Goal: Transaction & Acquisition: Purchase product/service

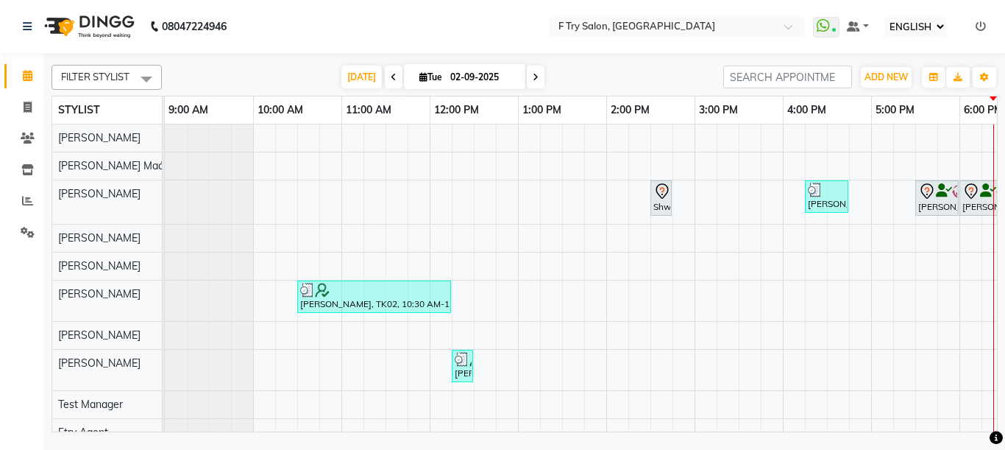
select select "ec"
click at [361, 76] on span "[DATE]" at bounding box center [362, 77] width 40 height 23
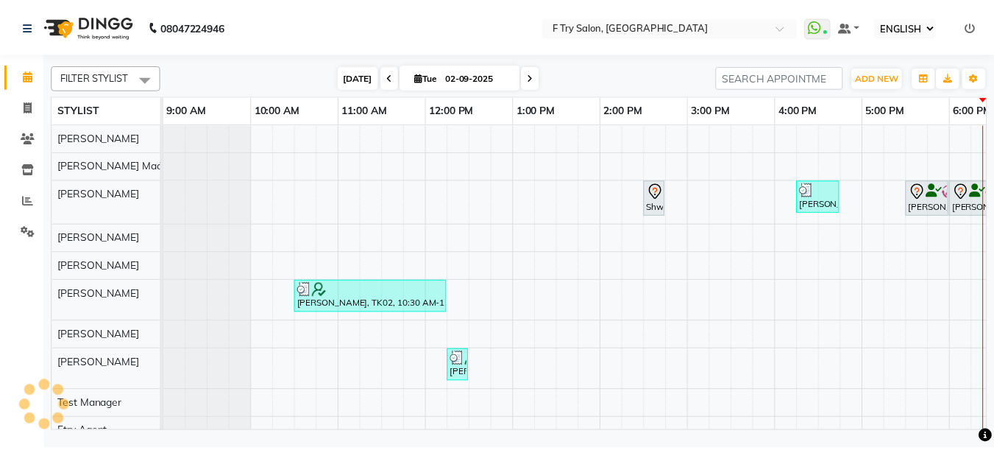
scroll to position [0, 316]
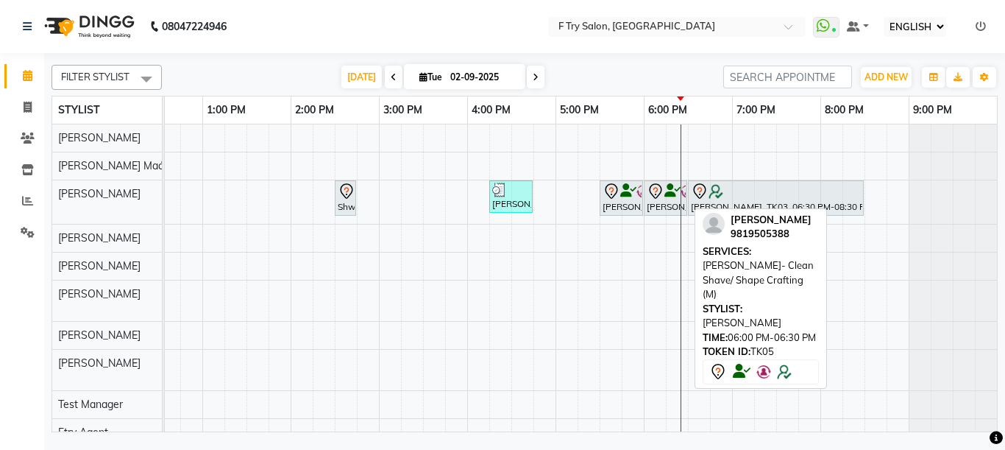
click at [657, 188] on icon at bounding box center [656, 190] width 5 height 6
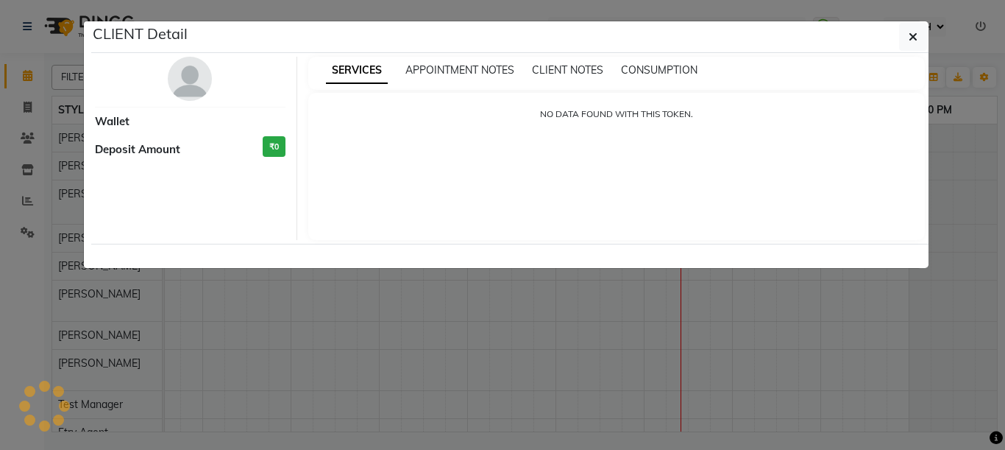
select select "7"
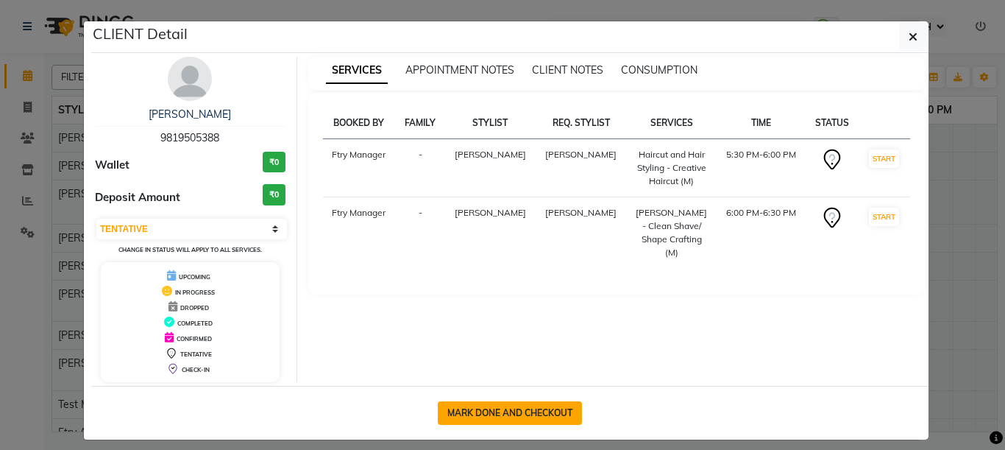
click at [536, 416] on button "MARK DONE AND CHECKOUT" at bounding box center [510, 413] width 144 height 24
select select "service"
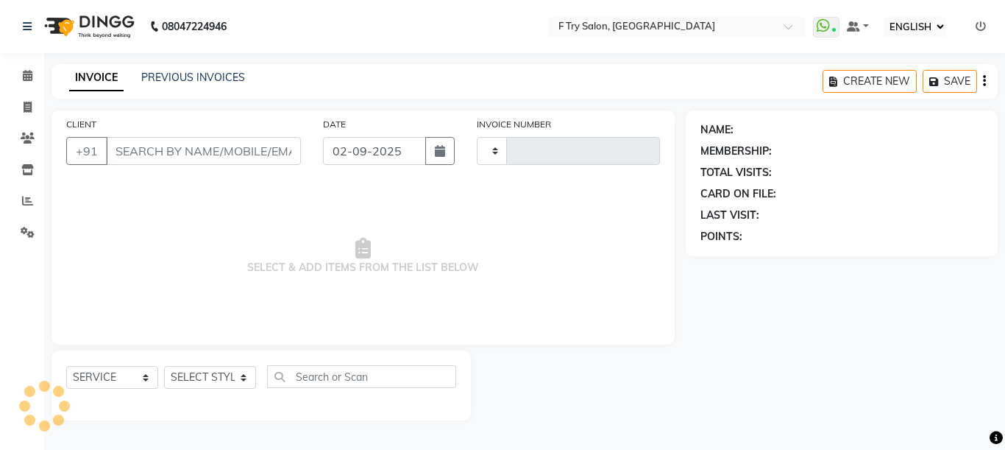
type input "2001"
select select "793"
type input "98******88"
select select "54011"
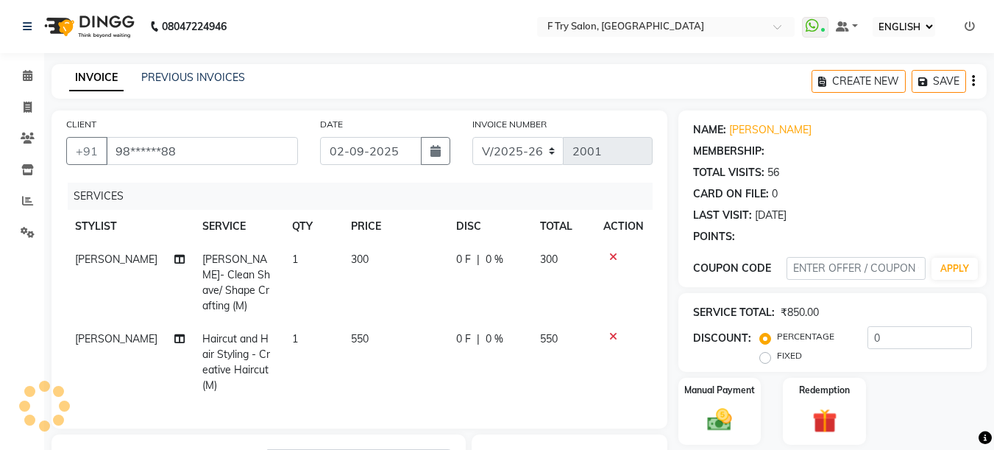
select select "1: Object"
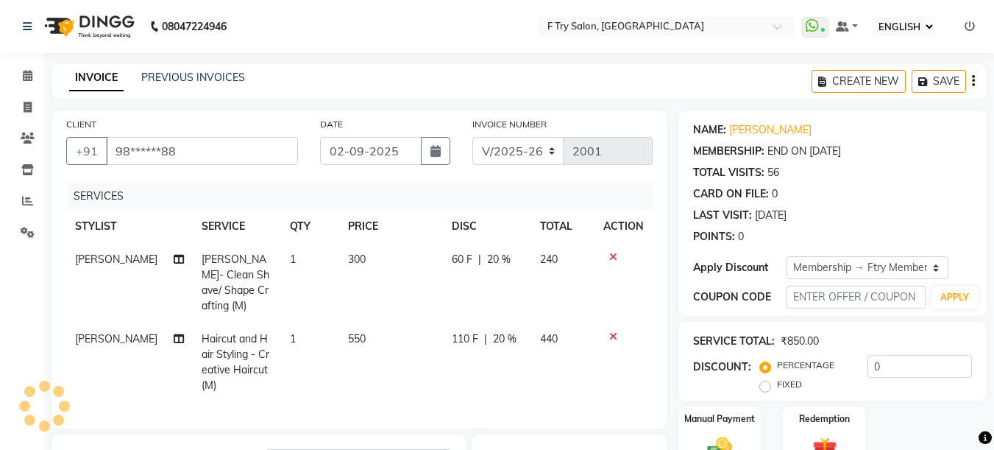
type input "20"
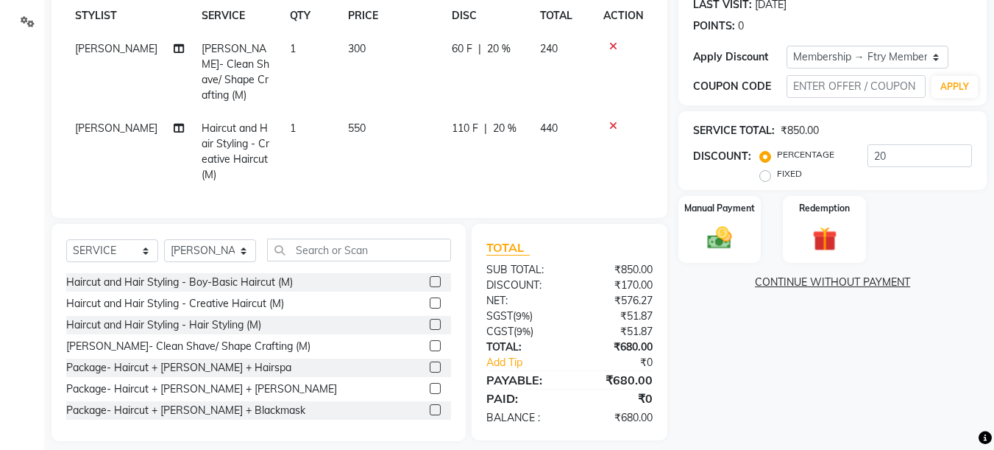
scroll to position [219, 0]
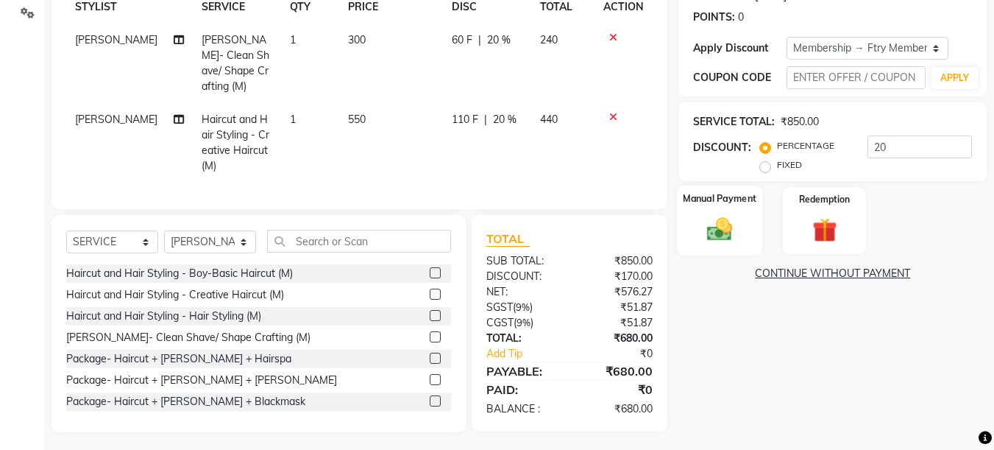
click at [749, 224] on div "Manual Payment" at bounding box center [720, 220] width 86 height 70
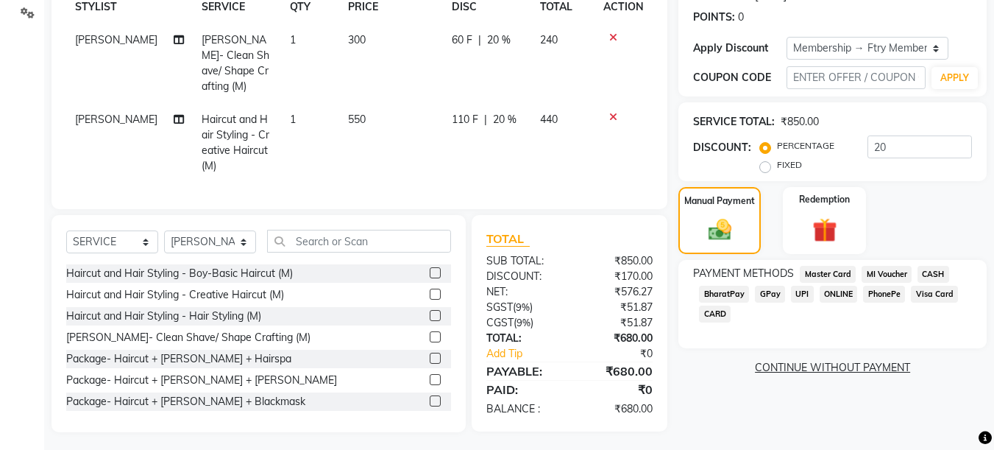
click at [800, 289] on span "UPI" at bounding box center [802, 294] width 23 height 17
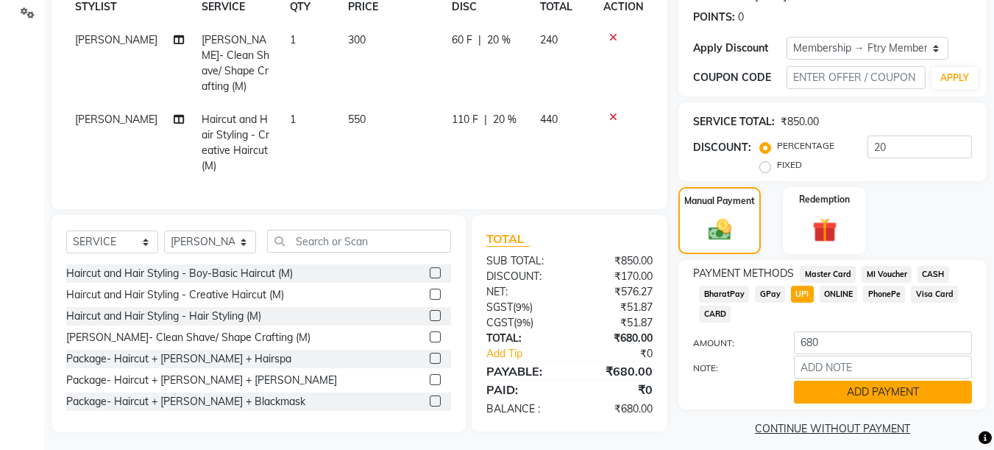
click at [880, 383] on button "ADD PAYMENT" at bounding box center [883, 392] width 178 height 23
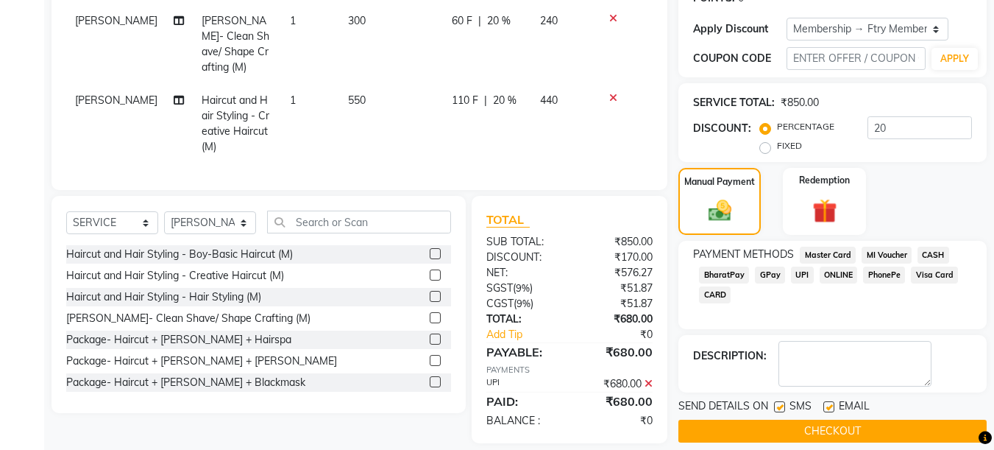
scroll to position [253, 0]
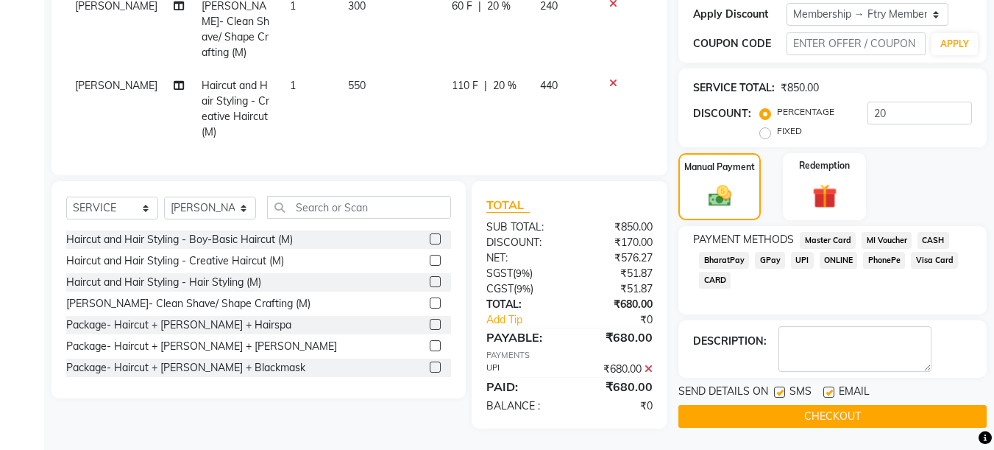
click at [842, 408] on button "CHECKOUT" at bounding box center [833, 416] width 308 height 23
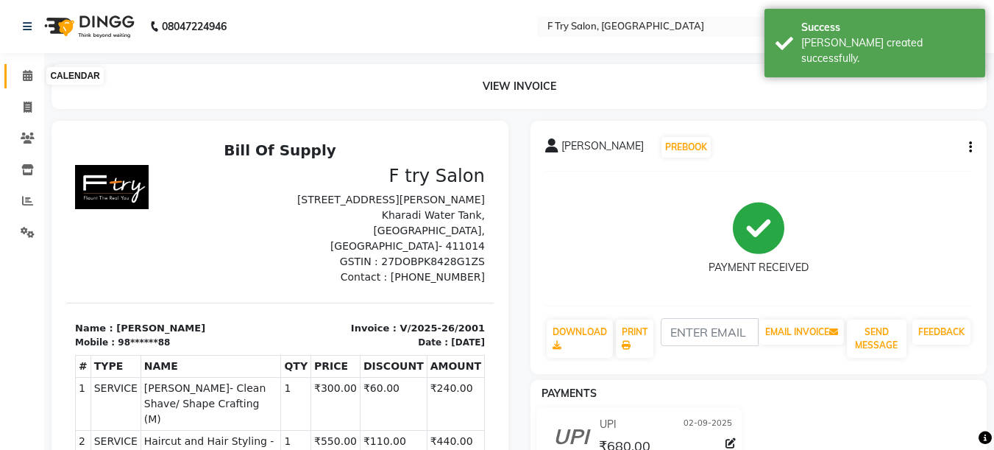
click at [25, 77] on icon at bounding box center [28, 75] width 10 height 11
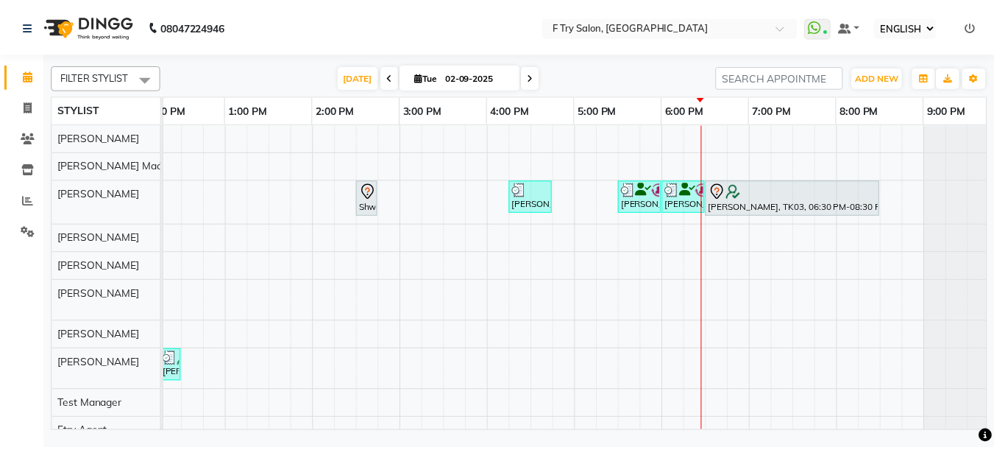
scroll to position [0, 291]
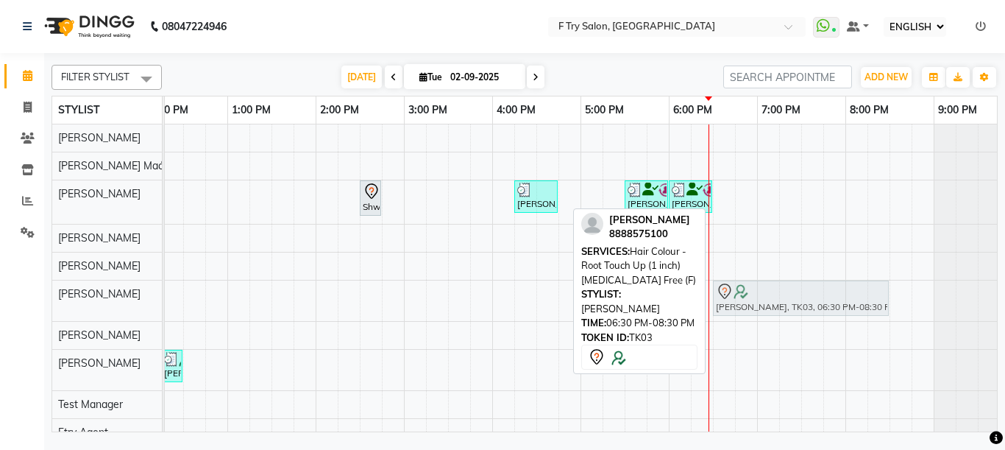
drag, startPoint x: 760, startPoint y: 192, endPoint x: 764, endPoint y: 284, distance: 92.1
click at [764, 284] on tbody "Shweta .Barnwal, TK04, 02:30 PM-02:45 PM, Hair Colour - Root Touch Up (1 inch) …" at bounding box center [448, 285] width 1148 height 322
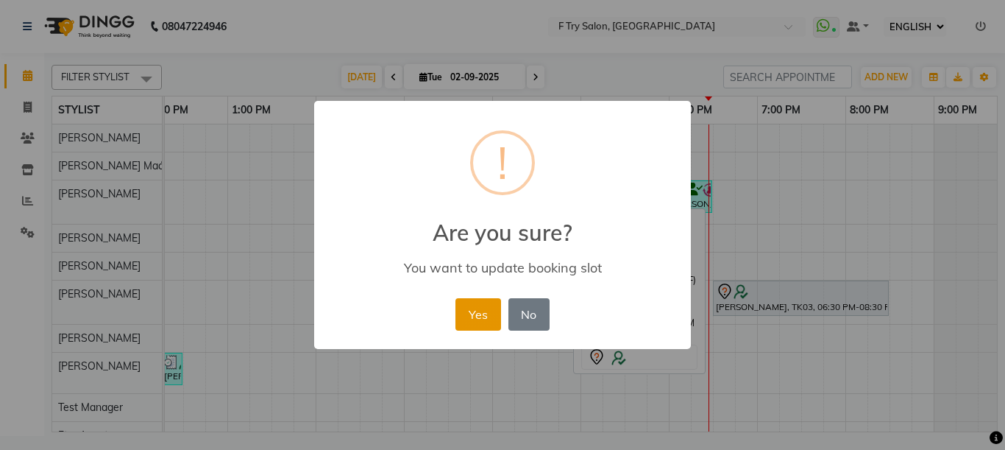
click at [475, 319] on button "Yes" at bounding box center [478, 314] width 45 height 32
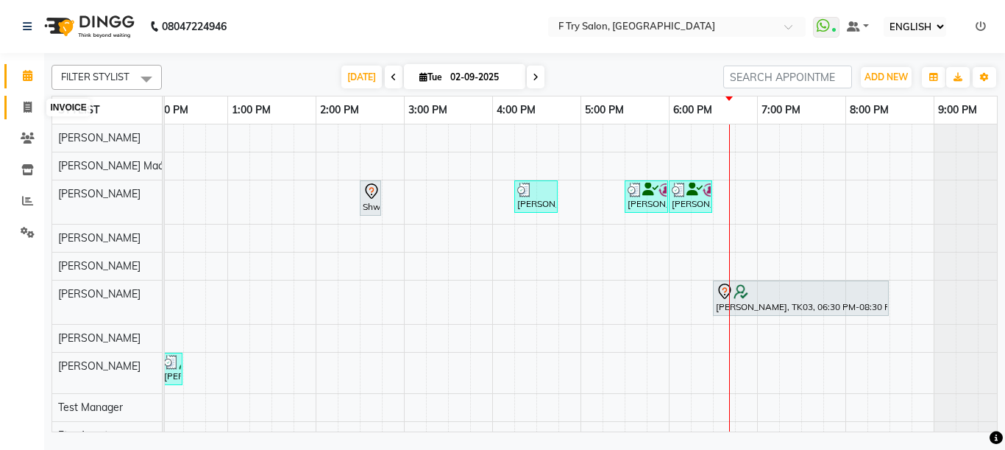
click at [31, 103] on icon at bounding box center [28, 107] width 8 height 11
select select "service"
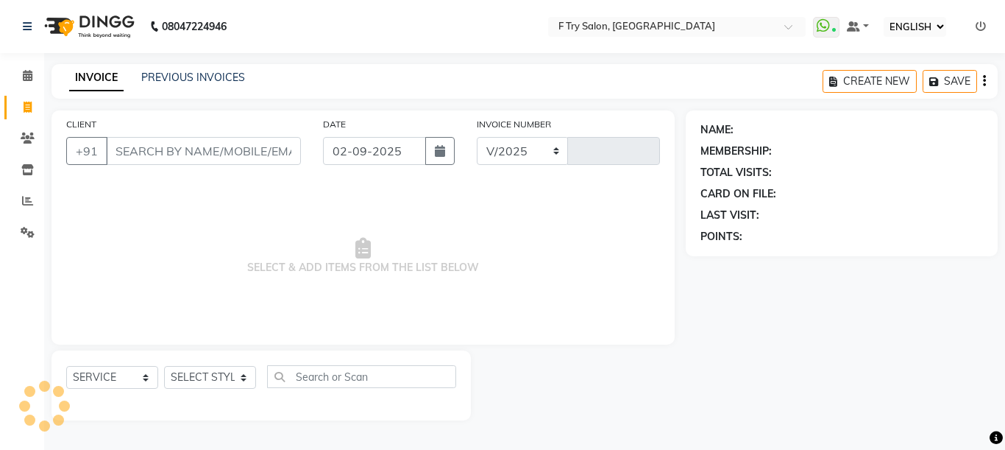
select select "793"
type input "2002"
select select "51809"
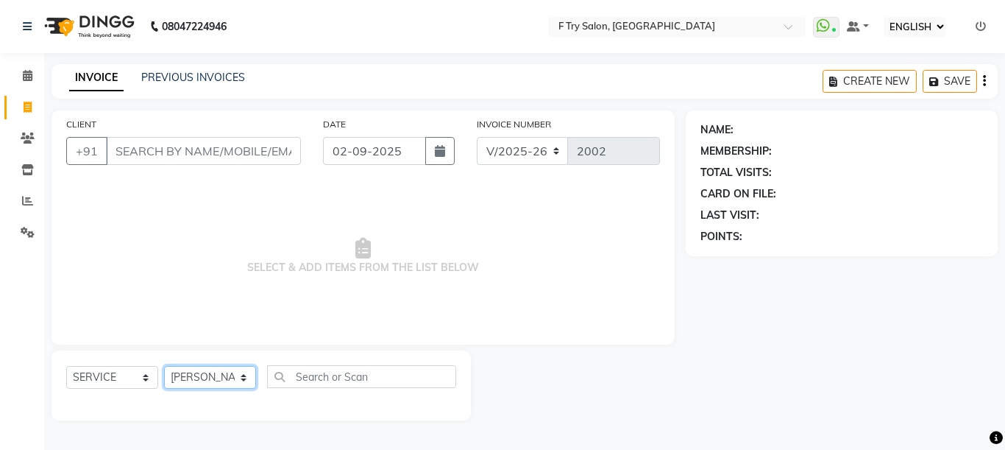
click at [164, 366] on select "SELECT STYLIST Aakash Warulkar Aditya Fulbhati Anshul Bisen Ftry Agent Ftry Man…" at bounding box center [210, 377] width 92 height 23
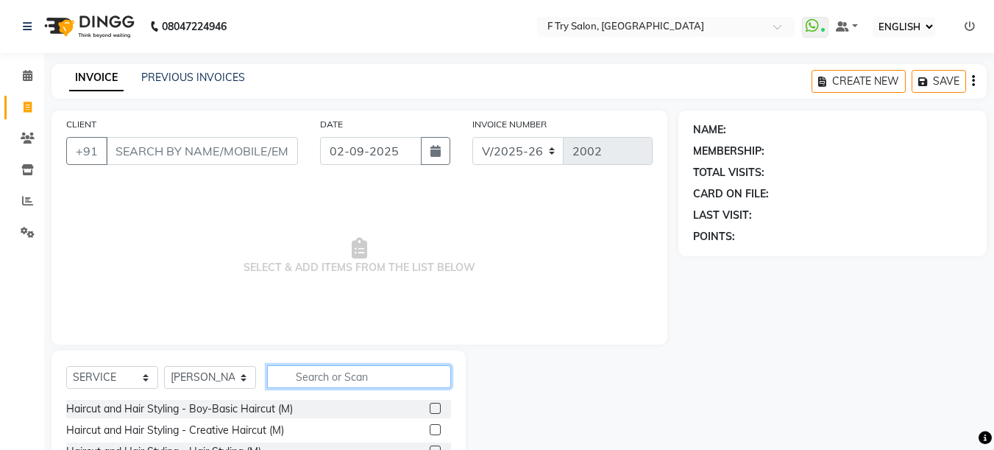
click at [335, 378] on input "text" at bounding box center [359, 376] width 184 height 23
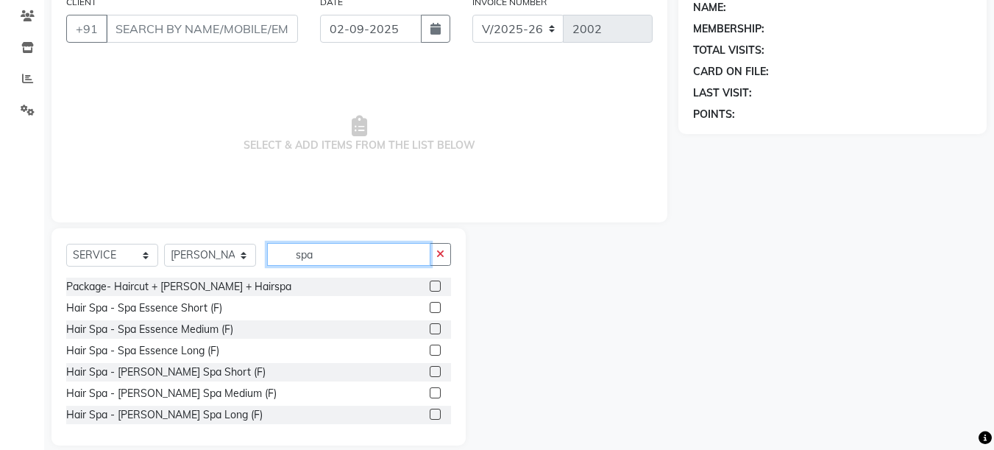
scroll to position [140, 0]
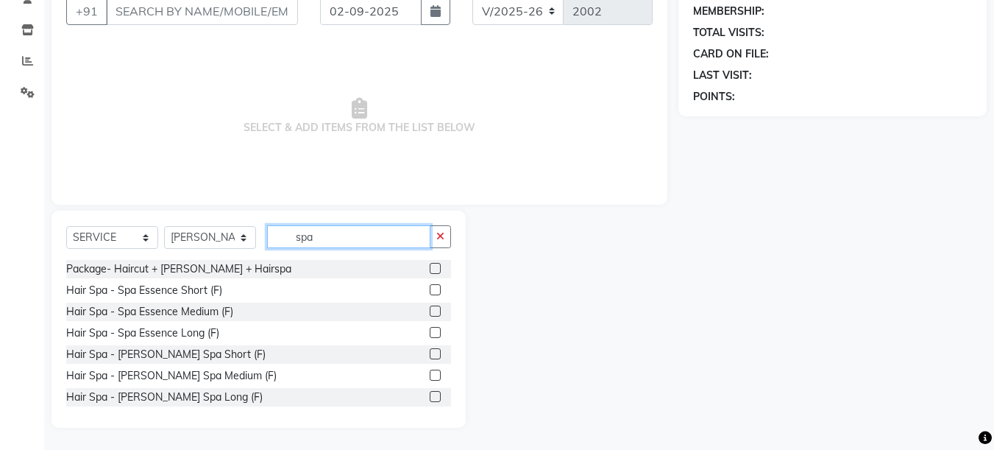
type input "spa"
click at [430, 310] on label at bounding box center [435, 310] width 11 height 11
click at [430, 310] on input "checkbox" at bounding box center [435, 312] width 10 height 10
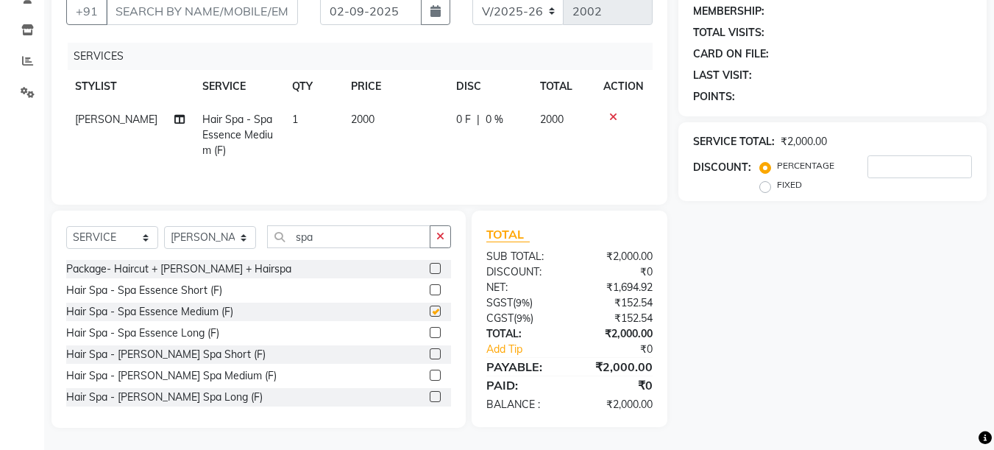
checkbox input "false"
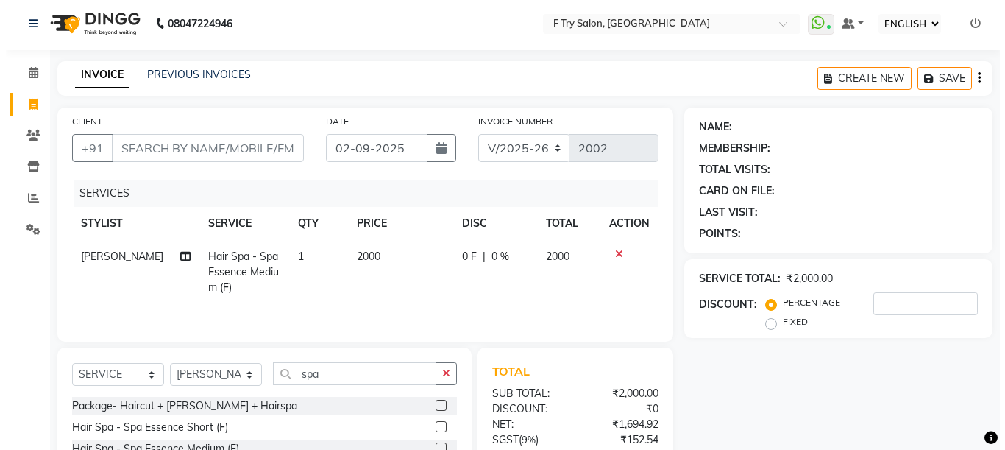
scroll to position [0, 0]
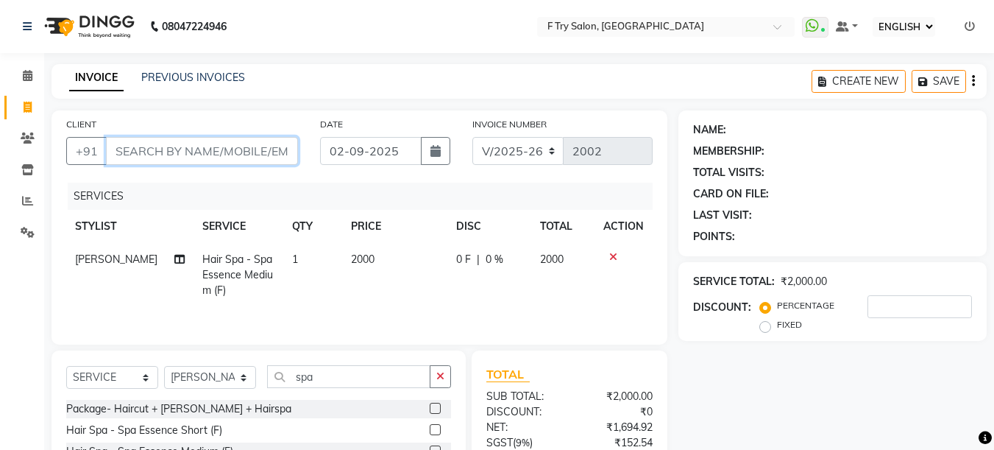
click at [198, 157] on input "CLIENT" at bounding box center [202, 151] width 192 height 28
click at [613, 255] on icon at bounding box center [613, 257] width 8 height 10
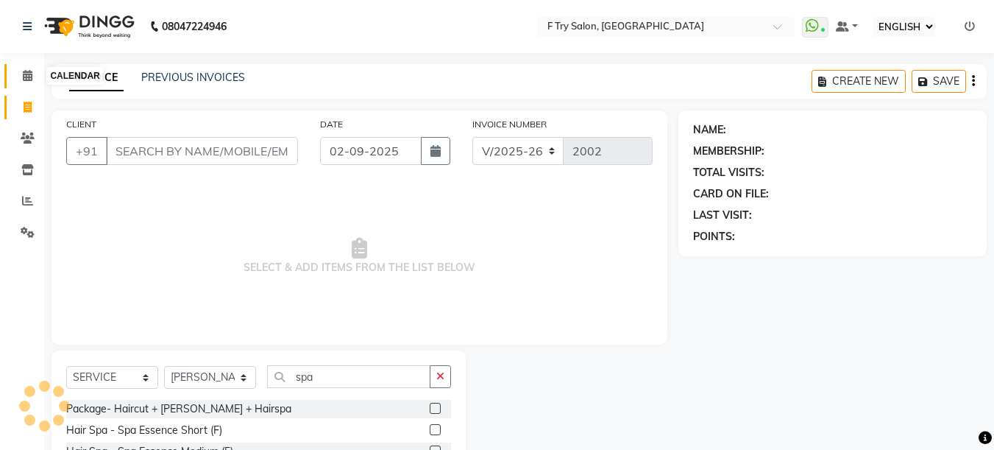
click at [21, 77] on span at bounding box center [28, 76] width 26 height 17
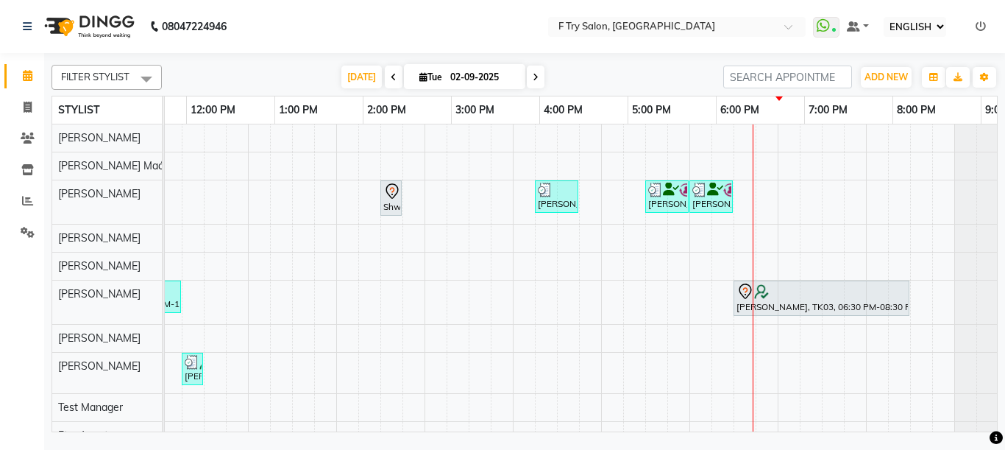
scroll to position [0, 270]
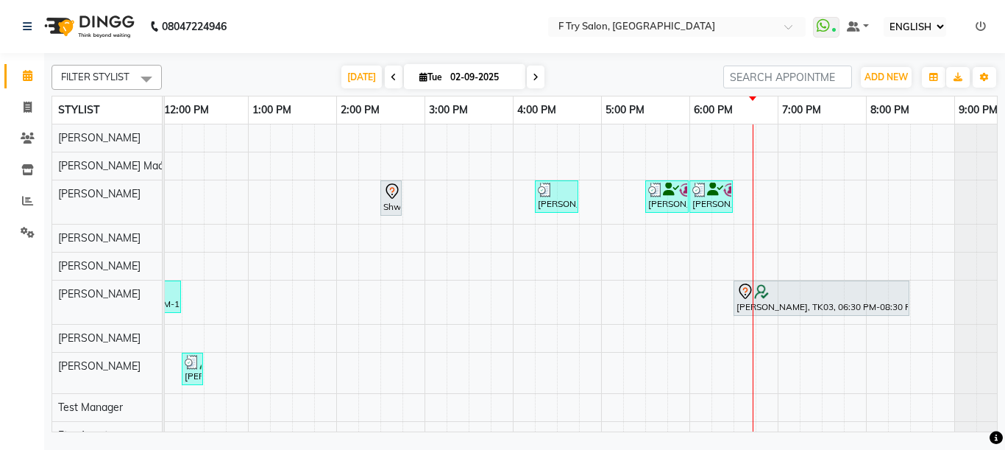
click at [676, 239] on div "Shweta .Barnwal, TK04, 02:30 PM-02:45 PM, Hair Colour - Root Touch Up (1 inch) …" at bounding box center [469, 286] width 1148 height 325
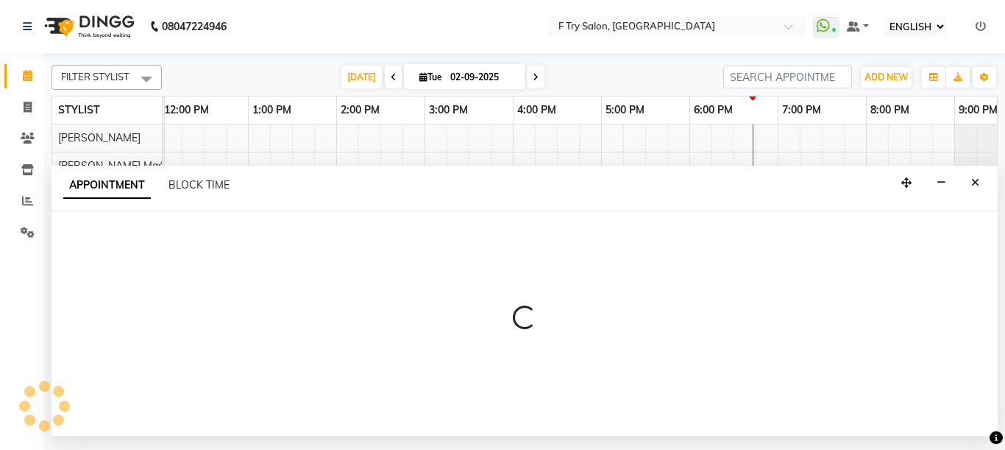
select select "51809"
select select "tentative"
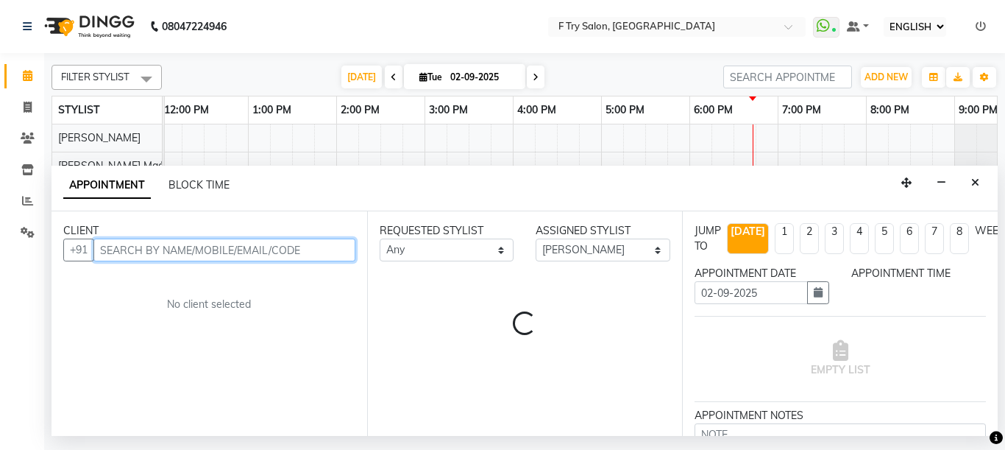
select select "1065"
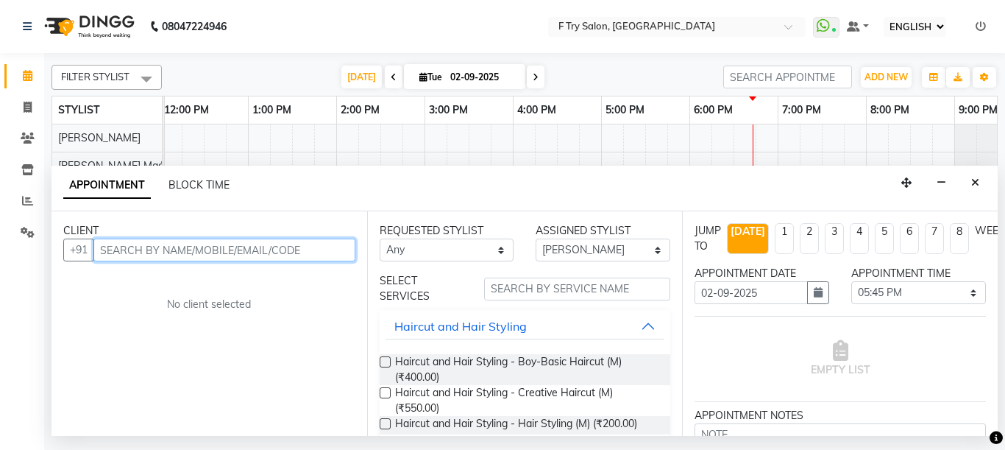
click at [195, 252] on input "text" at bounding box center [224, 249] width 262 height 23
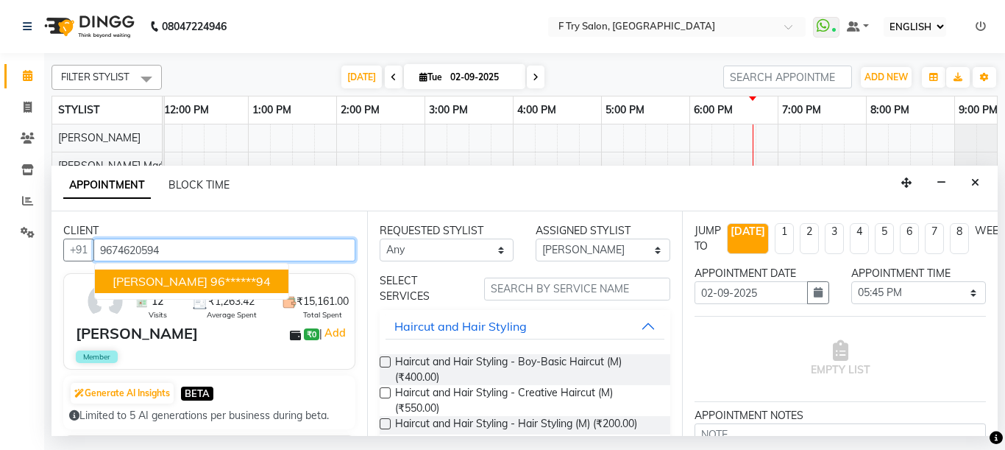
click at [180, 276] on button "Ankana Roy 96******94" at bounding box center [192, 281] width 194 height 24
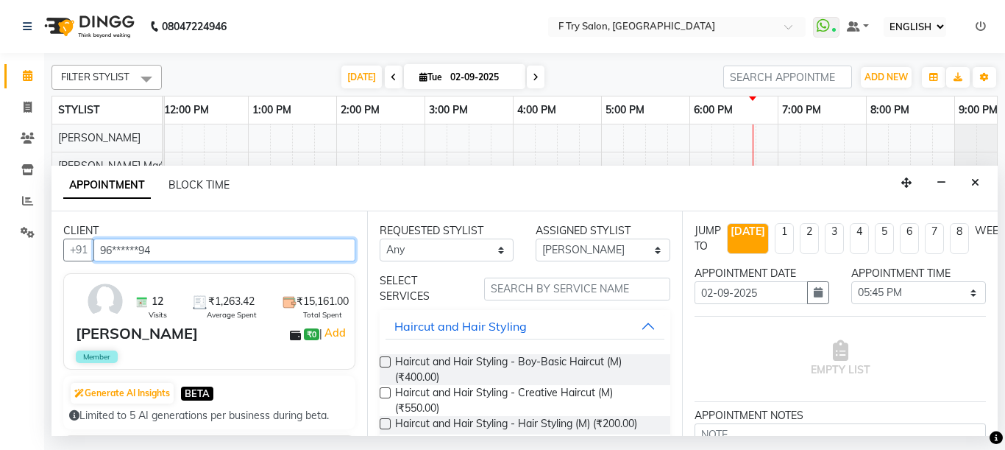
type input "96******94"
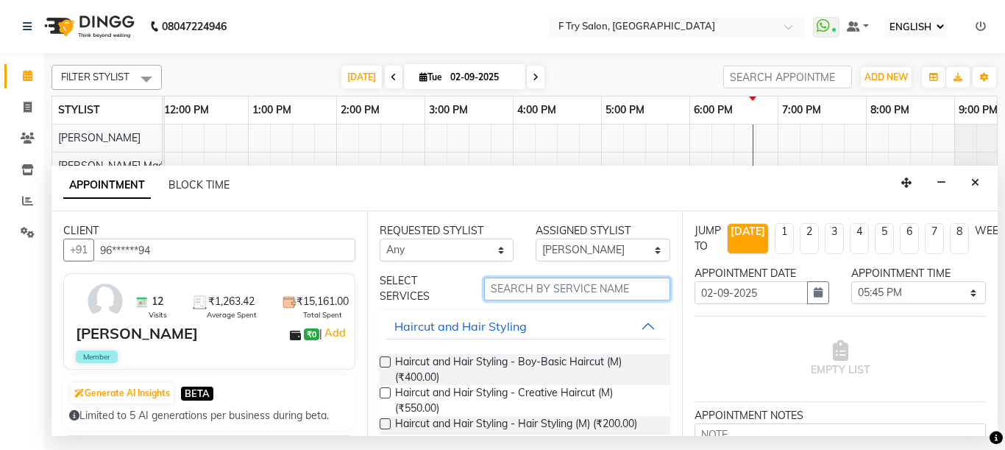
click at [504, 292] on input "text" at bounding box center [577, 288] width 187 height 23
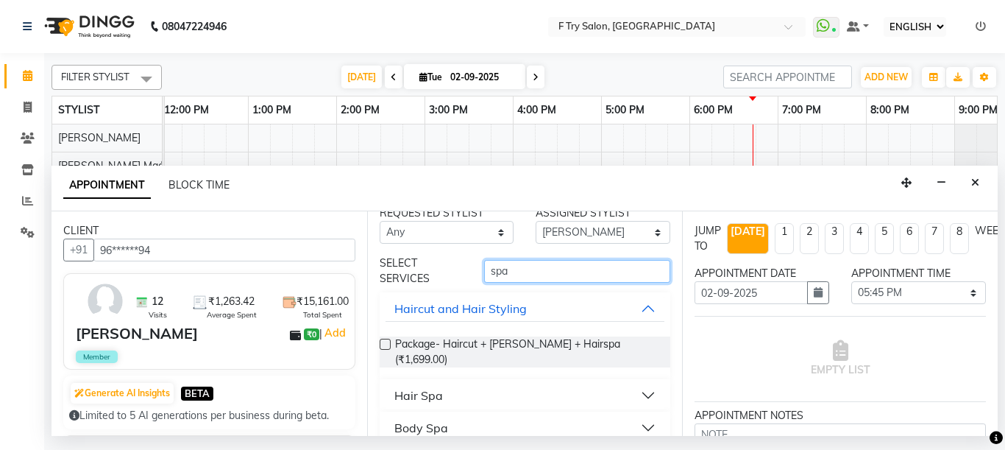
scroll to position [25, 0]
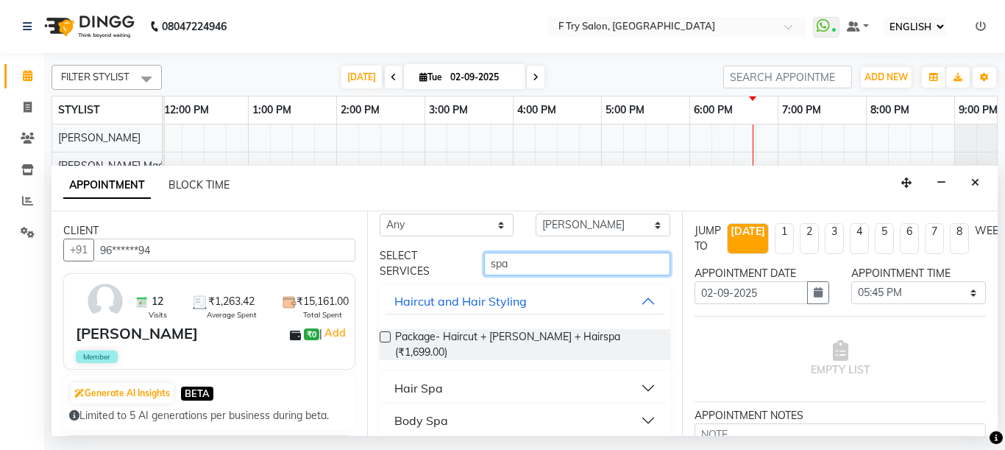
type input "spa"
click at [636, 300] on button "Haircut and Hair Styling" at bounding box center [526, 301] width 280 height 26
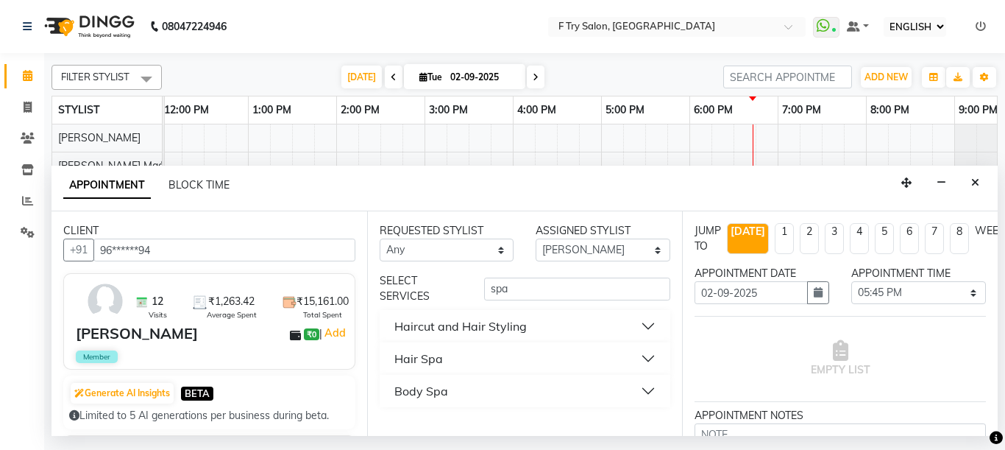
scroll to position [0, 0]
click at [651, 353] on button "Hair Spa" at bounding box center [526, 358] width 280 height 26
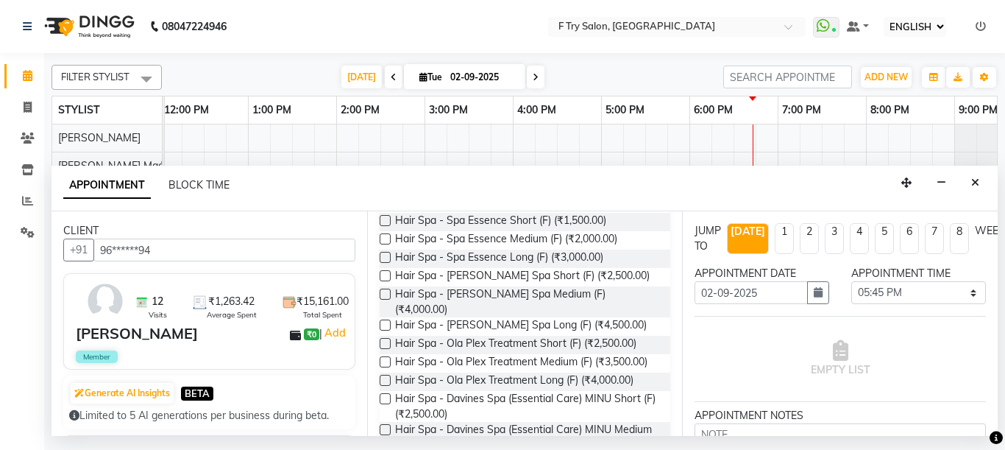
scroll to position [177, 0]
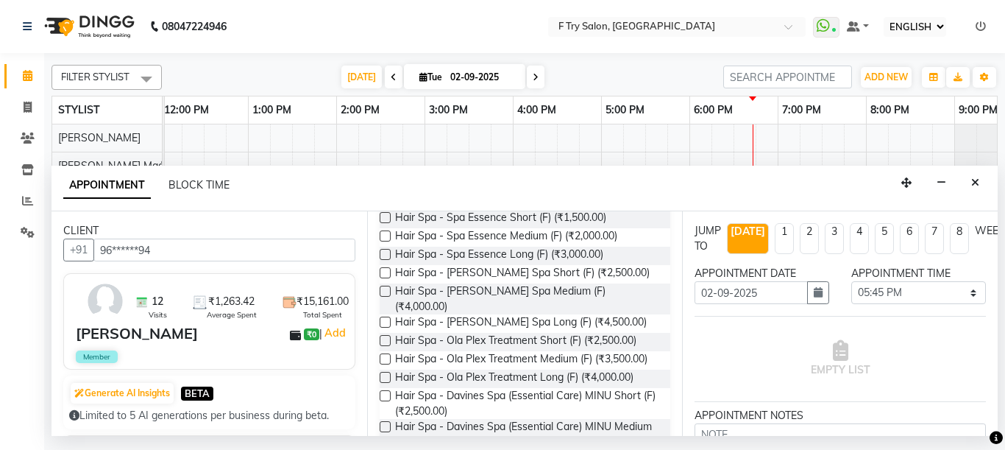
click at [386, 237] on label at bounding box center [385, 235] width 11 height 11
click at [386, 237] on input "checkbox" at bounding box center [385, 238] width 10 height 10
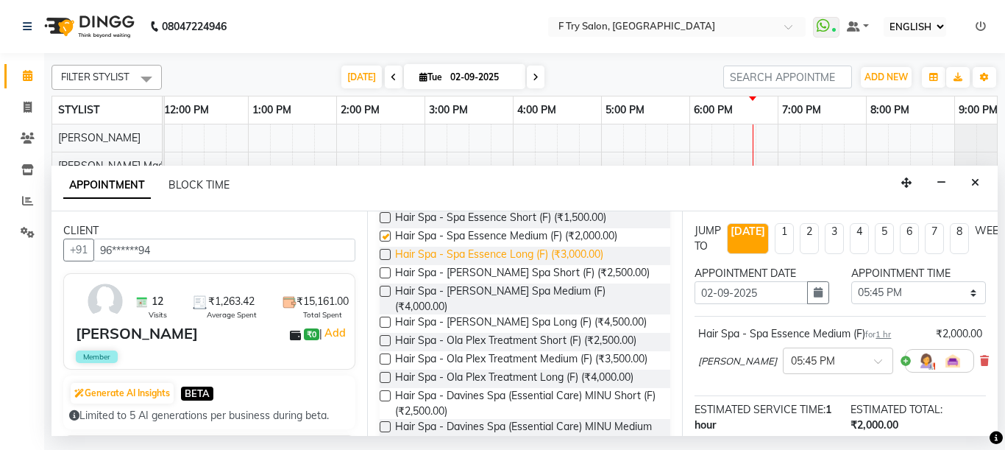
checkbox input "false"
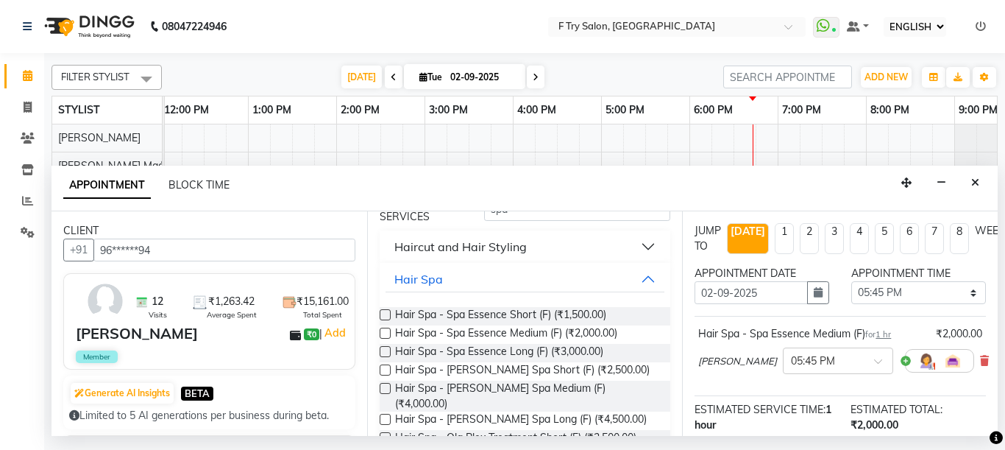
scroll to position [0, 0]
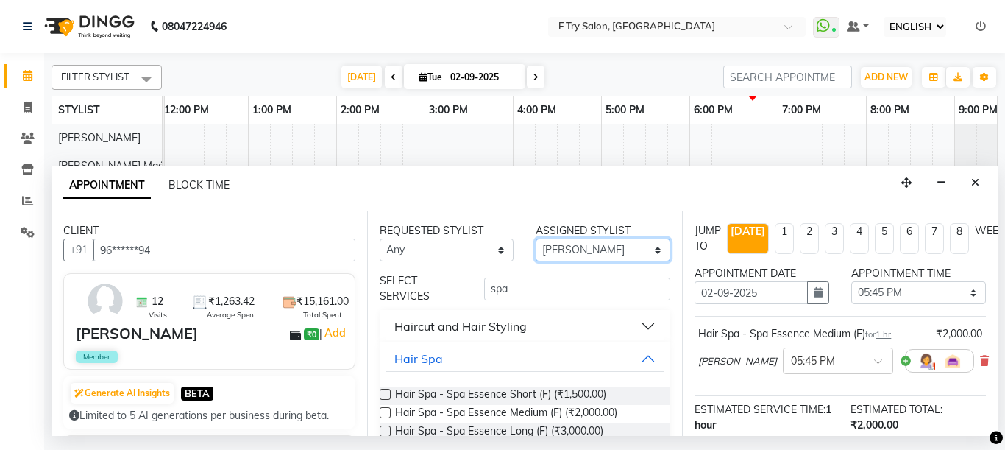
select select "79186"
click at [536, 238] on select "SELECT Aakash Warulkar Aditya Fulbhati Ftry Agent Gunesh Warulkar Krishna Shind…" at bounding box center [603, 249] width 135 height 23
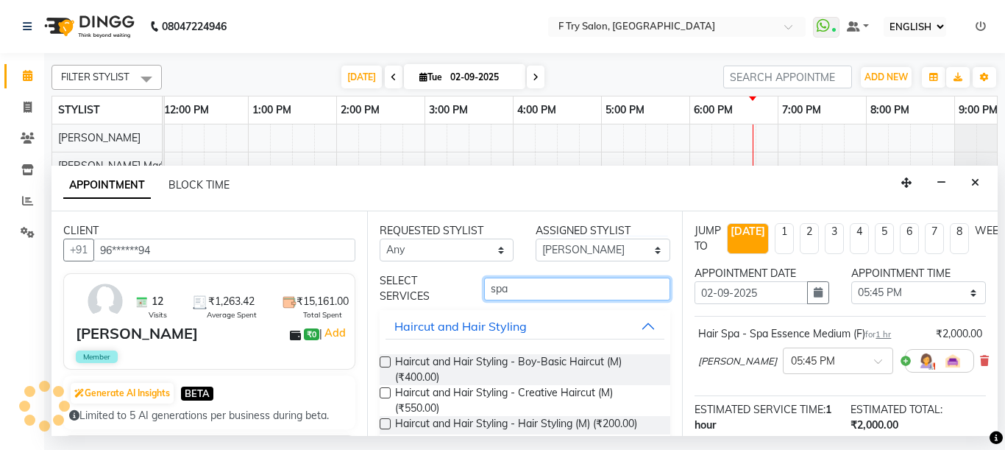
click at [540, 289] on input "spa" at bounding box center [577, 288] width 187 height 23
type input "s"
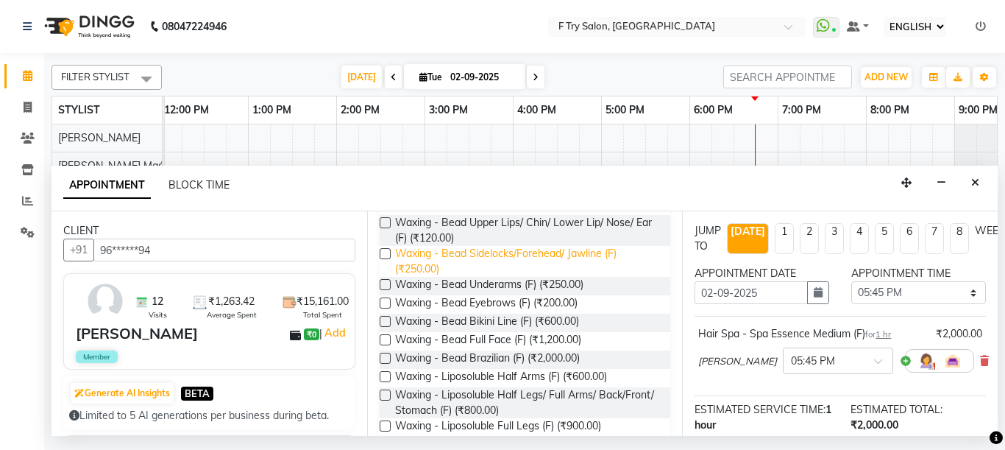
scroll to position [177, 0]
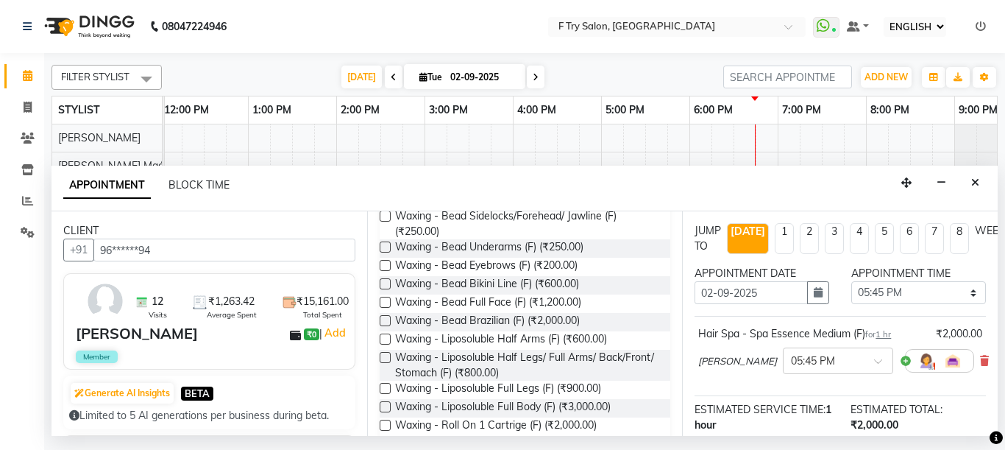
type input "wax"
click at [383, 358] on label at bounding box center [385, 357] width 11 height 11
click at [383, 358] on input "checkbox" at bounding box center [385, 359] width 10 height 10
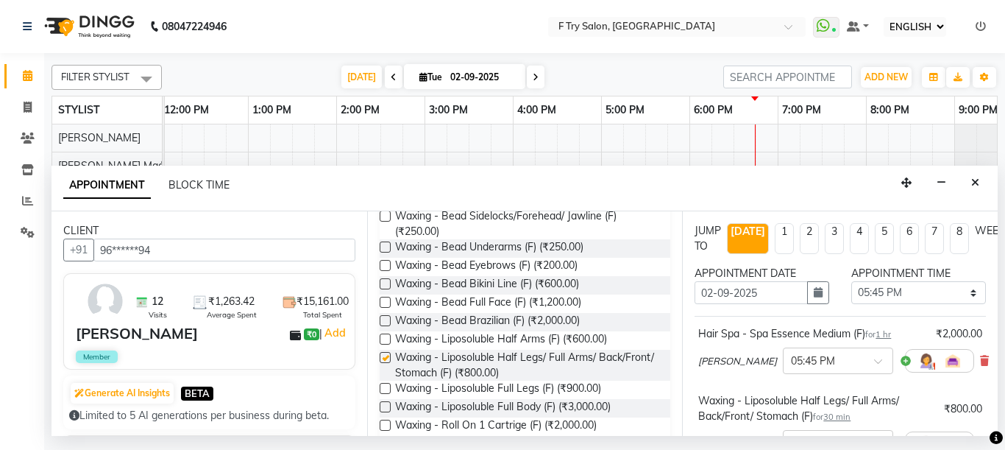
checkbox input "false"
click at [385, 385] on label at bounding box center [385, 388] width 11 height 11
click at [385, 385] on input "checkbox" at bounding box center [385, 390] width 10 height 10
checkbox input "false"
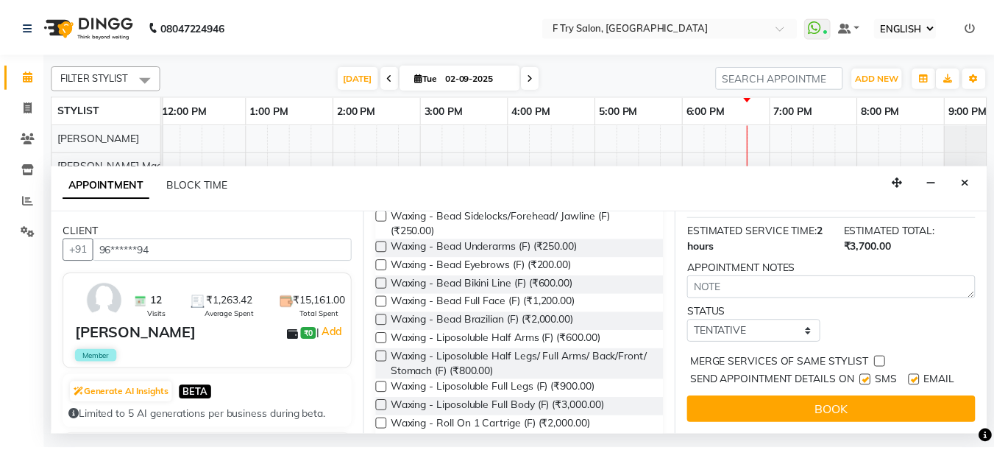
scroll to position [353, 0]
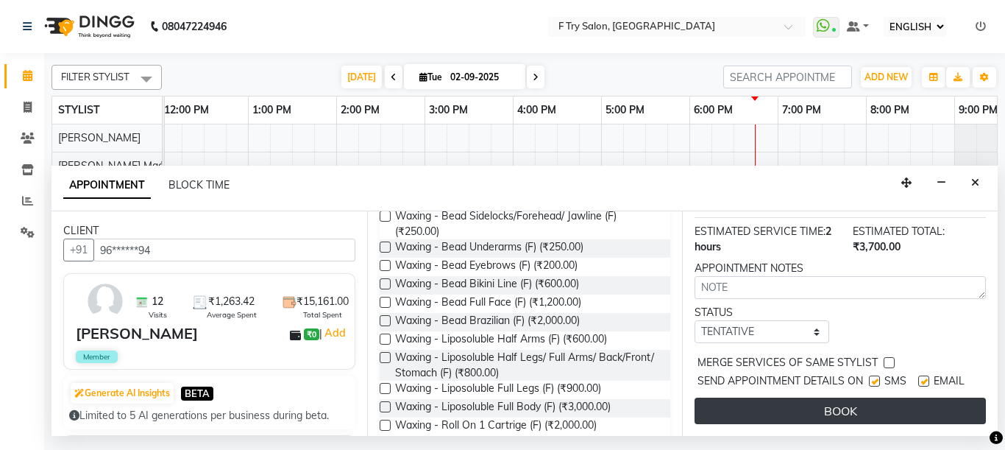
click at [864, 397] on button "BOOK" at bounding box center [840, 410] width 291 height 26
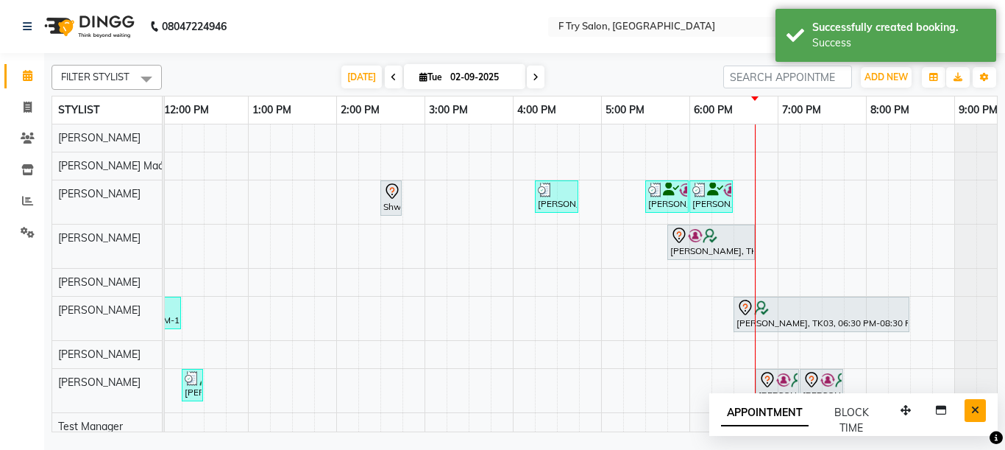
click at [975, 408] on icon "Close" at bounding box center [976, 410] width 8 height 10
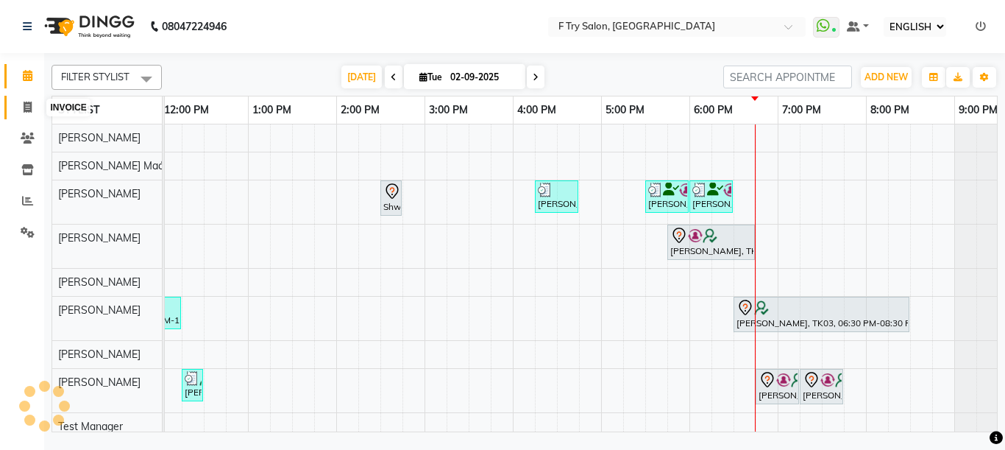
click at [32, 106] on span at bounding box center [28, 107] width 26 height 17
select select "793"
select select "service"
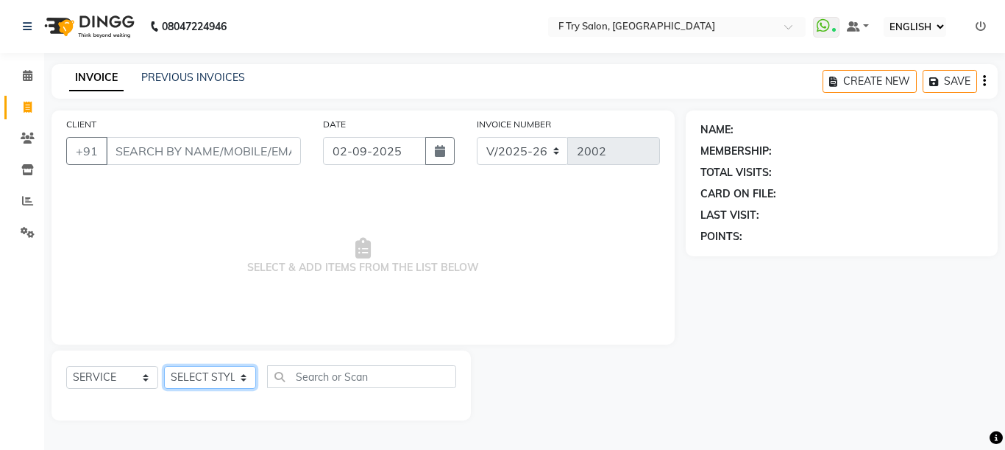
select select "79186"
click at [164, 366] on select "SELECT STYLIST Aakash Warulkar Aditya Fulbhati Anshul Bisen Ftry Agent Ftry Man…" at bounding box center [210, 377] width 92 height 23
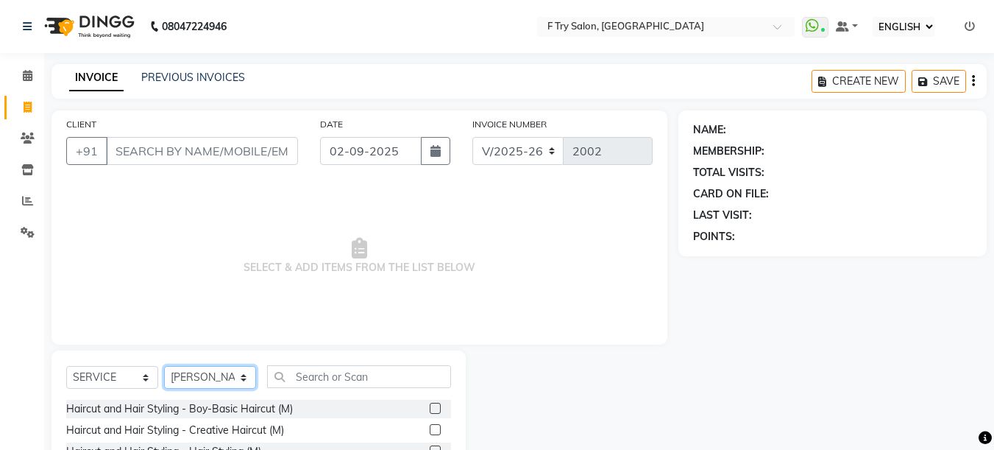
scroll to position [88, 0]
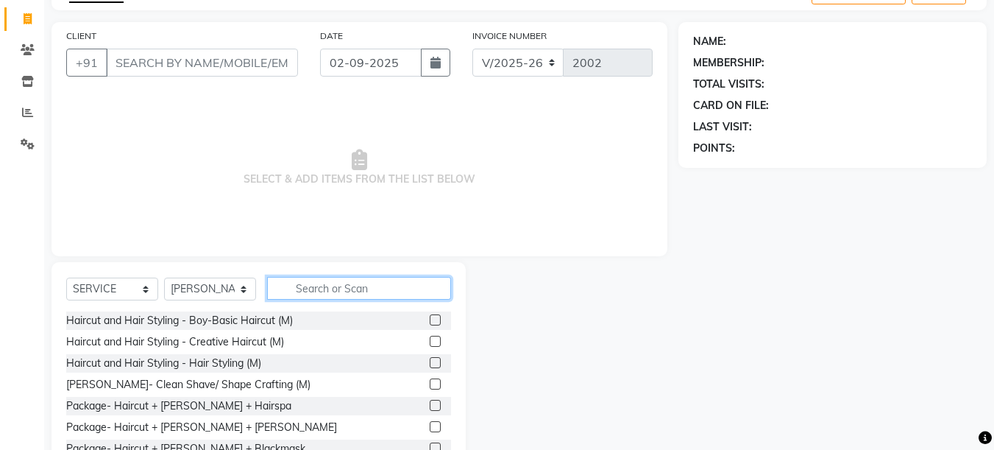
click at [324, 289] on input "text" at bounding box center [359, 288] width 184 height 23
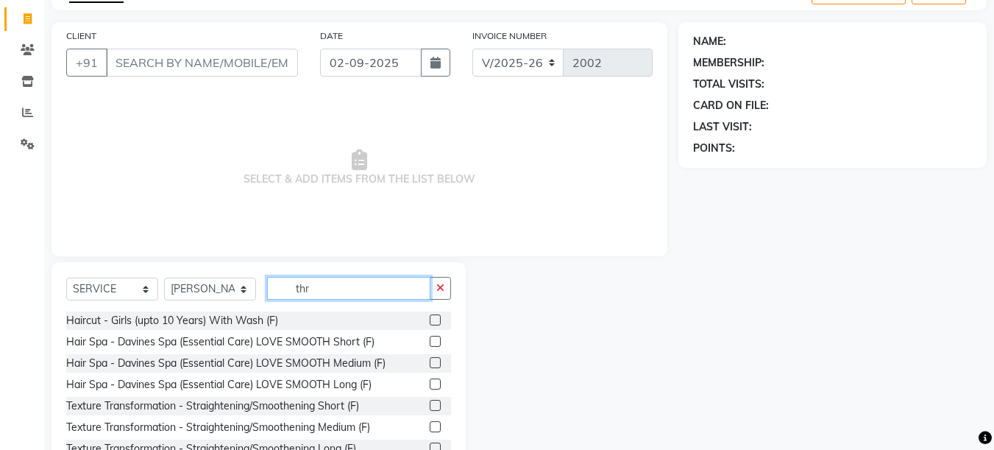
scroll to position [78, 0]
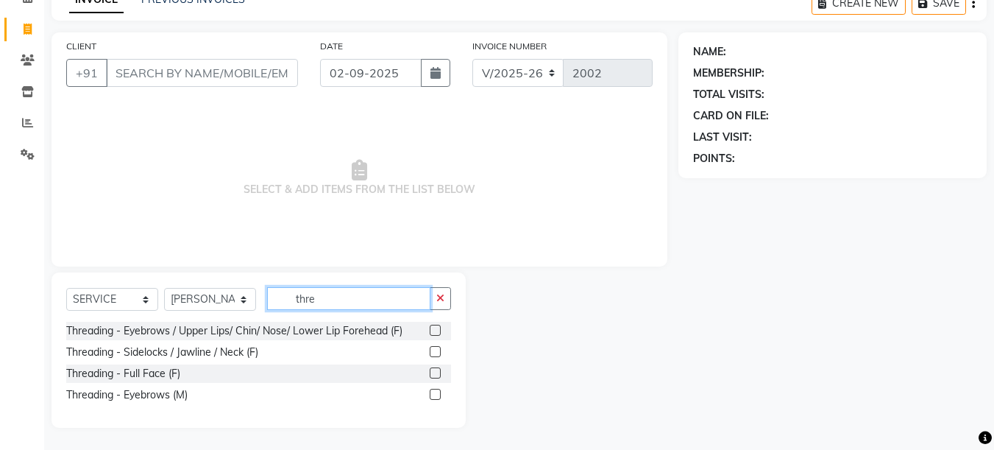
type input "thre"
click at [436, 330] on label at bounding box center [435, 330] width 11 height 11
click at [436, 330] on input "checkbox" at bounding box center [435, 331] width 10 height 10
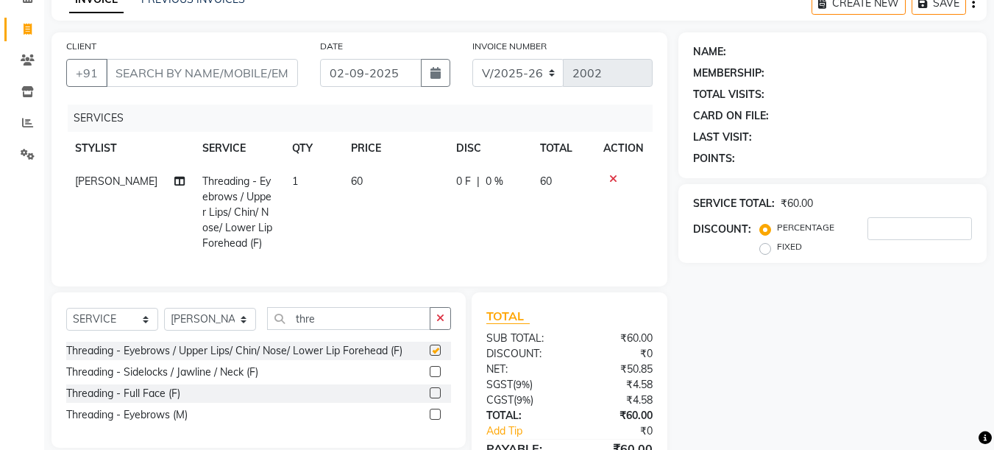
checkbox input "false"
click at [378, 330] on input "thre" at bounding box center [348, 318] width 163 height 23
type input "t"
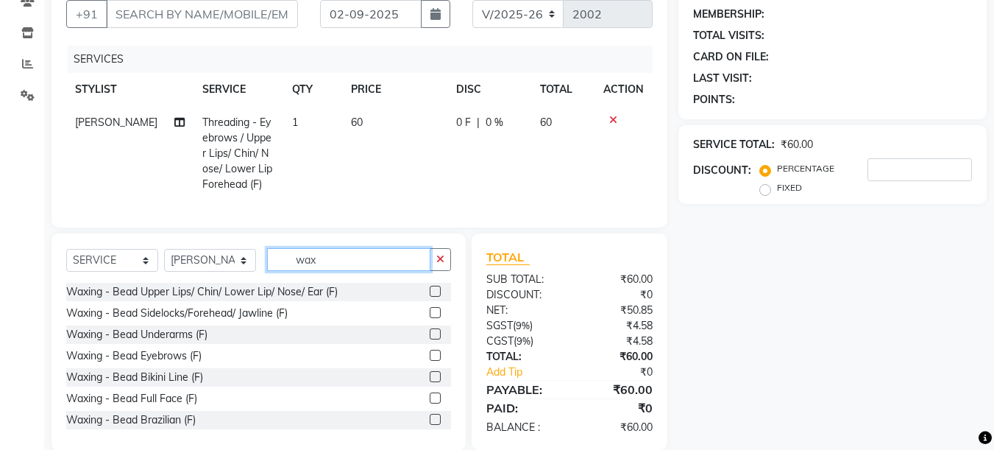
scroll to position [171, 0]
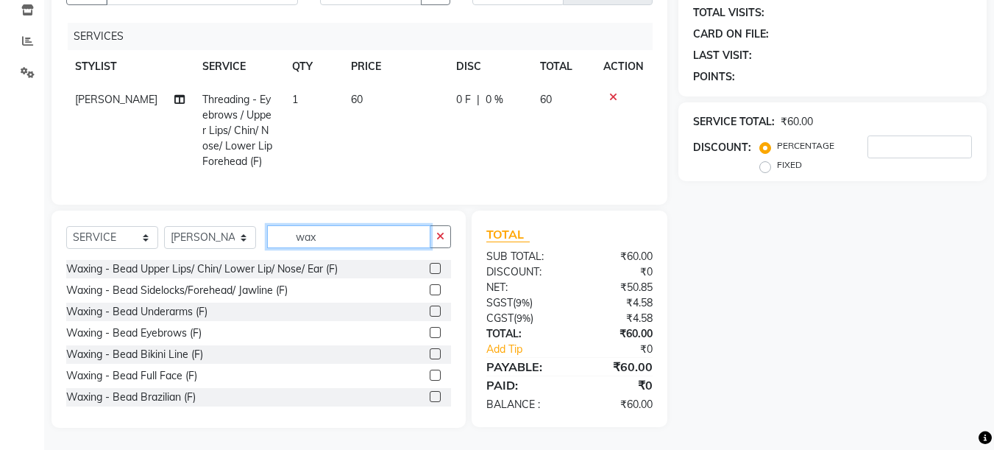
type input "wax"
click at [430, 375] on label at bounding box center [435, 374] width 11 height 11
click at [430, 375] on input "checkbox" at bounding box center [435, 376] width 10 height 10
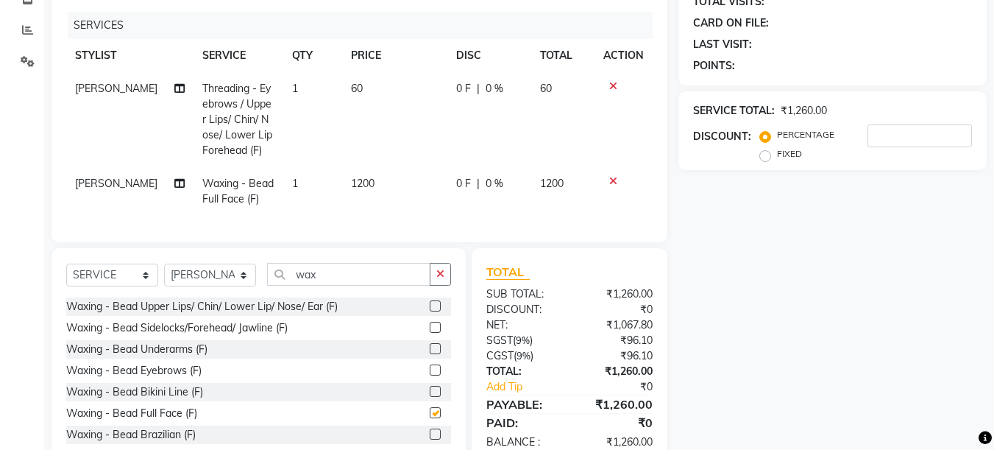
checkbox input "false"
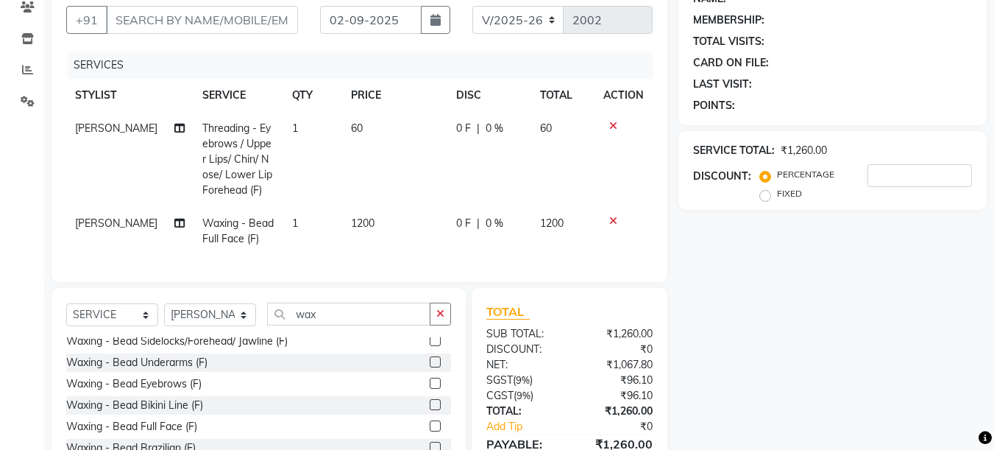
scroll to position [29, 0]
click at [292, 127] on span "1" at bounding box center [295, 127] width 6 height 13
select select "79186"
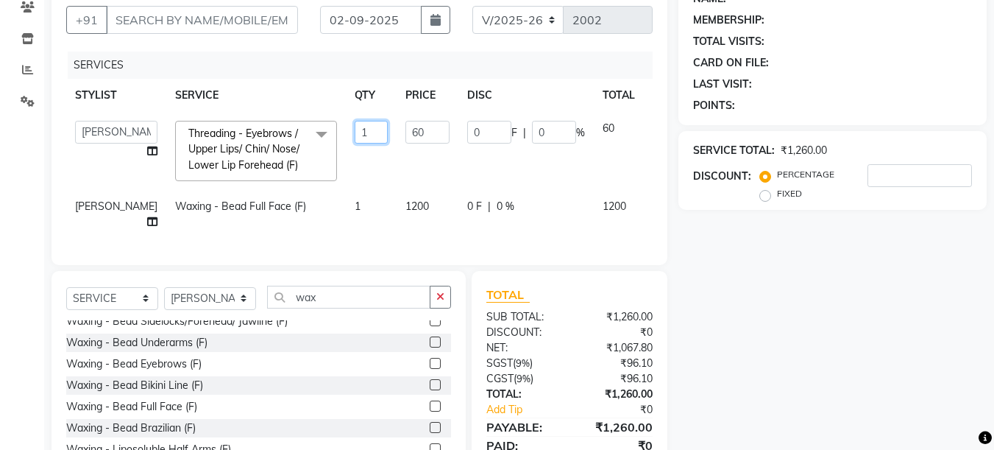
click at [355, 132] on input "1" at bounding box center [371, 132] width 33 height 23
type input "3"
click at [342, 168] on tr "Aakash Warulkar Aditya Fulbhati Anshul Bisen Ftry Agent Ftry Manager Gunesh War…" at bounding box center [384, 151] width 636 height 78
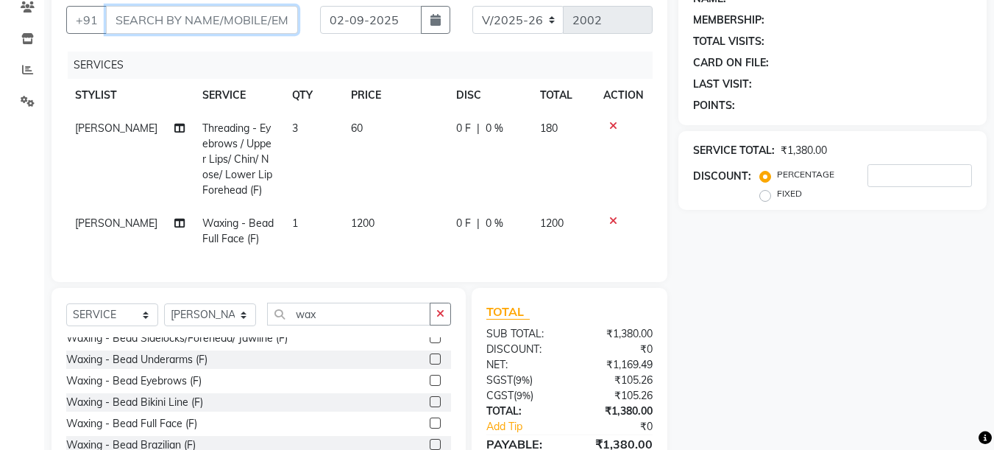
click at [197, 17] on input "CLIENT" at bounding box center [202, 20] width 192 height 28
type input "9"
type input "0"
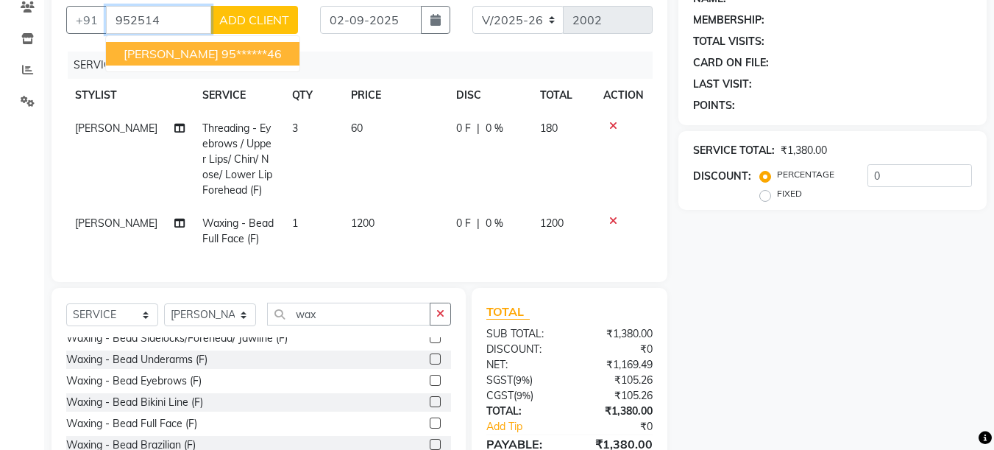
click at [192, 51] on span "Sweccha Parashar" at bounding box center [171, 53] width 95 height 15
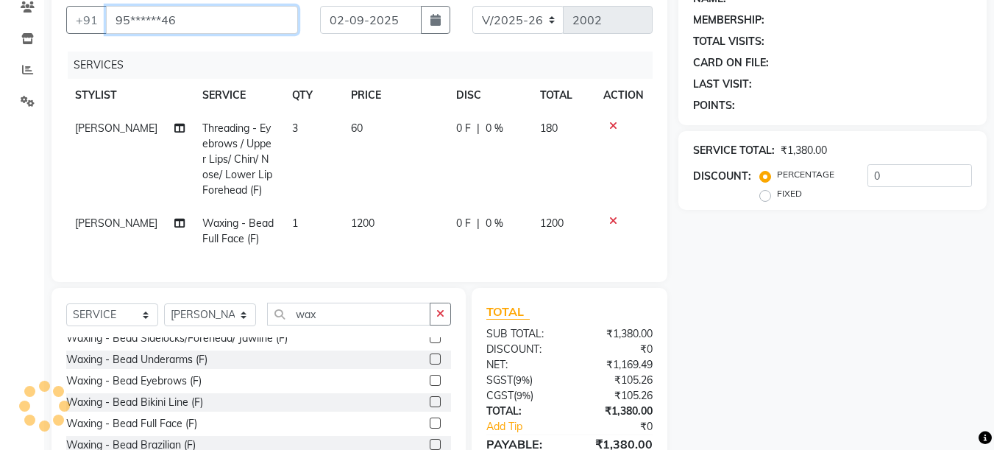
type input "95******46"
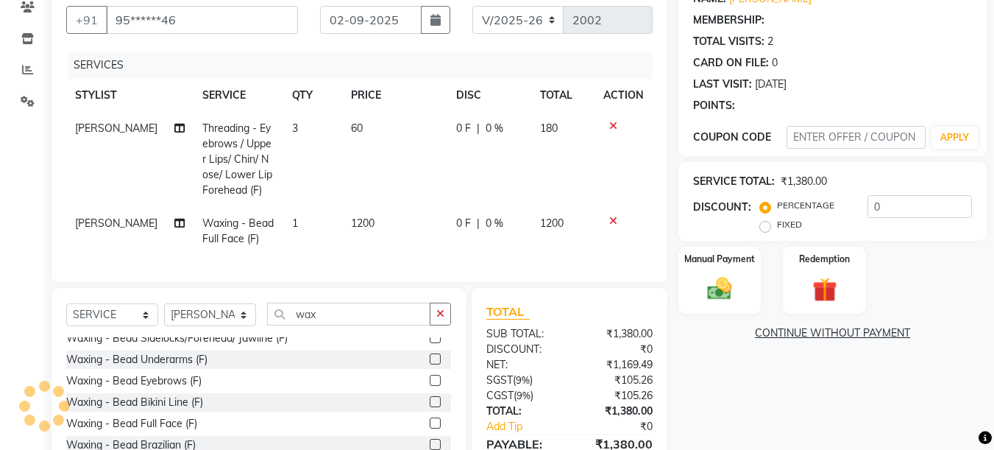
type input "20"
select select "1: Object"
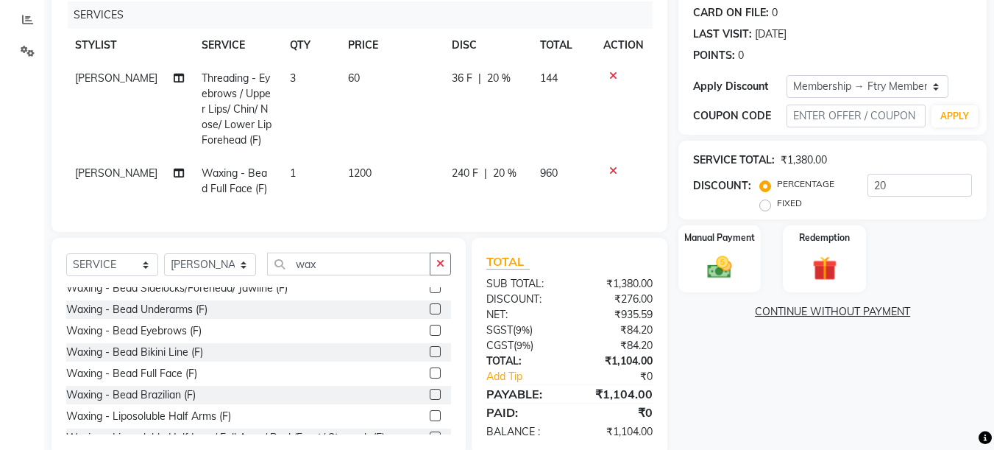
scroll to position [219, 0]
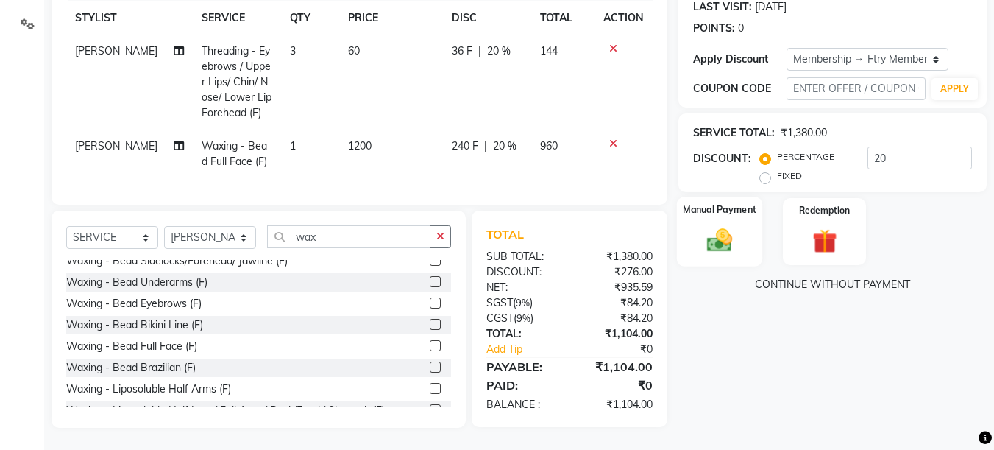
click at [735, 235] on img at bounding box center [719, 239] width 41 height 29
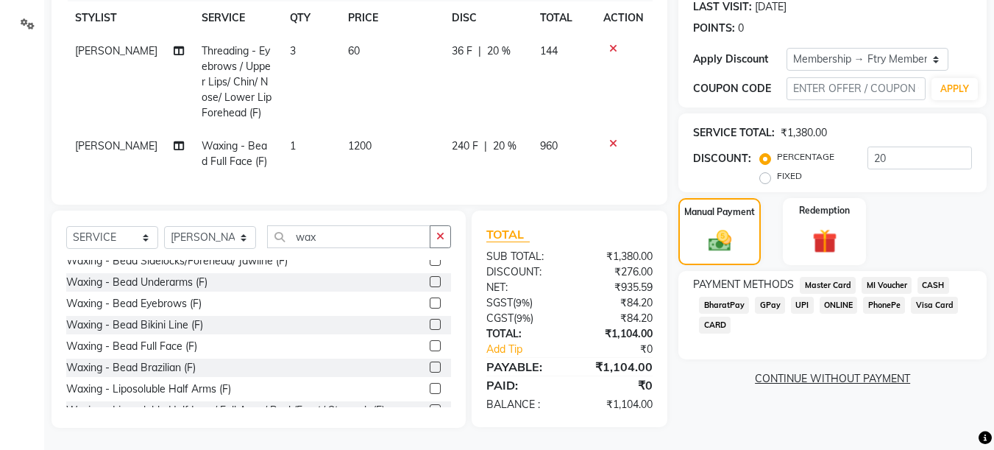
click at [796, 297] on span "UPI" at bounding box center [802, 305] width 23 height 17
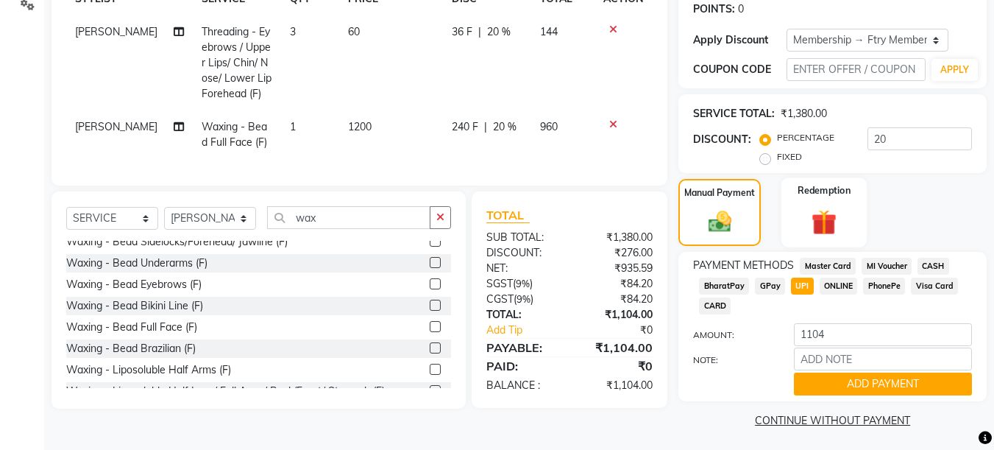
scroll to position [231, 0]
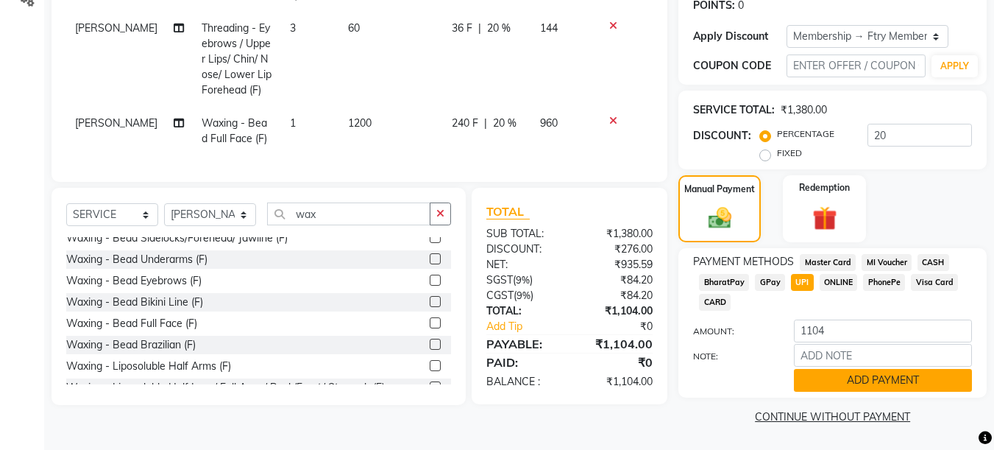
click at [883, 381] on button "ADD PAYMENT" at bounding box center [883, 380] width 178 height 23
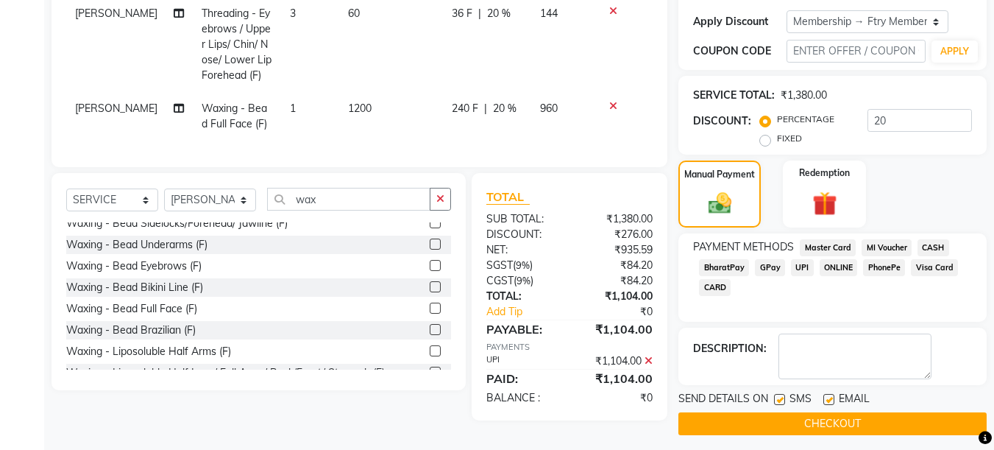
scroll to position [253, 0]
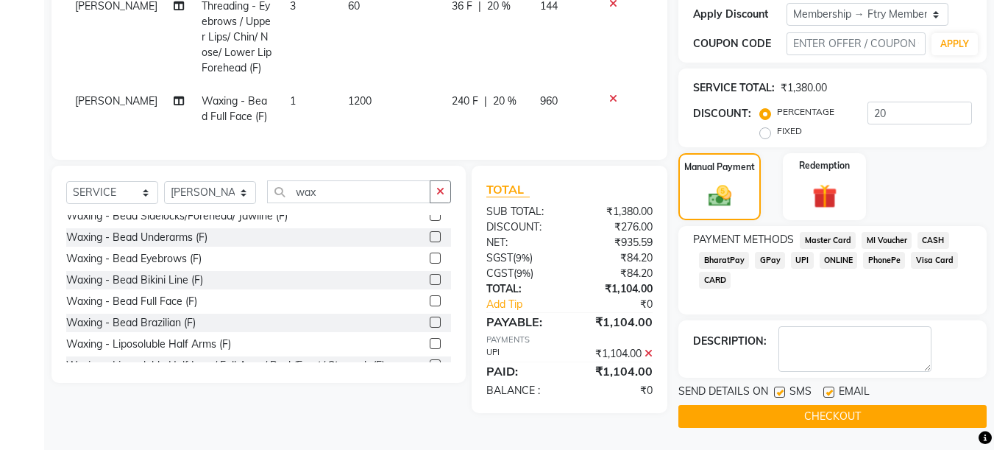
click at [870, 415] on button "CHECKOUT" at bounding box center [833, 416] width 308 height 23
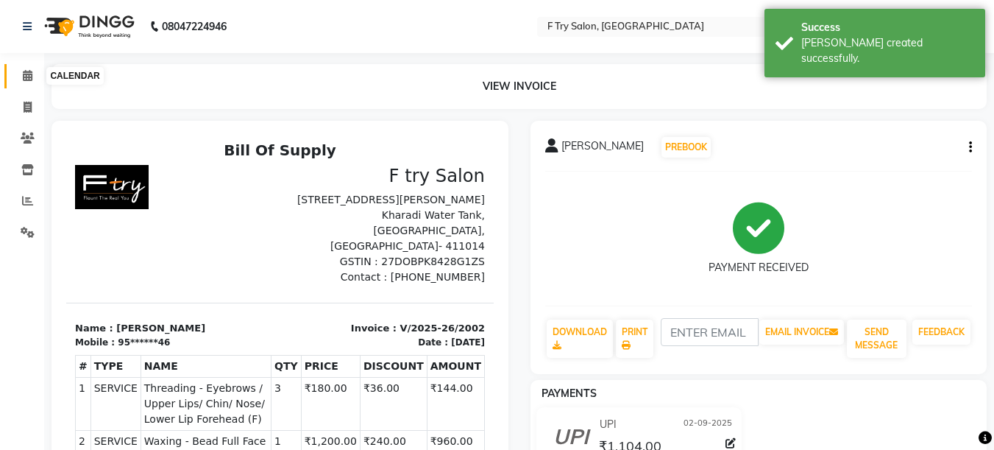
click at [23, 74] on icon at bounding box center [28, 75] width 10 height 11
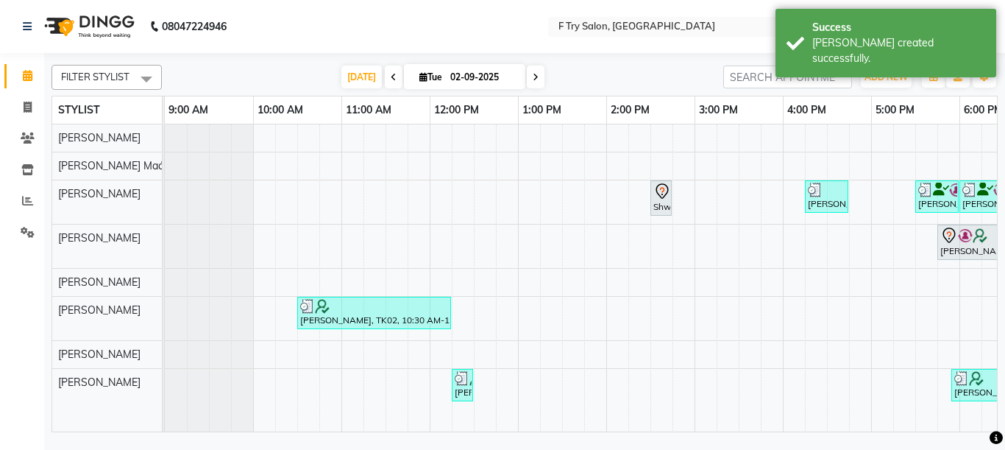
click at [534, 79] on span at bounding box center [536, 77] width 18 height 23
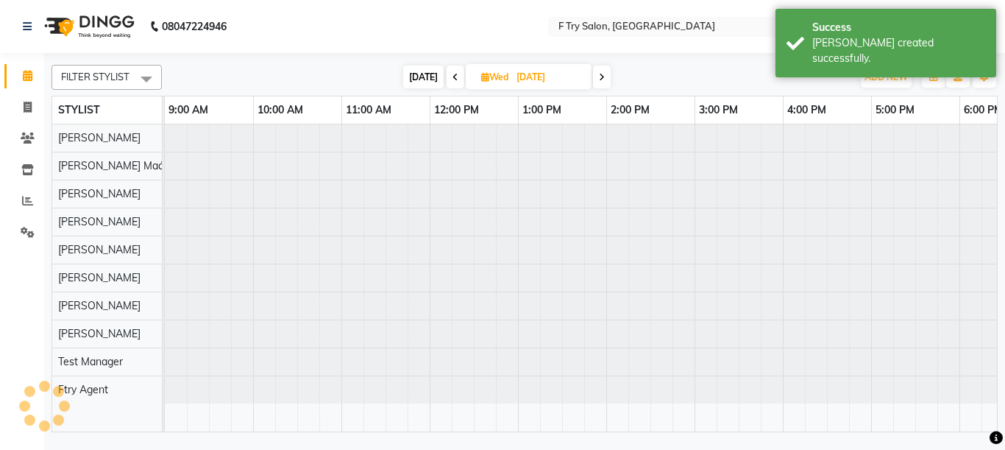
scroll to position [0, 316]
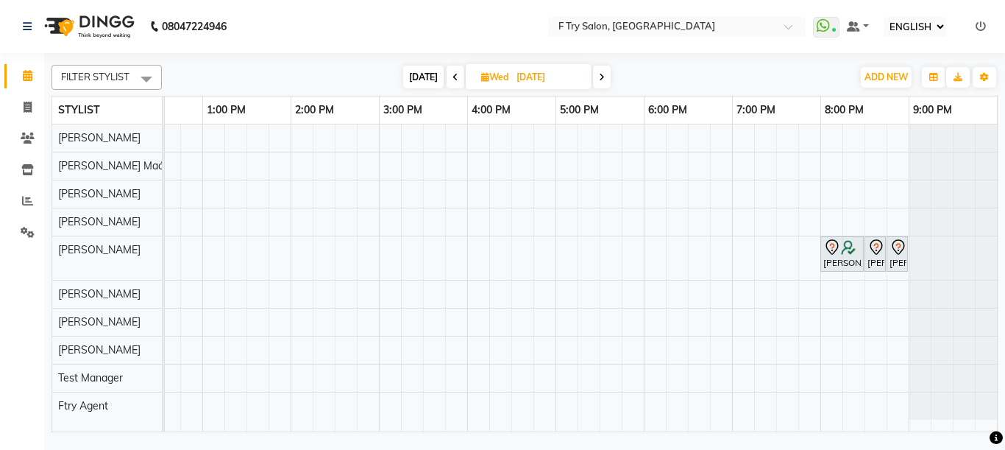
click at [609, 74] on span at bounding box center [602, 77] width 18 height 23
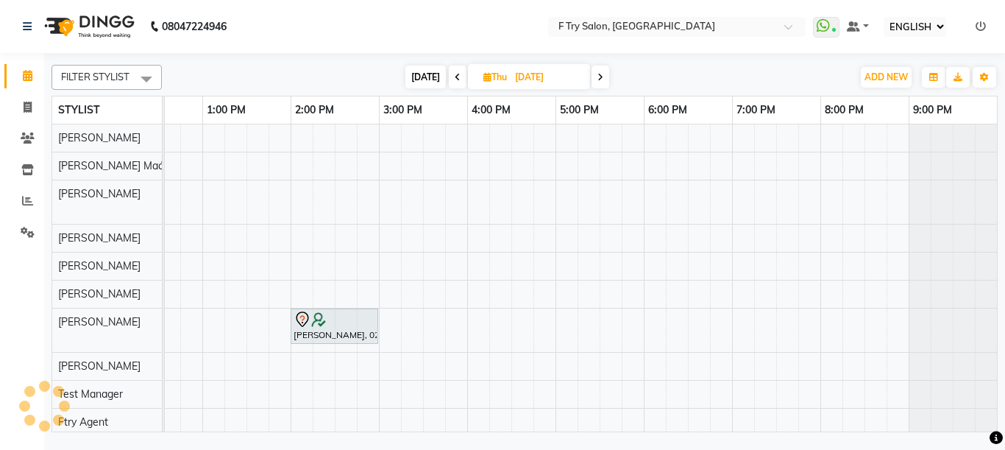
click at [609, 74] on span at bounding box center [601, 77] width 18 height 23
type input "05-09-2025"
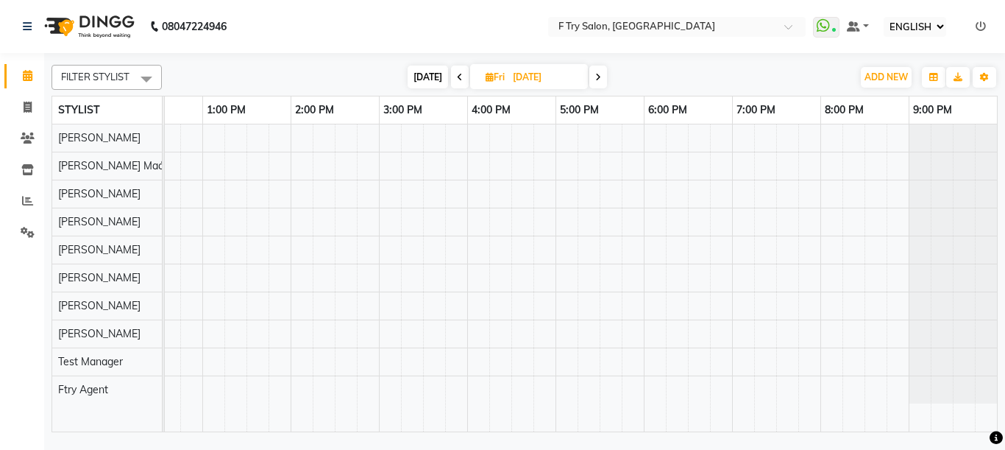
click at [390, 328] on div at bounding box center [423, 277] width 1148 height 307
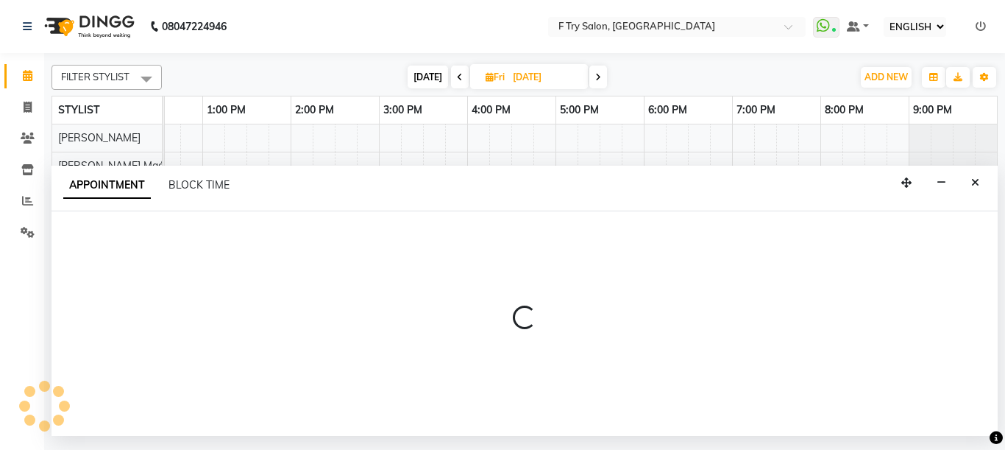
select select "79186"
select select "tentative"
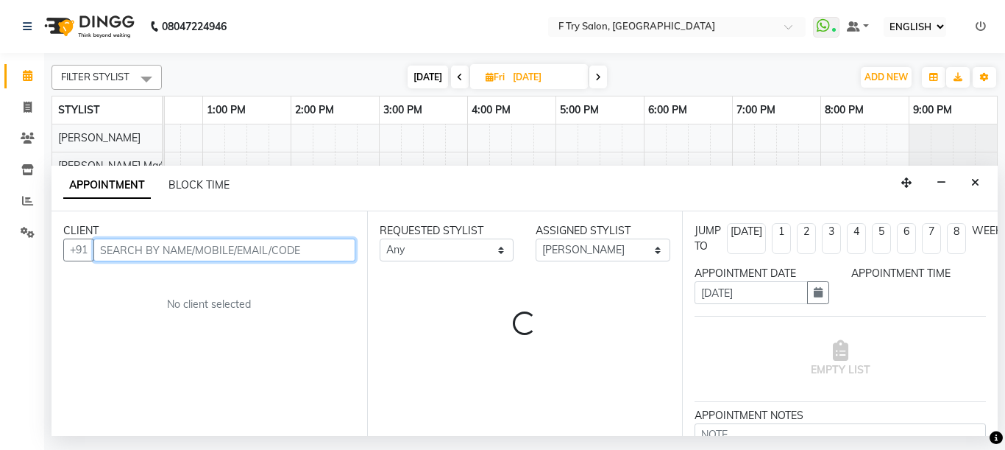
select select "900"
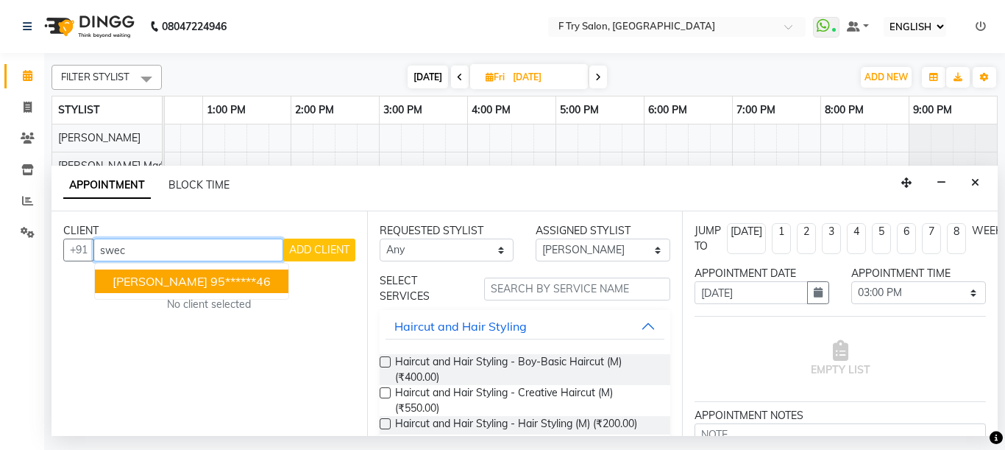
click at [232, 276] on ngb-highlight "95******46" at bounding box center [241, 281] width 60 height 15
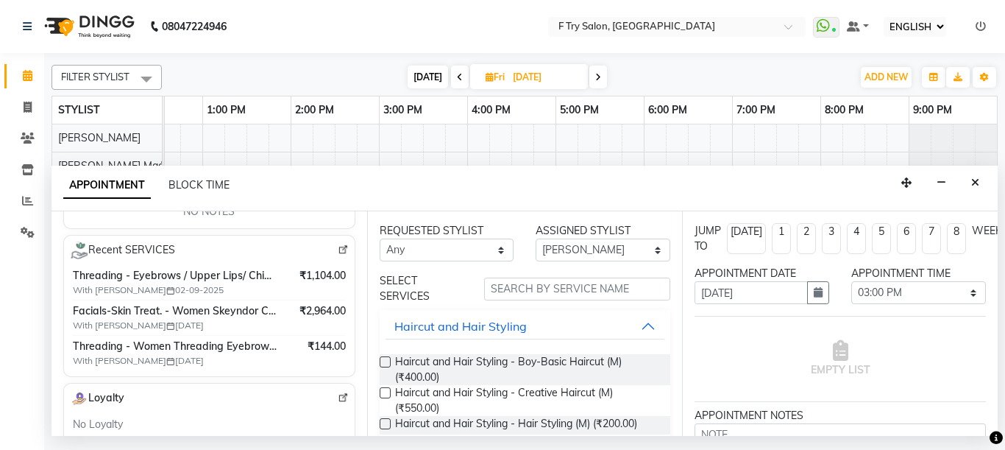
scroll to position [265, 0]
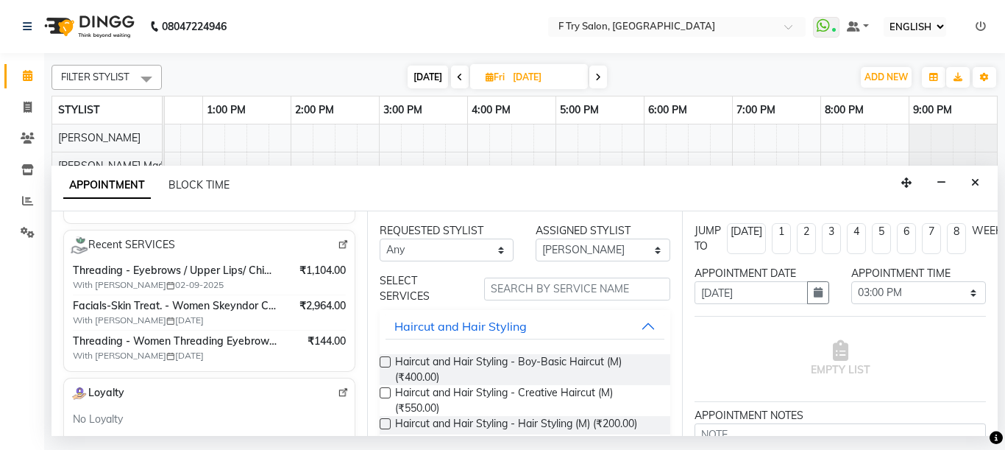
type input "95******46"
click at [244, 313] on span "Facials-Skin Treat. - Women Skeyndor Calmagic Facial,Waxing - Women Waxing Lipo…" at bounding box center [175, 305] width 205 height 15
click at [338, 243] on img at bounding box center [343, 244] width 11 height 11
click at [553, 286] on input "text" at bounding box center [577, 288] width 187 height 23
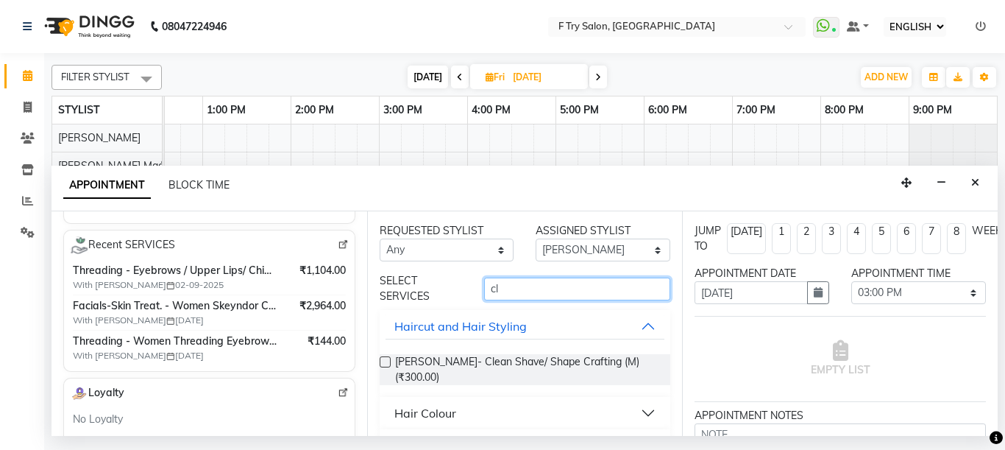
type input "c"
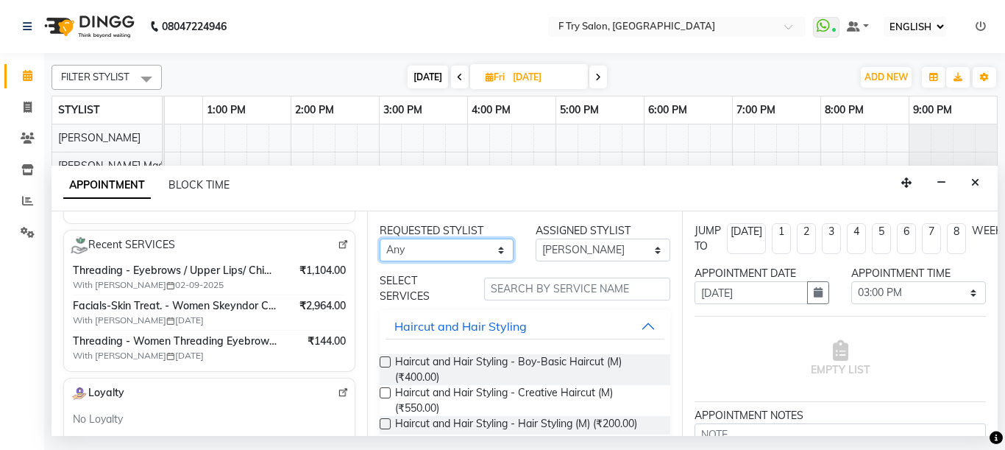
drag, startPoint x: 436, startPoint y: 249, endPoint x: 553, endPoint y: 285, distance: 121.8
click at [553, 285] on div "REQUESTED STYLIST Any Aakash Warulkar Aditya Fulbhati Ftry Agent Gunesh Warulka…" at bounding box center [525, 323] width 316 height 224
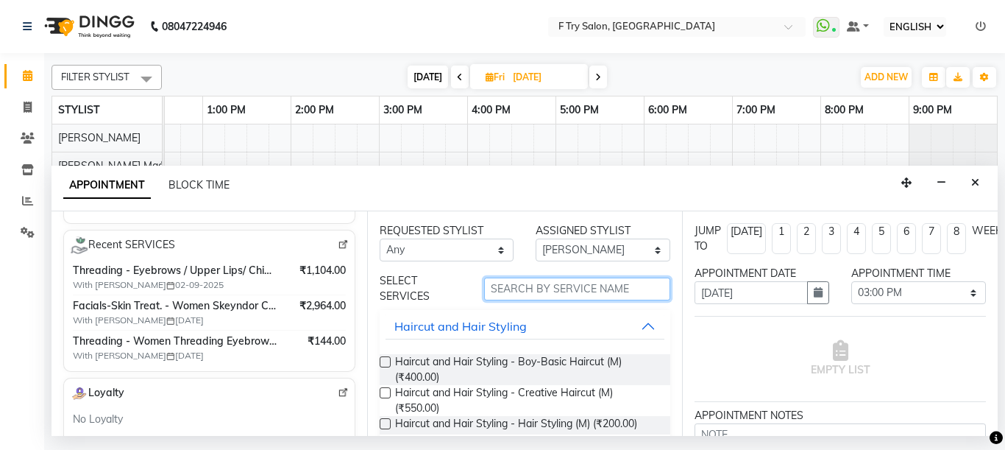
click at [553, 285] on input "text" at bounding box center [577, 288] width 187 height 23
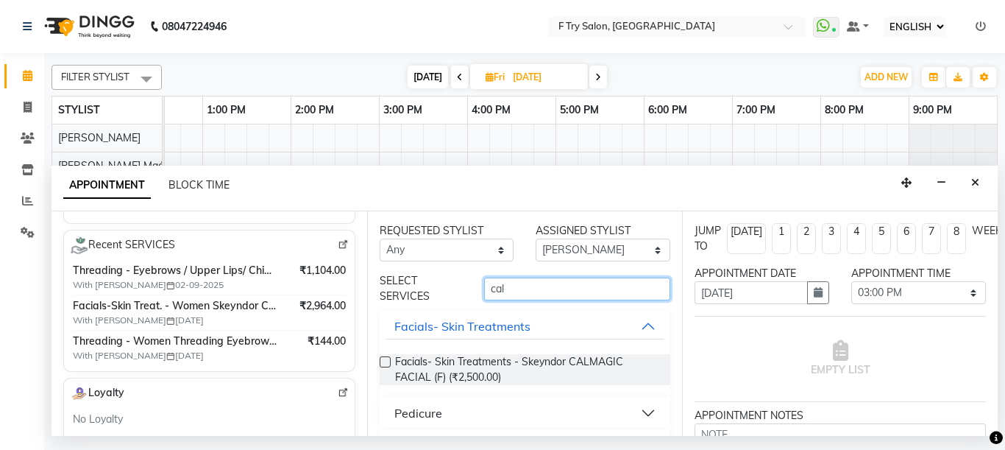
type input "cal"
click at [386, 364] on label at bounding box center [385, 361] width 11 height 11
click at [386, 364] on input "checkbox" at bounding box center [385, 363] width 10 height 10
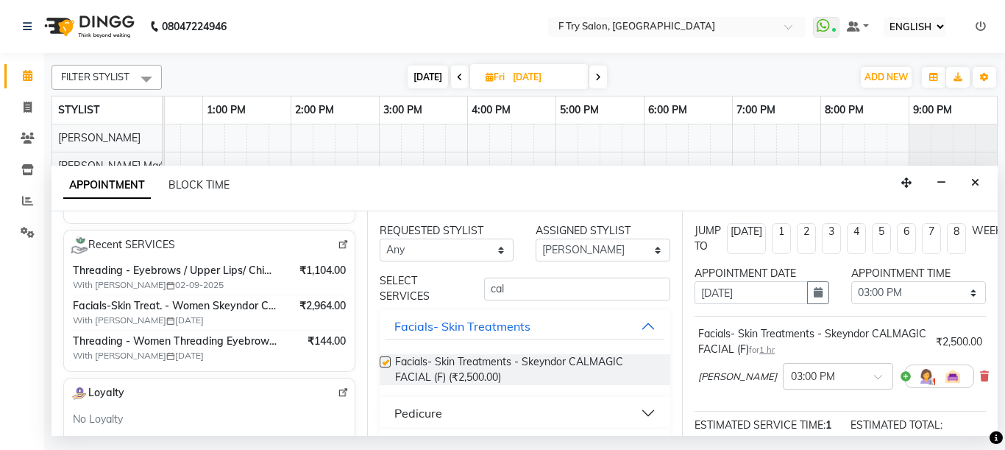
checkbox input "false"
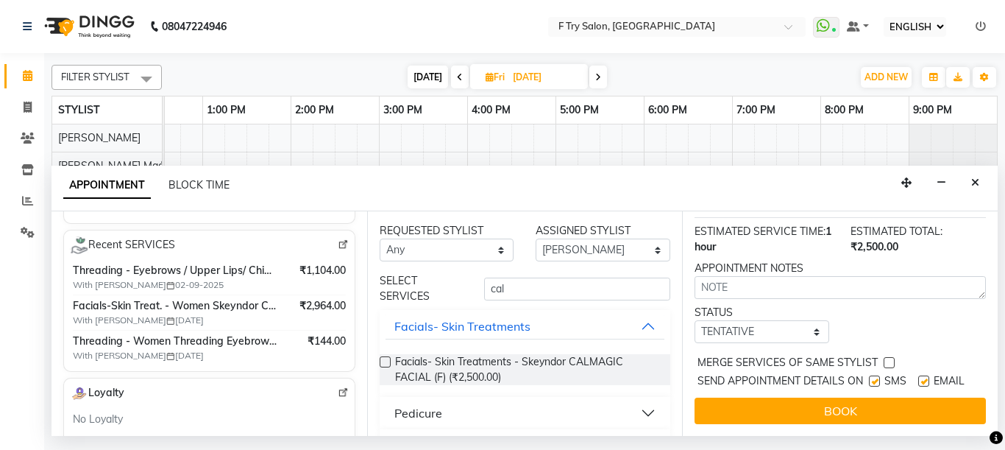
scroll to position [219, 0]
click at [531, 298] on input "cal" at bounding box center [577, 288] width 187 height 23
type input "c"
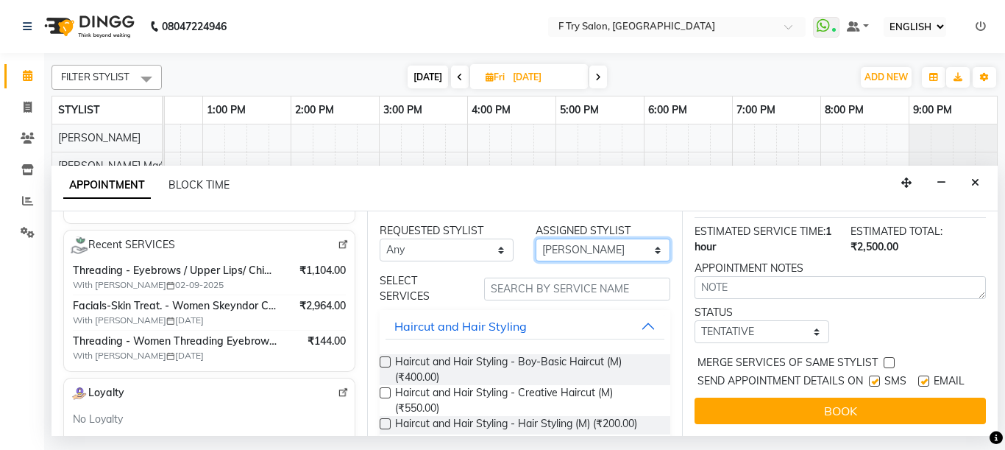
select select "54011"
click at [536, 238] on select "SELECT Aakash Warulkar Aditya Fulbhati Ftry Agent Gunesh Warulkar Krishna Shind…" at bounding box center [603, 249] width 135 height 23
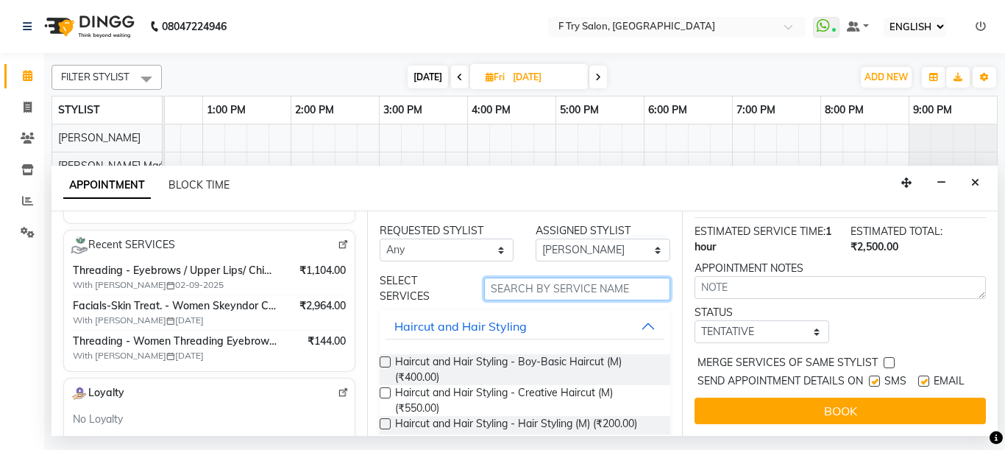
click at [521, 290] on input "text" at bounding box center [577, 288] width 187 height 23
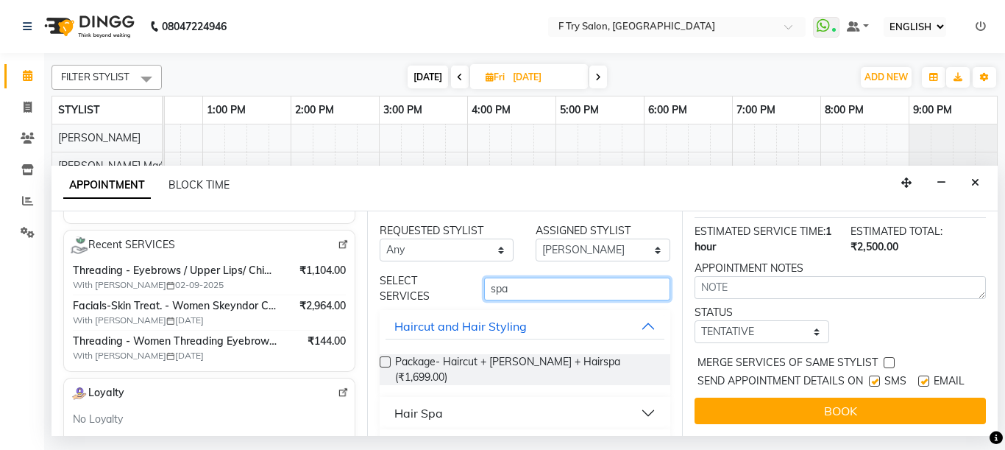
type input "spa"
click at [640, 400] on button "Hair Spa" at bounding box center [526, 413] width 280 height 26
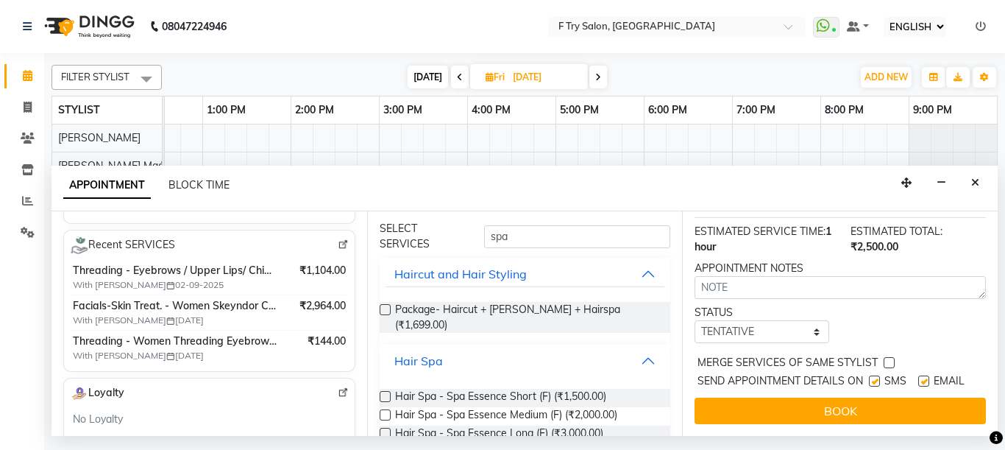
scroll to position [88, 0]
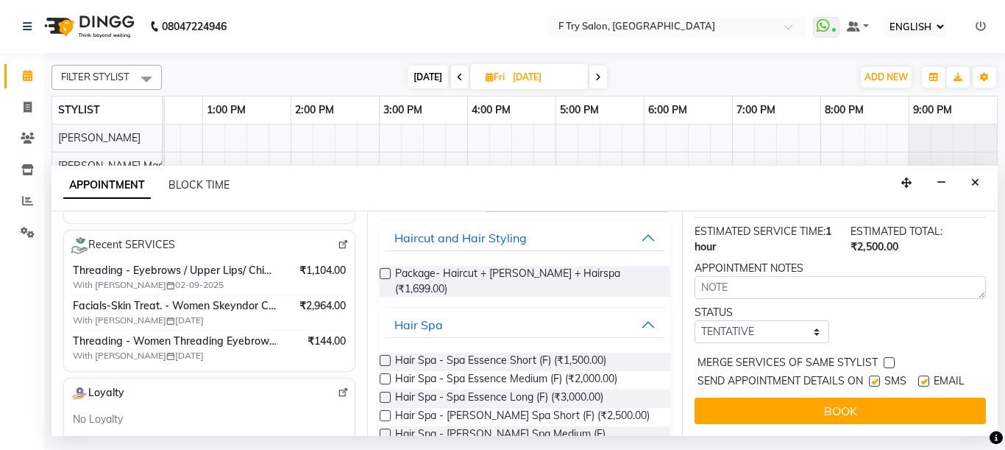
click at [386, 373] on label at bounding box center [385, 378] width 11 height 11
click at [386, 375] on input "checkbox" at bounding box center [385, 380] width 10 height 10
checkbox input "false"
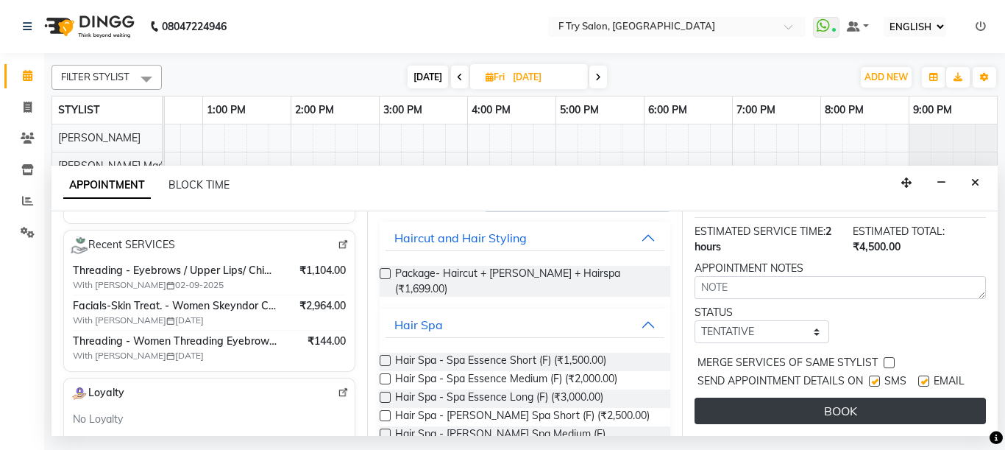
click at [881, 402] on button "BOOK" at bounding box center [840, 410] width 291 height 26
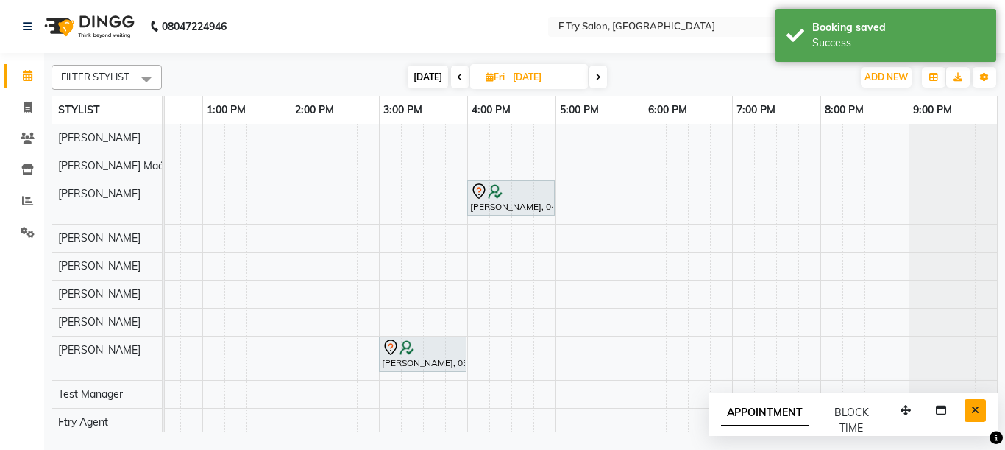
click at [974, 408] on icon "Close" at bounding box center [976, 410] width 8 height 10
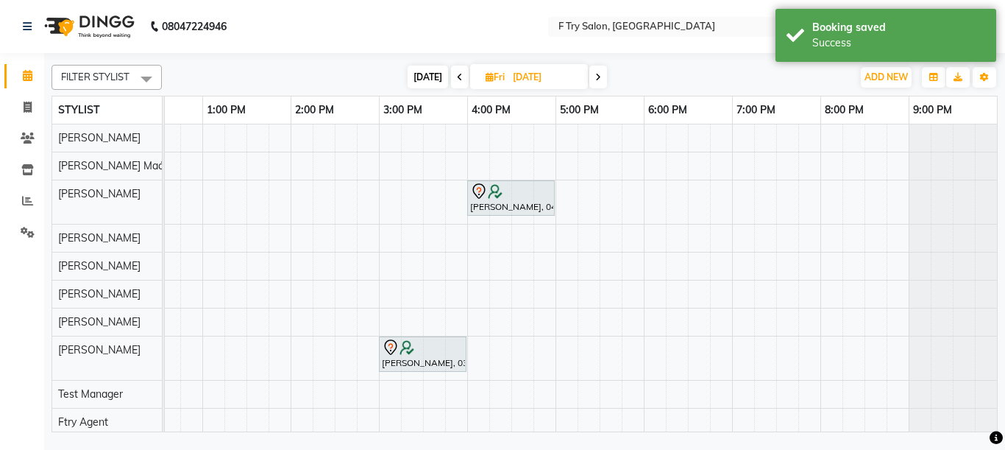
click at [425, 71] on span "[DATE]" at bounding box center [428, 77] width 40 height 23
type input "02-09-2025"
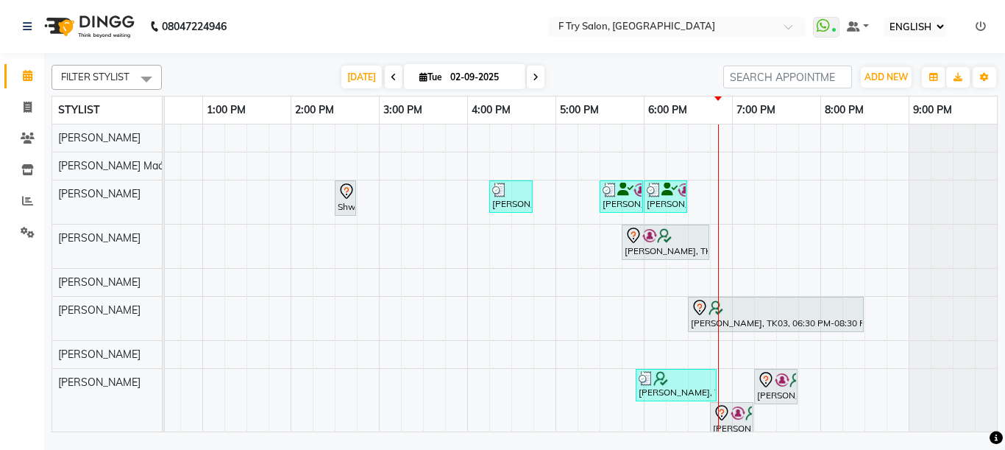
scroll to position [81, 0]
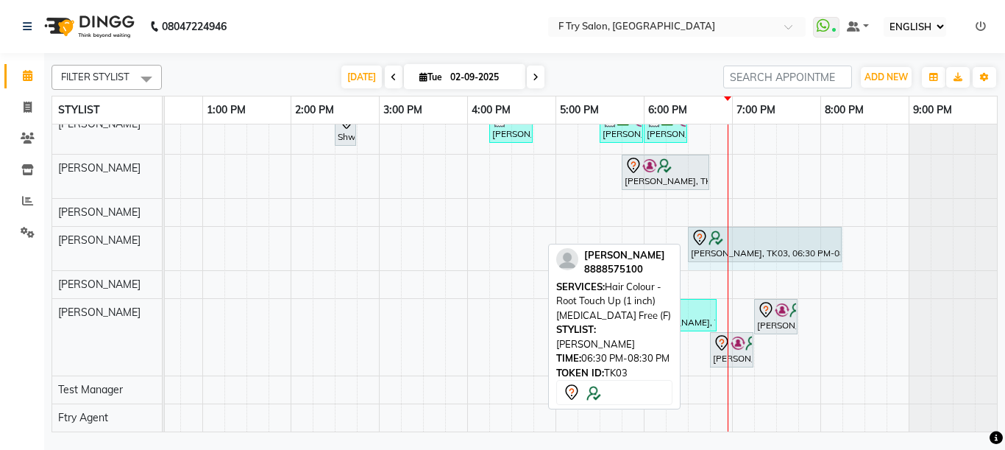
drag, startPoint x: 862, startPoint y: 230, endPoint x: 830, endPoint y: 241, distance: 33.8
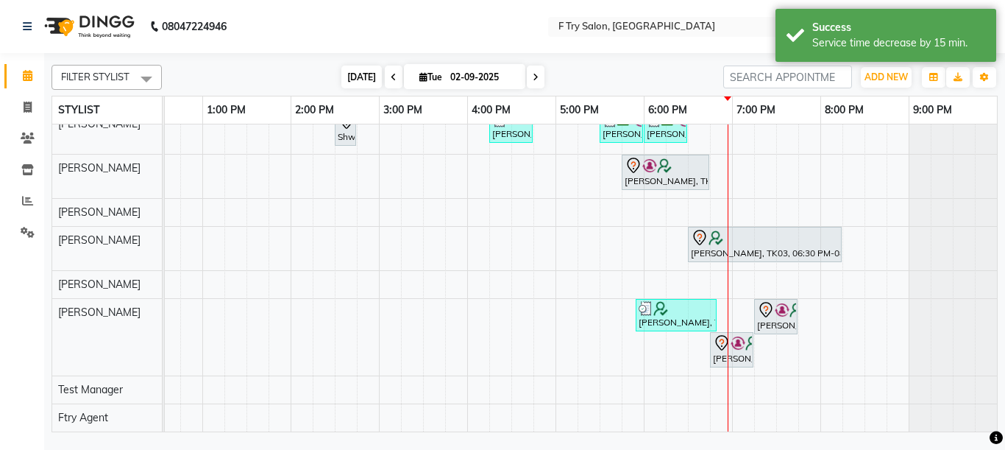
click at [347, 77] on span "[DATE]" at bounding box center [362, 77] width 40 height 23
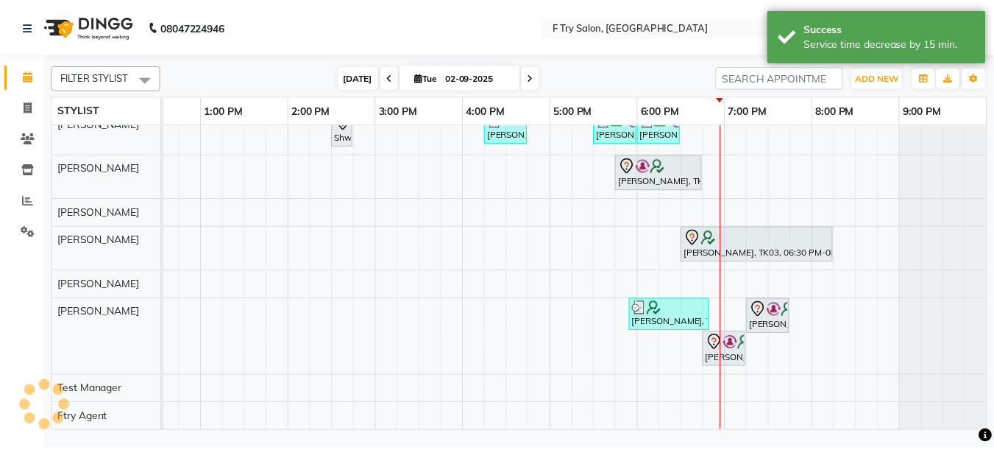
scroll to position [81, 316]
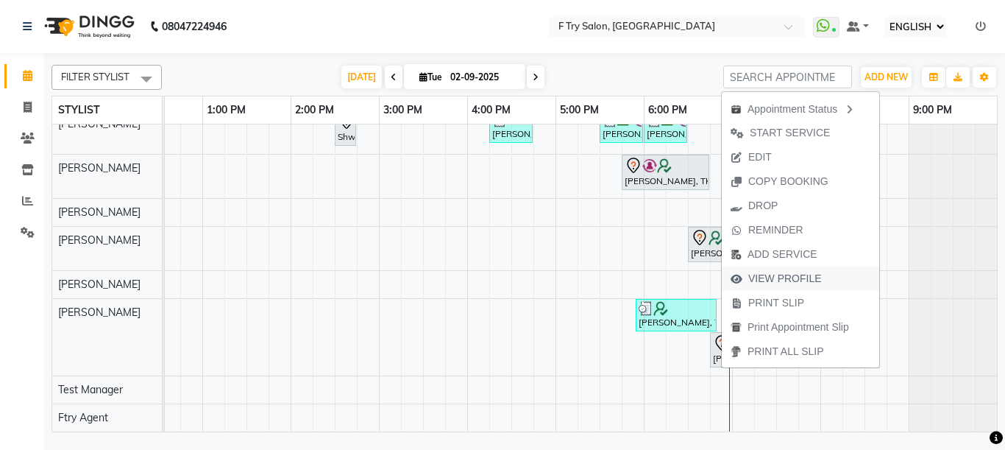
click at [771, 275] on span "VIEW PROFILE" at bounding box center [786, 278] width 74 height 15
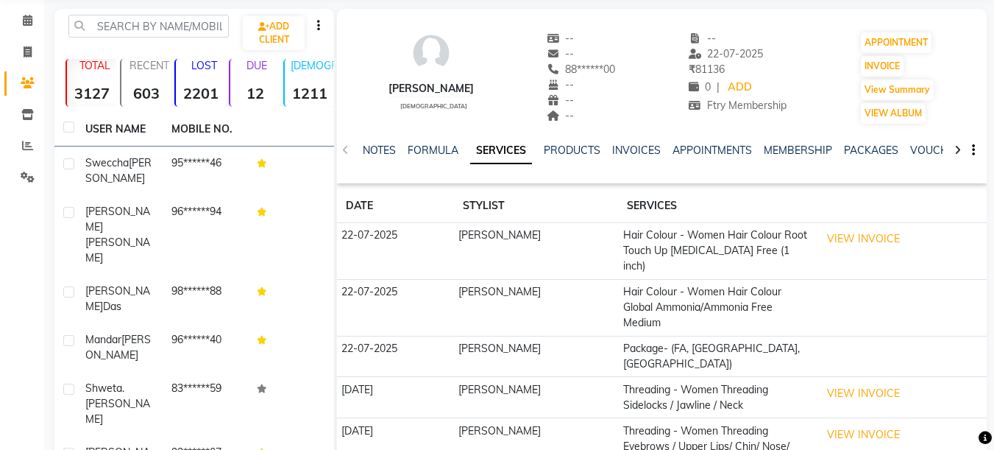
scroll to position [88, 0]
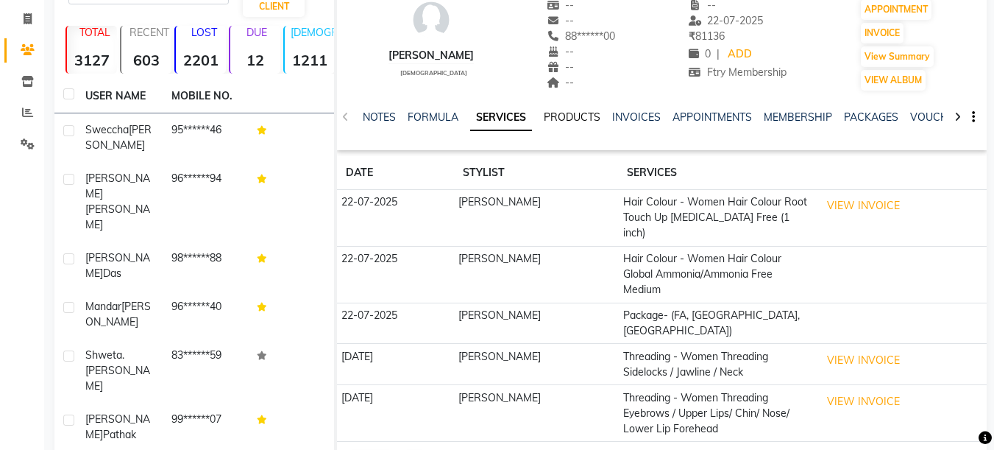
click at [568, 117] on link "PRODUCTS" at bounding box center [572, 116] width 57 height 13
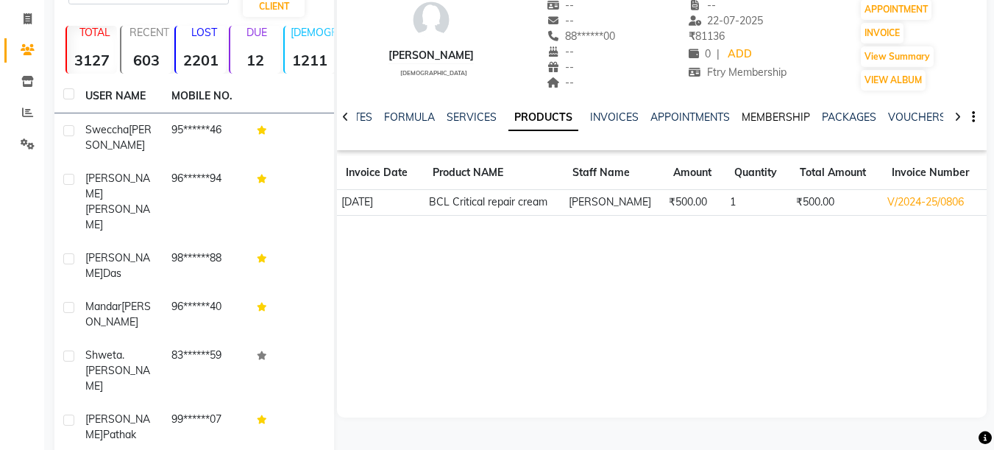
click at [756, 120] on link "MEMBERSHIP" at bounding box center [776, 116] width 68 height 13
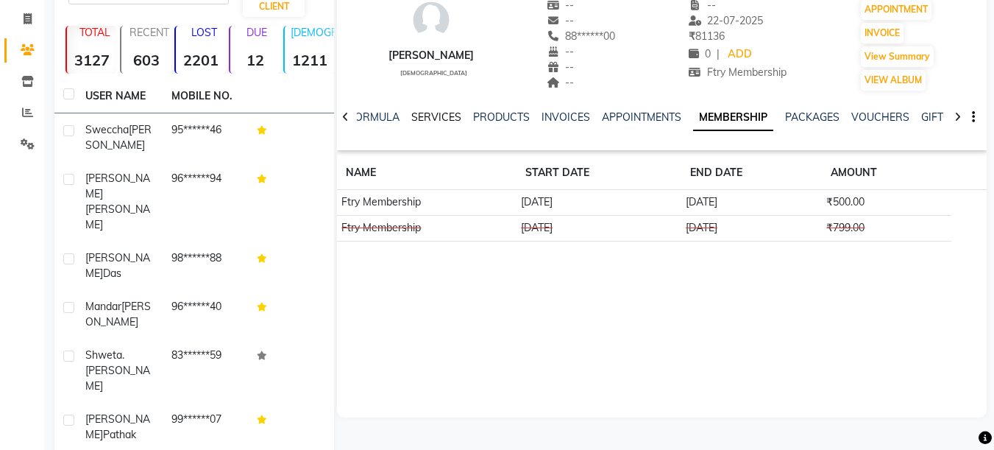
click at [441, 118] on link "SERVICES" at bounding box center [436, 116] width 50 height 13
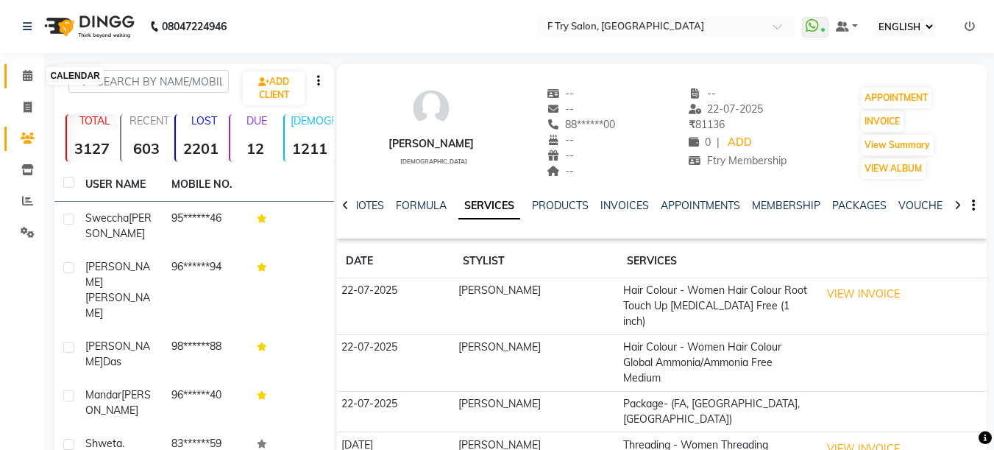
click at [28, 78] on icon at bounding box center [28, 75] width 10 height 11
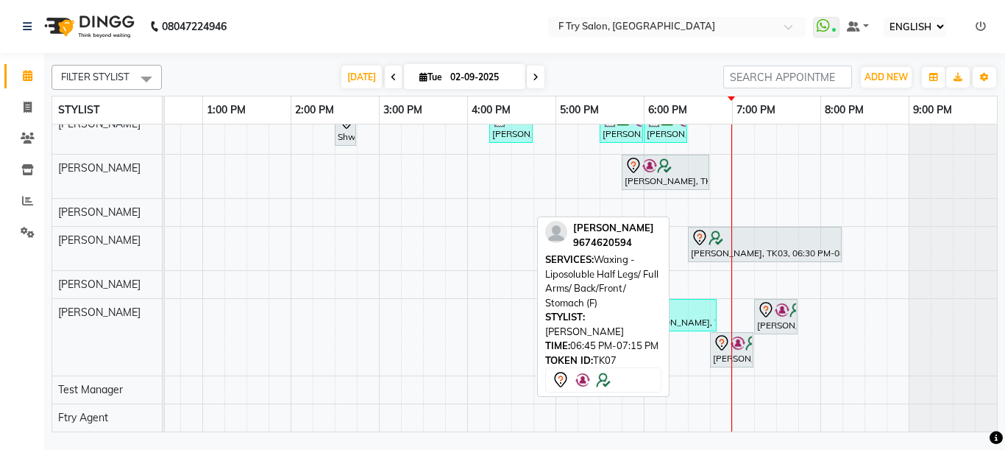
scroll to position [81, 0]
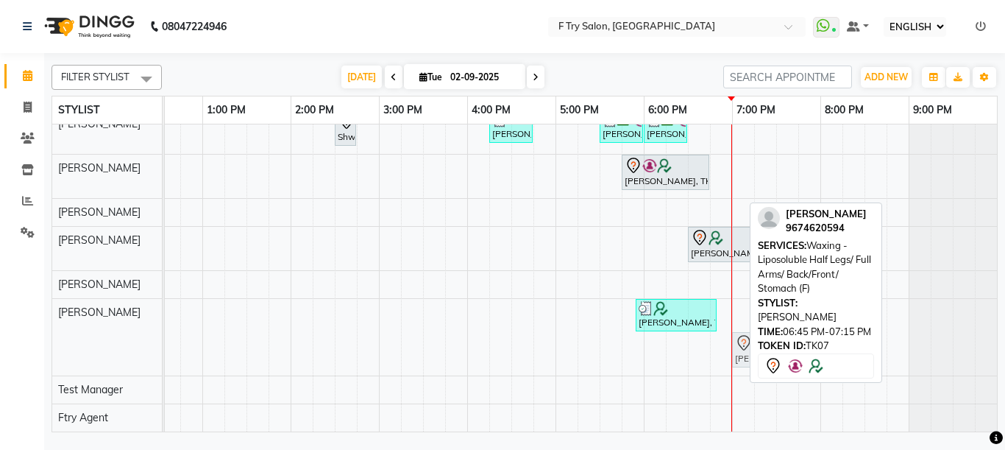
drag, startPoint x: 709, startPoint y: 329, endPoint x: 716, endPoint y: 331, distance: 7.7
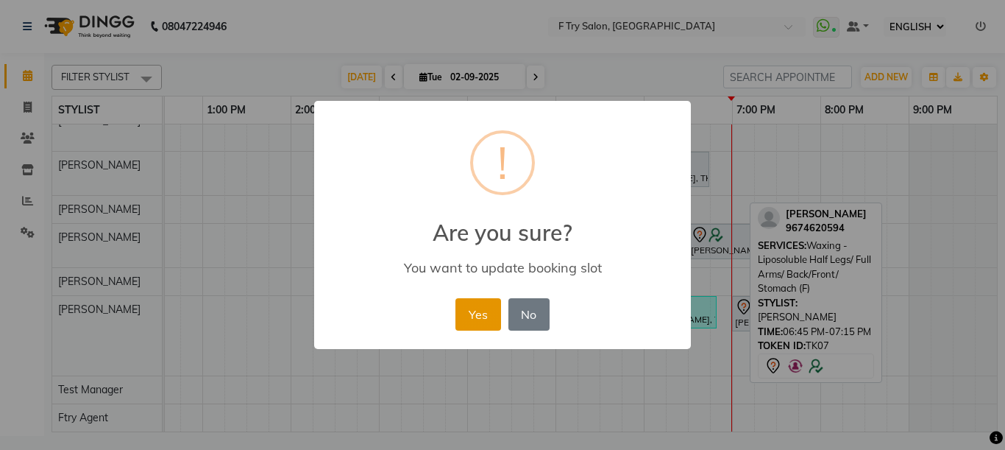
click at [475, 309] on button "Yes" at bounding box center [478, 314] width 45 height 32
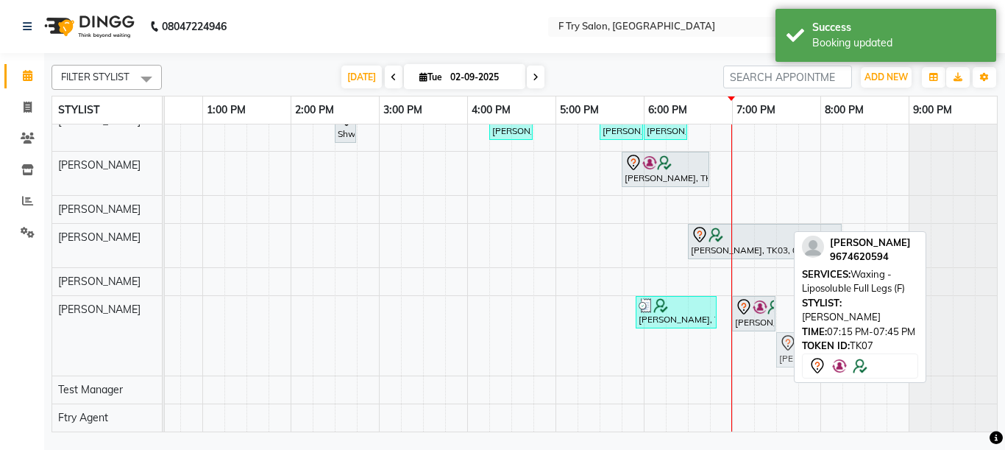
drag, startPoint x: 761, startPoint y: 344, endPoint x: 787, endPoint y: 346, distance: 25.8
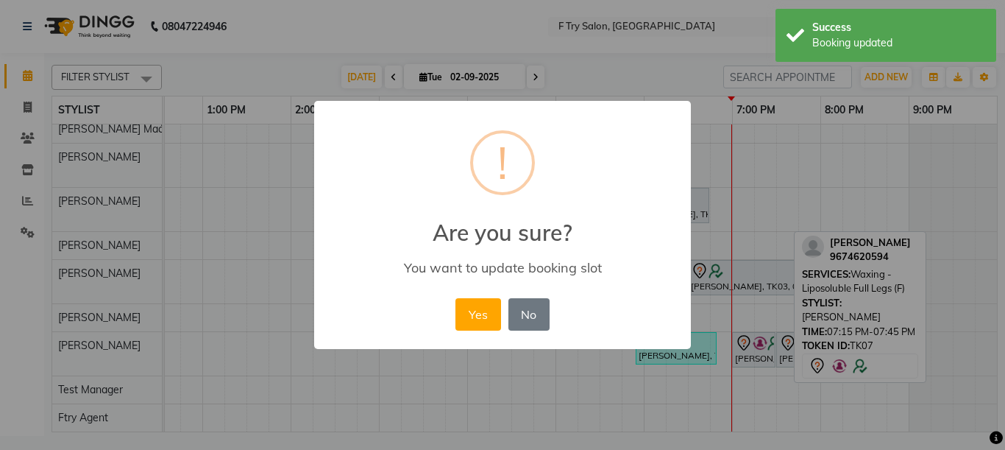
scroll to position [48, 327]
click at [480, 312] on button "Yes" at bounding box center [478, 314] width 45 height 32
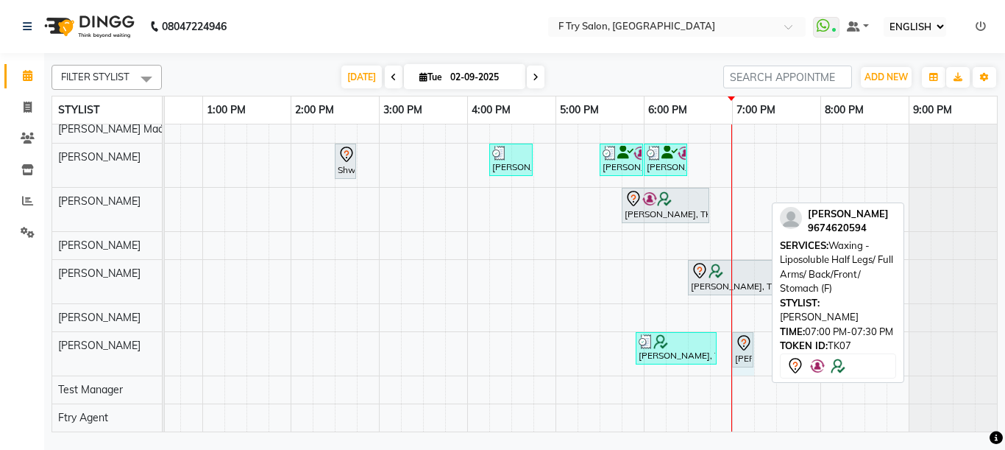
drag, startPoint x: 764, startPoint y: 334, endPoint x: 742, endPoint y: 341, distance: 23.1
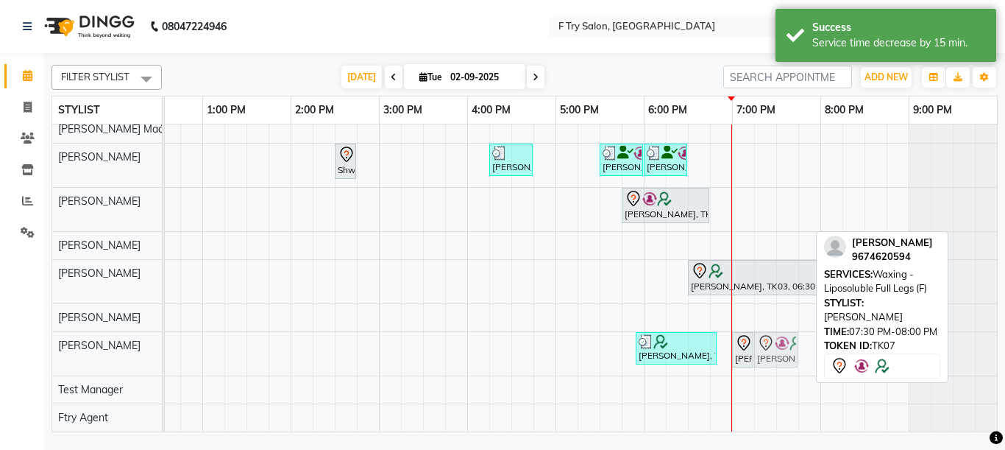
drag, startPoint x: 792, startPoint y: 330, endPoint x: 774, endPoint y: 336, distance: 18.4
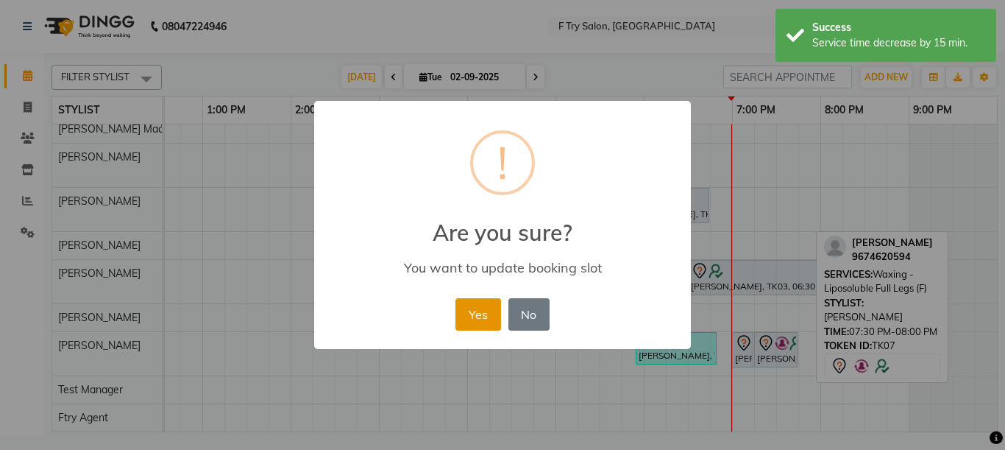
click at [470, 314] on button "Yes" at bounding box center [478, 314] width 45 height 32
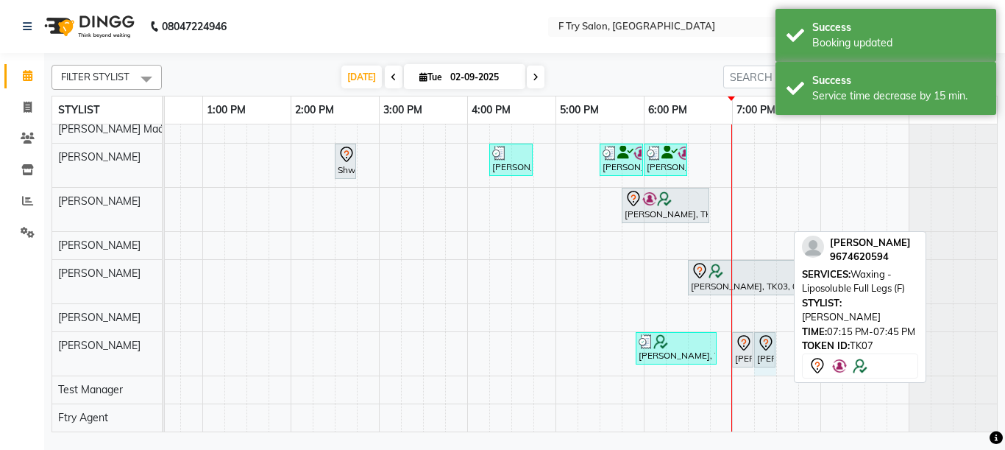
drag, startPoint x: 788, startPoint y: 335, endPoint x: 771, endPoint y: 340, distance: 17.0
click at [771, 340] on div "Shweta .Barnwal, TK04, 02:30 PM-02:45 PM, Hair Colour - Root Touch Up (1 inch) …" at bounding box center [423, 260] width 1148 height 344
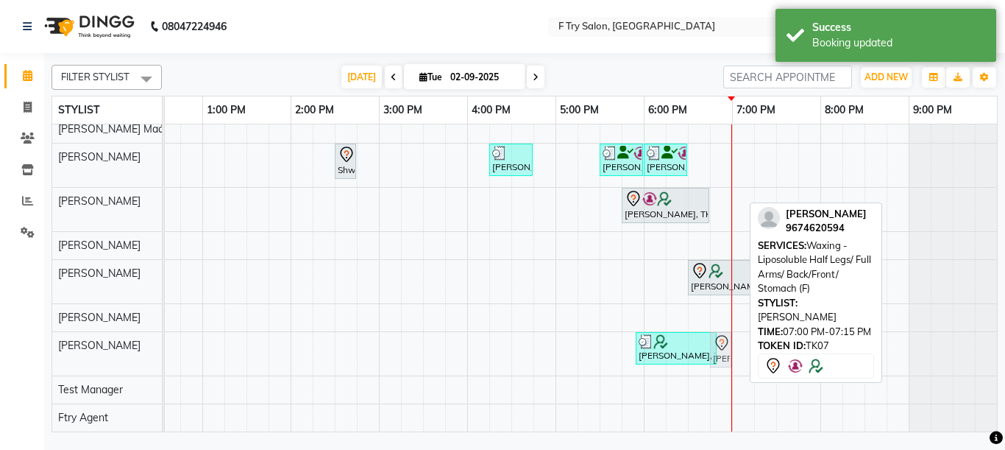
drag, startPoint x: 736, startPoint y: 332, endPoint x: 724, endPoint y: 336, distance: 13.3
click at [724, 336] on div "Shweta .Barnwal, TK04, 02:30 PM-02:45 PM, Hair Colour - Root Touch Up (1 inch) …" at bounding box center [423, 260] width 1148 height 344
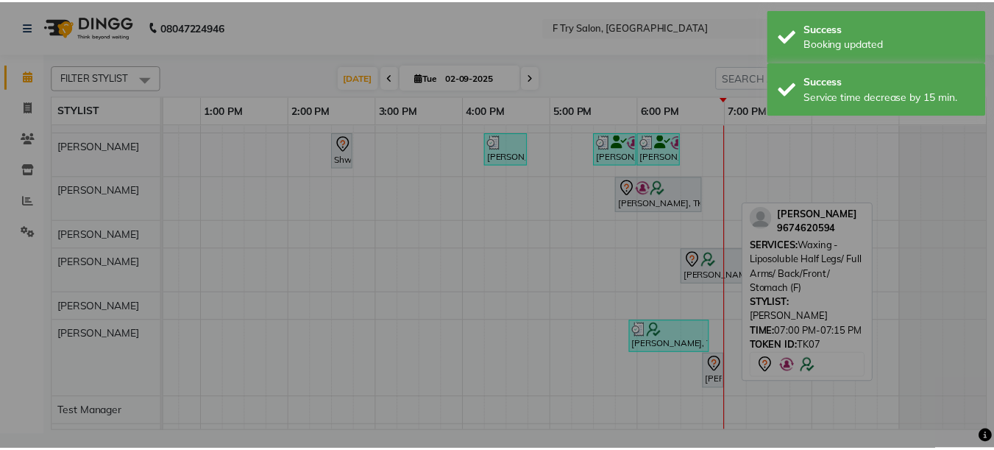
scroll to position [81, 327]
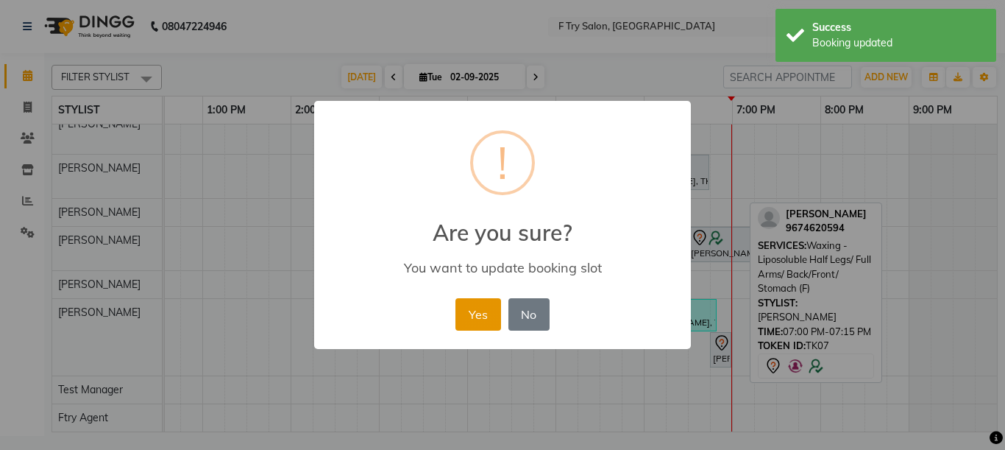
click at [481, 314] on button "Yes" at bounding box center [478, 314] width 45 height 32
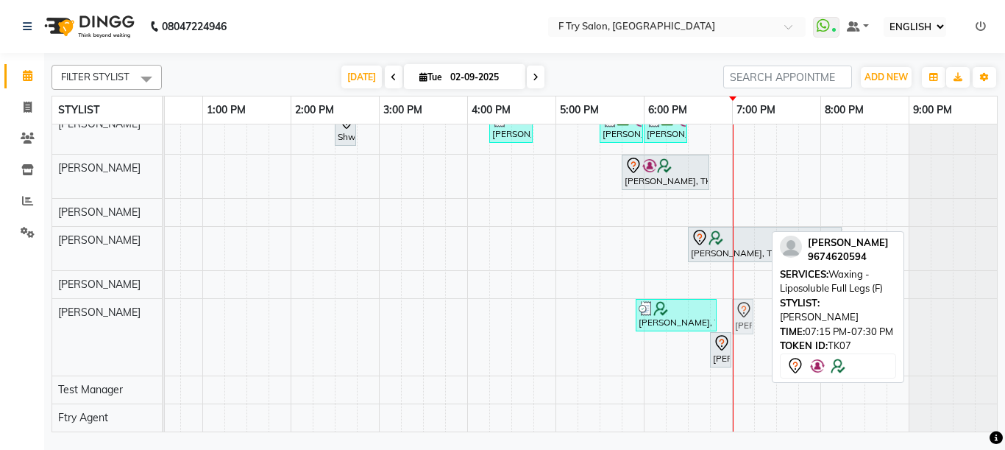
drag, startPoint x: 754, startPoint y: 297, endPoint x: 740, endPoint y: 300, distance: 13.6
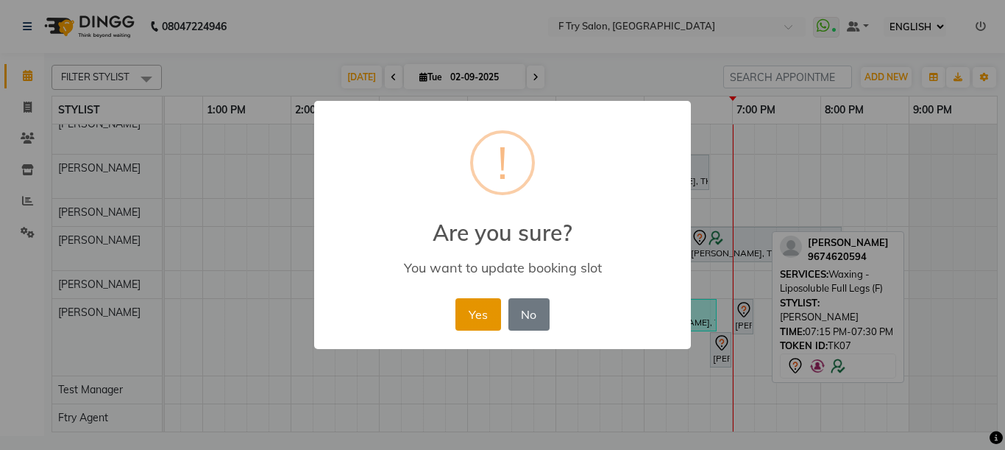
click at [481, 308] on button "Yes" at bounding box center [478, 314] width 45 height 32
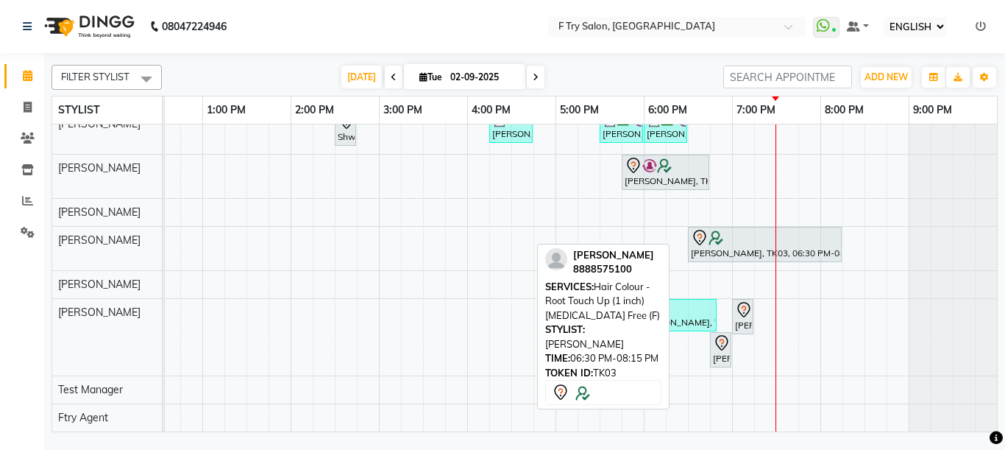
click at [716, 231] on div at bounding box center [765, 238] width 148 height 18
click at [703, 238] on div "Rachna Bagadia, TK03, 06:30 PM-08:15 PM, Hair Colour - Root Touch Up (1 inch) A…" at bounding box center [765, 244] width 151 height 31
select select "7"
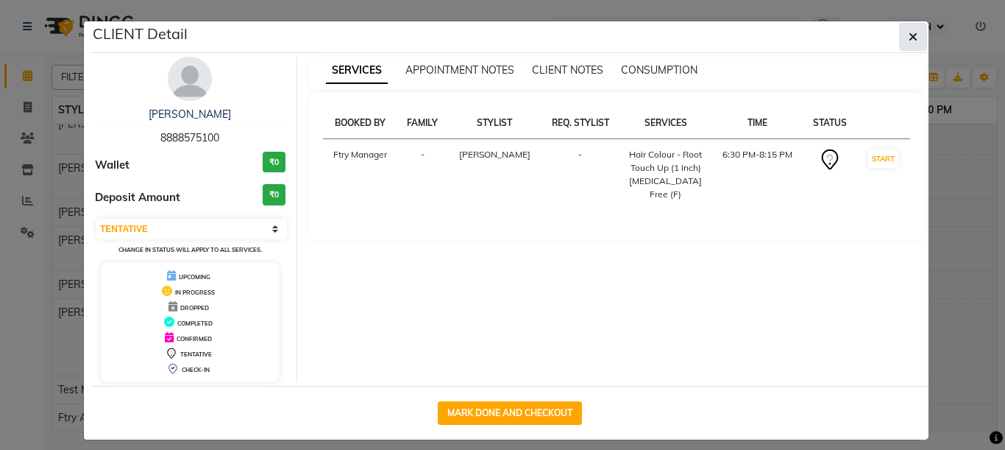
click at [912, 40] on icon "button" at bounding box center [913, 37] width 9 height 12
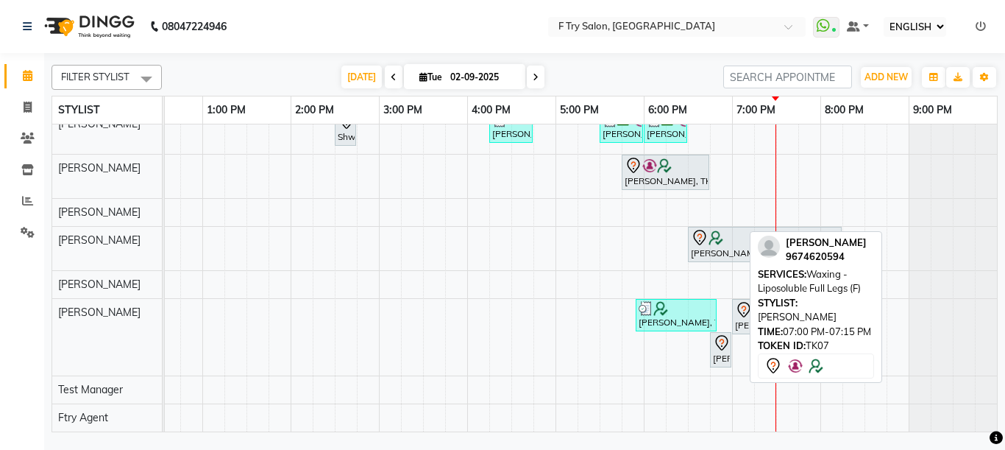
click at [735, 303] on icon at bounding box center [744, 310] width 18 height 18
select select "7"
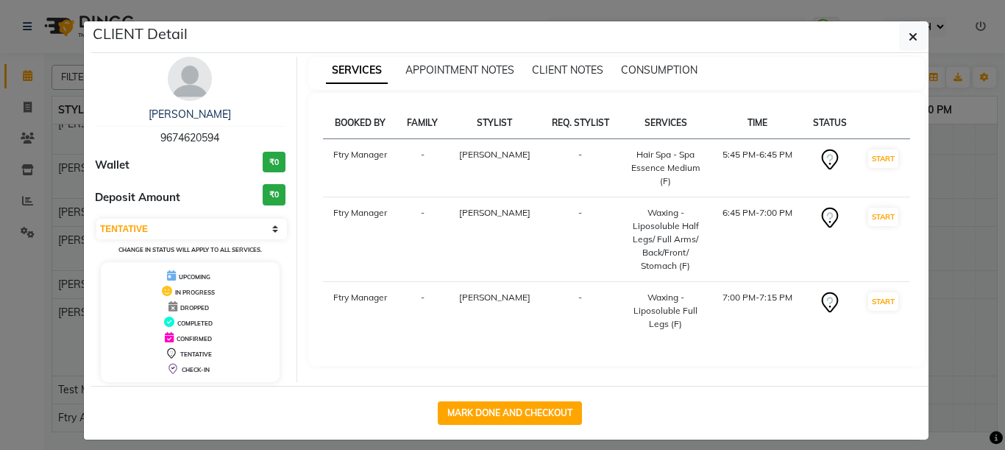
click at [496, 399] on div "MARK DONE AND CHECKOUT" at bounding box center [510, 413] width 838 height 54
click at [501, 411] on button "MARK DONE AND CHECKOUT" at bounding box center [510, 413] width 144 height 24
select select "service"
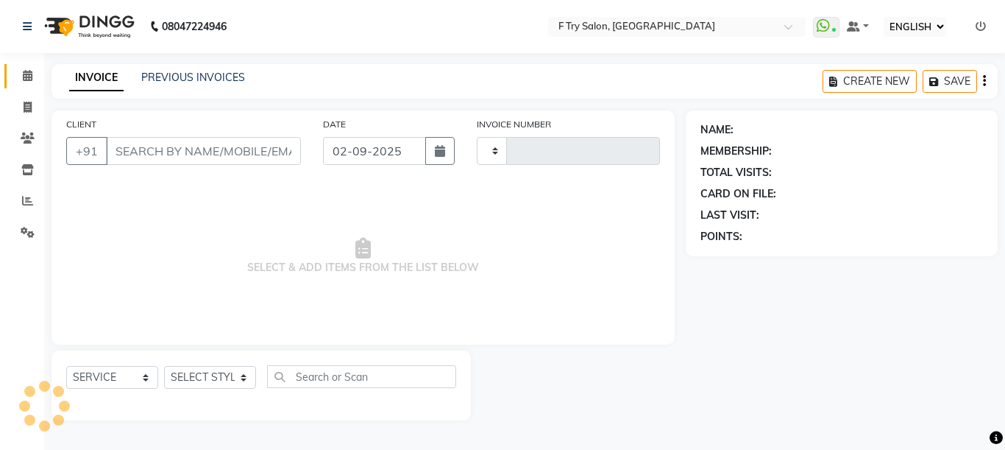
type input "2003"
select select "793"
type input "96******94"
select select "79186"
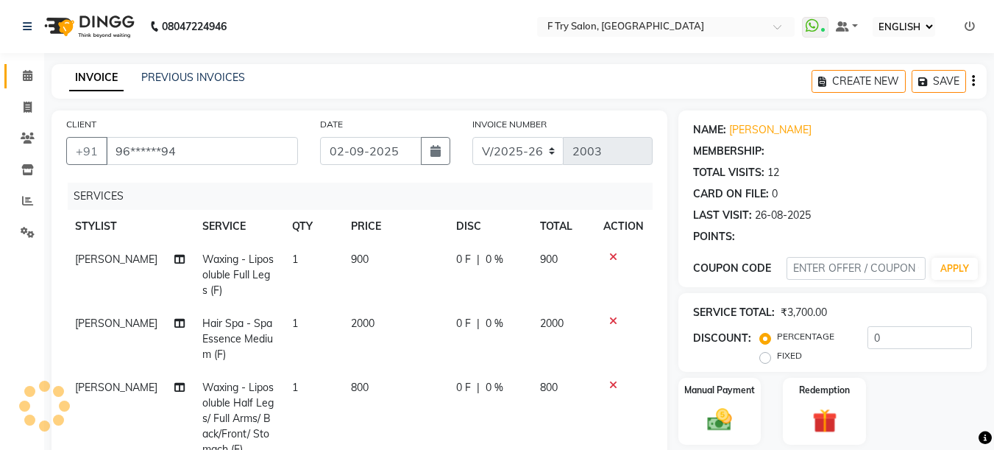
select select "1: Object"
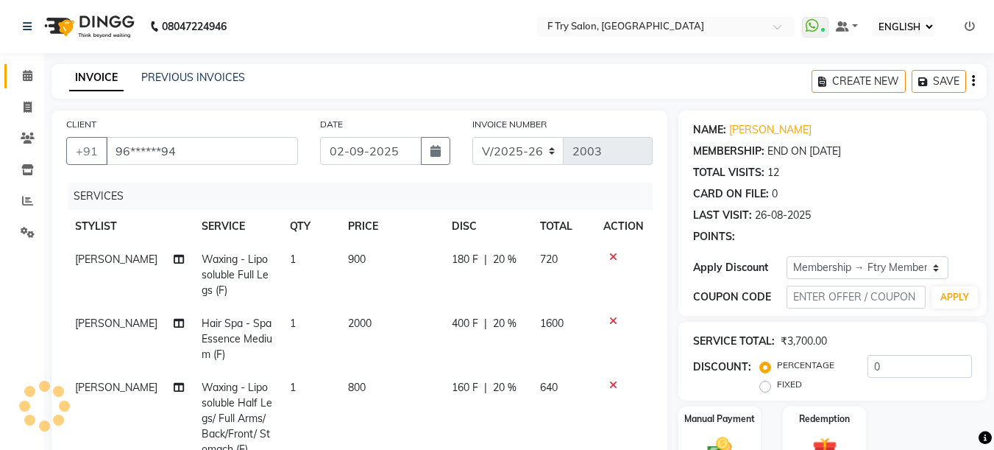
type input "20"
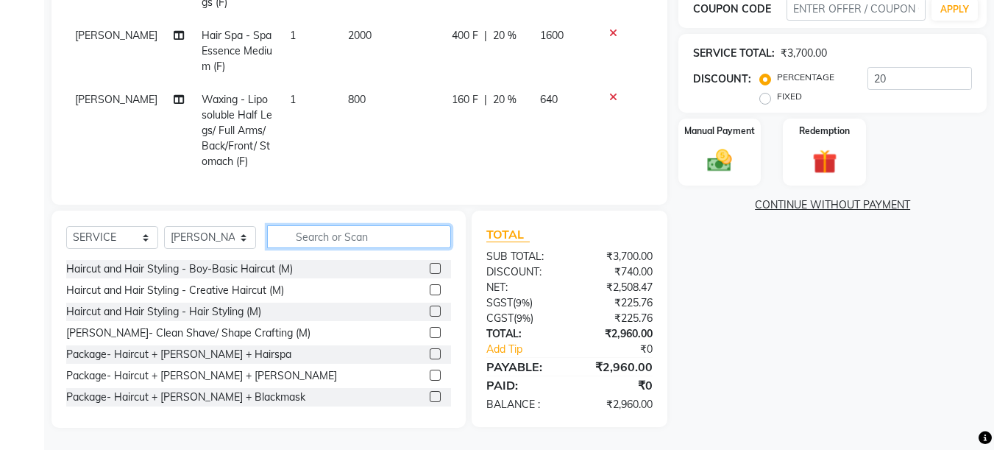
click at [356, 236] on input "text" at bounding box center [359, 236] width 184 height 23
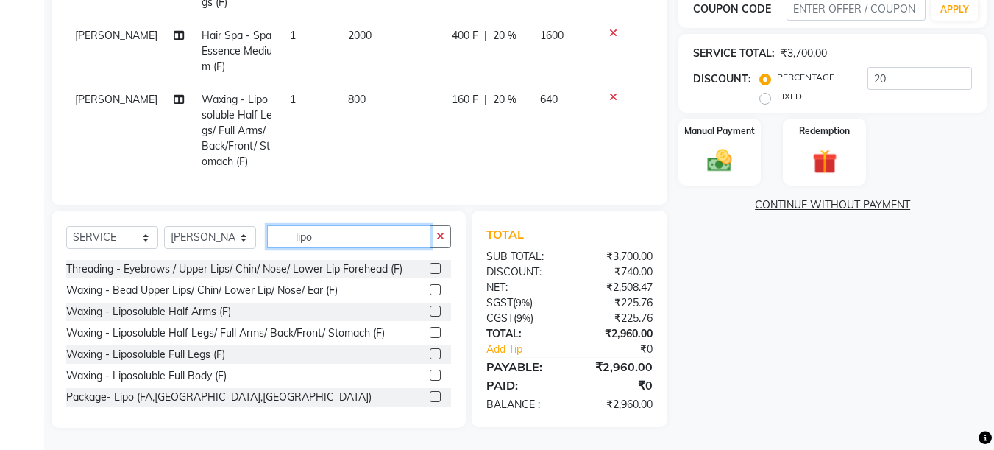
scroll to position [298, 0]
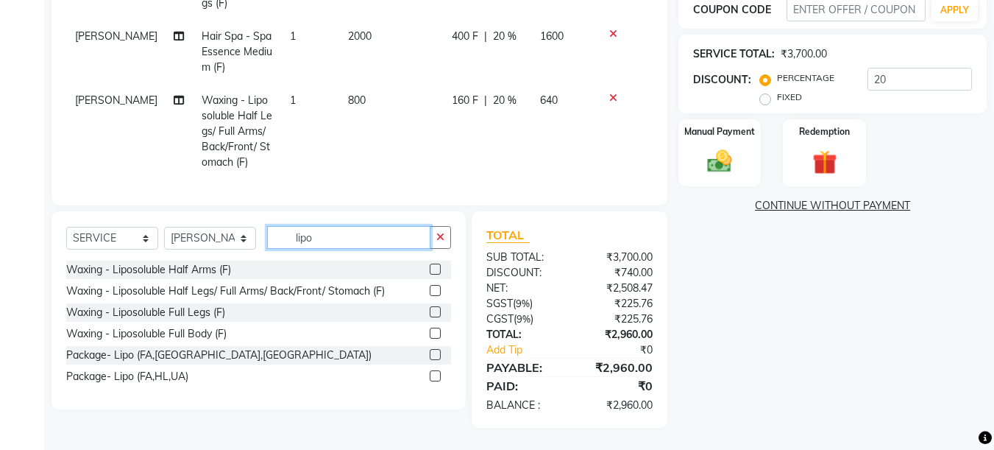
type input "lipo"
click at [439, 288] on label at bounding box center [435, 290] width 11 height 11
click at [439, 288] on input "checkbox" at bounding box center [435, 291] width 10 height 10
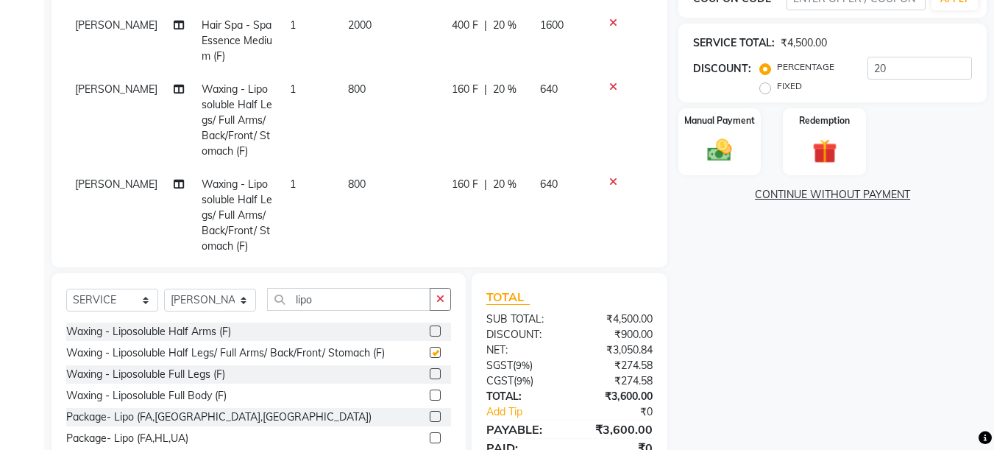
checkbox input "false"
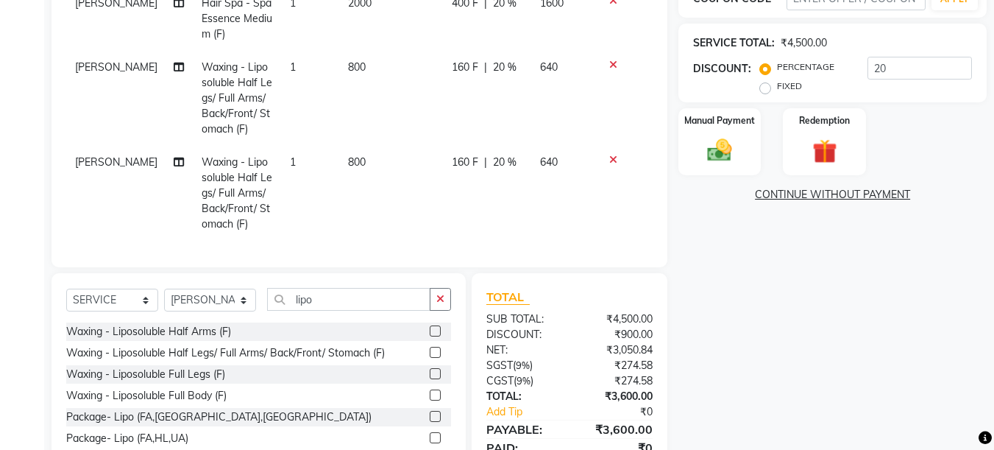
click at [640, 235] on div "SERVICES STYLIST SERVICE QTY PRICE DISC TOTAL ACTION Papiya Biswas Waxing - Lip…" at bounding box center [359, 68] width 587 height 368
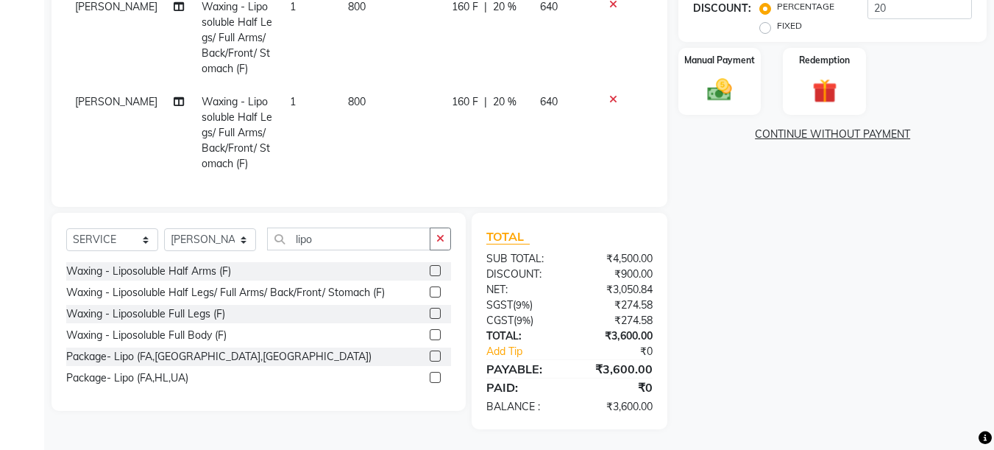
scroll to position [360, 0]
click at [692, 91] on div "Manual Payment" at bounding box center [720, 80] width 86 height 70
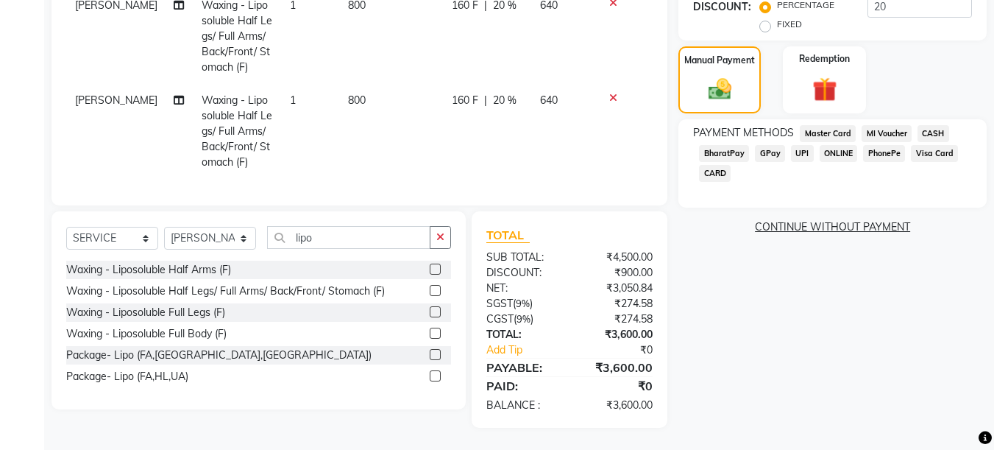
click at [796, 151] on span "UPI" at bounding box center [802, 153] width 23 height 17
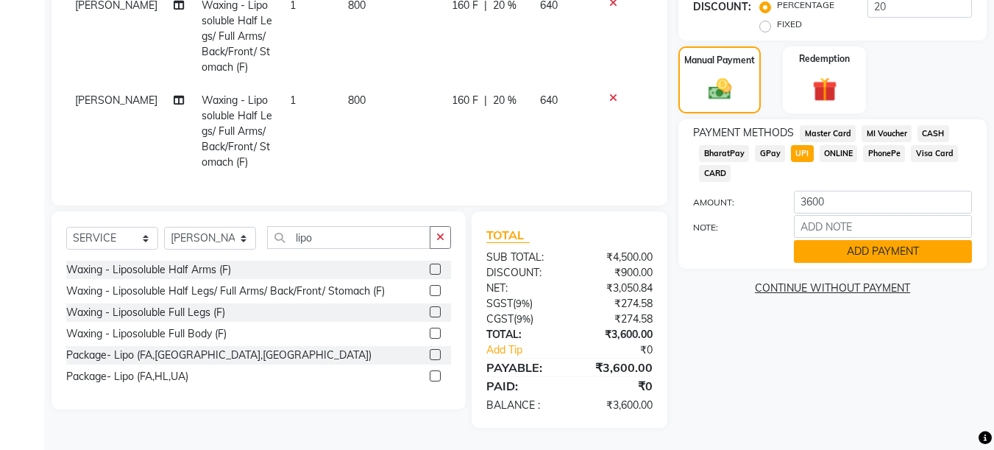
click at [848, 250] on button "ADD PAYMENT" at bounding box center [883, 251] width 178 height 23
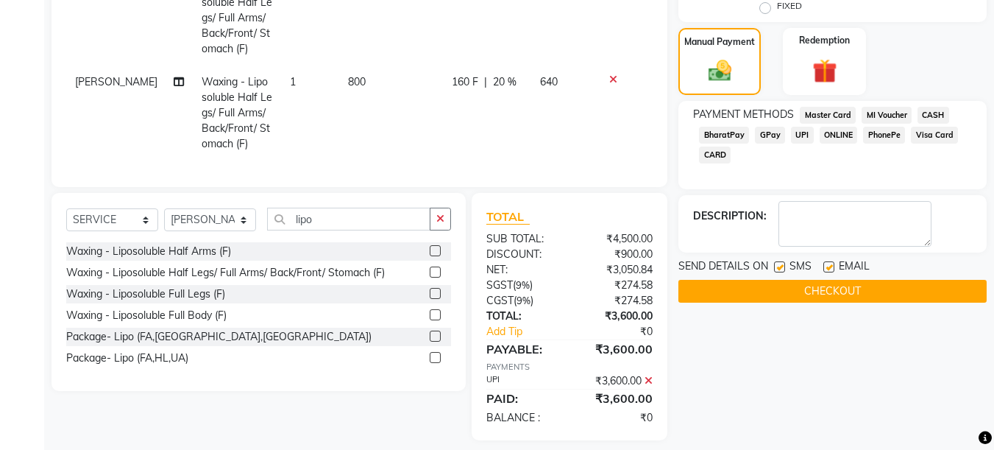
scroll to position [391, 0]
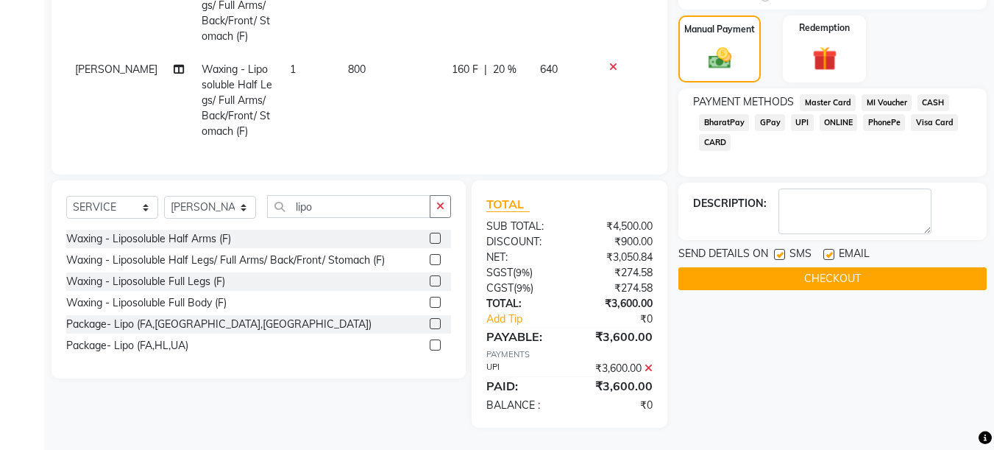
click at [832, 275] on button "CHECKOUT" at bounding box center [833, 278] width 308 height 23
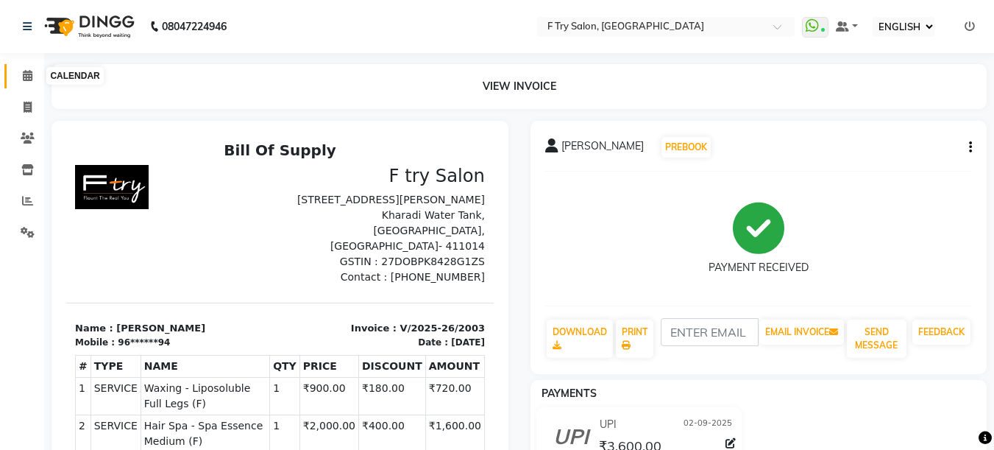
click at [32, 76] on icon at bounding box center [28, 75] width 10 height 11
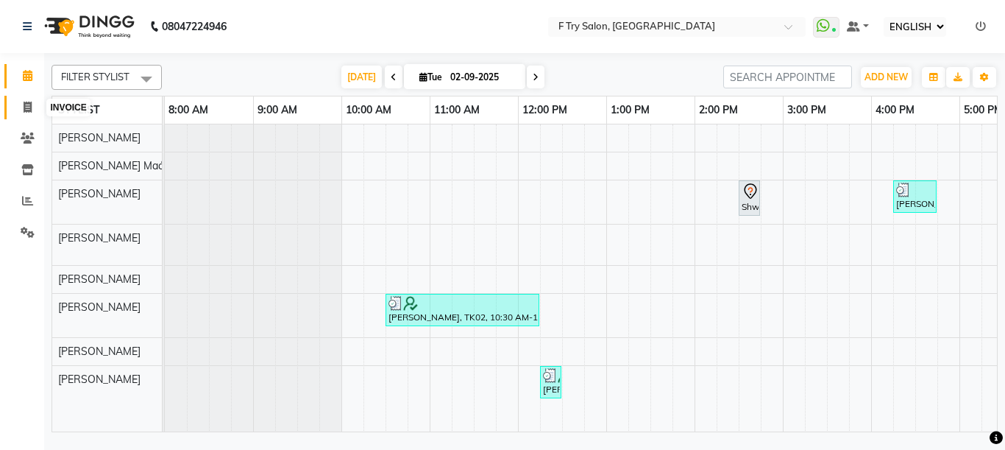
click at [32, 104] on span at bounding box center [28, 107] width 26 height 17
select select "service"
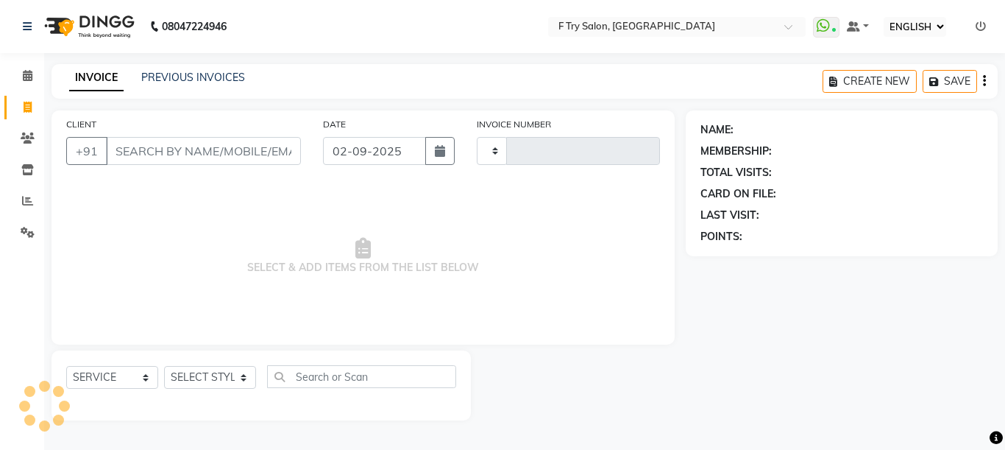
type input "2004"
select select "793"
click at [219, 155] on input "CLIENT" at bounding box center [203, 151] width 195 height 28
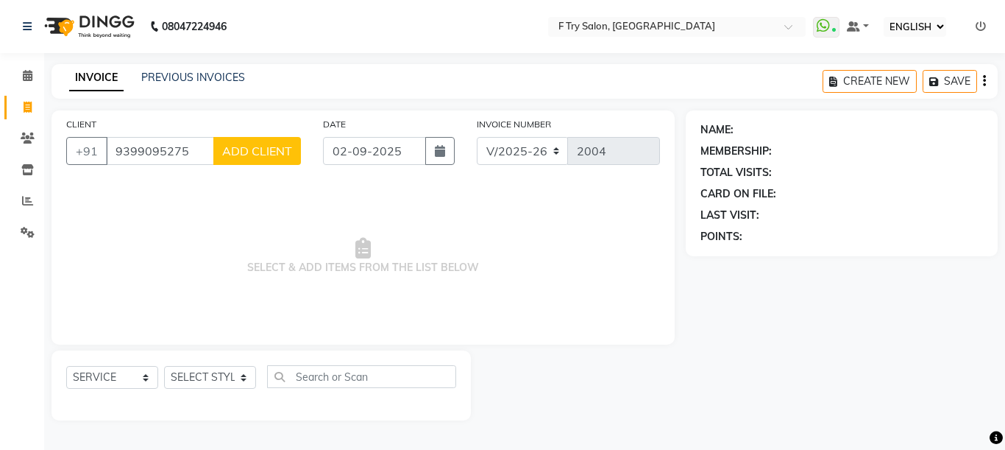
type input "9399095275"
click at [238, 147] on span "ADD CLIENT" at bounding box center [257, 151] width 70 height 15
select select "22"
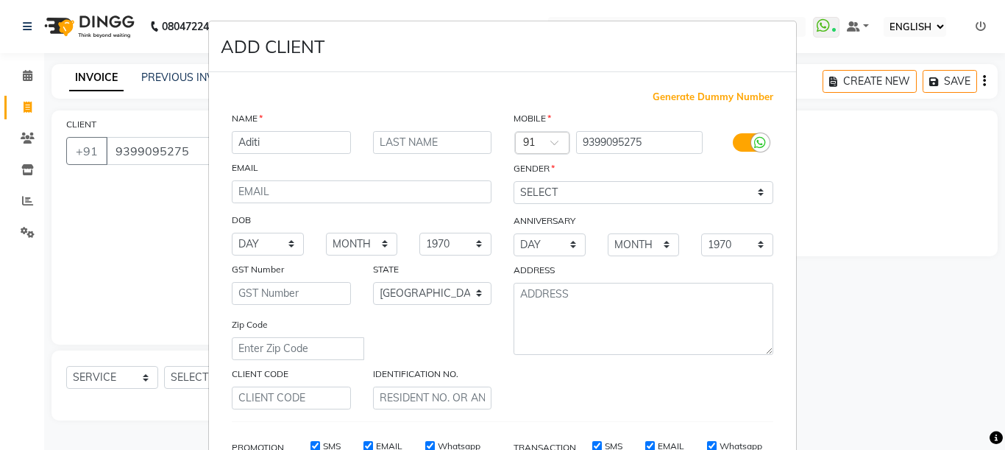
type input "Aditi"
click at [459, 142] on input "text" at bounding box center [432, 142] width 119 height 23
type input "Rajput"
select select "[DEMOGRAPHIC_DATA]"
click at [514, 181] on select "SELECT MALE FEMALE OTHER PREFER NOT TO SAY" at bounding box center [644, 192] width 260 height 23
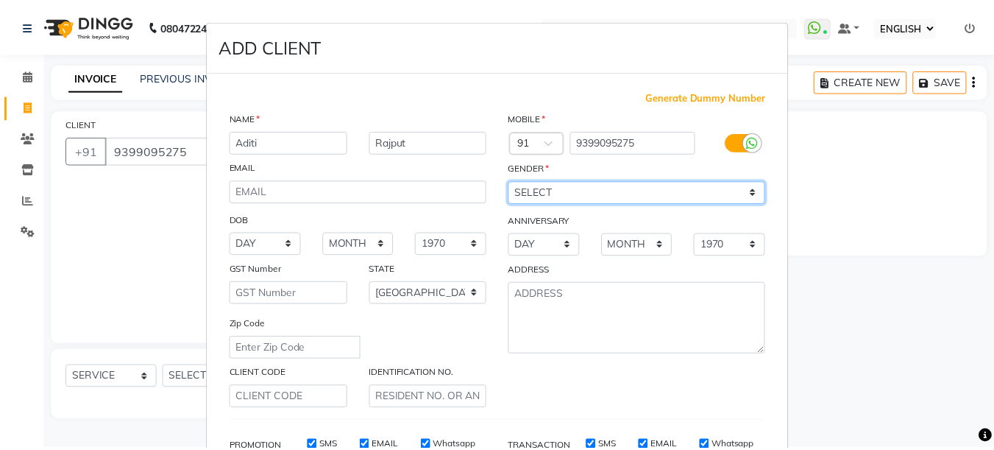
scroll to position [230, 0]
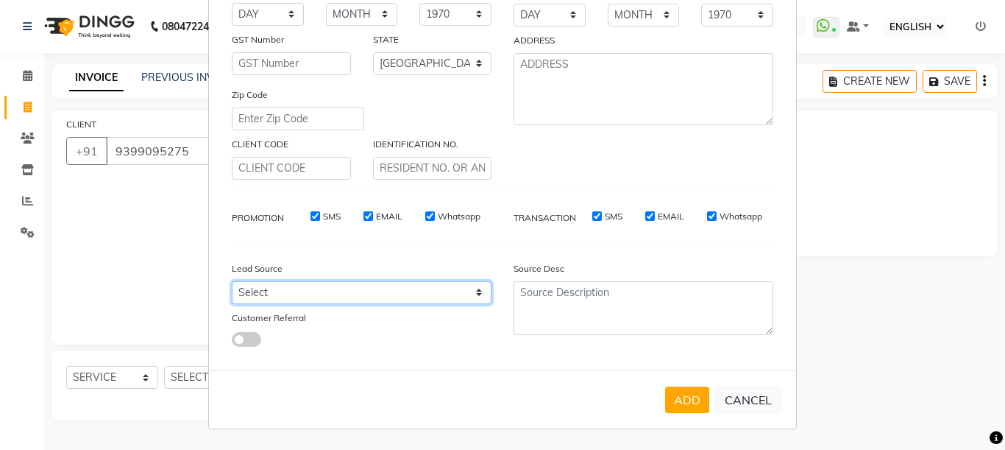
select select "24286"
click at [232, 281] on select "Select Walk-in Referral Internet Friend Word of Mouth Advertisement Facebook Ju…" at bounding box center [362, 292] width 260 height 23
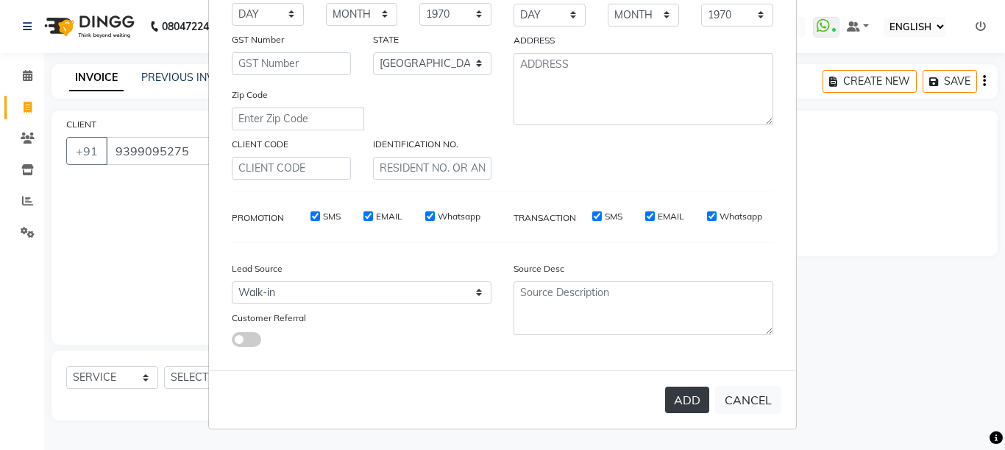
click at [682, 404] on button "ADD" at bounding box center [687, 399] width 44 height 26
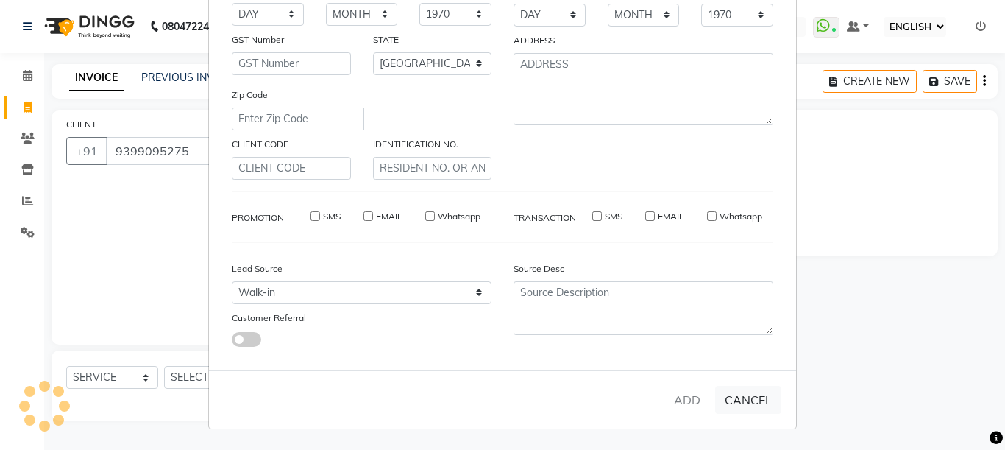
type input "93******75"
select select
select select "null"
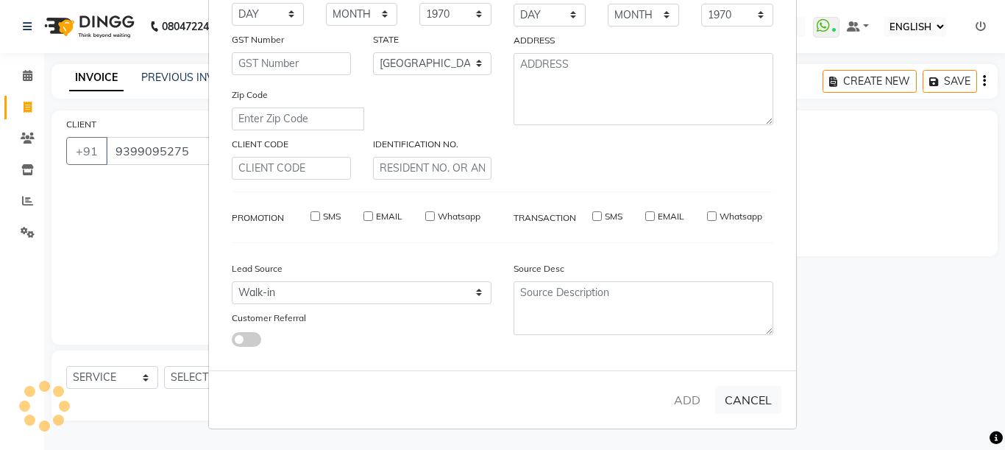
select select
checkbox input "false"
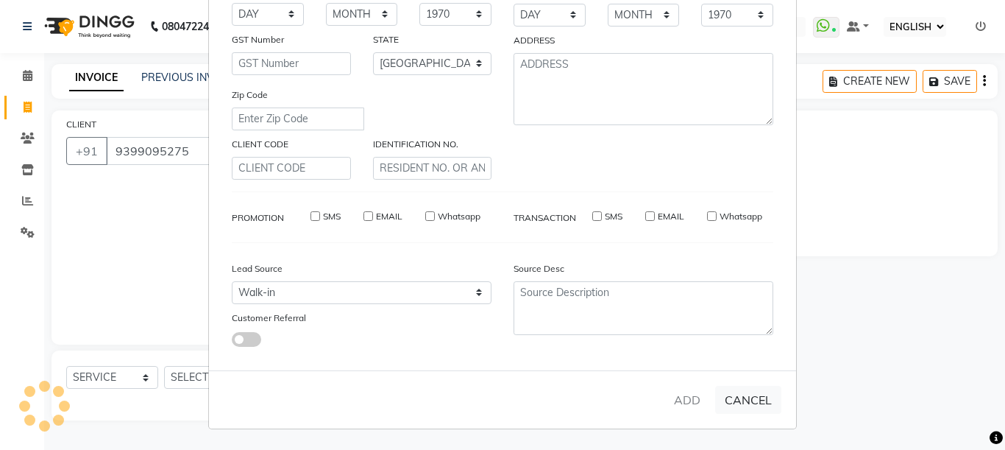
checkbox input "false"
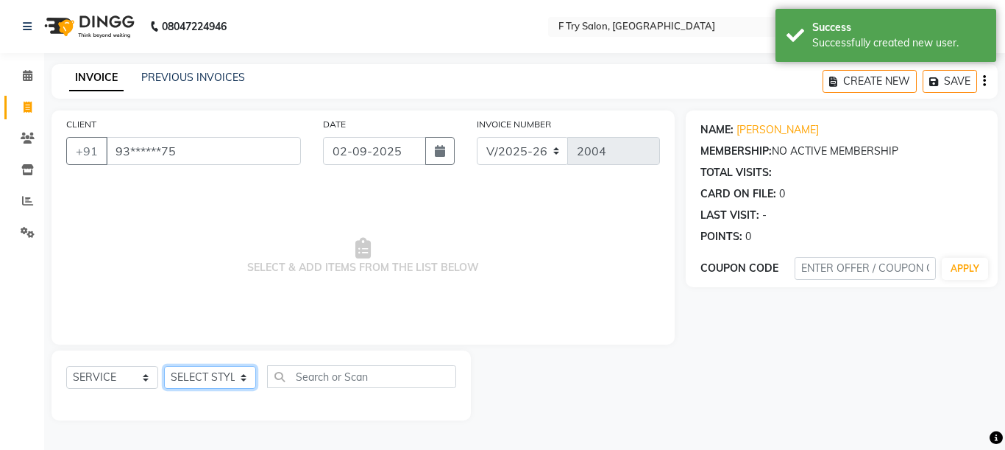
select select "13914"
click at [164, 366] on select "SELECT STYLIST Aakash Warulkar Aditya Fulbhati Anshul Bisen Ftry Agent Ftry Man…" at bounding box center [210, 377] width 92 height 23
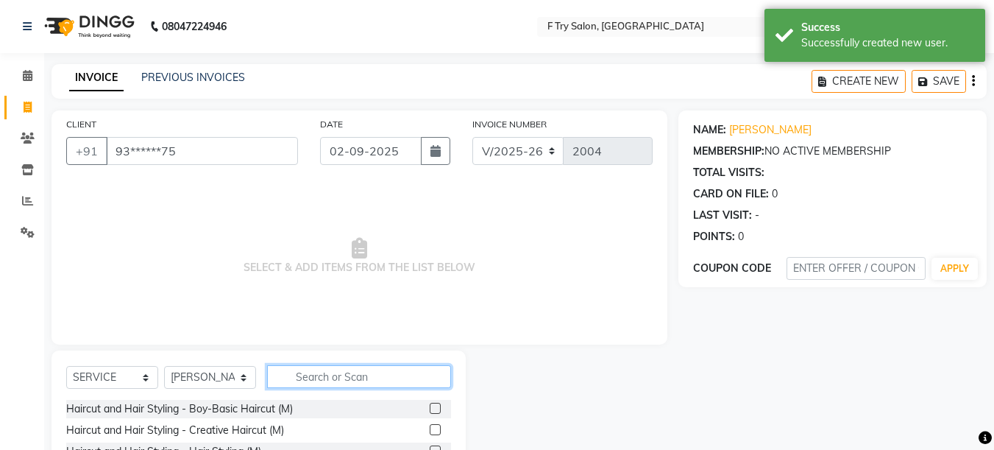
click at [342, 375] on input "text" at bounding box center [359, 376] width 184 height 23
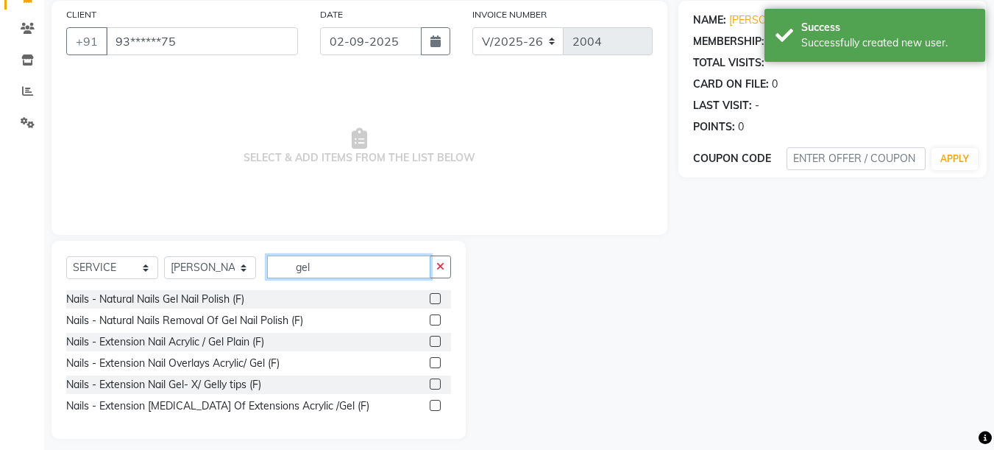
scroll to position [121, 0]
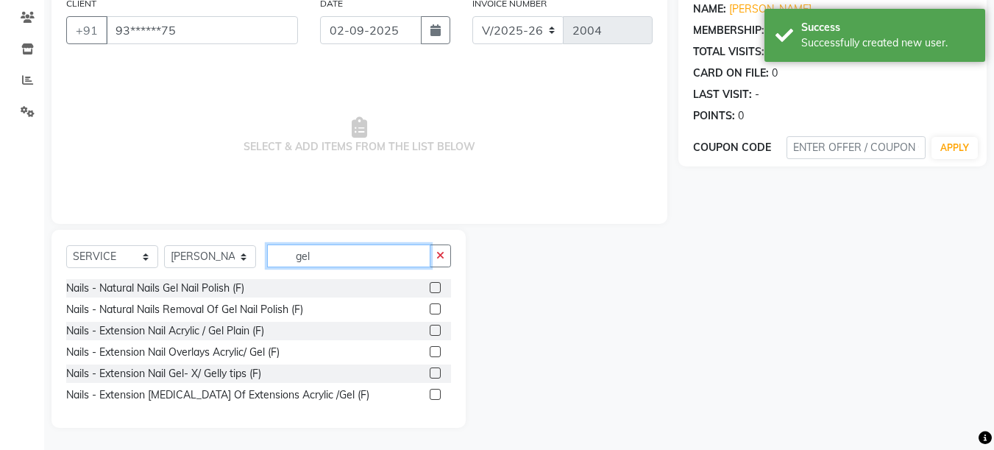
type input "gel"
click at [431, 287] on label at bounding box center [435, 287] width 11 height 11
click at [431, 287] on input "checkbox" at bounding box center [435, 288] width 10 height 10
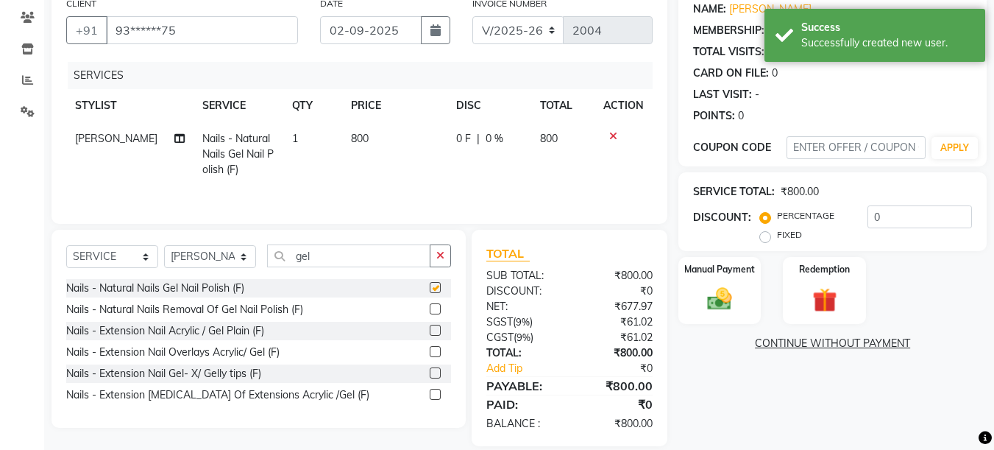
checkbox input "false"
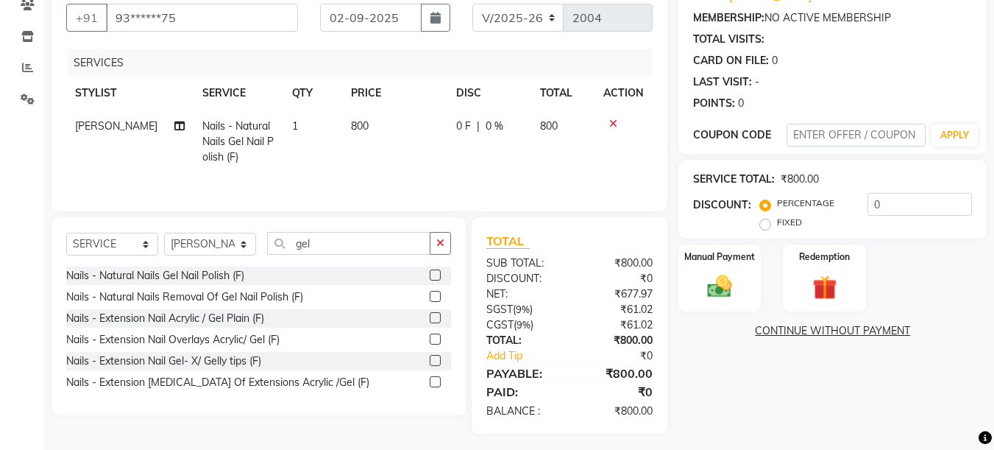
scroll to position [139, 0]
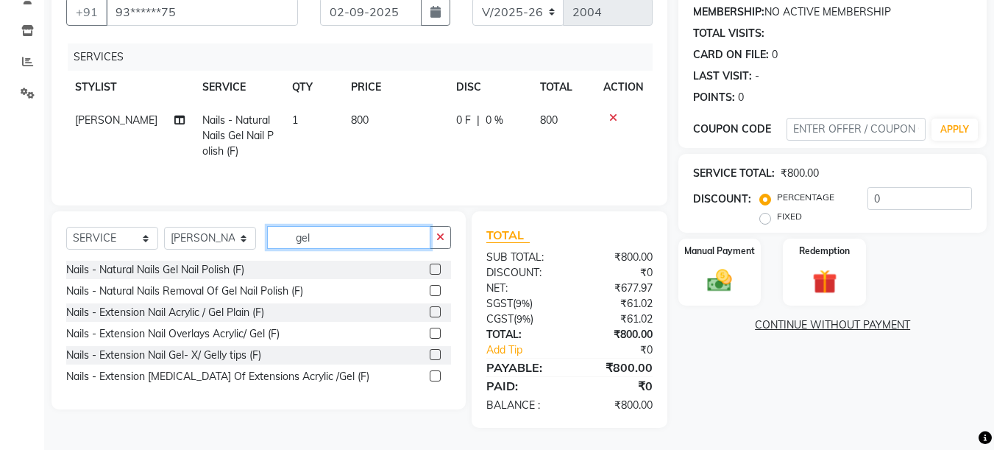
click at [362, 234] on input "gel" at bounding box center [348, 237] width 163 height 23
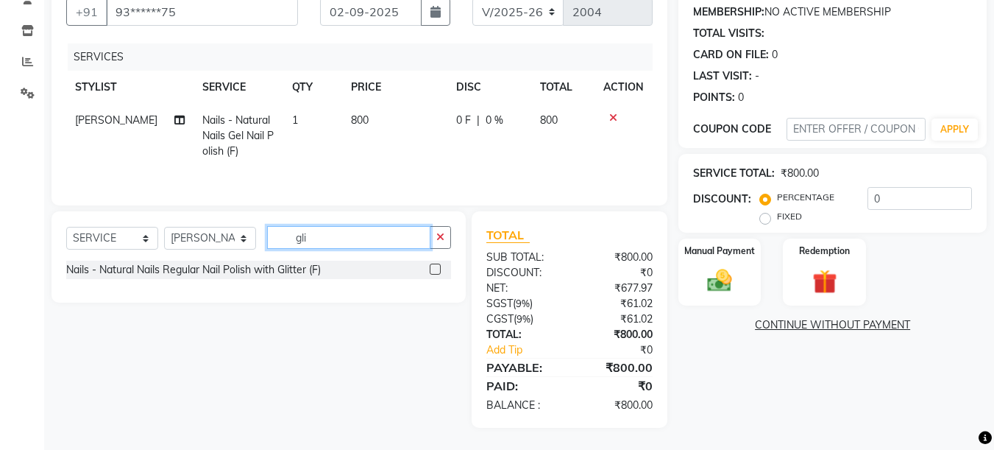
type input "gli"
click at [436, 266] on label at bounding box center [435, 268] width 11 height 11
click at [436, 266] on input "checkbox" at bounding box center [435, 270] width 10 height 10
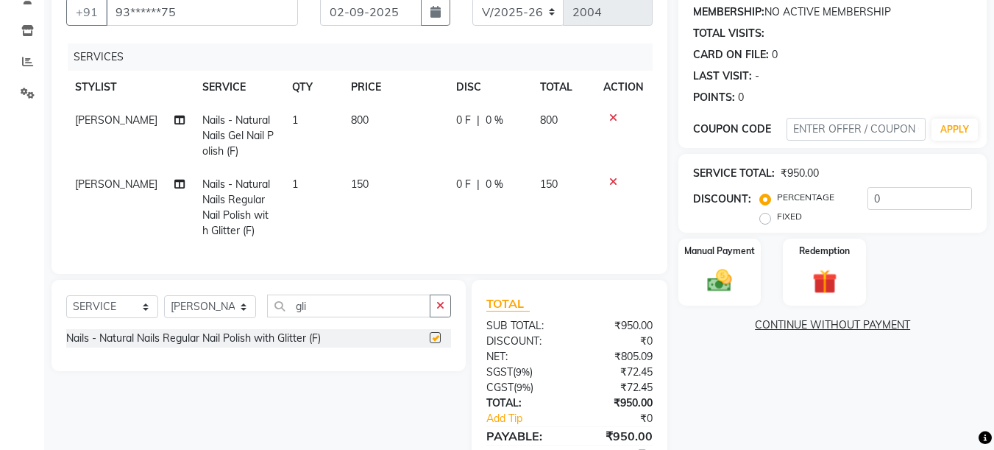
checkbox input "false"
click at [290, 183] on td "1" at bounding box center [312, 207] width 59 height 79
select select "13914"
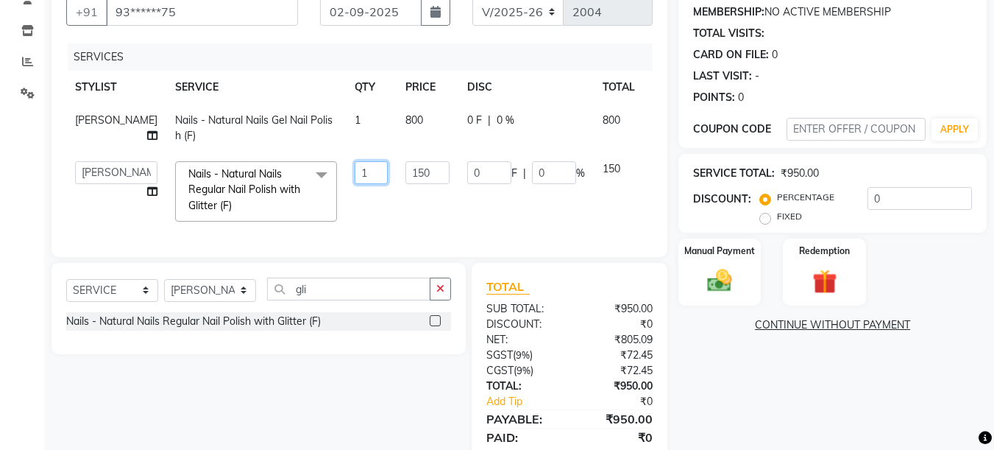
click at [355, 174] on input "1" at bounding box center [371, 172] width 33 height 23
type input "2"
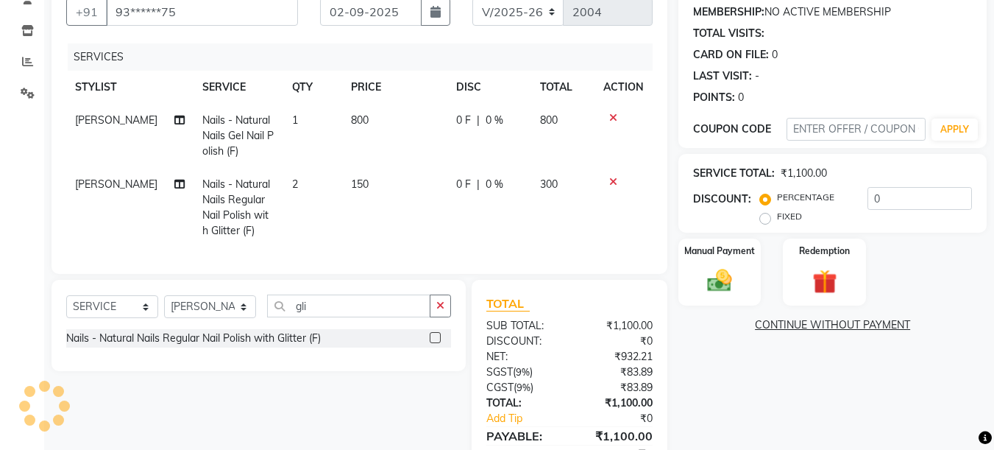
click at [354, 181] on span "150" at bounding box center [360, 183] width 18 height 13
select select "13914"
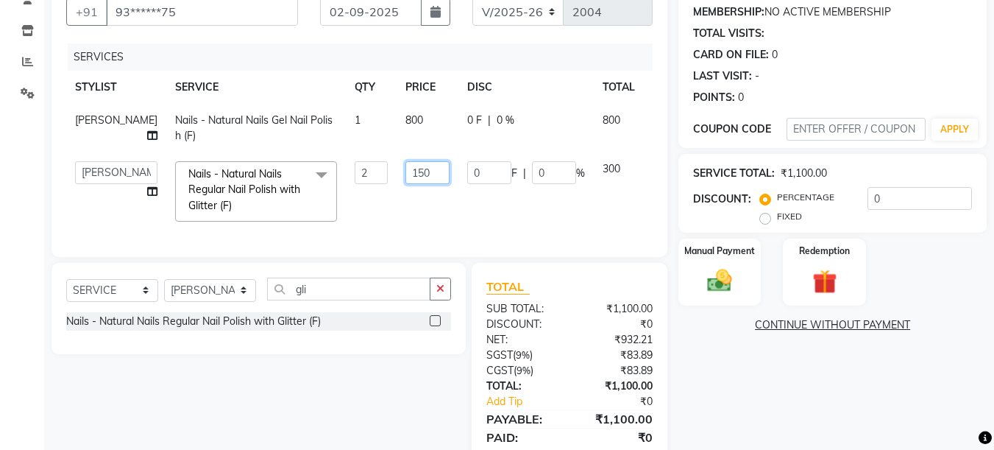
click at [406, 175] on input "150" at bounding box center [428, 172] width 44 height 23
click at [406, 173] on input "150" at bounding box center [428, 172] width 44 height 23
type input "50"
click at [459, 141] on td "0 F | 0 %" at bounding box center [526, 128] width 135 height 49
select select "13914"
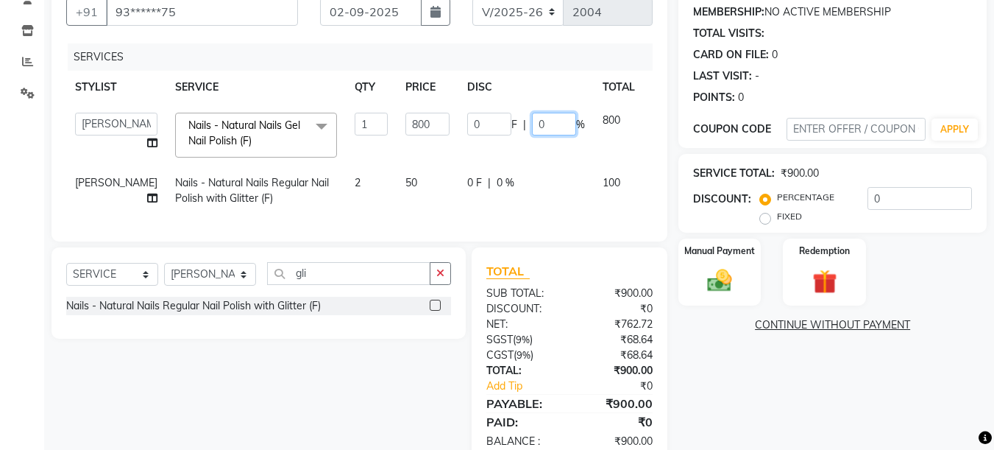
click at [532, 124] on input "0" at bounding box center [554, 124] width 44 height 23
type input "2"
type input "4"
type input "30"
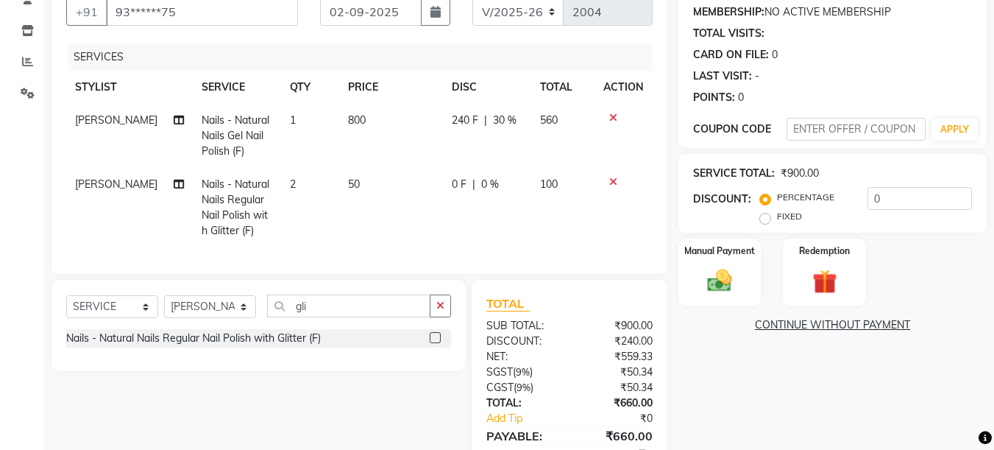
click at [475, 143] on td "240 F | 30 %" at bounding box center [487, 136] width 89 height 64
select select "13914"
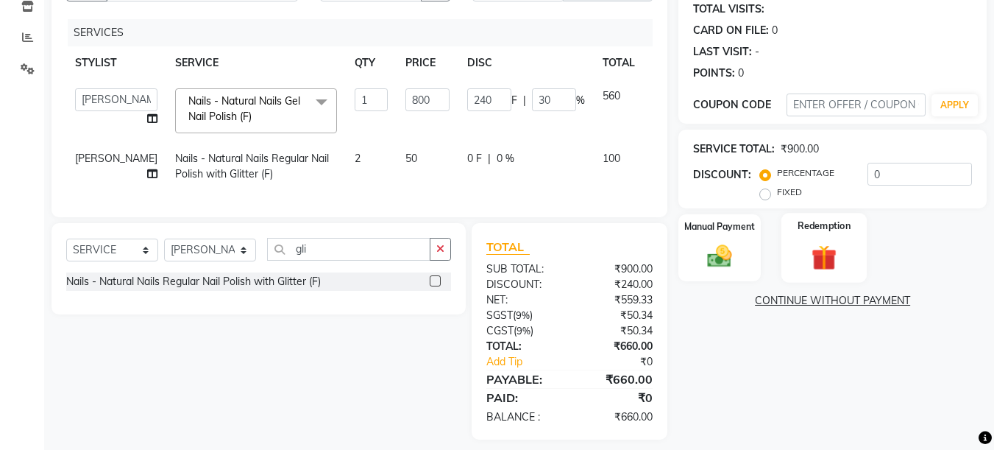
scroll to position [186, 0]
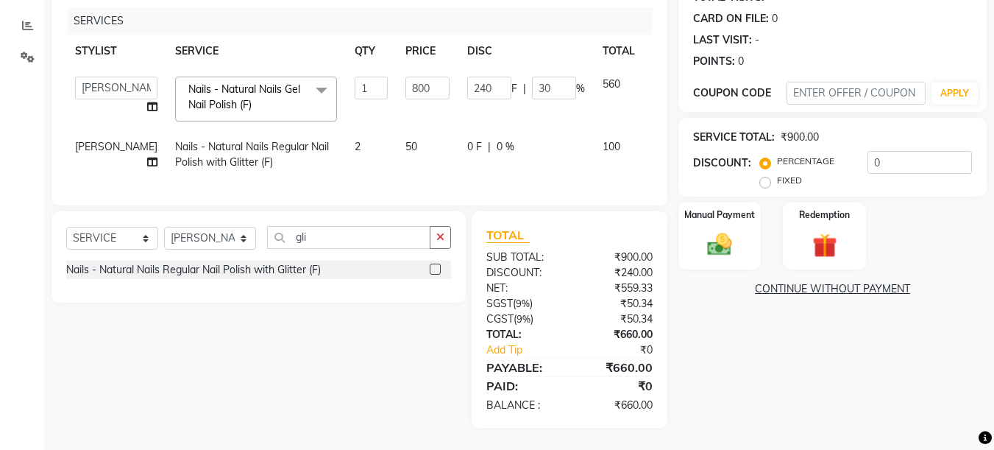
click at [397, 132] on td "50" at bounding box center [428, 154] width 62 height 49
select select "13914"
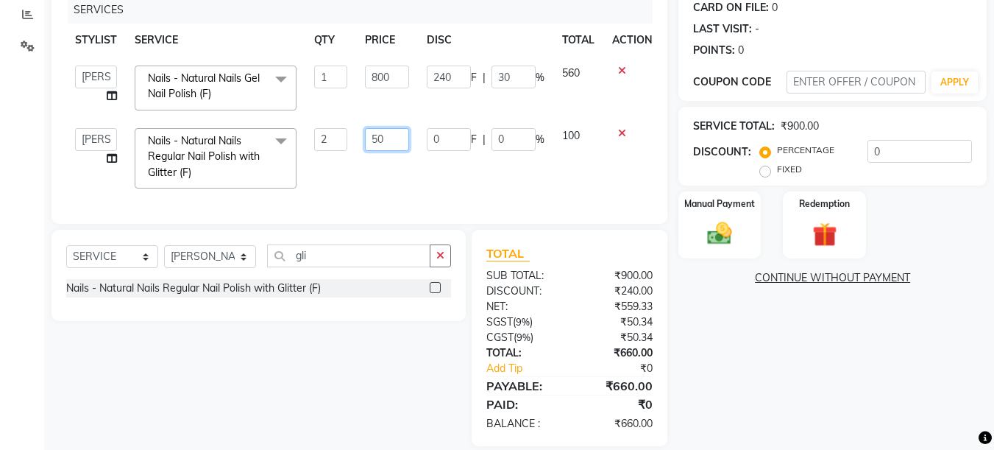
click at [384, 135] on input "50" at bounding box center [387, 139] width 44 height 23
type input "5"
type input "150"
click at [395, 170] on div "SERVICES STYLIST SERVICE QTY PRICE DISC TOTAL ACTION Aakash Warulkar Aditya Ful…" at bounding box center [359, 102] width 587 height 213
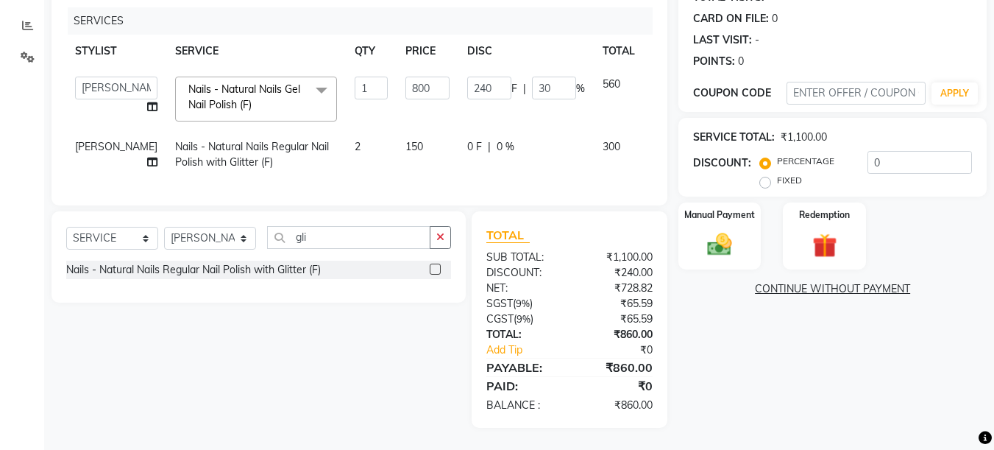
click at [467, 139] on span "0 F" at bounding box center [474, 146] width 15 height 15
select select "13914"
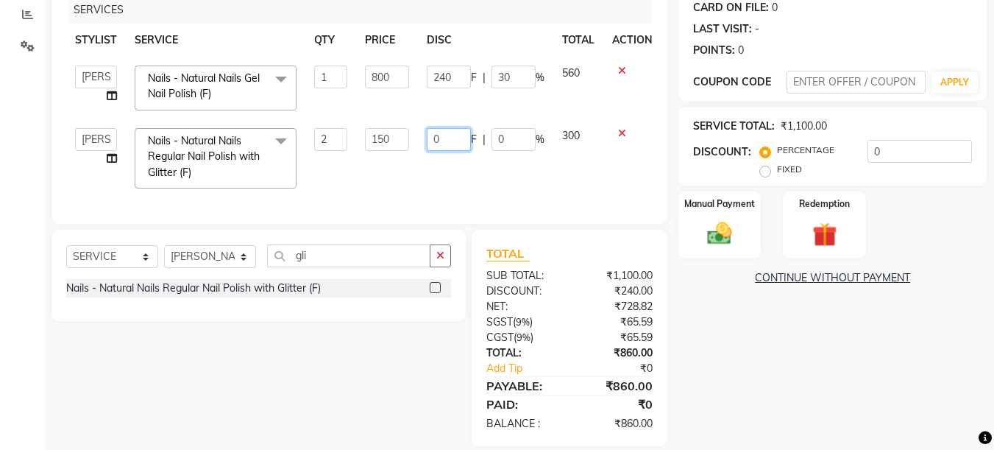
click at [464, 140] on input "0" at bounding box center [449, 139] width 44 height 23
type input "200"
click at [464, 160] on td "200 F | 0 %" at bounding box center [485, 158] width 135 height 78
select select "13914"
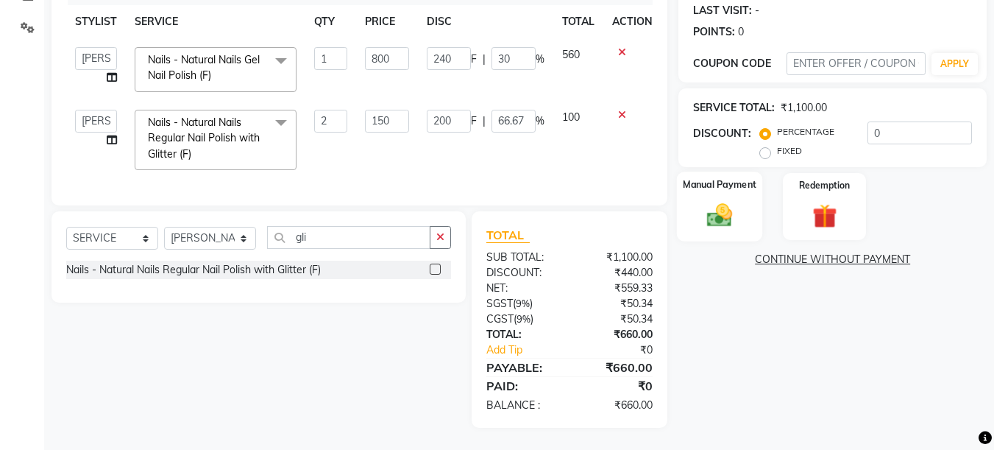
click at [718, 200] on img at bounding box center [719, 214] width 41 height 29
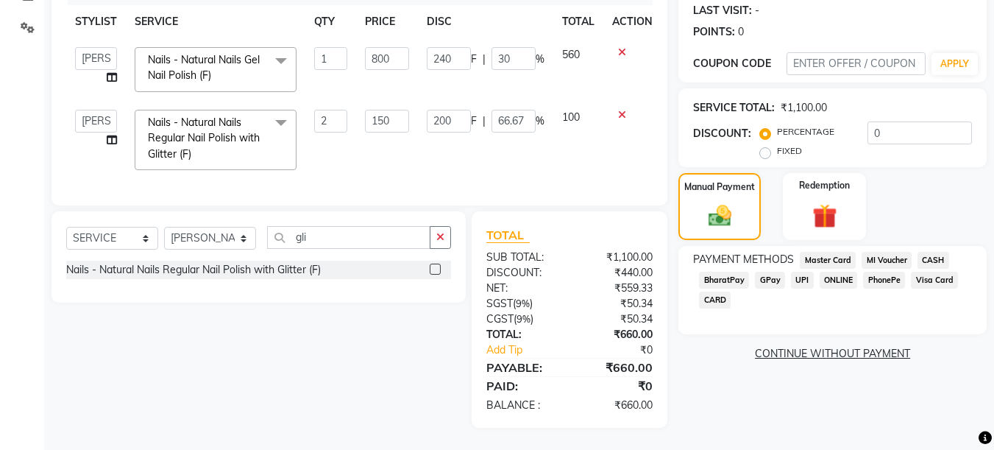
click at [803, 272] on span "UPI" at bounding box center [802, 280] width 23 height 17
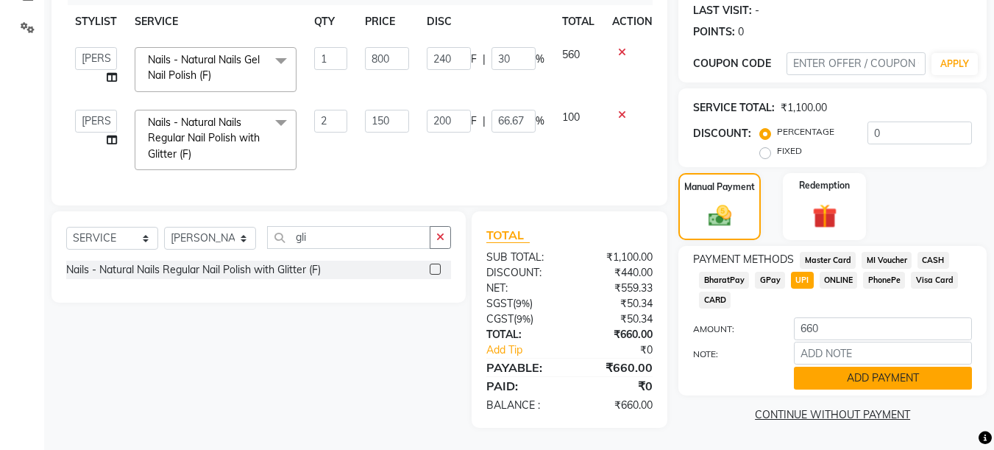
click at [851, 367] on button "ADD PAYMENT" at bounding box center [883, 378] width 178 height 23
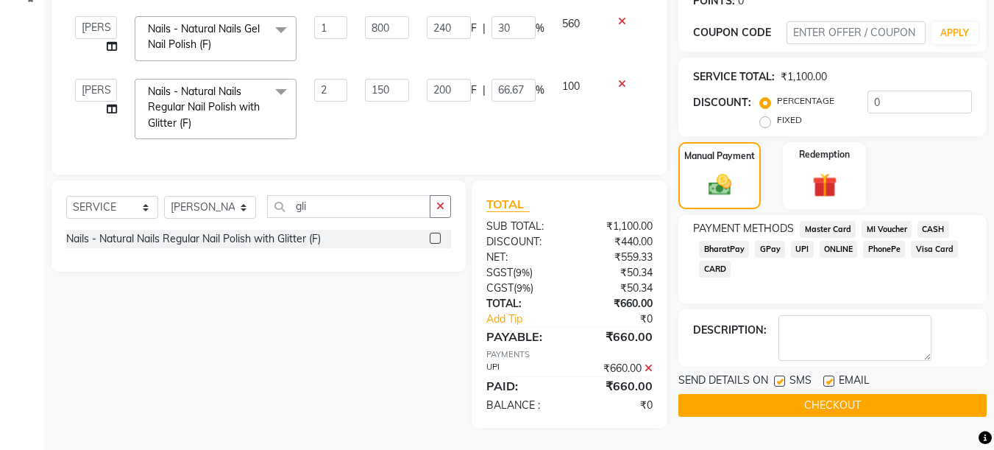
scroll to position [247, 0]
click at [847, 394] on button "CHECKOUT" at bounding box center [833, 405] width 308 height 23
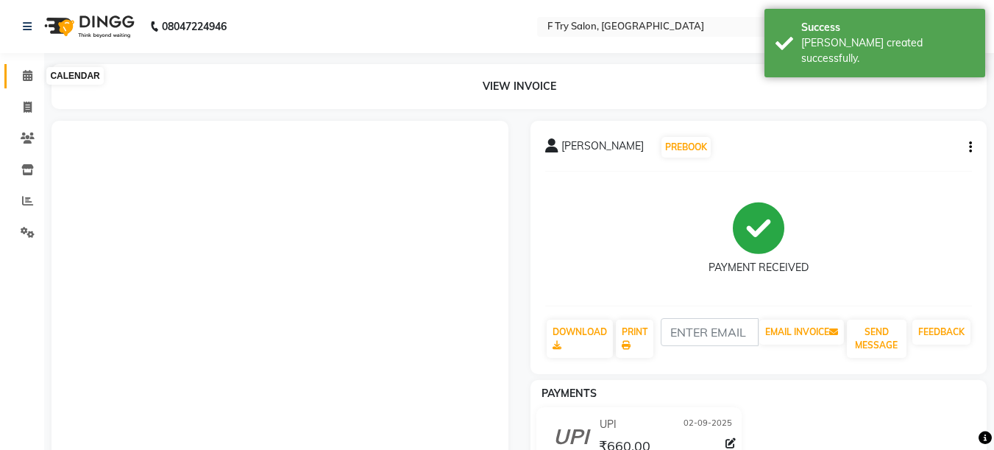
click at [26, 75] on icon at bounding box center [28, 75] width 10 height 11
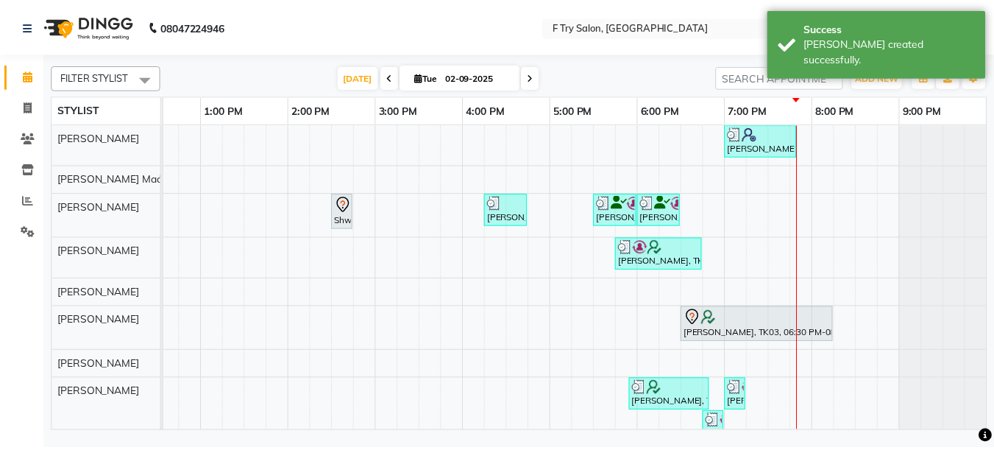
scroll to position [0, 327]
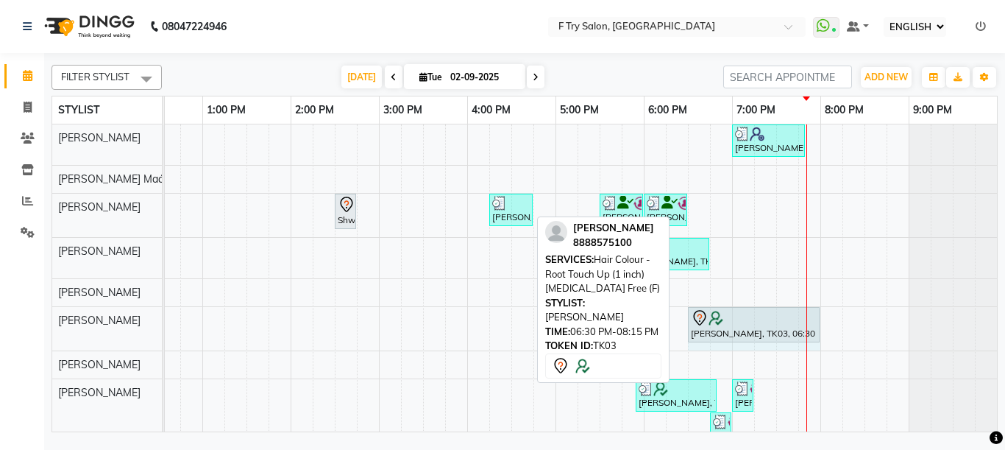
drag, startPoint x: 829, startPoint y: 324, endPoint x: 806, endPoint y: 329, distance: 23.4
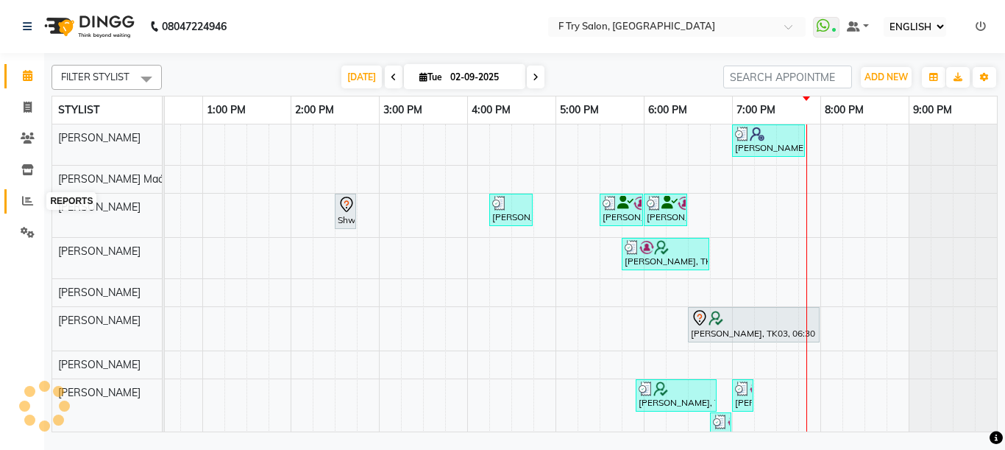
click at [18, 200] on span at bounding box center [28, 201] width 26 height 17
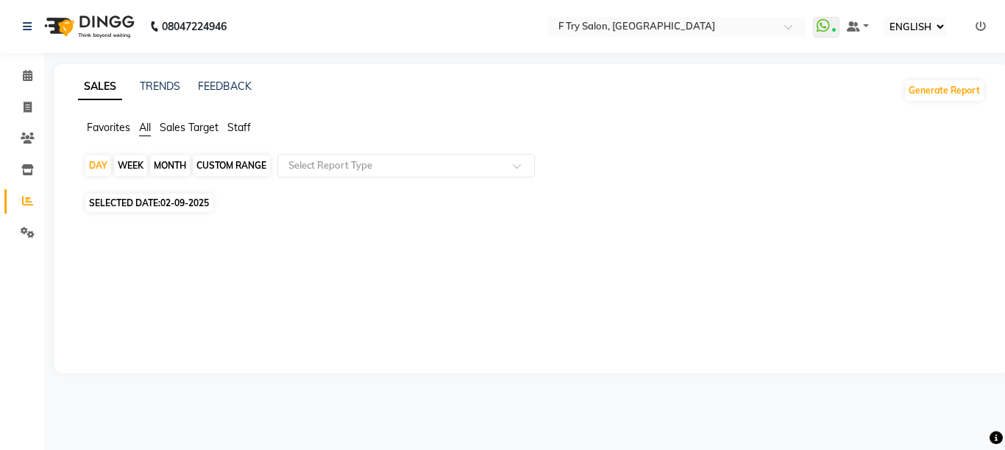
click at [236, 126] on span "Staff" at bounding box center [239, 127] width 24 height 13
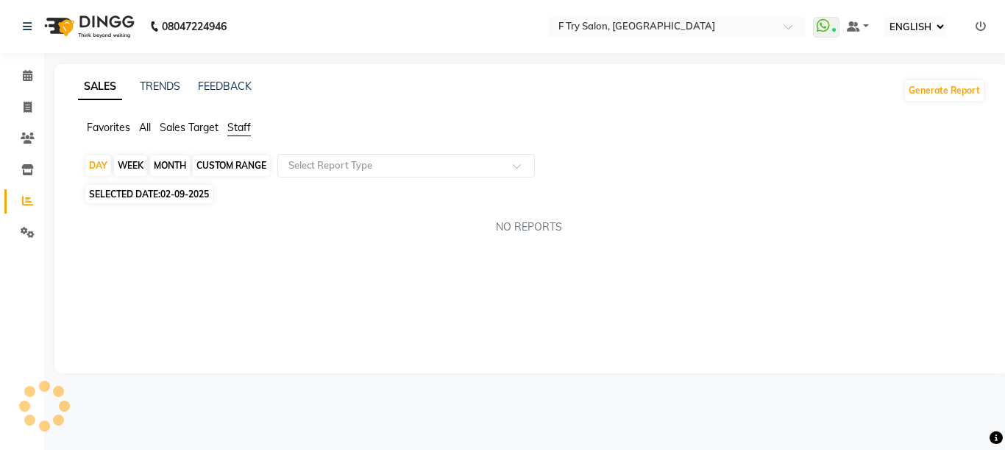
click at [178, 163] on div "MONTH" at bounding box center [170, 165] width 40 height 21
select select "9"
select select "2025"
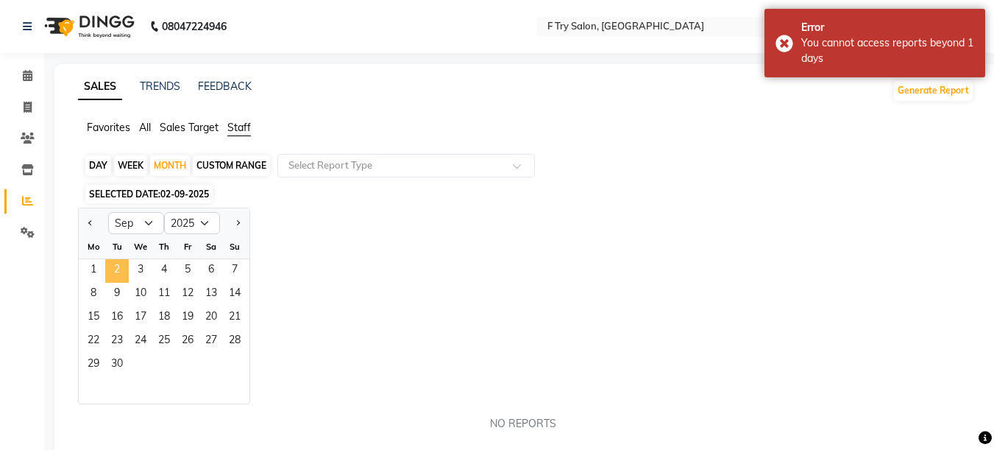
click at [118, 272] on span "2" at bounding box center [117, 271] width 24 height 24
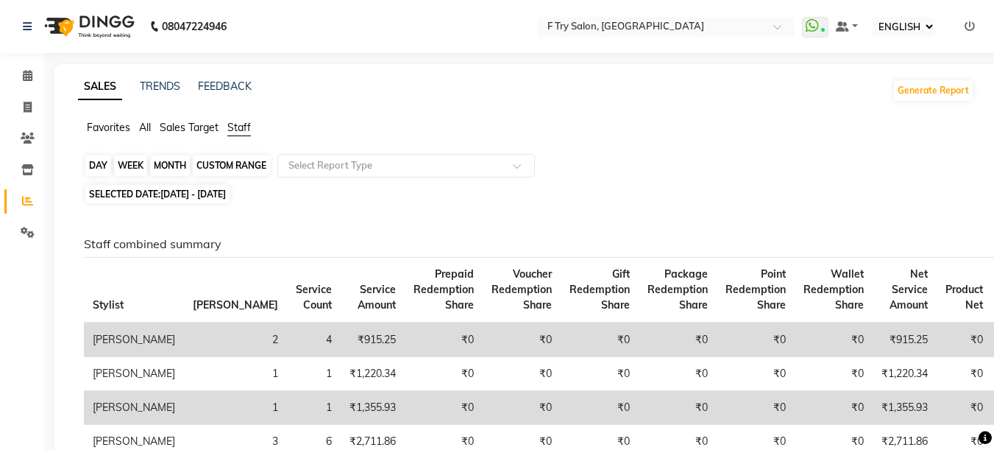
click at [171, 163] on div "MONTH" at bounding box center [170, 165] width 40 height 21
select select "9"
select select "2025"
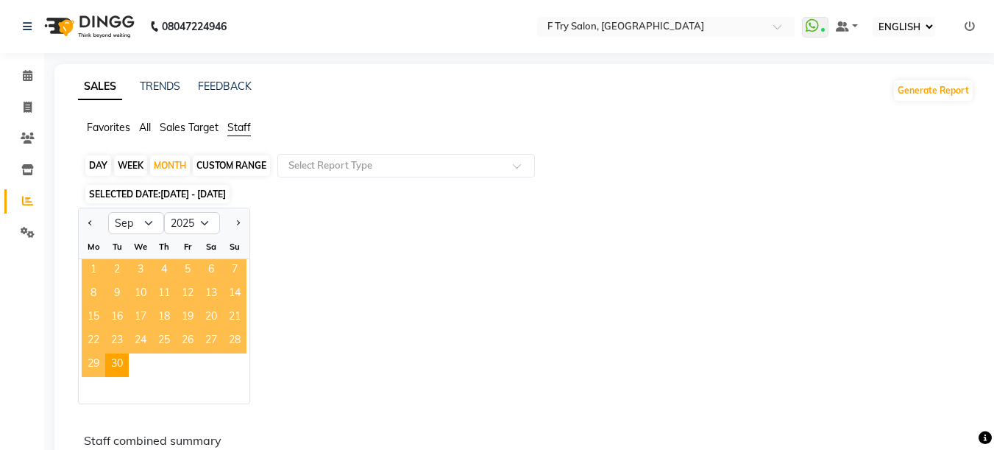
click at [97, 268] on span "1" at bounding box center [94, 271] width 24 height 24
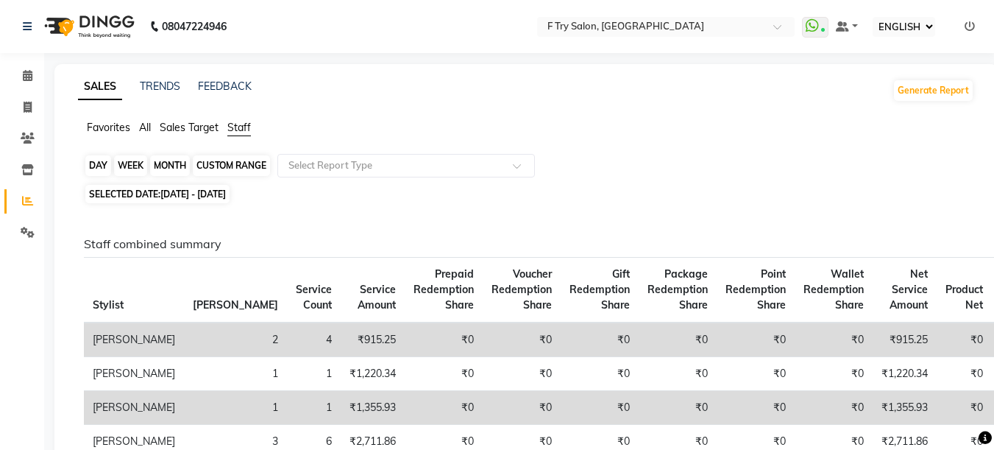
click at [184, 169] on div "MONTH" at bounding box center [170, 165] width 40 height 21
select select "9"
select select "2025"
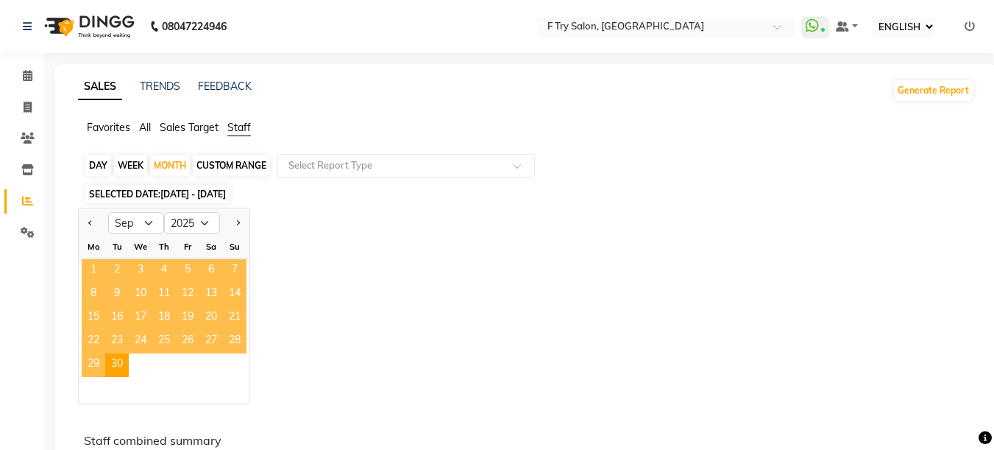
click at [93, 268] on span "1" at bounding box center [94, 271] width 24 height 24
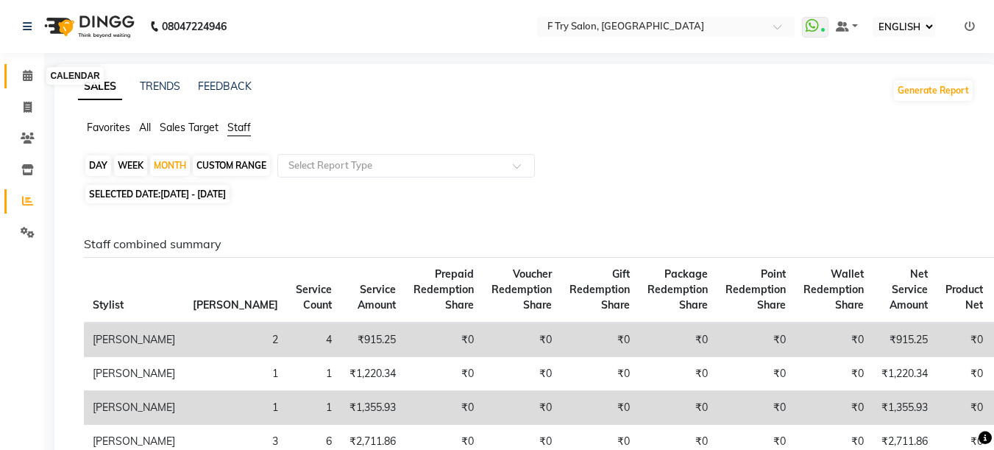
click at [26, 74] on icon at bounding box center [28, 75] width 10 height 11
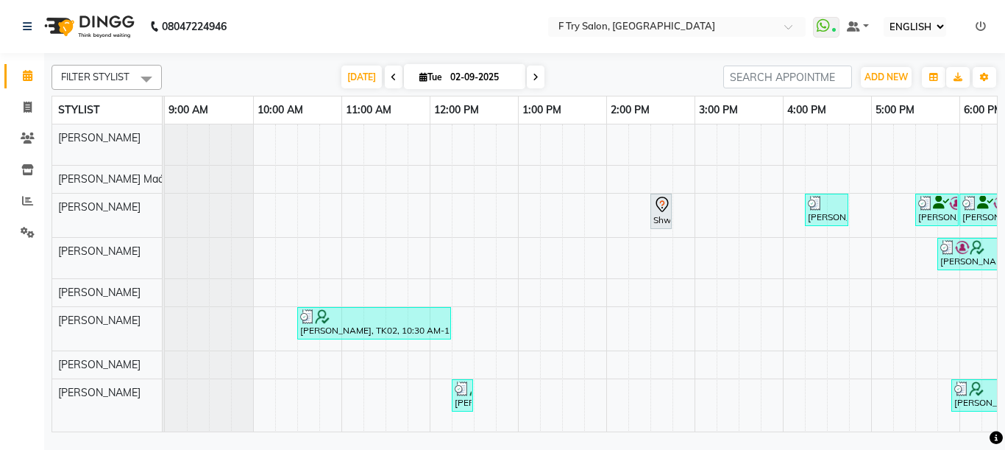
scroll to position [0, 112]
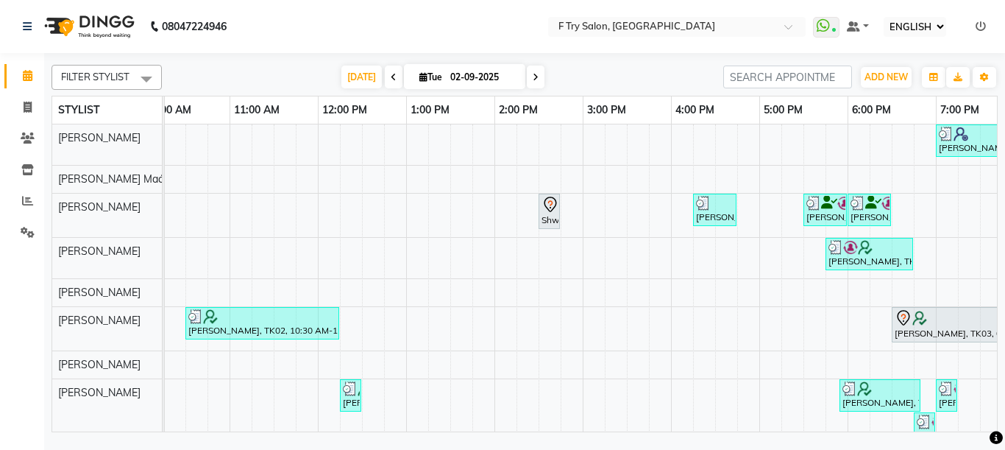
drag, startPoint x: 630, startPoint y: 442, endPoint x: 688, endPoint y: 442, distance: 58.1
click at [677, 442] on div "08047224946 Select Location × F Try Salon, Kharadi WhatsApp Status ✕ Status: Co…" at bounding box center [502, 225] width 1005 height 450
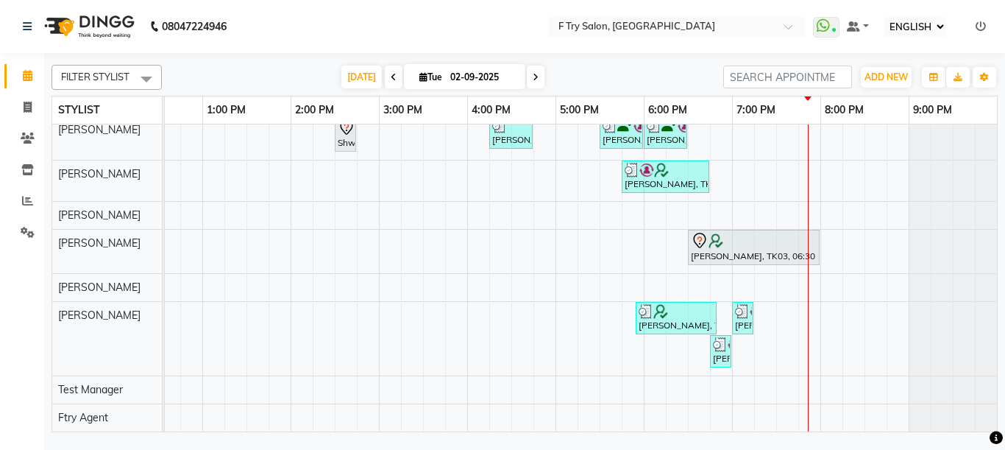
scroll to position [0, 0]
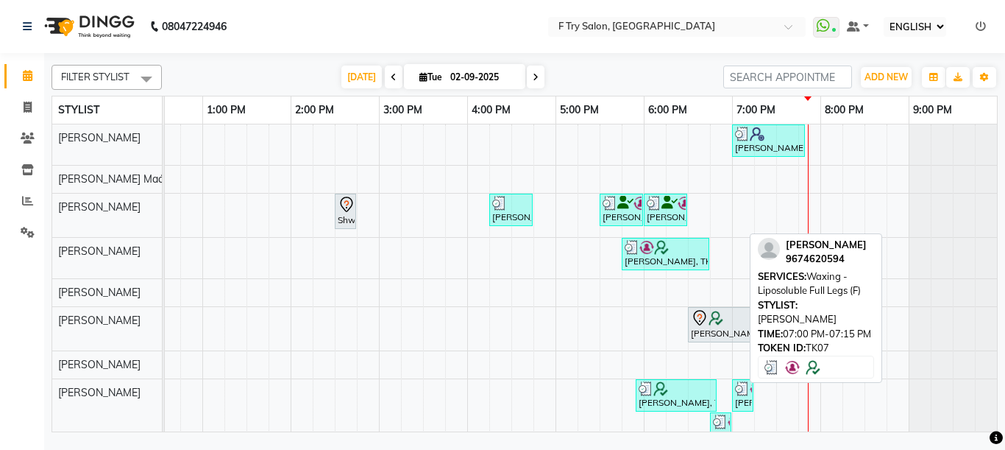
click at [734, 395] on div "[PERSON_NAME], TK07, 07:00 PM-07:15 PM, Waxing - Liposoluble Full Legs (F)" at bounding box center [743, 395] width 18 height 28
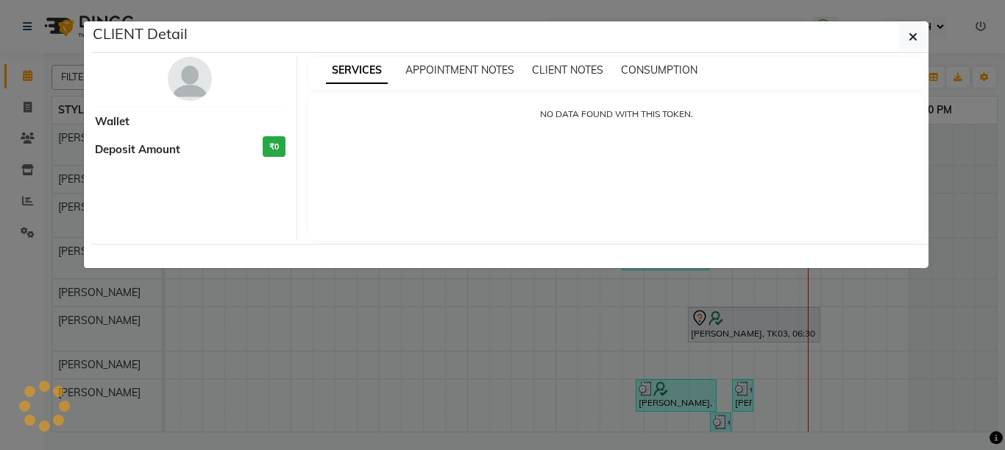
select select "3"
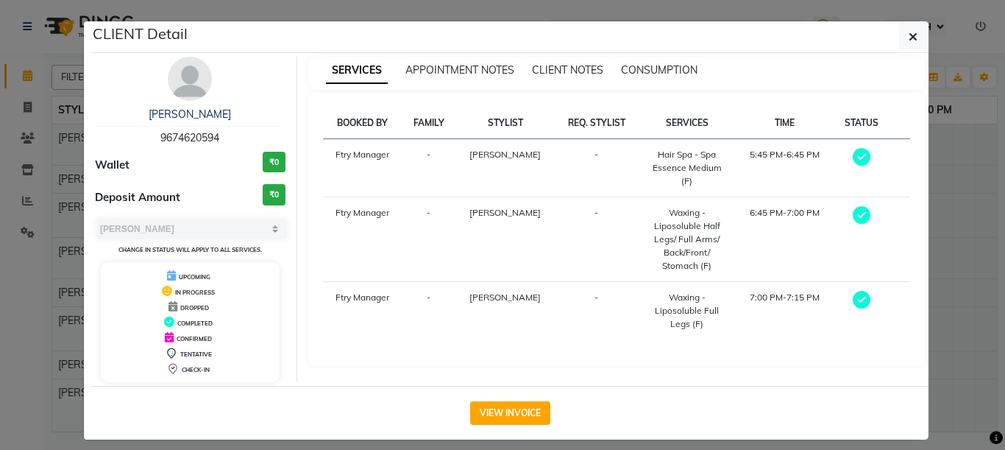
click at [946, 291] on ngb-modal-window "CLIENT Detail Ankana Roy 9674620594 Wallet ₹0 Deposit Amount ₹0 SELECT MARK DON…" at bounding box center [502, 225] width 1005 height 450
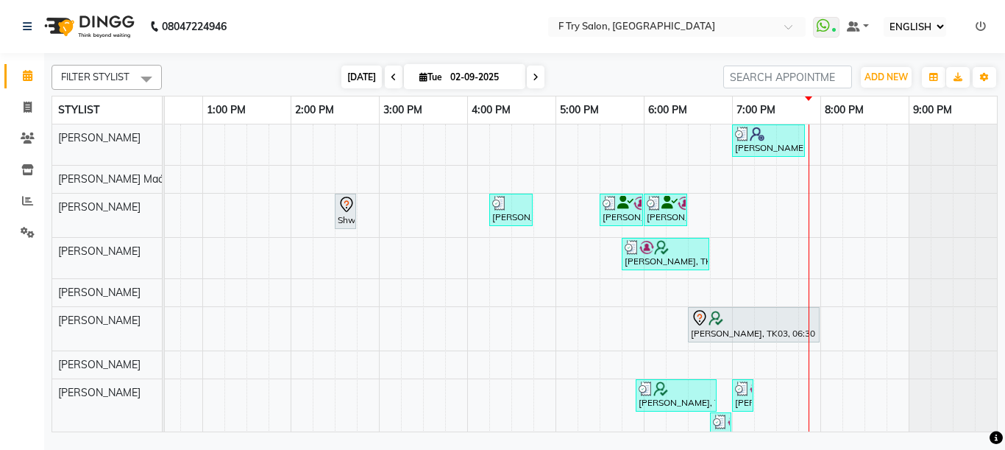
click at [359, 71] on span "[DATE]" at bounding box center [362, 77] width 40 height 23
click at [387, 84] on span at bounding box center [394, 77] width 18 height 23
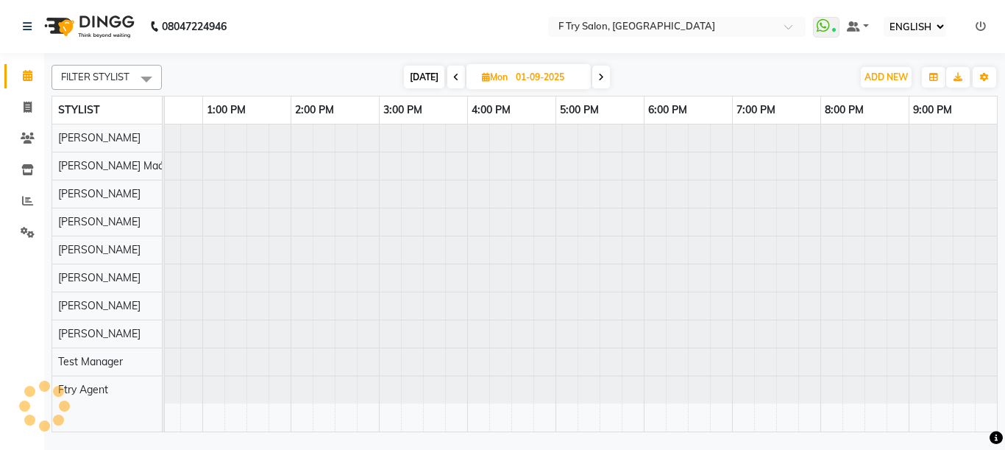
scroll to position [0, 316]
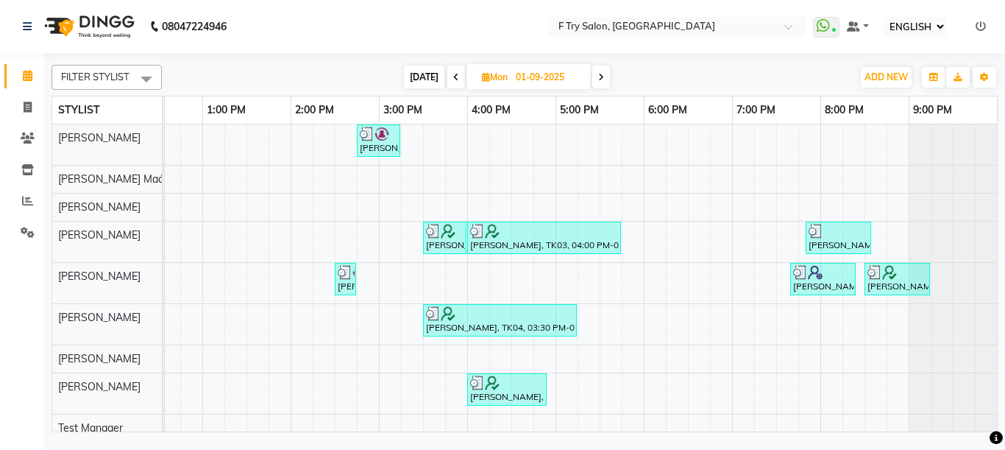
click at [457, 76] on icon at bounding box center [456, 77] width 6 height 9
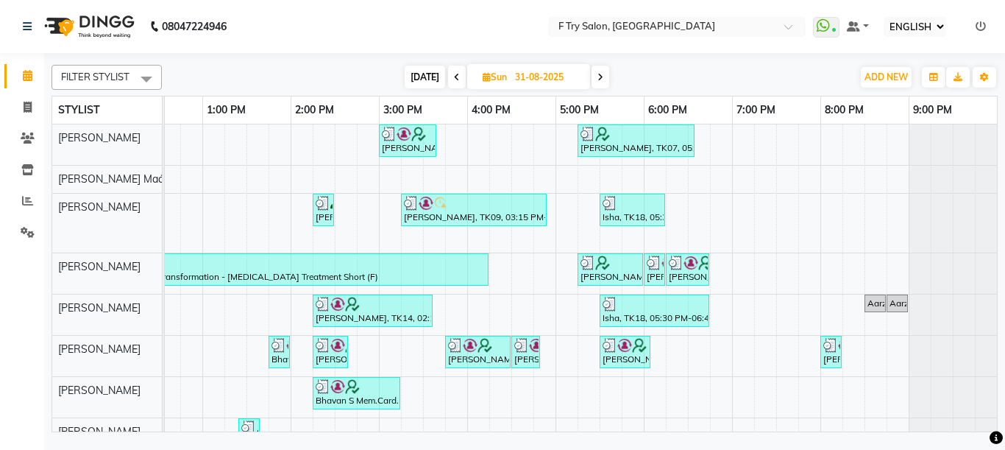
click at [457, 76] on icon at bounding box center [457, 77] width 6 height 9
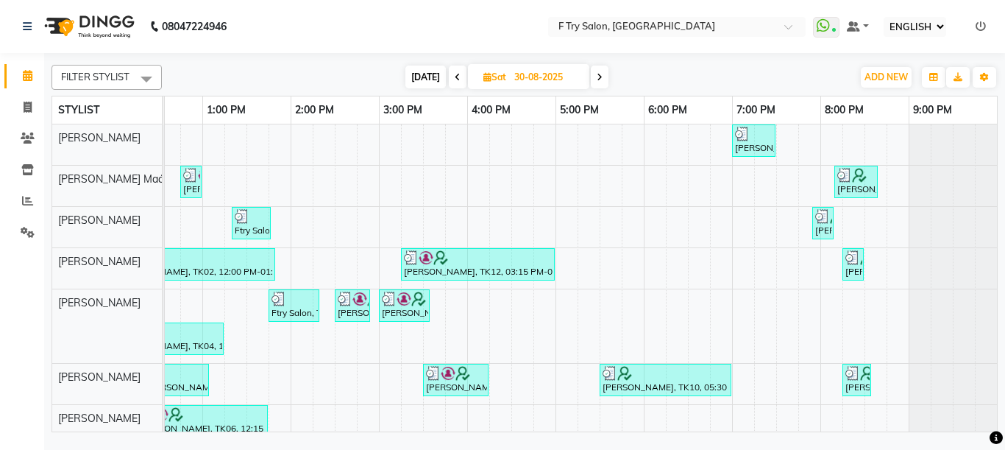
click at [457, 76] on icon at bounding box center [458, 77] width 6 height 9
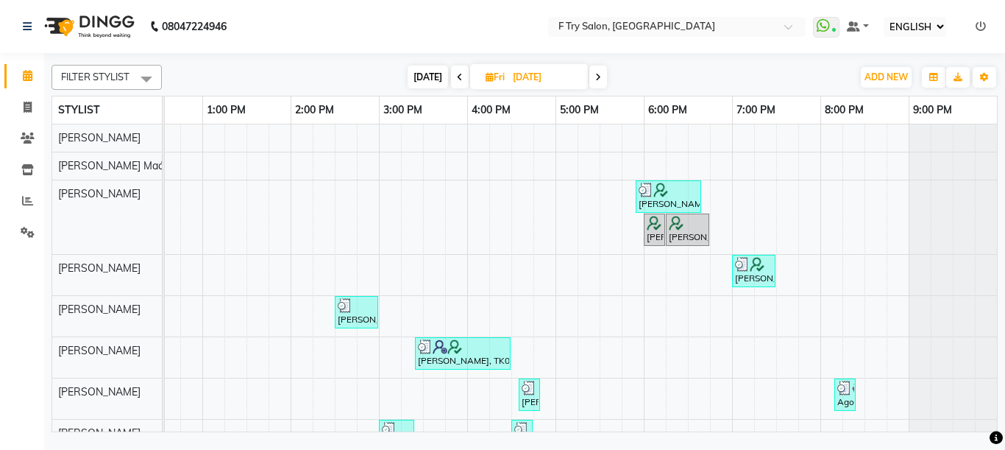
click at [457, 76] on icon at bounding box center [460, 77] width 6 height 9
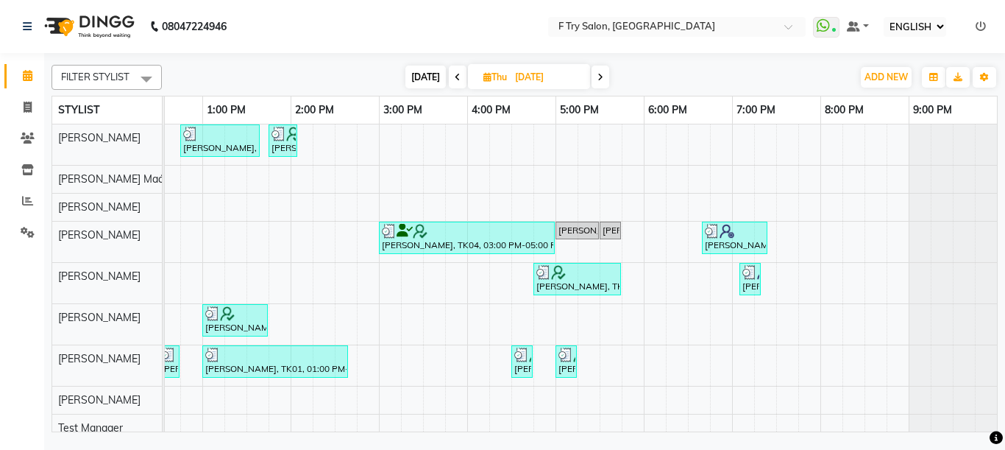
click at [457, 76] on icon at bounding box center [458, 77] width 6 height 9
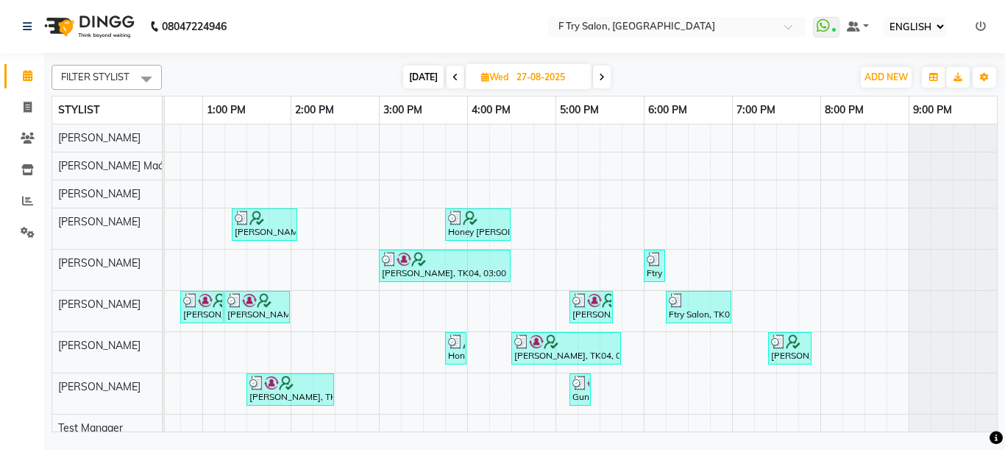
click at [457, 76] on icon at bounding box center [456, 77] width 6 height 9
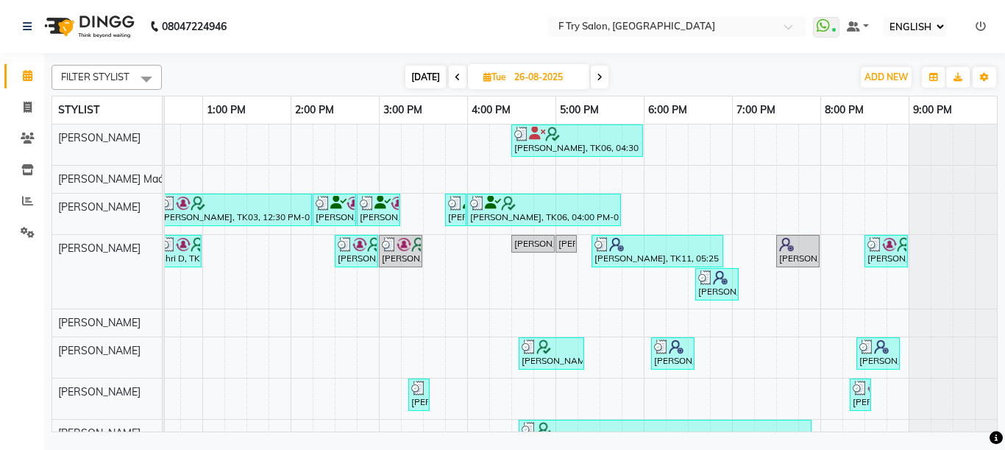
click at [457, 76] on icon at bounding box center [458, 77] width 6 height 9
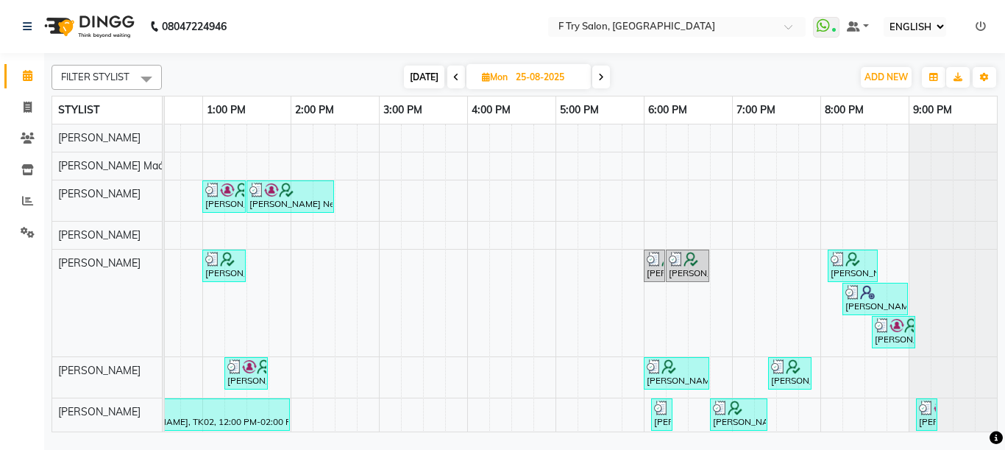
click at [457, 76] on icon at bounding box center [456, 77] width 6 height 9
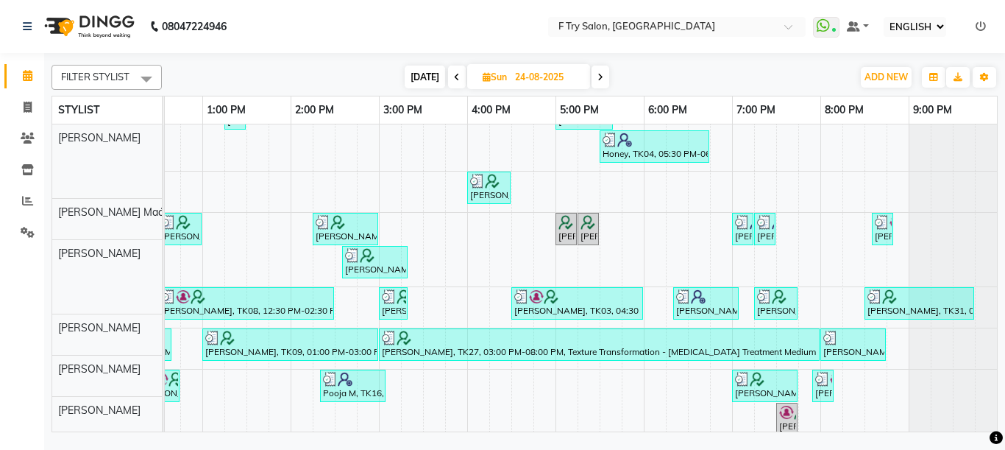
scroll to position [88, 0]
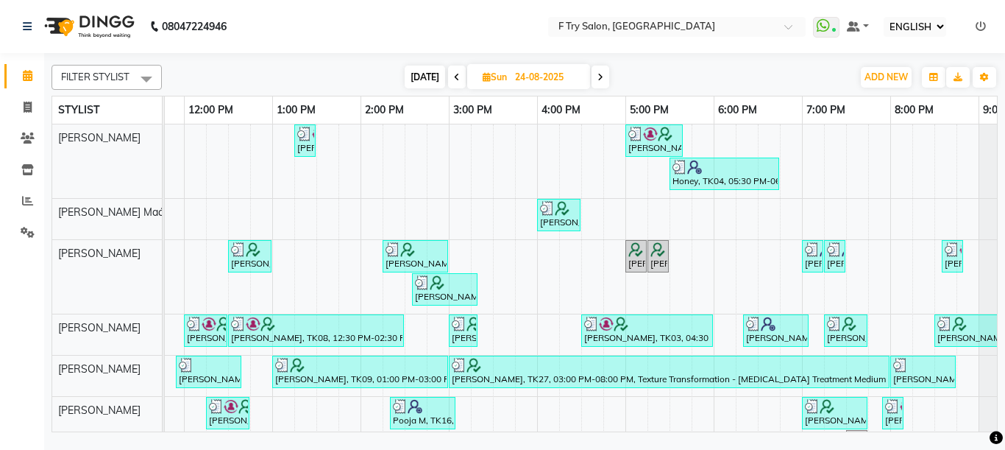
click at [455, 73] on icon at bounding box center [457, 77] width 6 height 9
type input "23-08-2025"
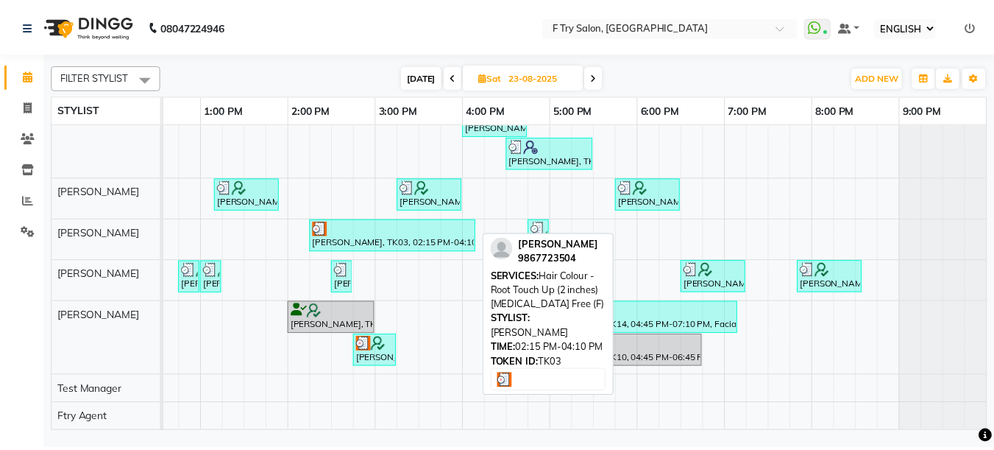
scroll to position [87, 0]
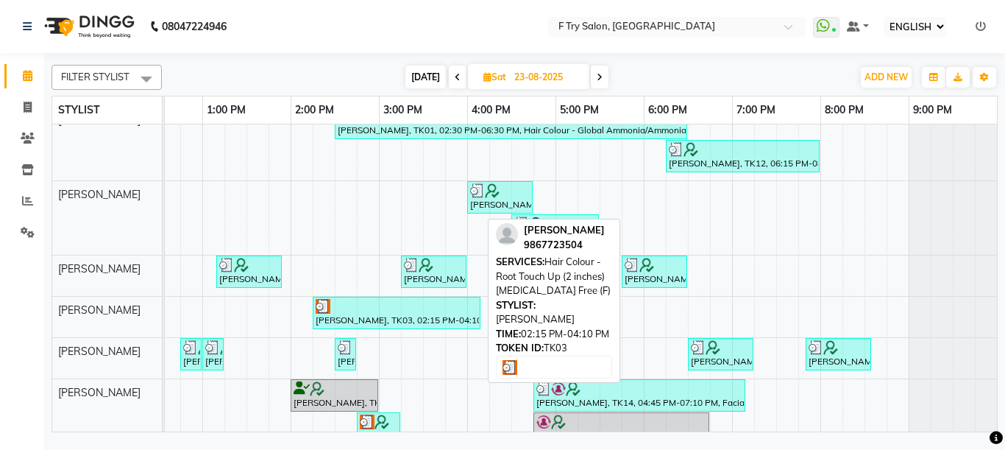
click at [391, 308] on div at bounding box center [397, 306] width 162 height 15
select select "3"
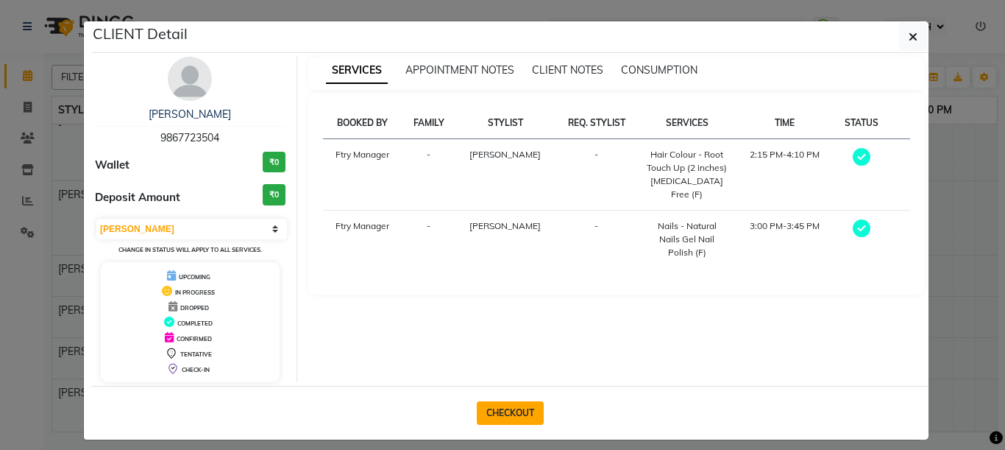
click at [509, 406] on button "CHECKOUT" at bounding box center [510, 413] width 67 height 24
select select "service"
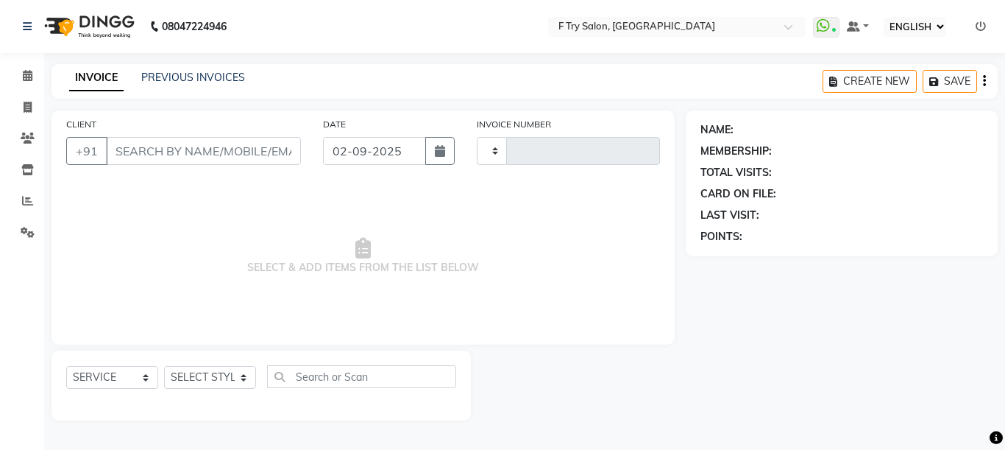
type input "2005"
select select "793"
type input "98******04"
type input "23-08-2025"
select select "81046"
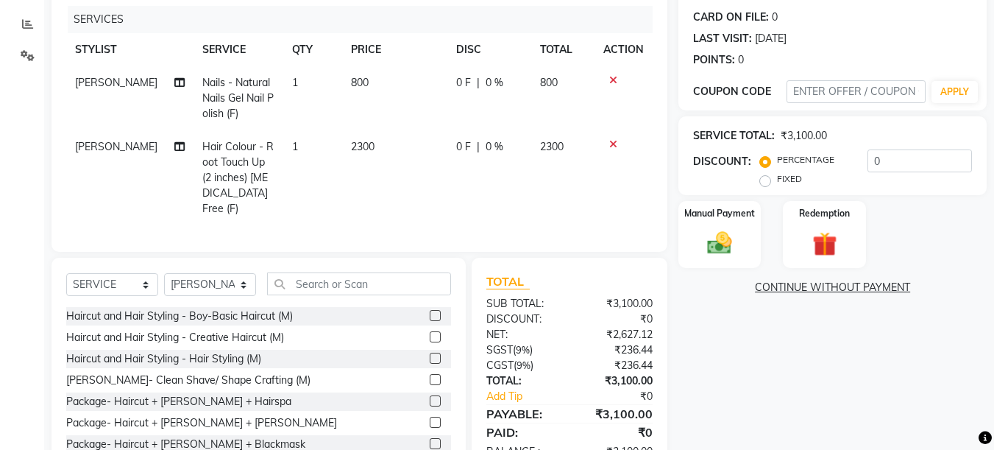
scroll to position [219, 0]
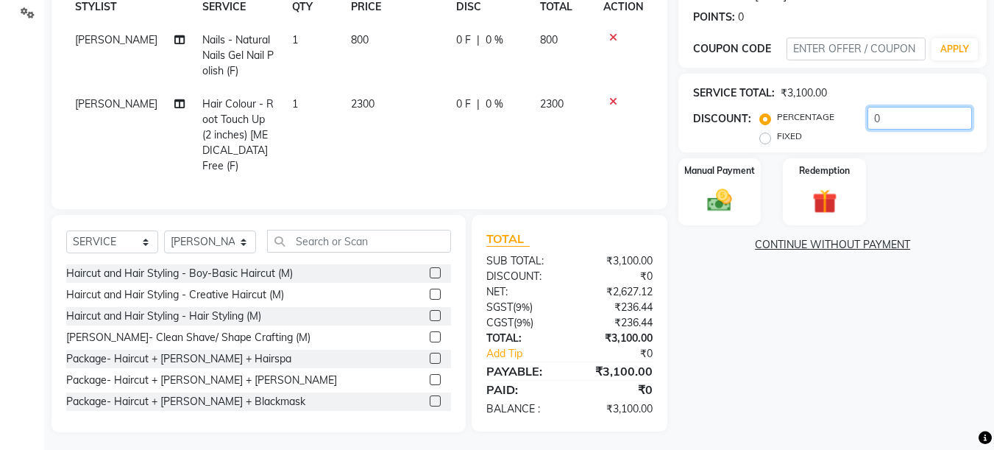
click at [902, 122] on input "0" at bounding box center [920, 118] width 105 height 23
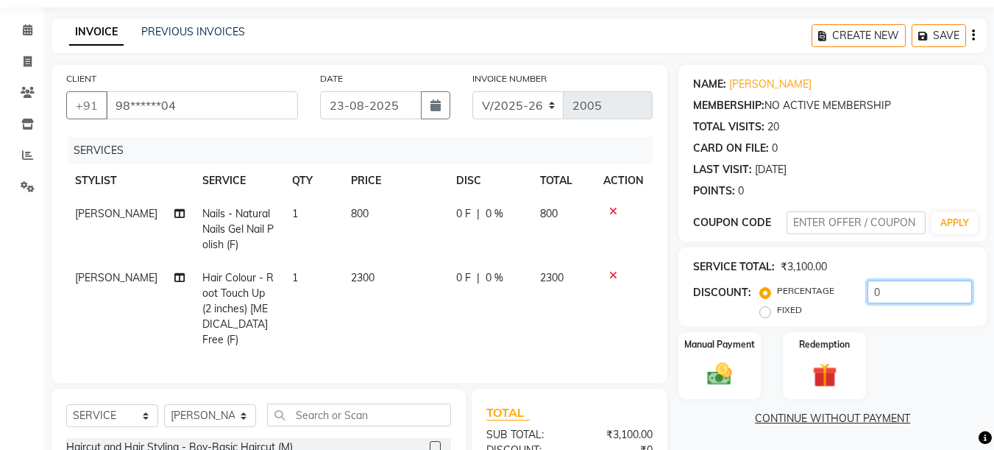
scroll to position [43, 0]
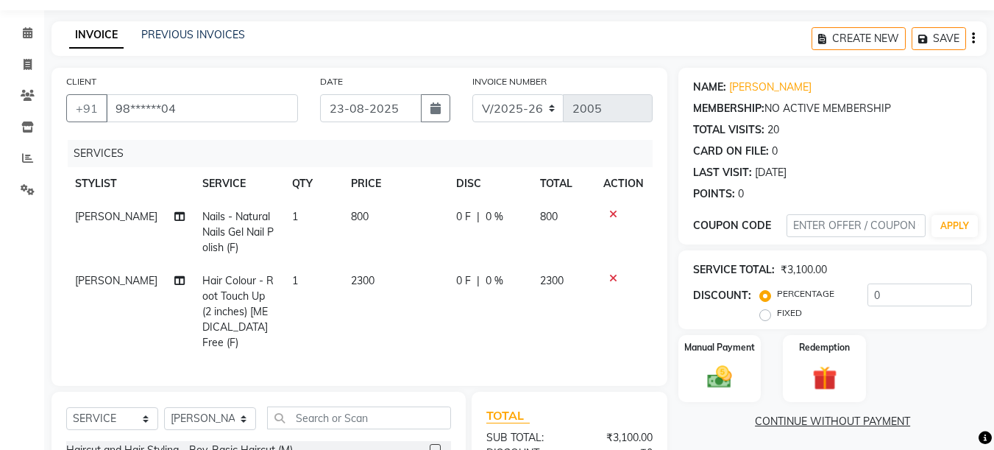
click at [489, 220] on span "0 %" at bounding box center [495, 216] width 18 height 15
select select "13914"
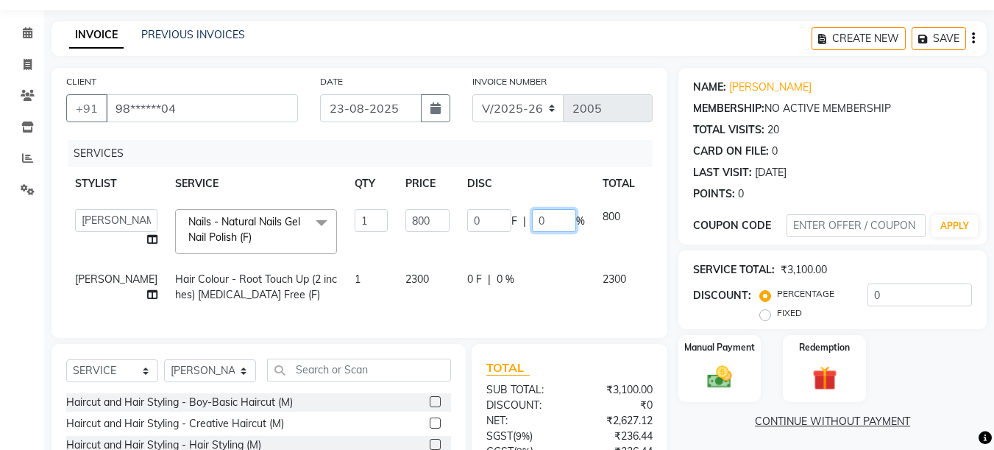
click at [532, 222] on input "0" at bounding box center [554, 220] width 44 height 23
type input "30"
click at [484, 241] on td "0 F | 30 %" at bounding box center [526, 231] width 135 height 63
select select "13914"
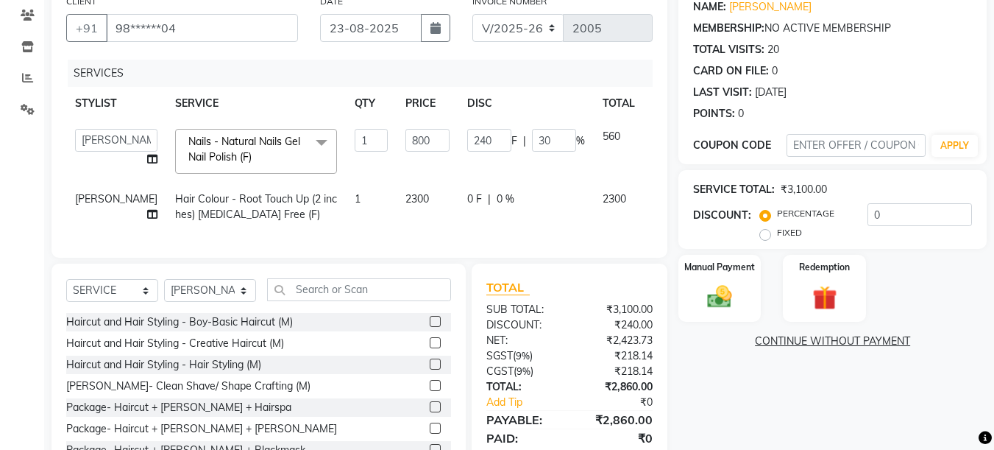
scroll to position [177, 0]
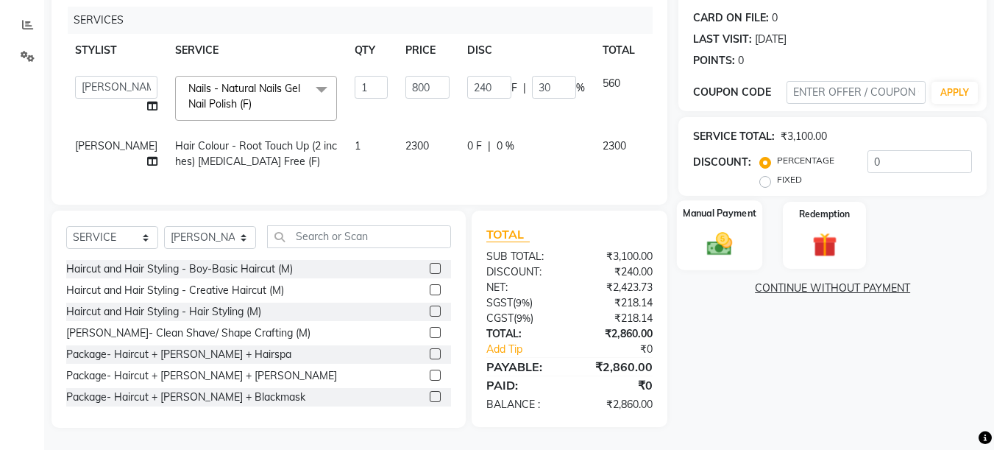
click at [729, 233] on img at bounding box center [719, 243] width 41 height 29
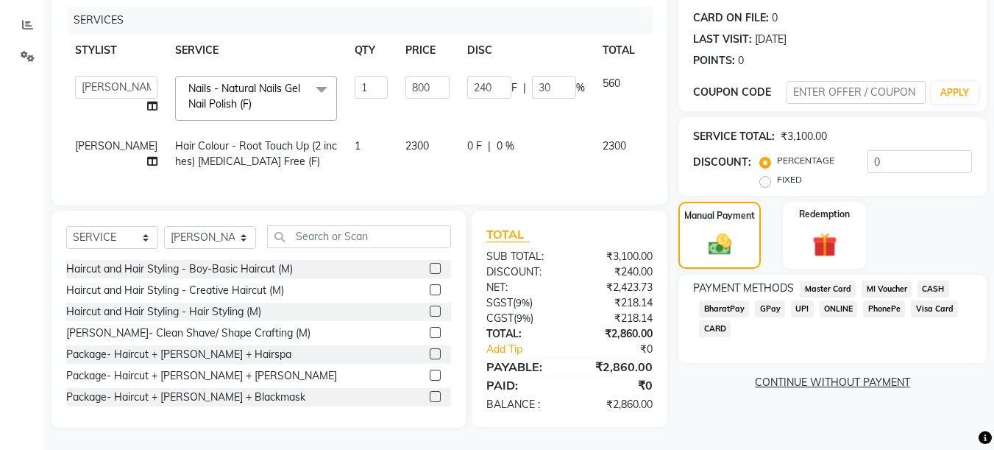
click at [802, 305] on span "UPI" at bounding box center [802, 308] width 23 height 17
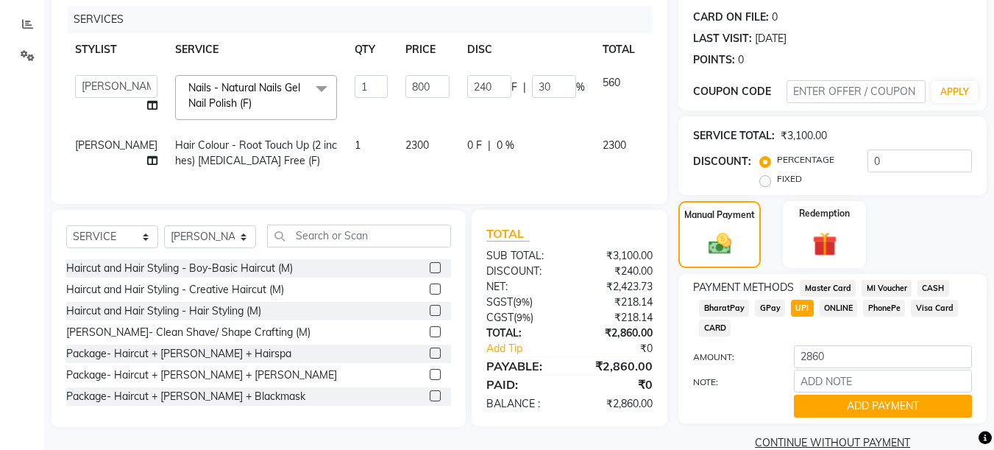
scroll to position [202, 0]
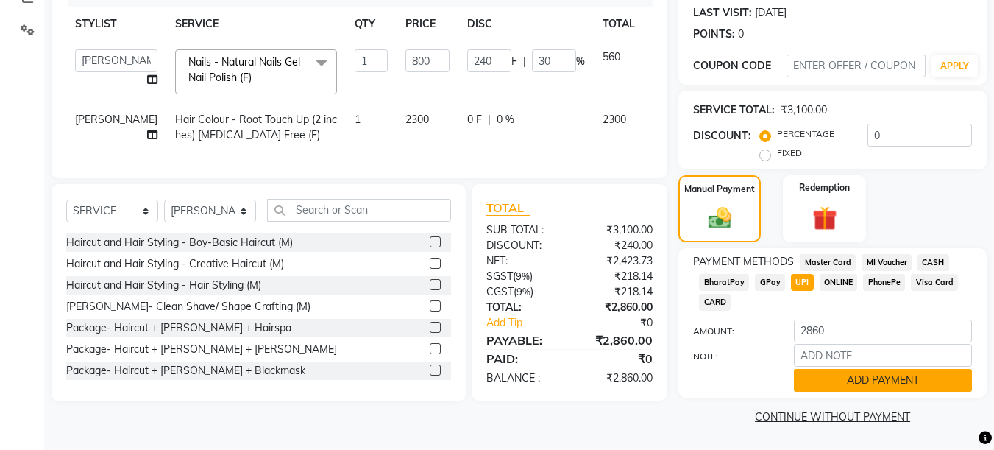
click at [852, 376] on button "ADD PAYMENT" at bounding box center [883, 380] width 178 height 23
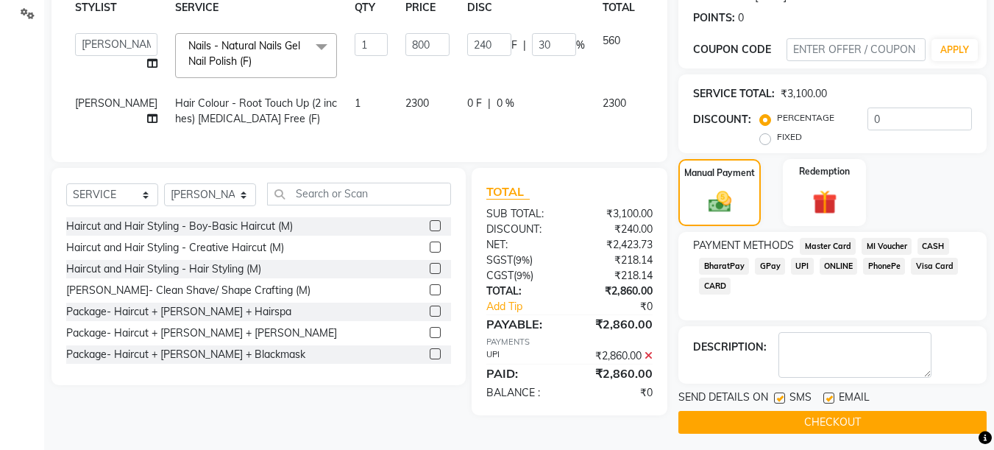
scroll to position [233, 0]
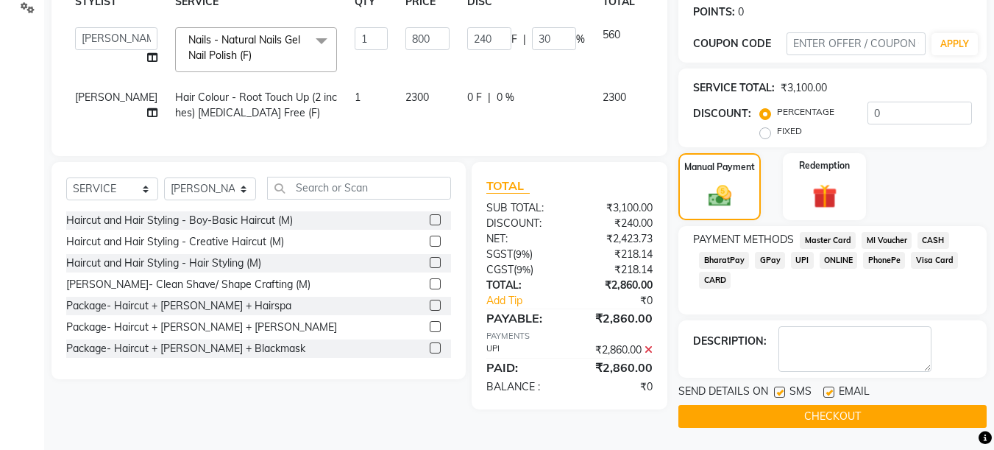
click at [848, 406] on button "CHECKOUT" at bounding box center [833, 416] width 308 height 23
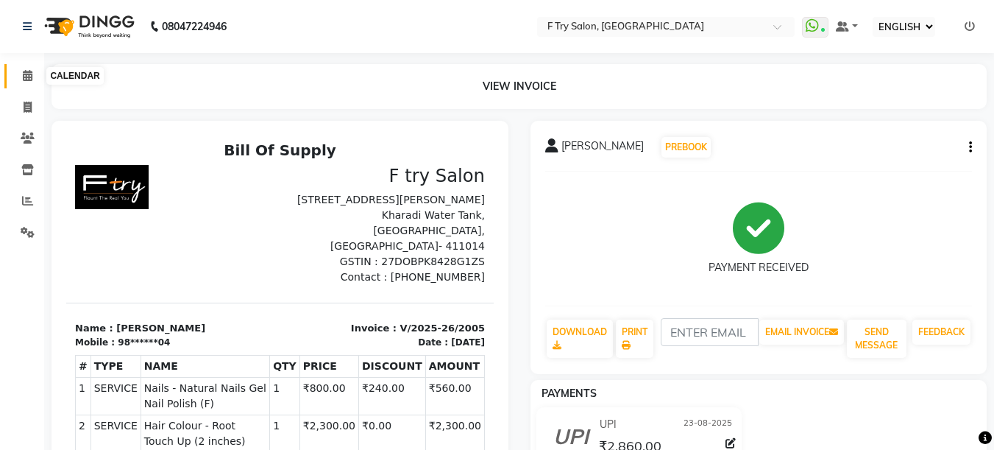
click at [20, 77] on span at bounding box center [28, 76] width 26 height 17
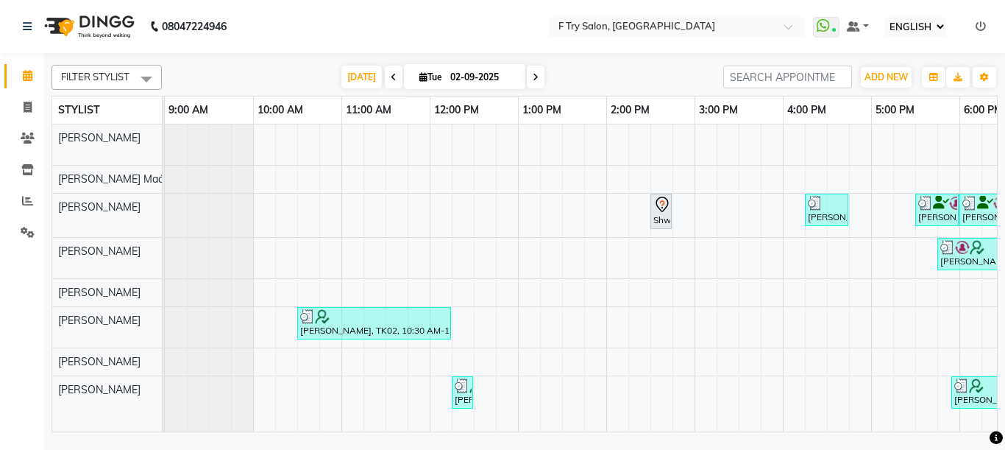
click at [416, 77] on span "Tue" at bounding box center [431, 76] width 30 height 11
select select "9"
select select "2025"
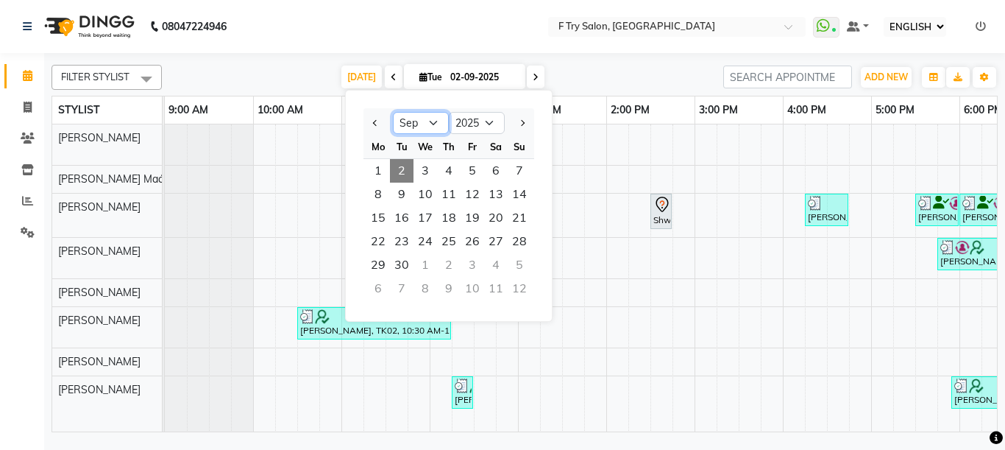
select select "8"
click at [393, 112] on select "Jan Feb Mar Apr May Jun Jul Aug Sep Oct Nov Dec" at bounding box center [421, 123] width 56 height 22
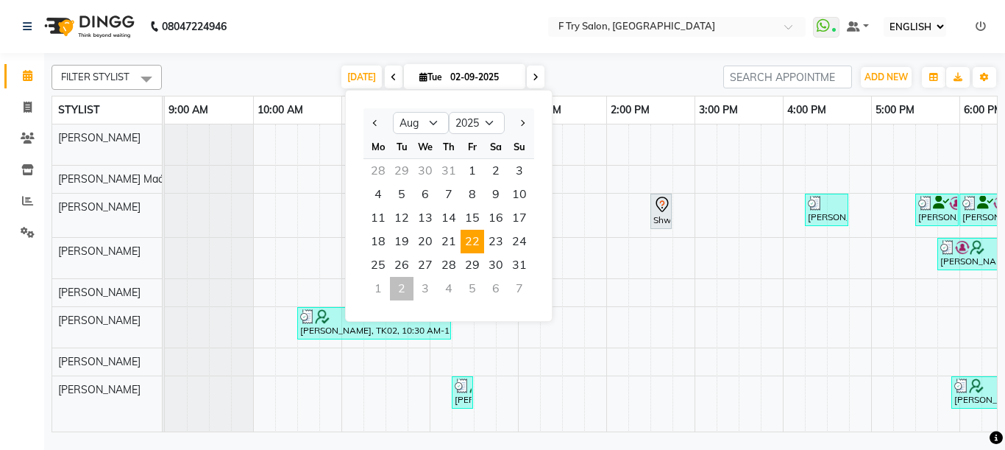
click at [471, 243] on span "22" at bounding box center [473, 242] width 24 height 24
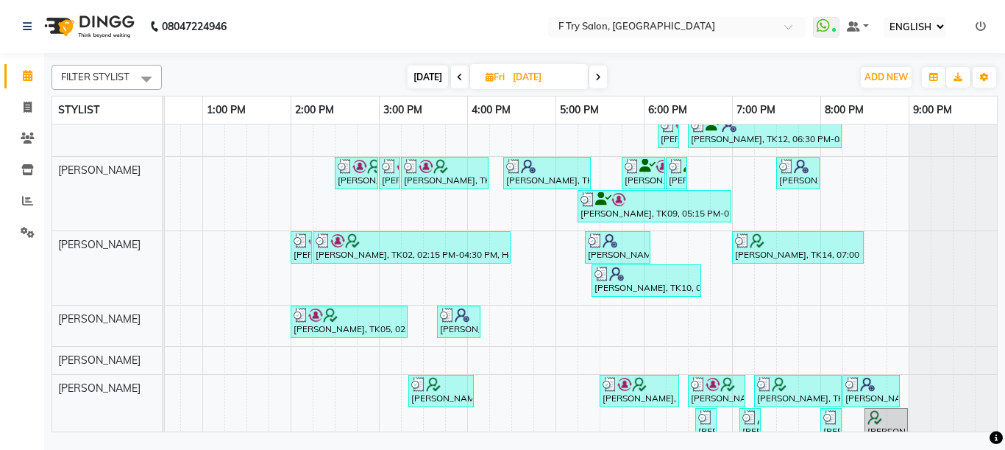
scroll to position [177, 0]
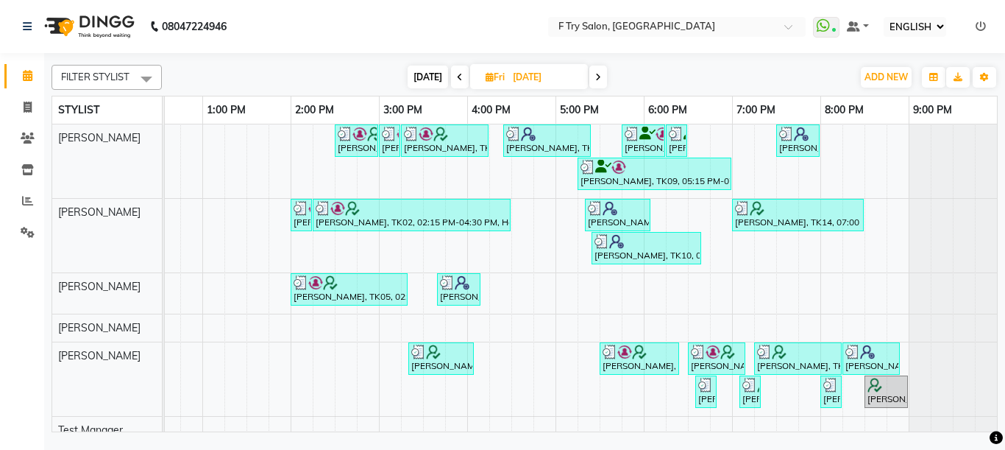
click at [596, 68] on span at bounding box center [599, 77] width 18 height 23
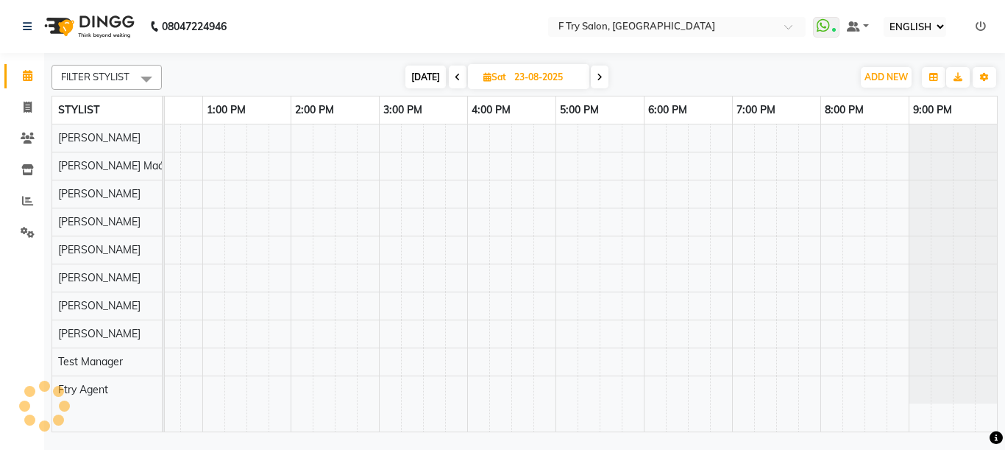
scroll to position [0, 316]
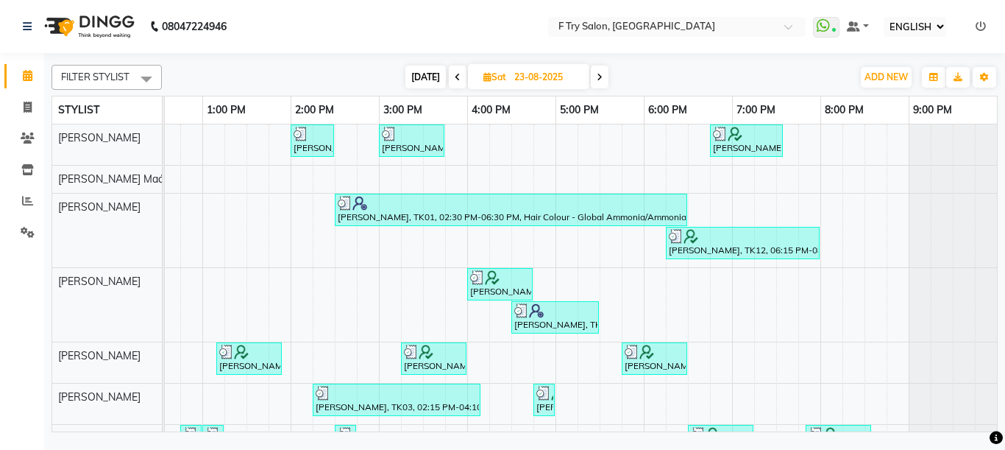
click at [599, 73] on icon at bounding box center [600, 77] width 6 height 9
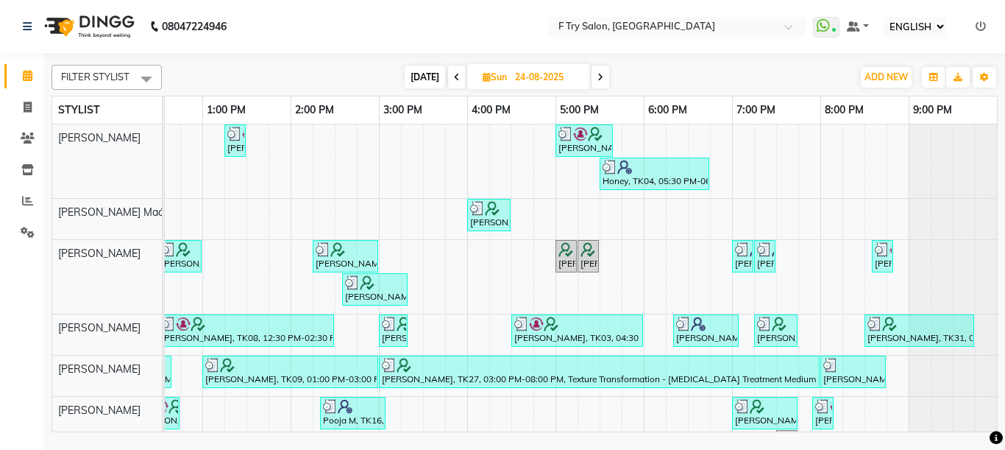
click at [600, 73] on icon at bounding box center [601, 77] width 6 height 9
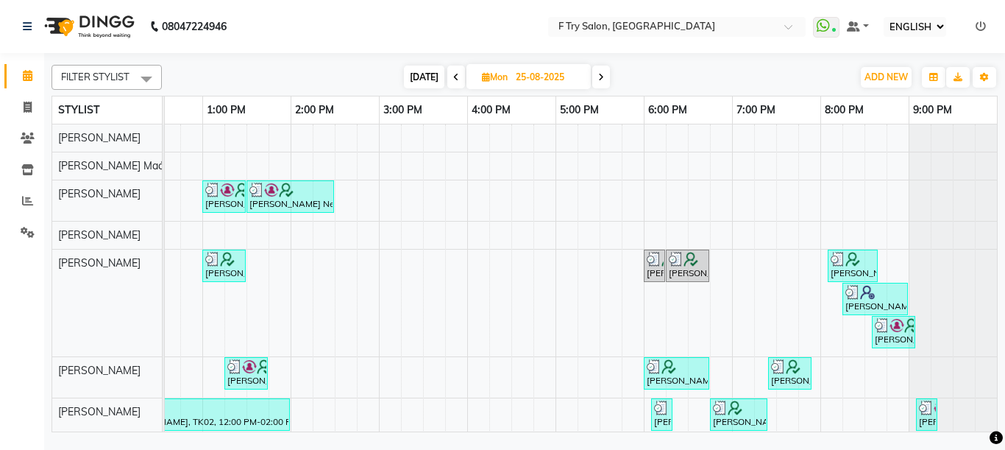
click at [459, 76] on span at bounding box center [457, 77] width 18 height 23
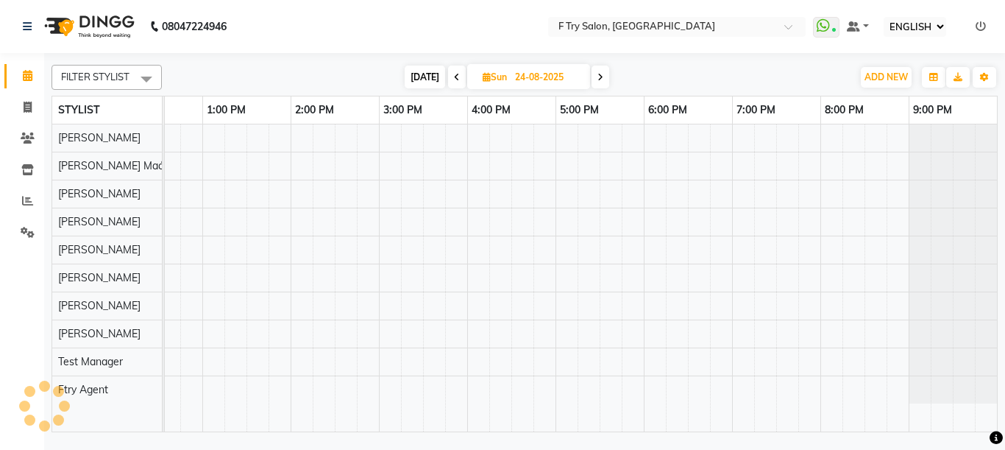
click at [459, 76] on icon at bounding box center [457, 77] width 6 height 9
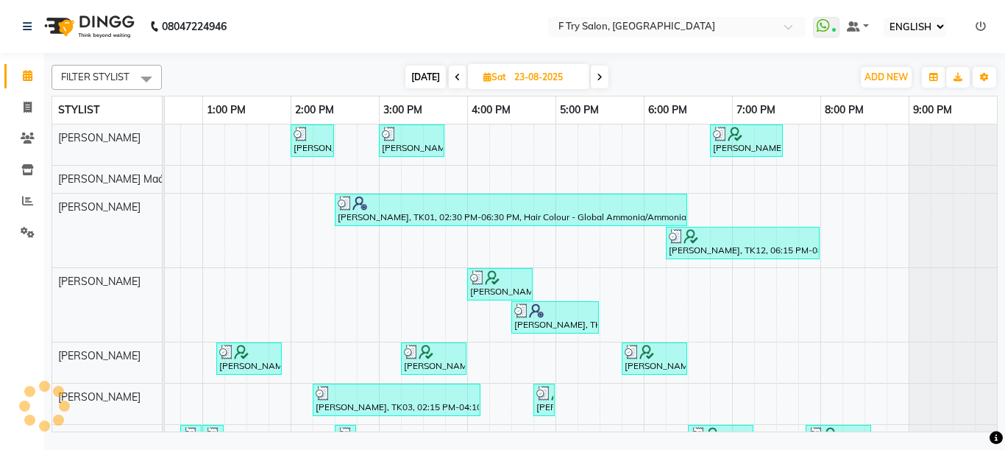
click at [459, 76] on icon at bounding box center [458, 77] width 6 height 9
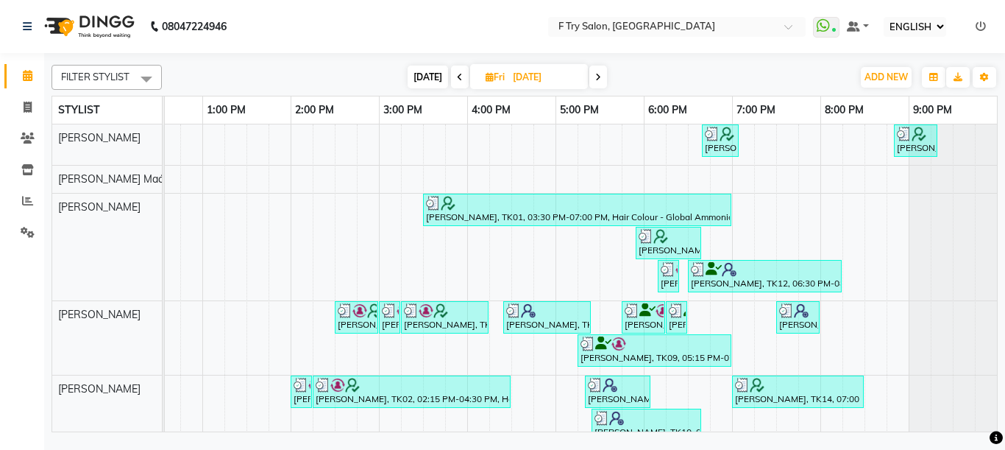
click at [459, 76] on icon at bounding box center [460, 77] width 6 height 9
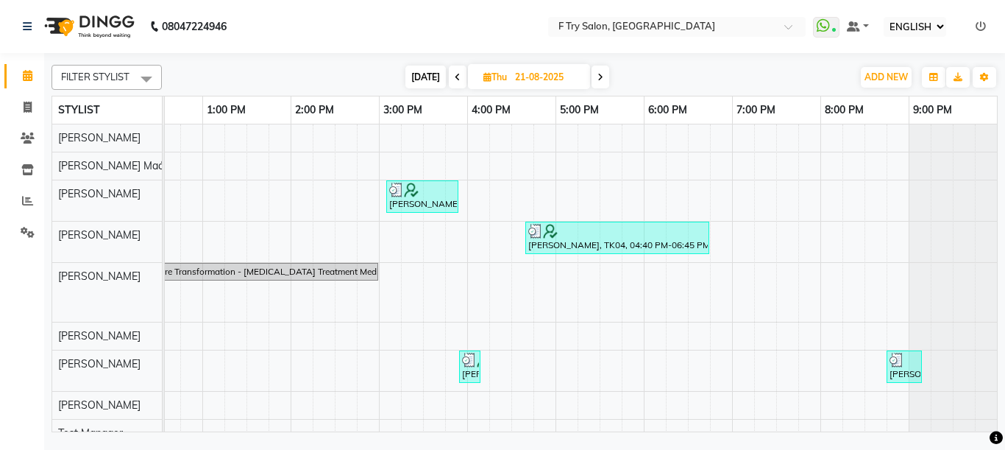
click at [456, 77] on icon at bounding box center [458, 77] width 6 height 9
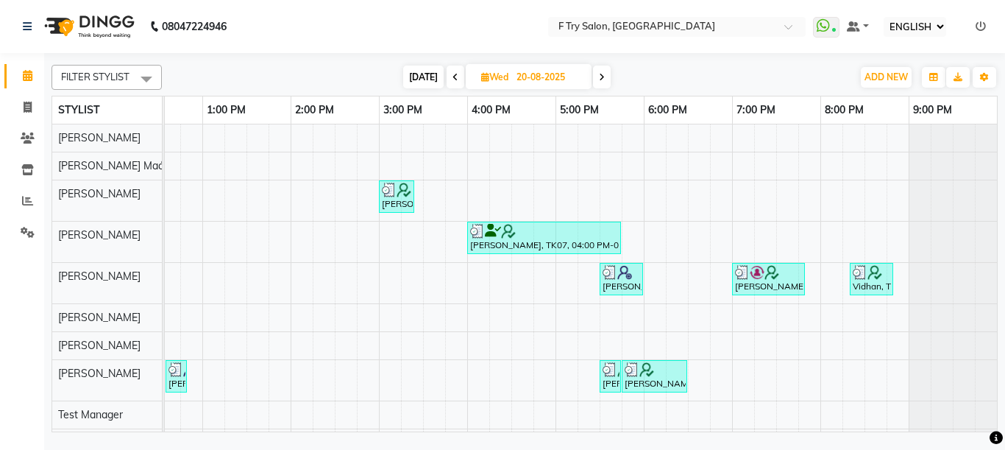
click at [606, 75] on span at bounding box center [602, 77] width 18 height 23
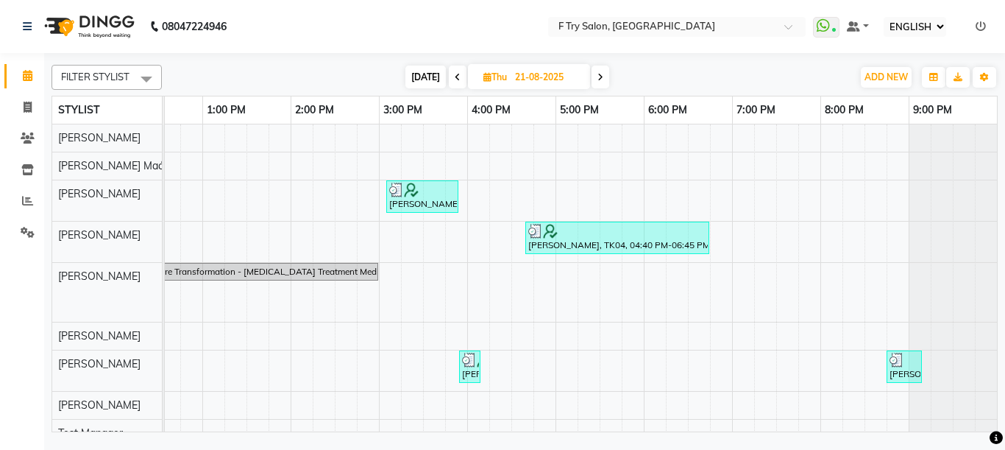
click at [603, 75] on icon at bounding box center [601, 77] width 6 height 9
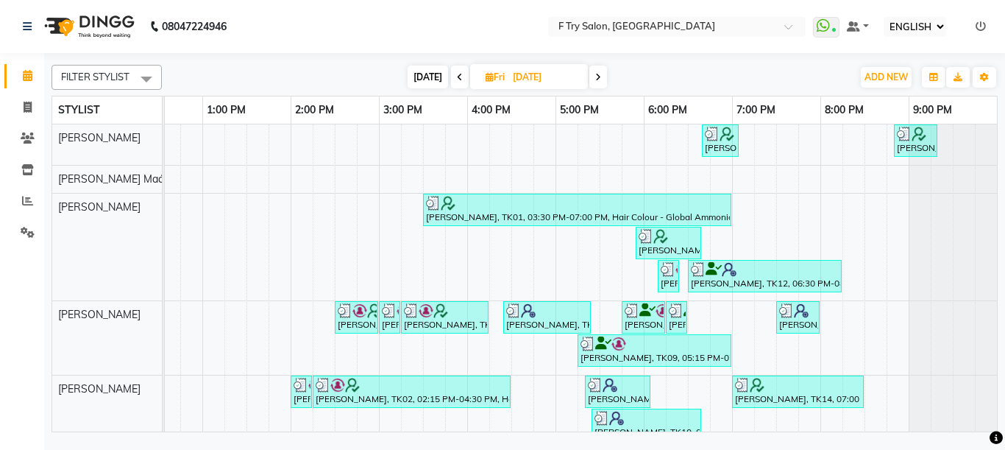
click at [603, 75] on span at bounding box center [599, 77] width 18 height 23
type input "23-08-2025"
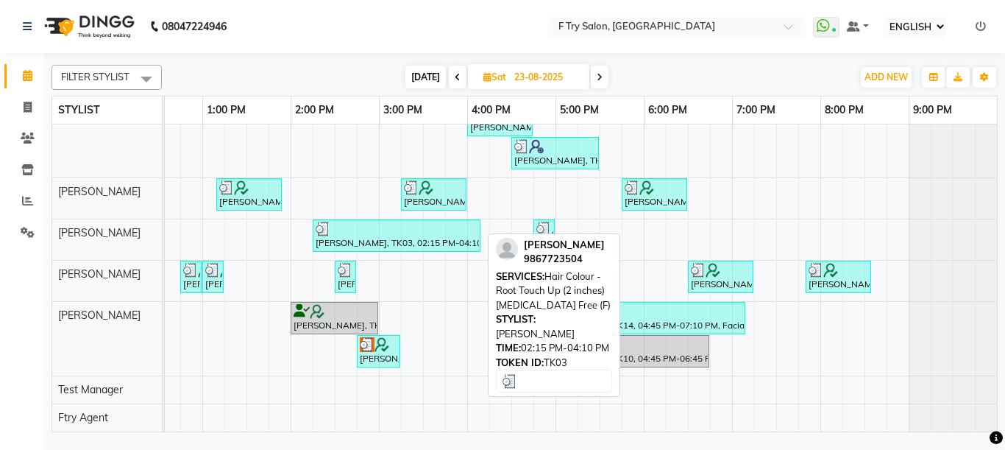
click at [399, 222] on div at bounding box center [397, 229] width 162 height 15
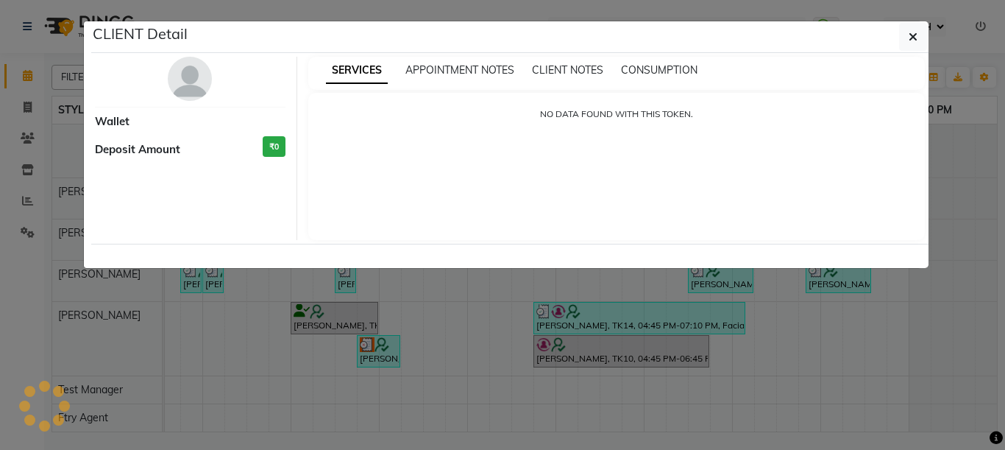
select select "3"
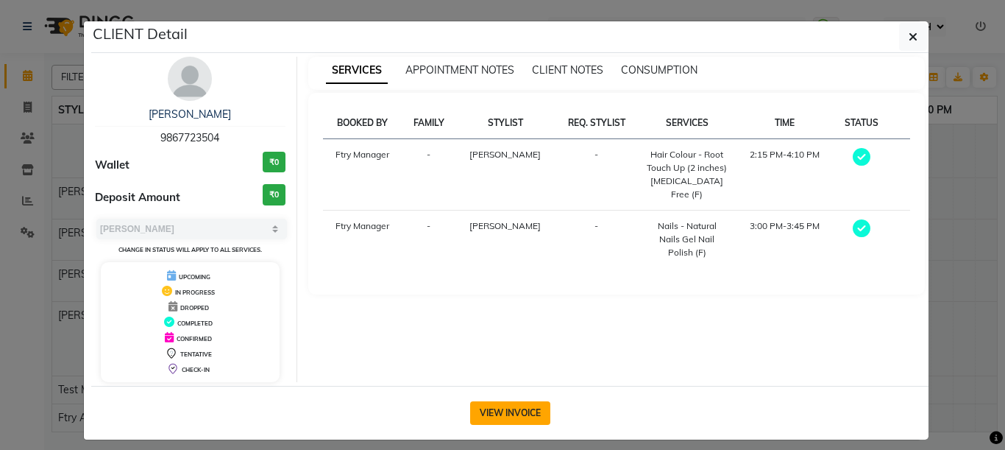
click at [496, 417] on button "VIEW INVOICE" at bounding box center [510, 413] width 80 height 24
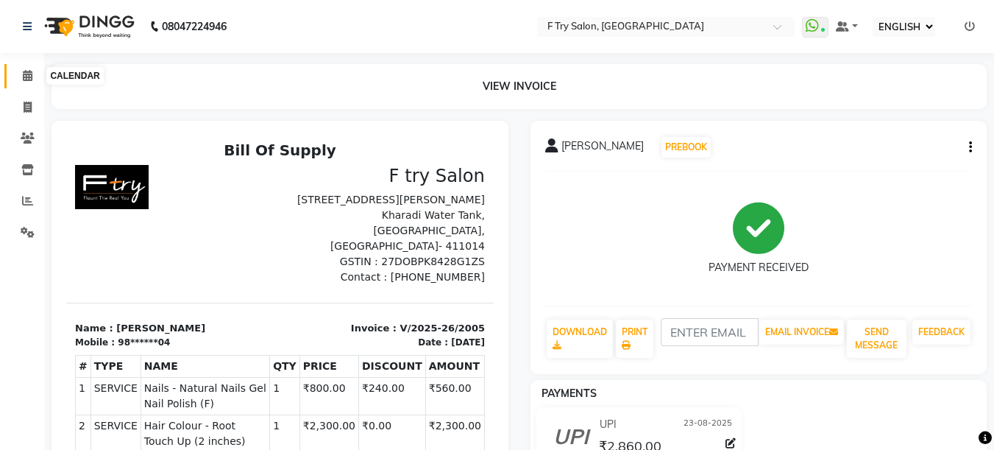
click at [25, 74] on icon at bounding box center [28, 75] width 10 height 11
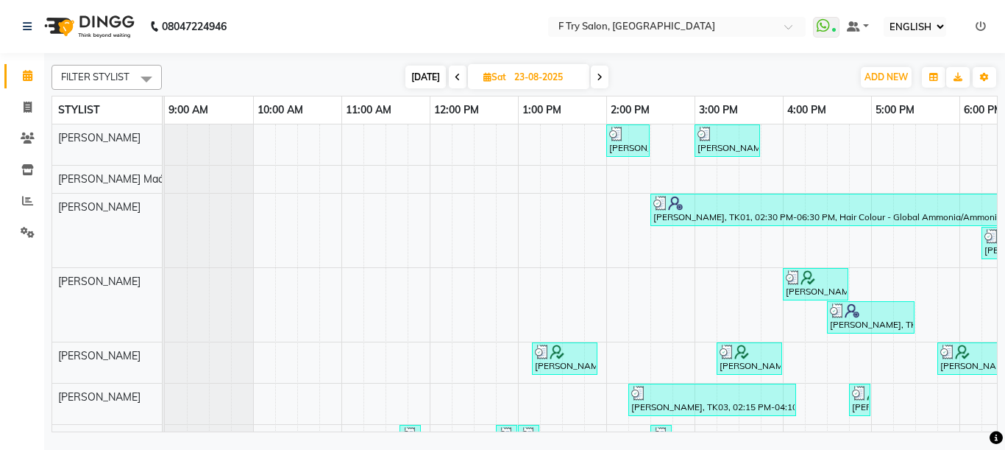
click at [428, 77] on span "[DATE]" at bounding box center [426, 77] width 40 height 23
type input "02-09-2025"
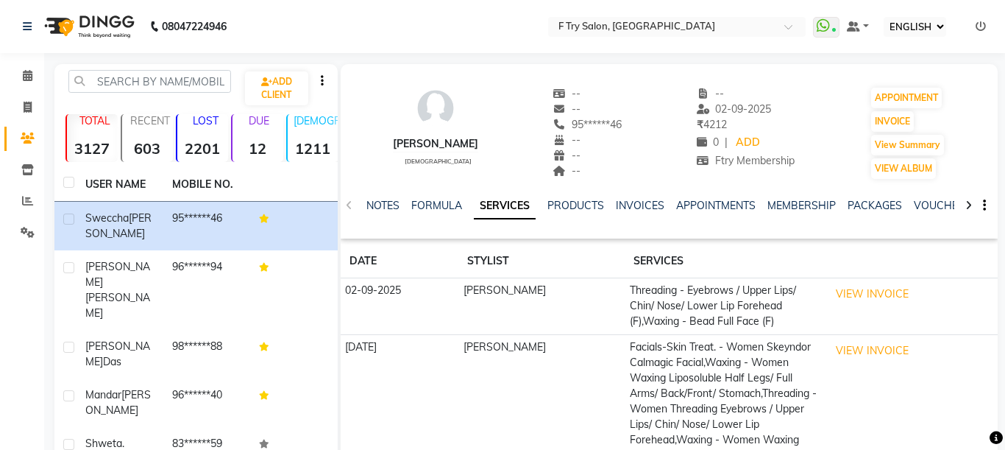
select select "ec"
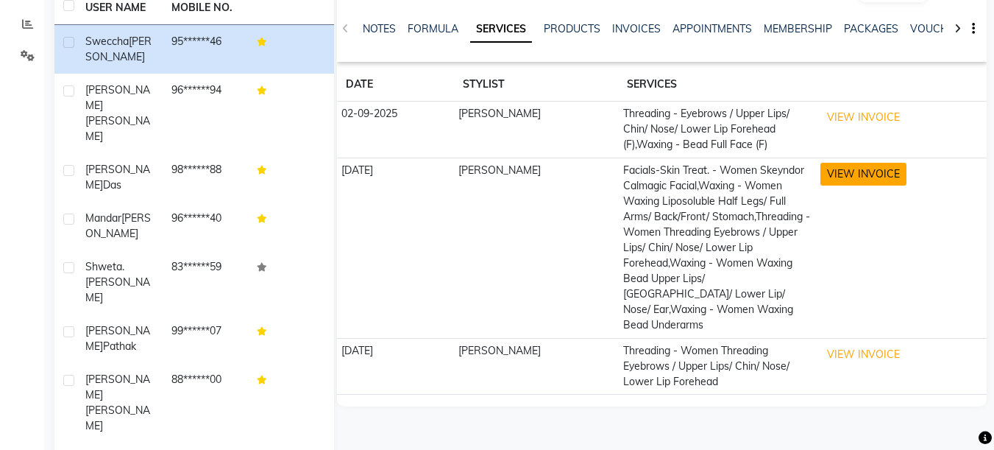
click at [851, 173] on button "VIEW INVOICE" at bounding box center [864, 174] width 86 height 23
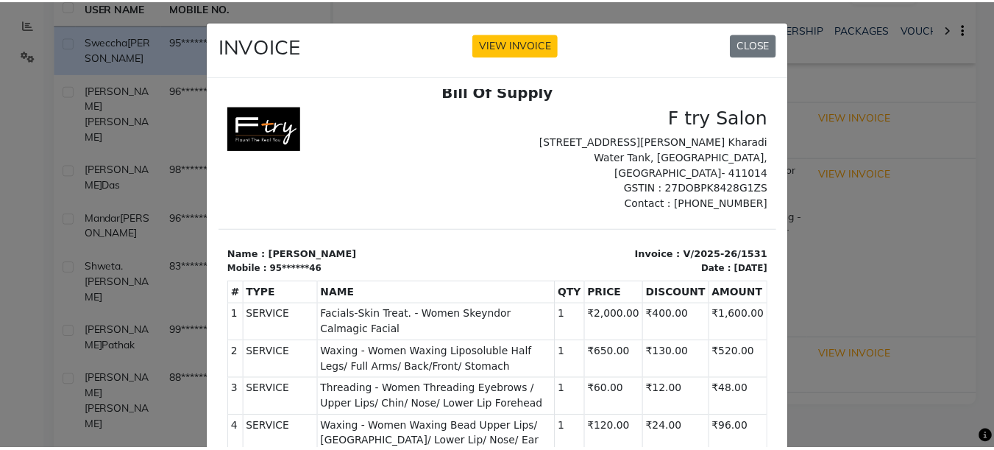
scroll to position [88, 0]
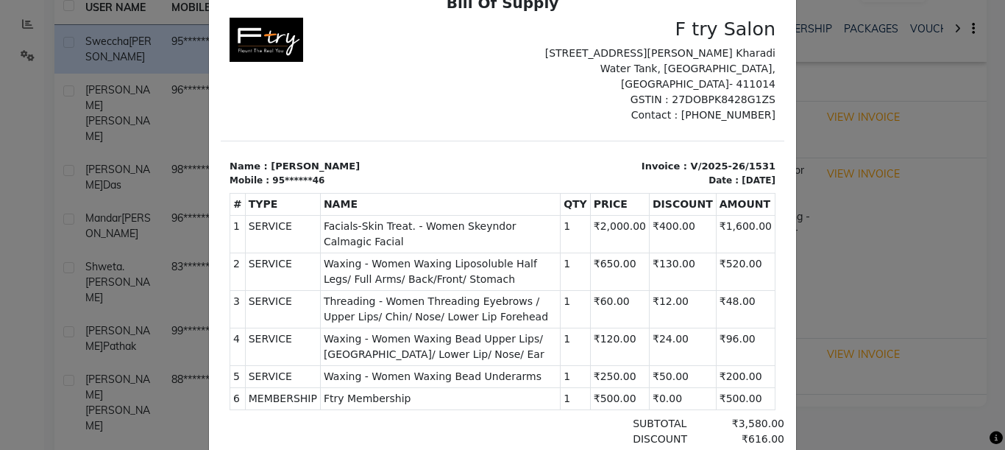
click at [863, 199] on ngb-modal-window "INVOICE VIEW INVOICE CLOSE" at bounding box center [502, 225] width 1005 height 450
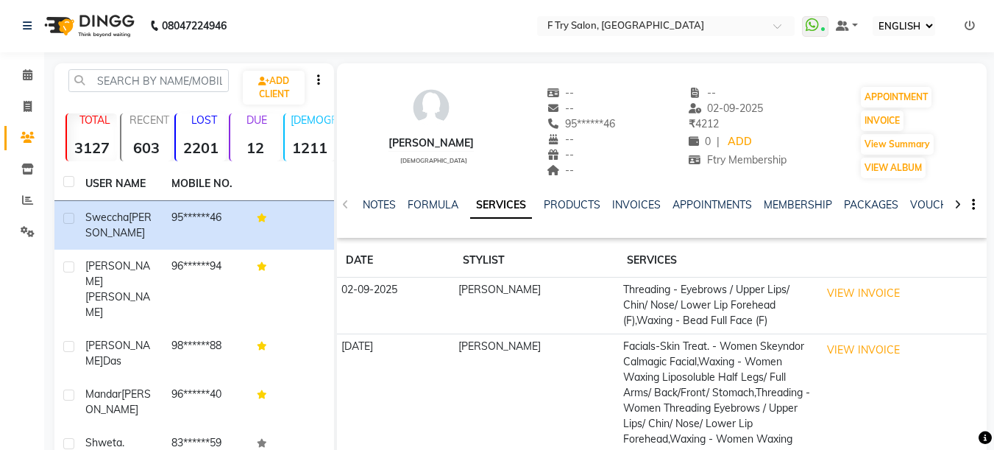
scroll to position [0, 0]
click at [553, 202] on link "PRODUCTS" at bounding box center [572, 205] width 57 height 13
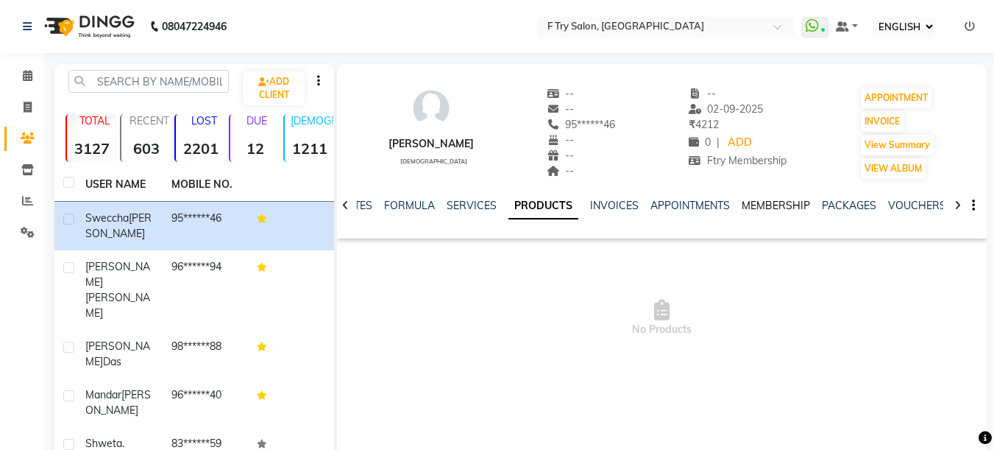
click at [768, 204] on link "MEMBERSHIP" at bounding box center [776, 205] width 68 height 13
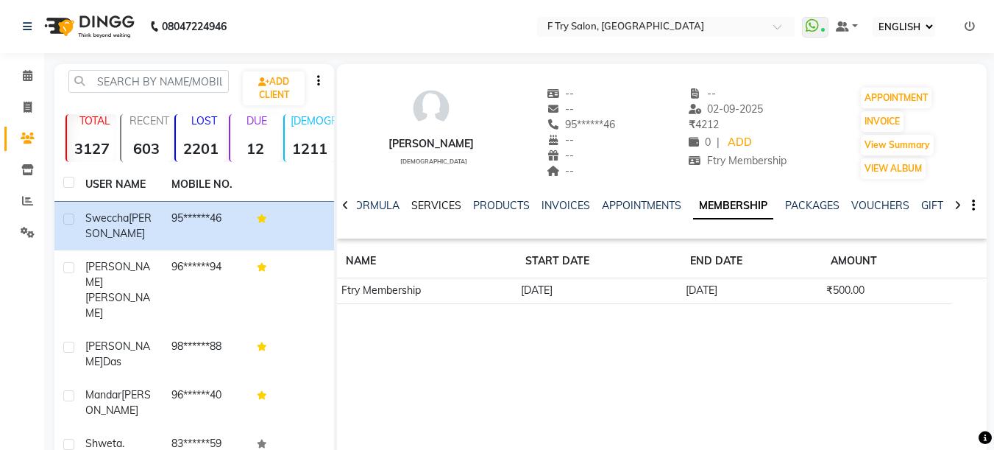
click at [413, 203] on link "SERVICES" at bounding box center [436, 205] width 50 height 13
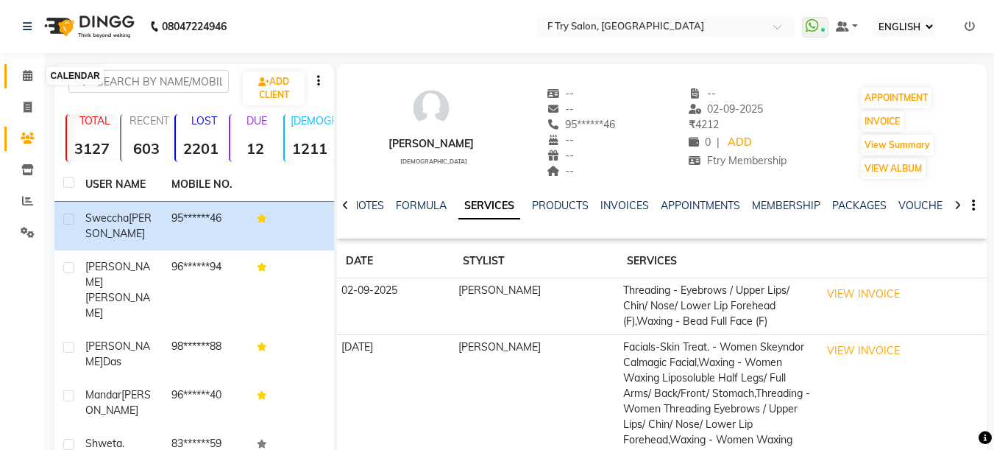
click at [32, 68] on span at bounding box center [28, 76] width 26 height 17
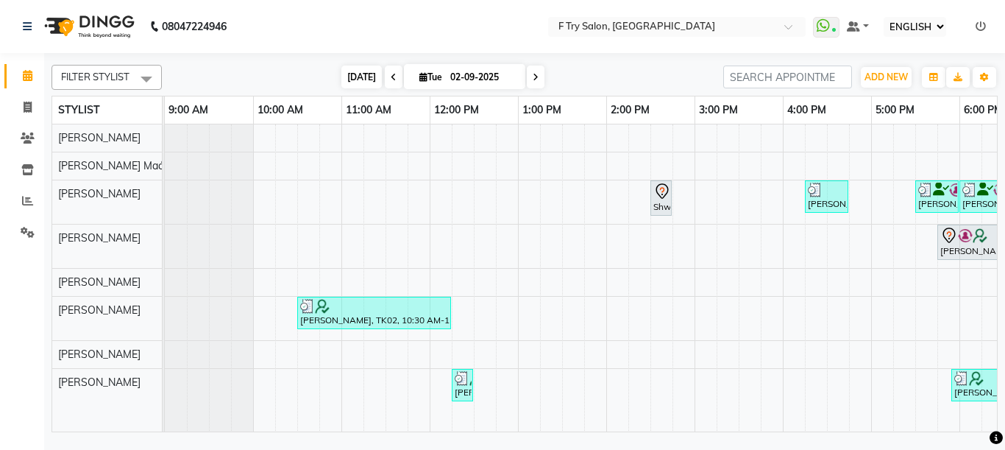
click at [342, 75] on span "[DATE]" at bounding box center [362, 77] width 40 height 23
select select "ec"
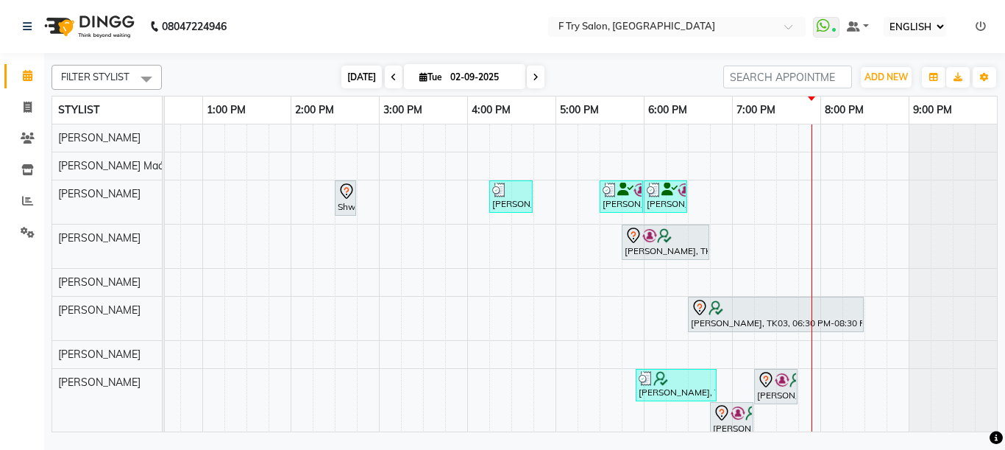
click at [361, 74] on span "[DATE]" at bounding box center [362, 77] width 40 height 23
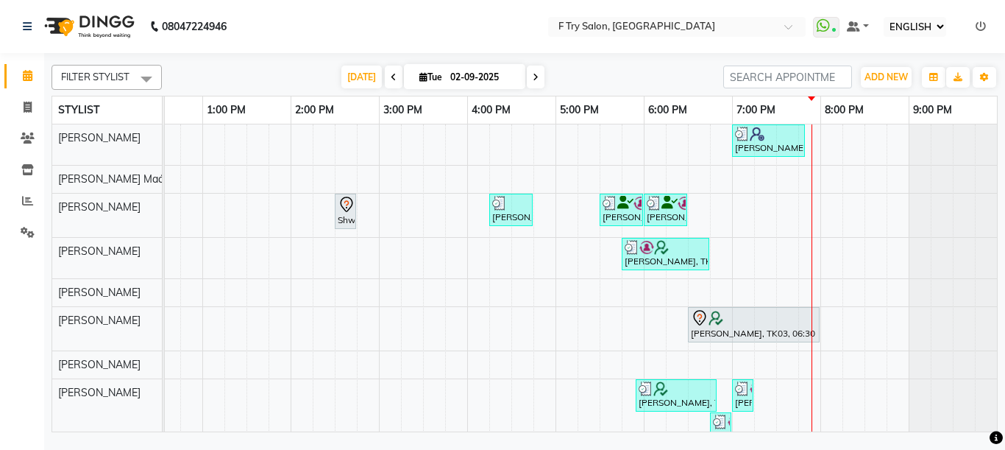
click at [391, 79] on icon at bounding box center [394, 77] width 6 height 9
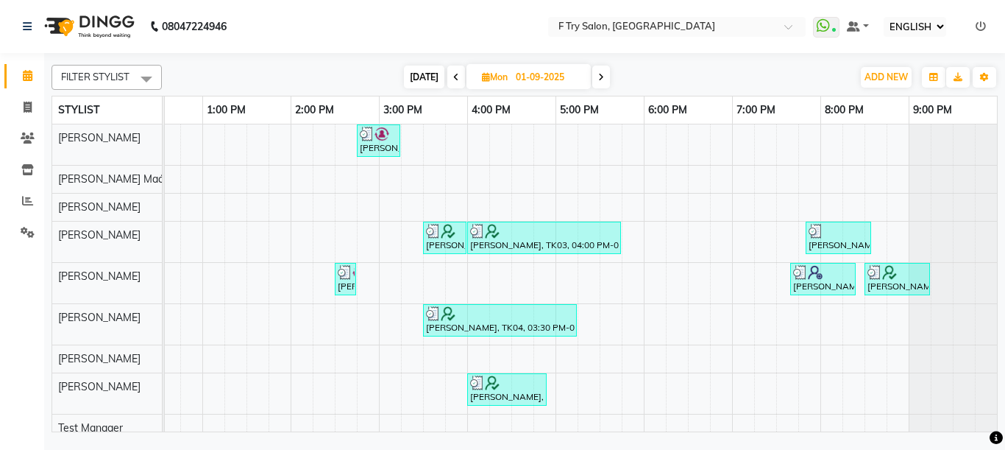
click at [455, 76] on icon at bounding box center [456, 77] width 6 height 9
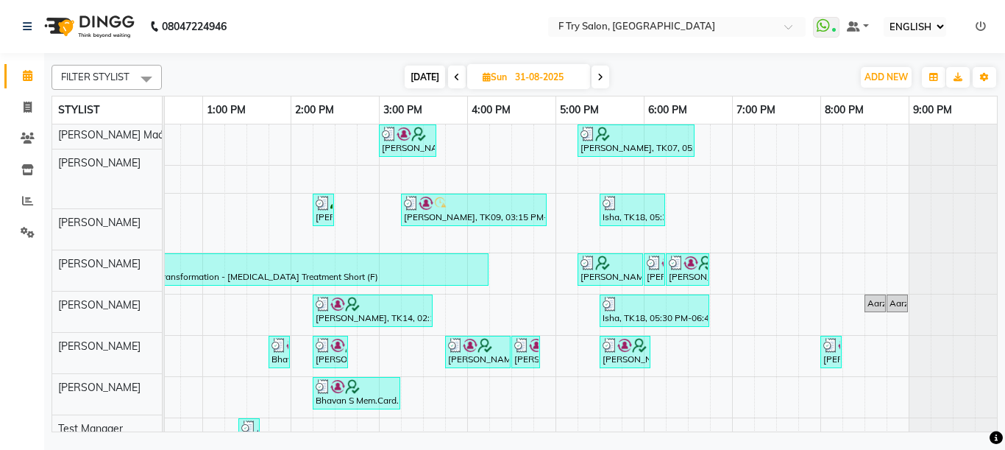
scroll to position [0, 0]
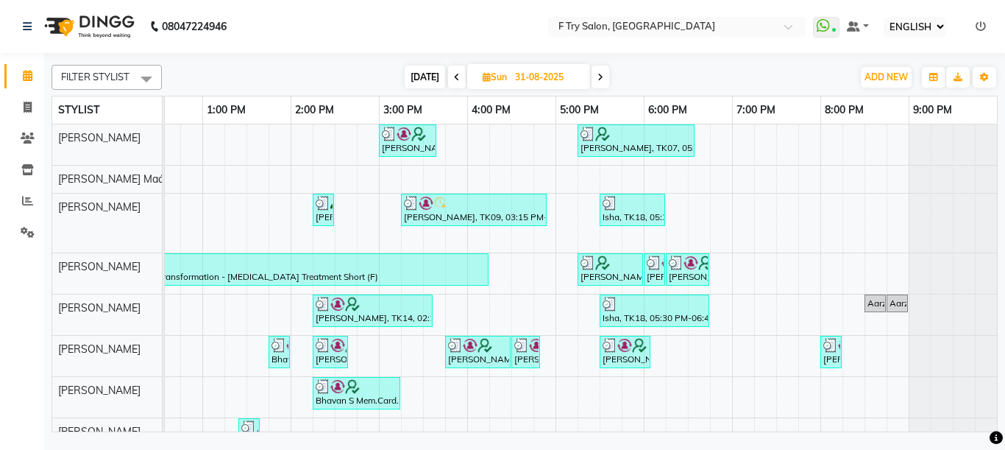
click at [426, 78] on span "[DATE]" at bounding box center [425, 77] width 40 height 23
type input "02-09-2025"
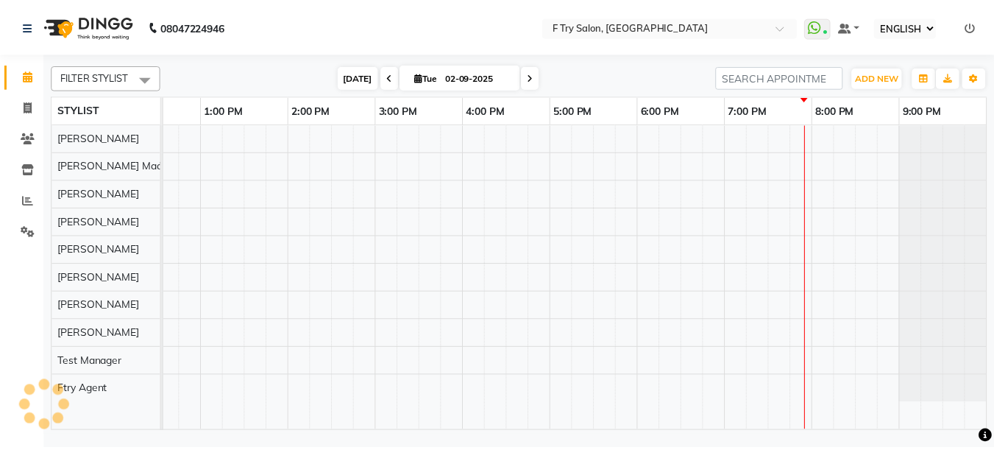
scroll to position [0, 316]
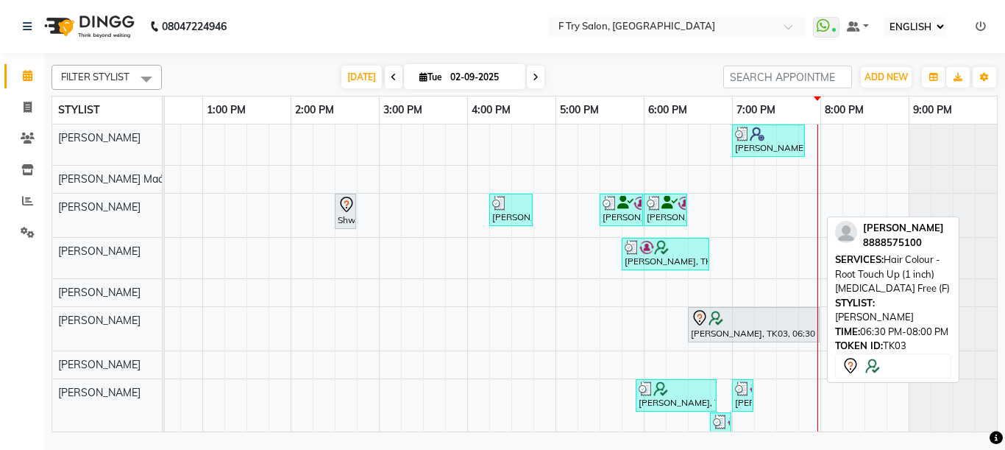
click at [729, 315] on div at bounding box center [754, 318] width 126 height 18
select select "7"
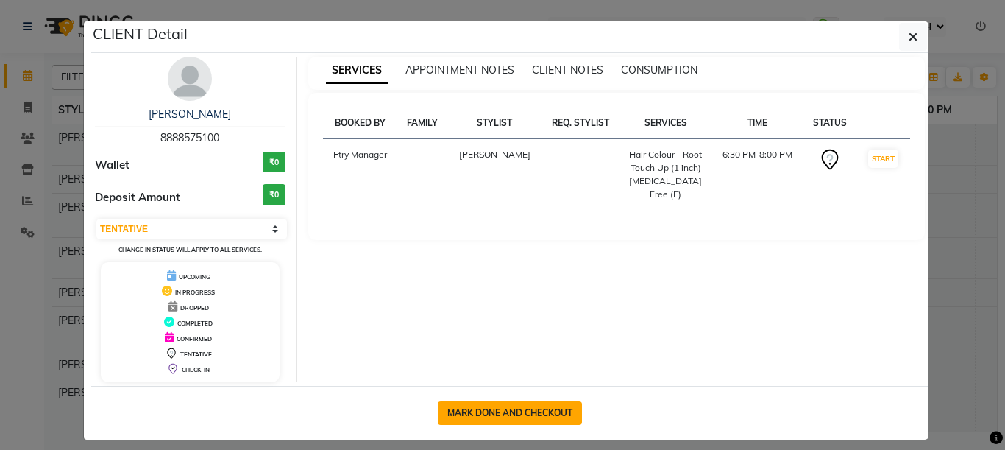
click at [545, 408] on button "MARK DONE AND CHECKOUT" at bounding box center [510, 413] width 144 height 24
select select "service"
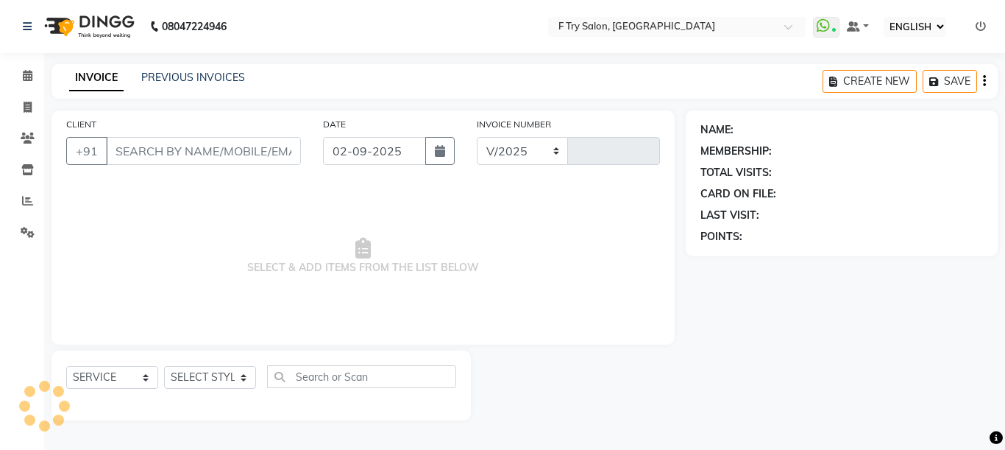
select select "793"
type input "2005"
type input "88******00"
select select "81046"
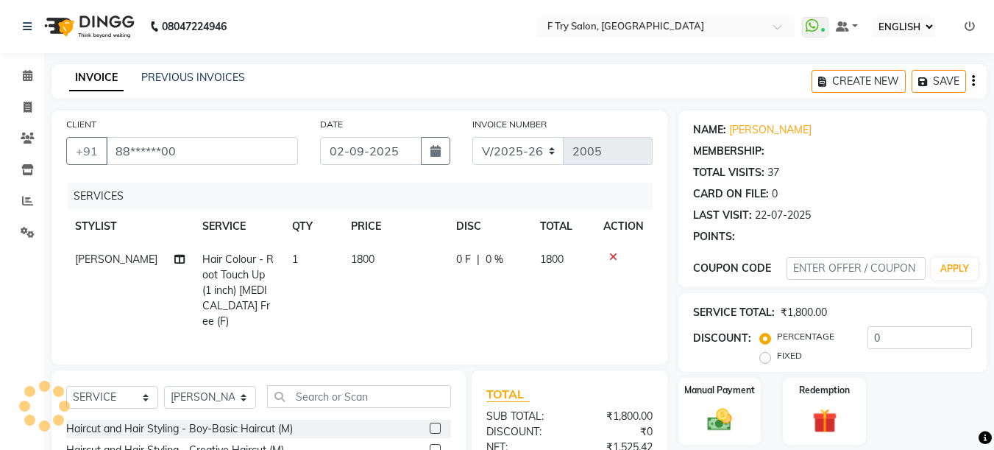
select select "1: Object"
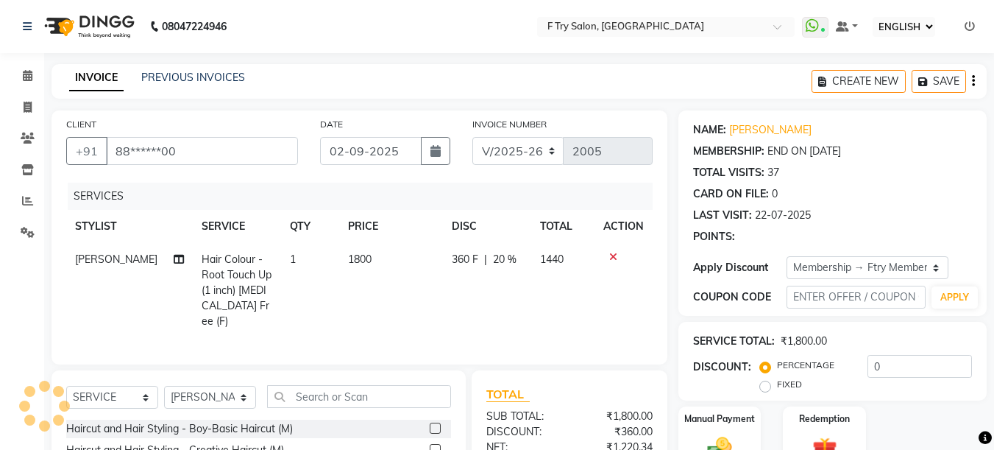
type input "20"
click at [24, 72] on icon at bounding box center [28, 75] width 10 height 11
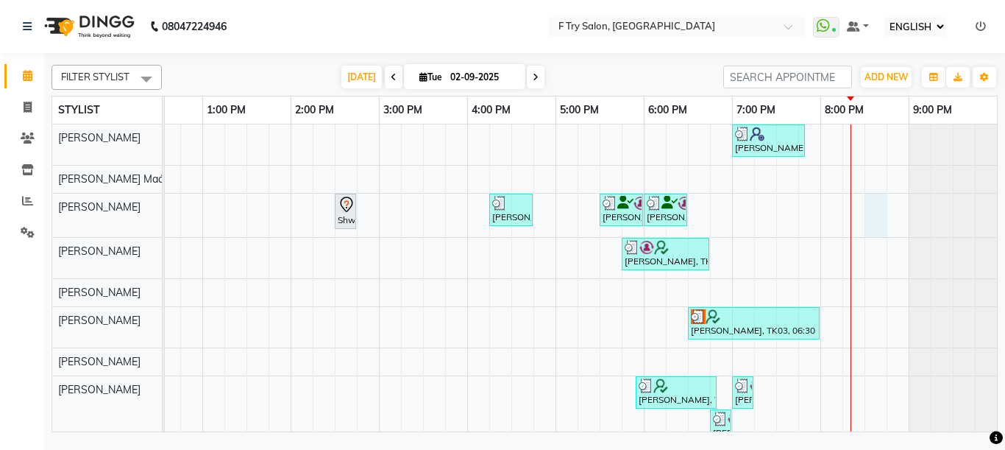
click at [866, 226] on div "[PERSON_NAME], TK09, 07:00 PM-07:50 PM, Nails - Natural Nails Gel Nail Polish (…" at bounding box center [423, 314] width 1148 height 381
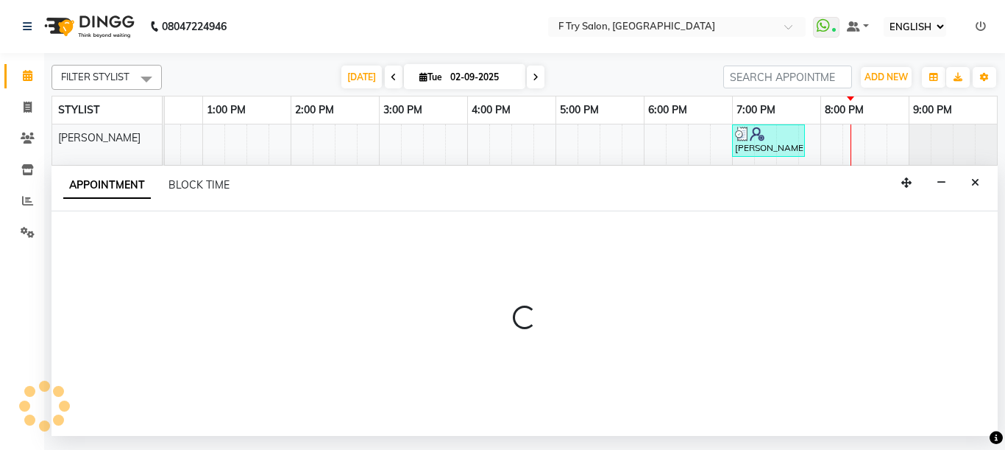
select select "54011"
select select "1230"
select select "tentative"
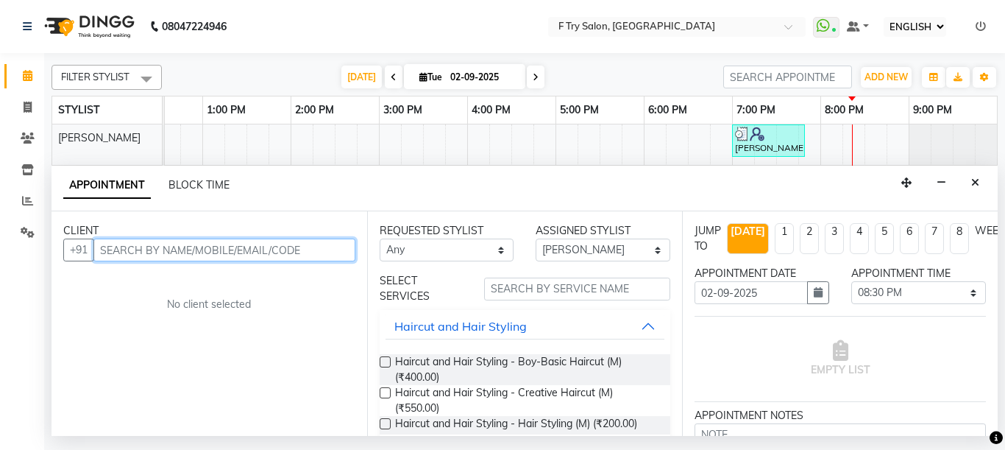
click at [280, 252] on input "text" at bounding box center [224, 249] width 262 height 23
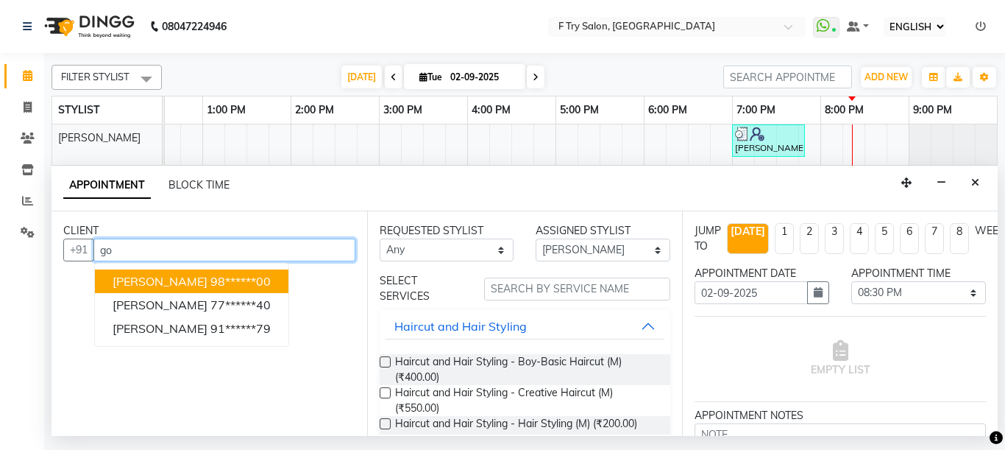
type input "g"
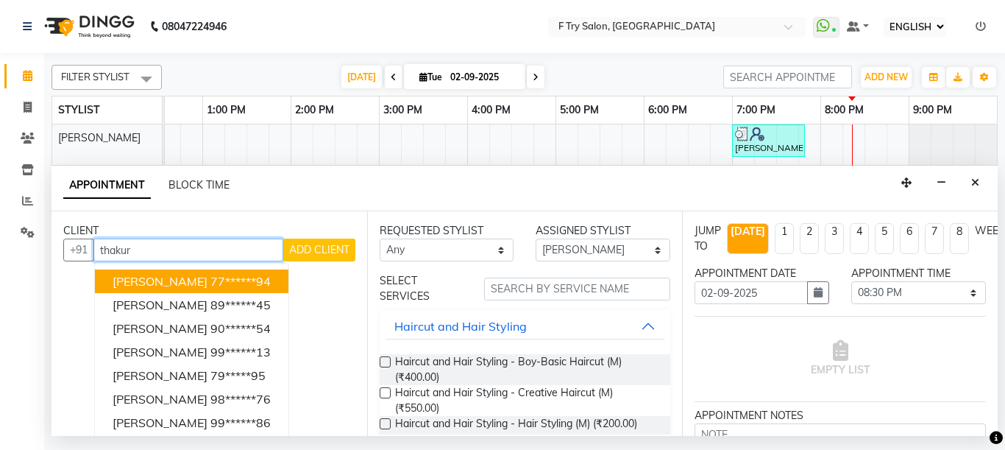
click at [155, 280] on span "[PERSON_NAME]" at bounding box center [160, 281] width 95 height 15
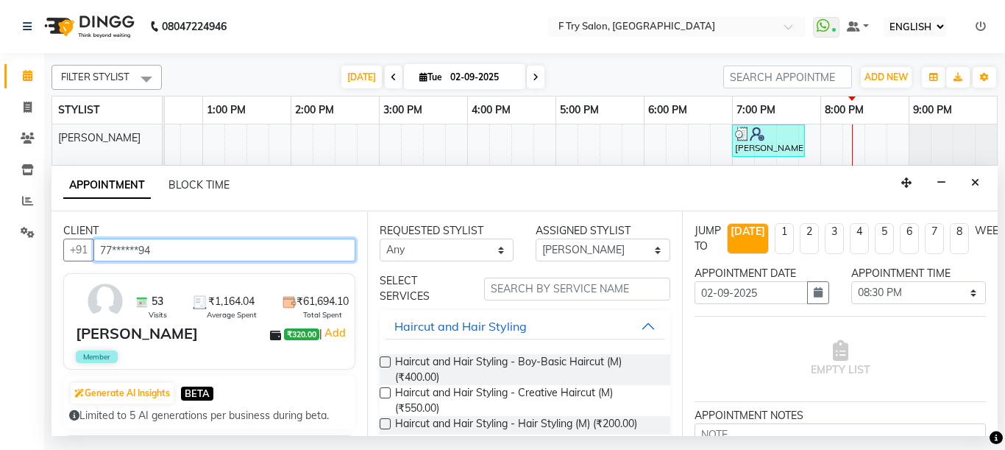
type input "77******94"
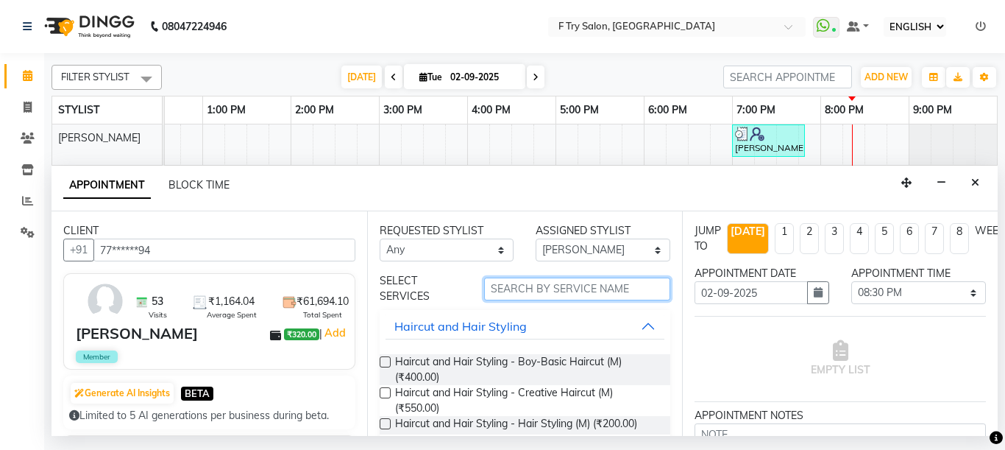
click at [562, 292] on input "text" at bounding box center [577, 288] width 187 height 23
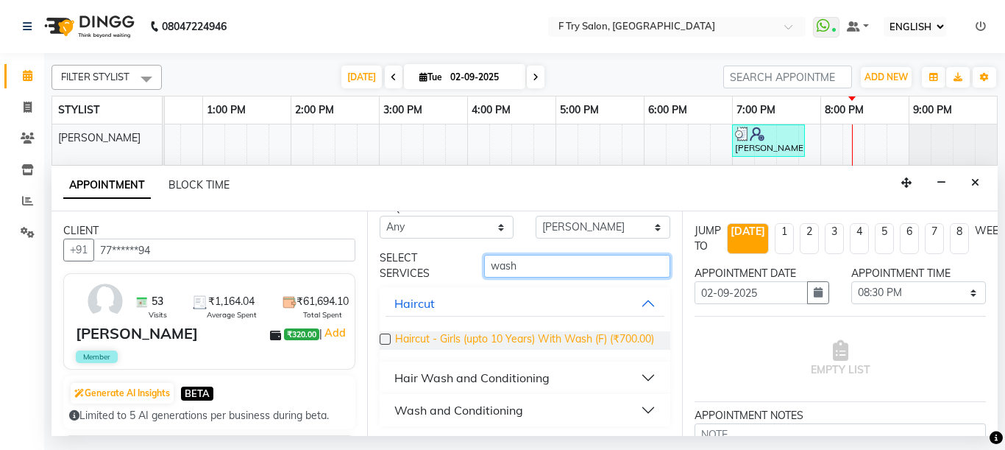
scroll to position [38, 0]
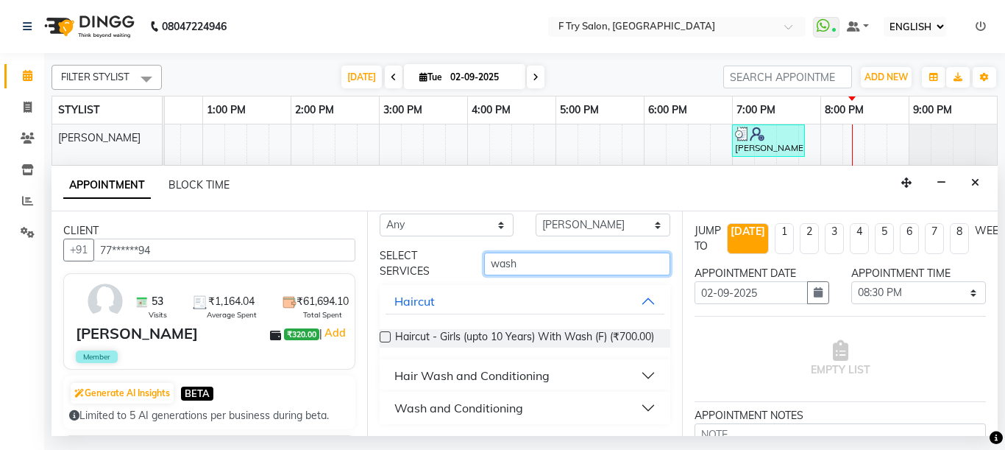
type input "wash"
click at [633, 374] on button "Hair Wash and Conditioning" at bounding box center [526, 375] width 280 height 26
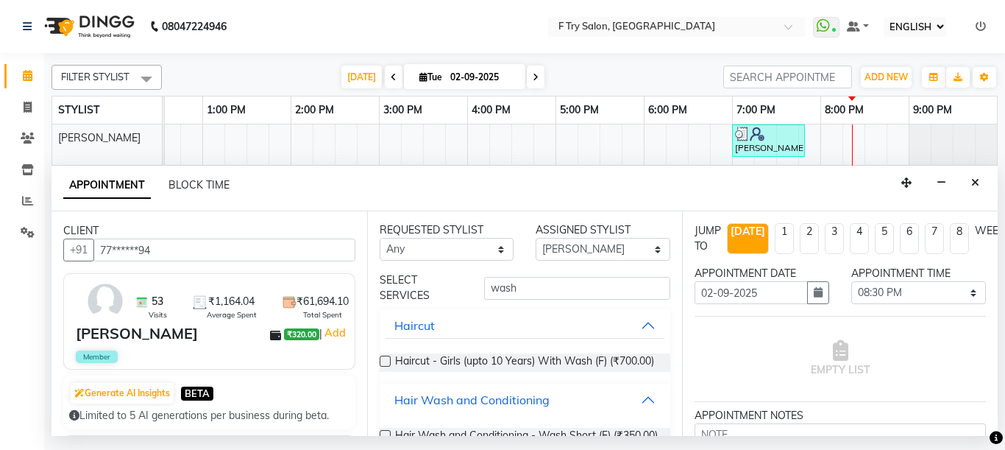
scroll to position [0, 0]
click at [639, 405] on button "Hair Wash and Conditioning" at bounding box center [526, 400] width 280 height 26
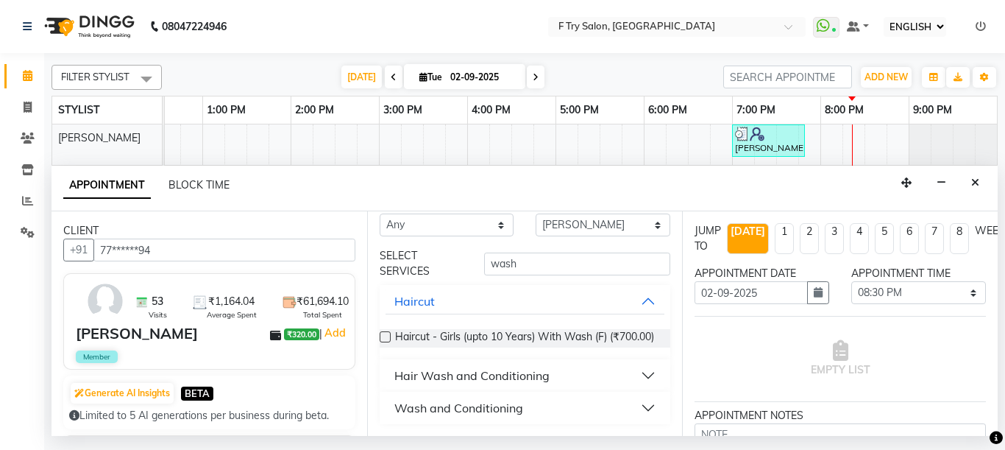
scroll to position [38, 0]
click at [630, 403] on button "Wash and Conditioning" at bounding box center [526, 408] width 280 height 26
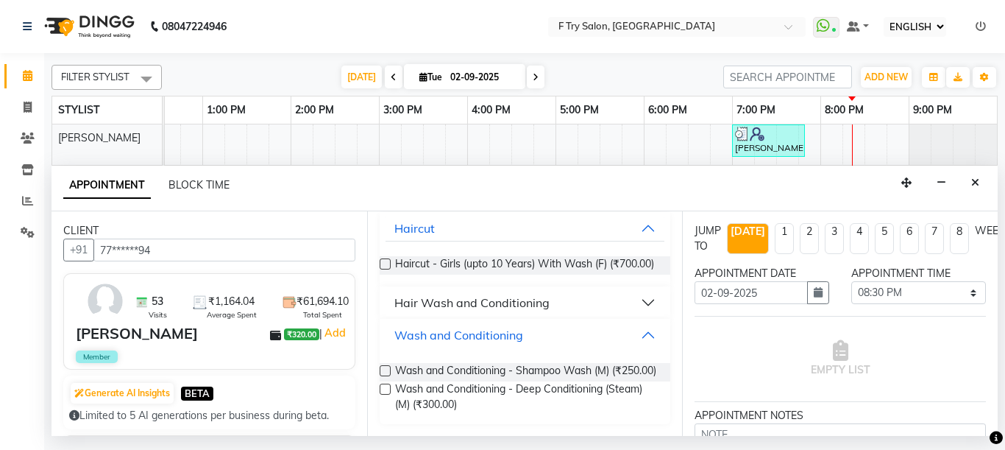
scroll to position [123, 0]
click at [634, 289] on button "Hair Wash and Conditioning" at bounding box center [526, 302] width 280 height 26
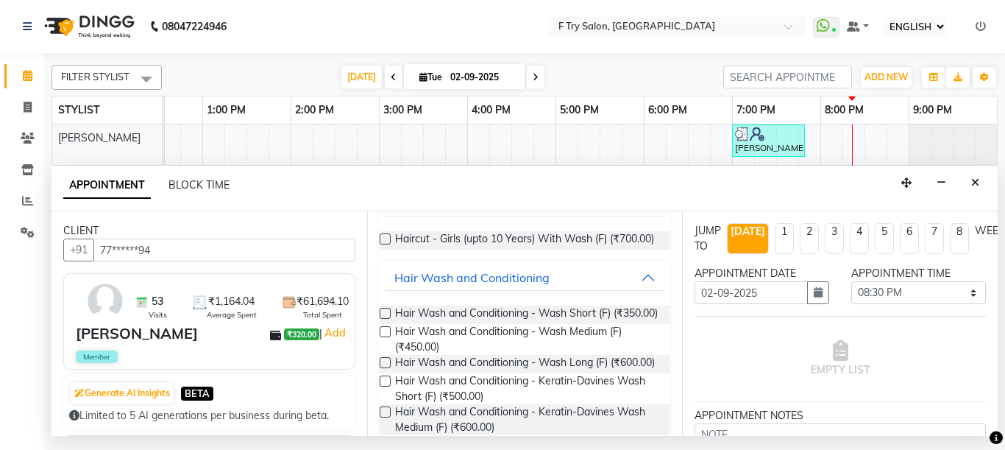
click at [383, 337] on label at bounding box center [385, 331] width 11 height 11
click at [383, 338] on input "checkbox" at bounding box center [385, 333] width 10 height 10
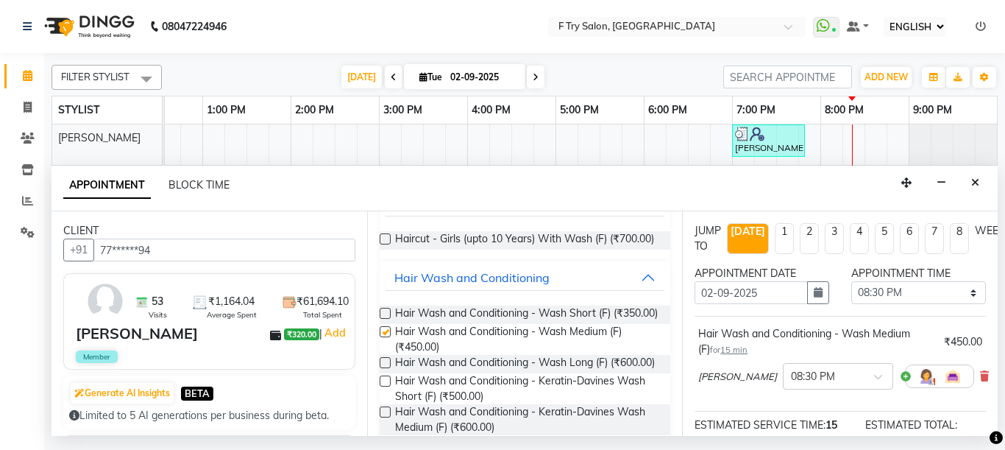
checkbox input "false"
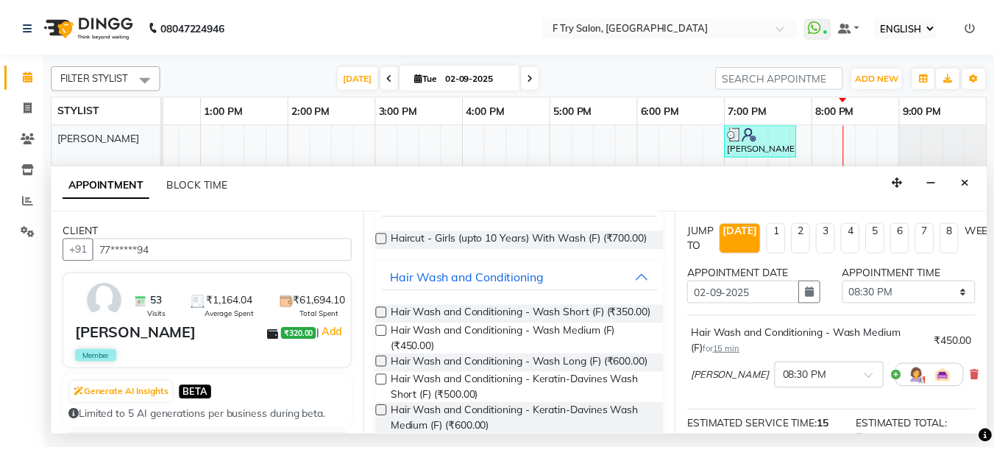
scroll to position [219, 0]
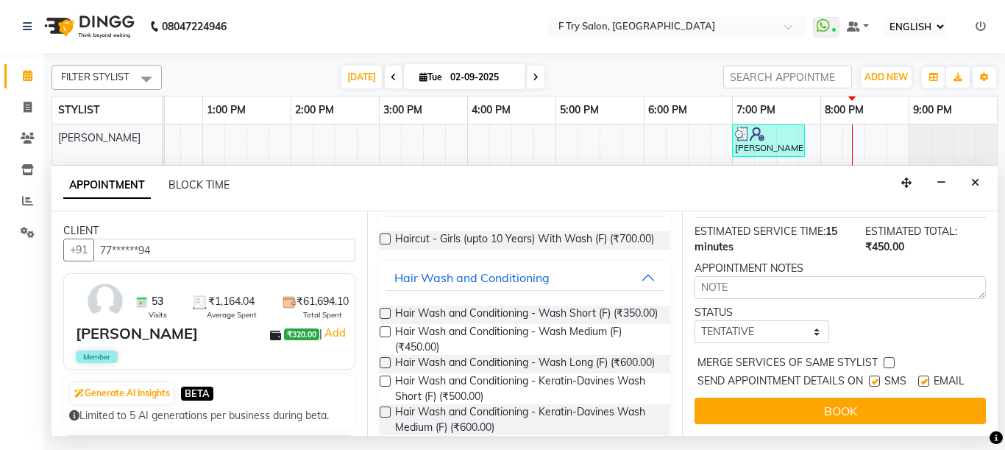
click at [876, 397] on button "BOOK" at bounding box center [840, 410] width 291 height 26
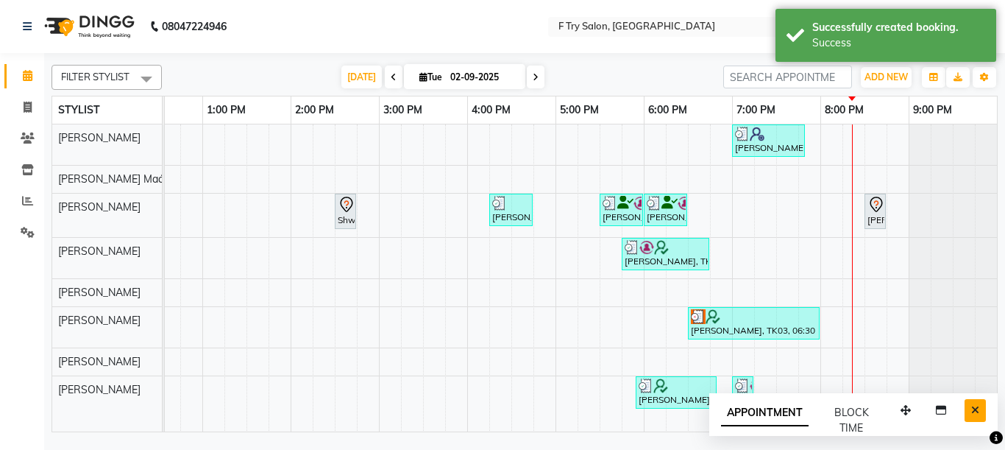
click at [972, 409] on icon "Close" at bounding box center [976, 410] width 8 height 10
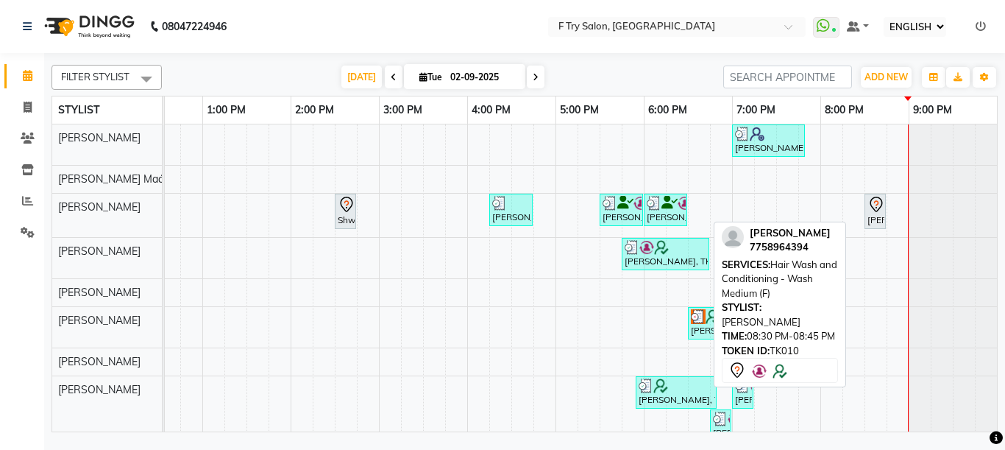
click at [868, 211] on icon at bounding box center [877, 205] width 18 height 18
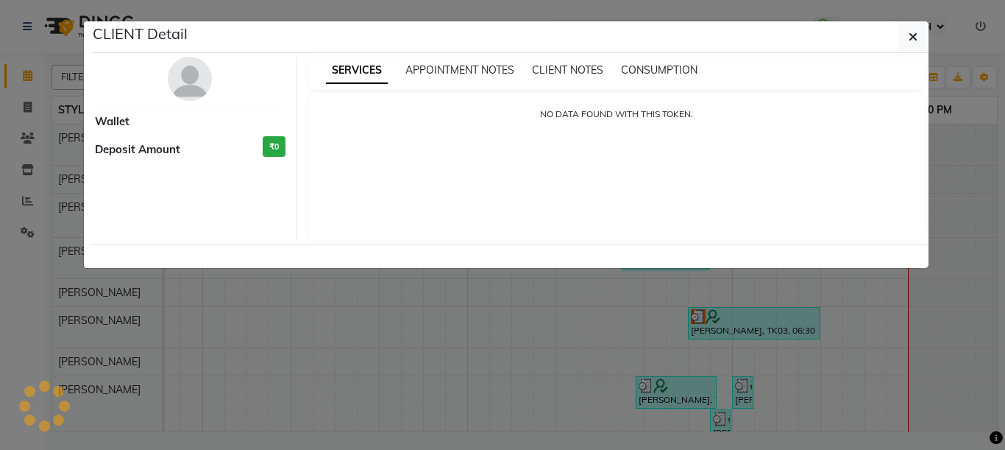
select select "7"
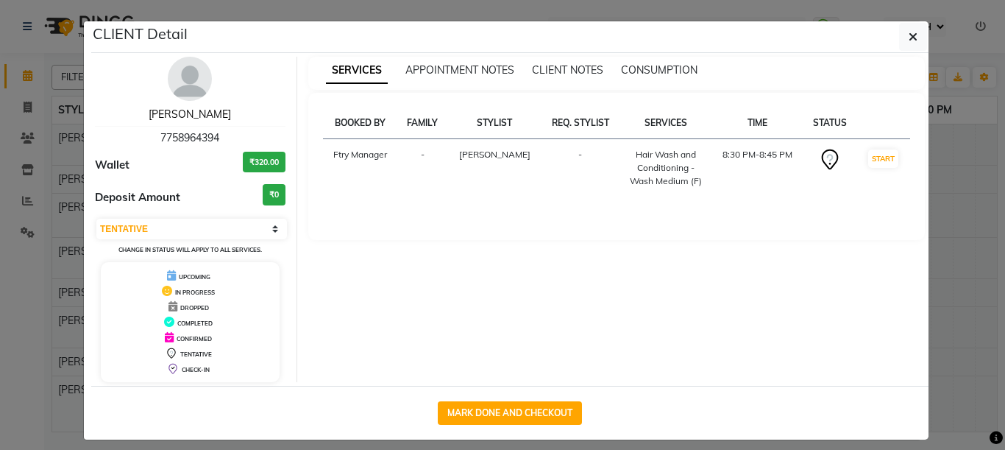
click at [181, 116] on link "[PERSON_NAME]" at bounding box center [190, 113] width 82 height 13
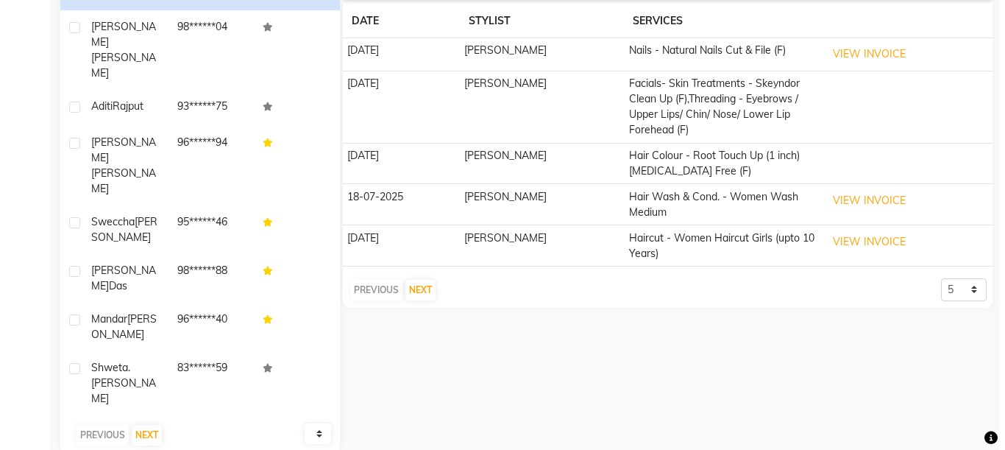
scroll to position [251, 0]
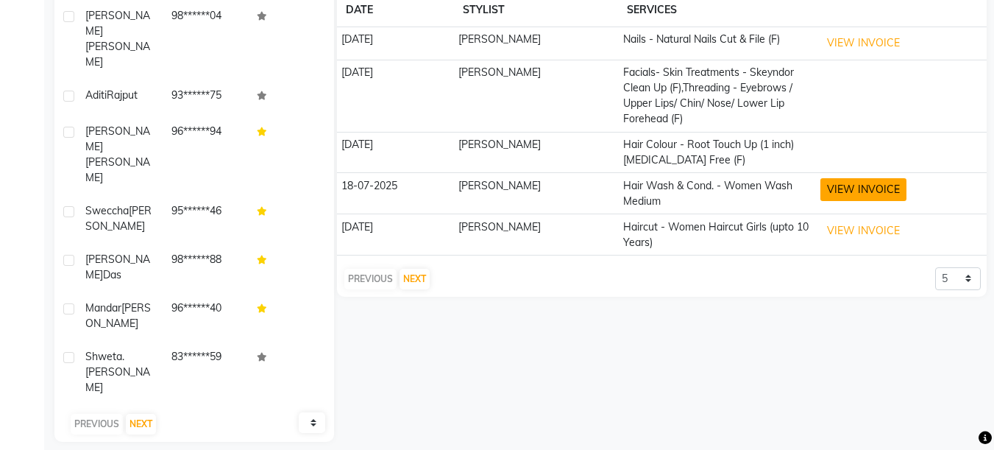
click at [890, 194] on button "VIEW INVOICE" at bounding box center [864, 189] width 86 height 23
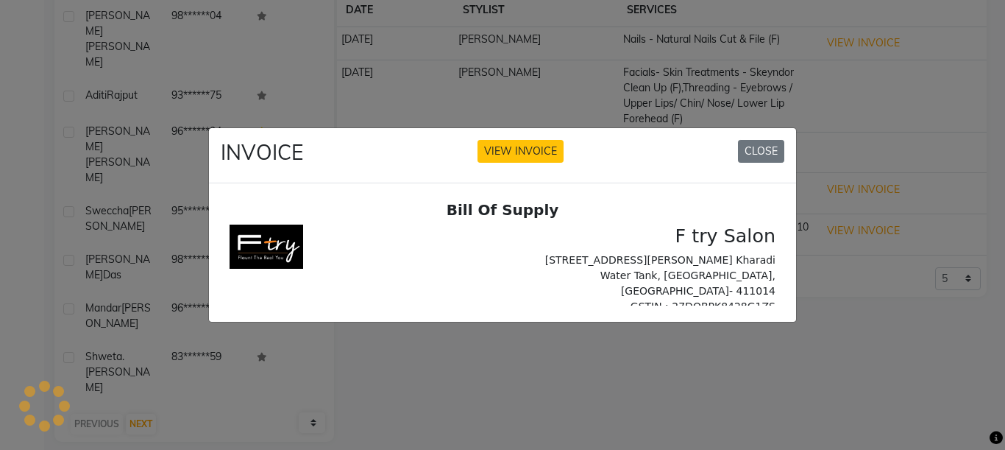
scroll to position [0, 0]
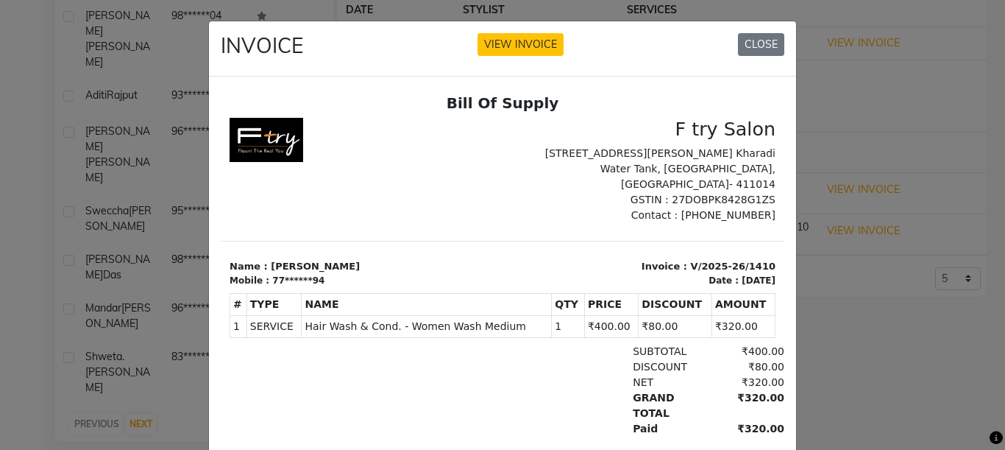
click at [760, 28] on div "INVOICE VIEW INVOICE CLOSE" at bounding box center [502, 48] width 587 height 55
click at [760, 38] on button "CLOSE" at bounding box center [761, 44] width 46 height 23
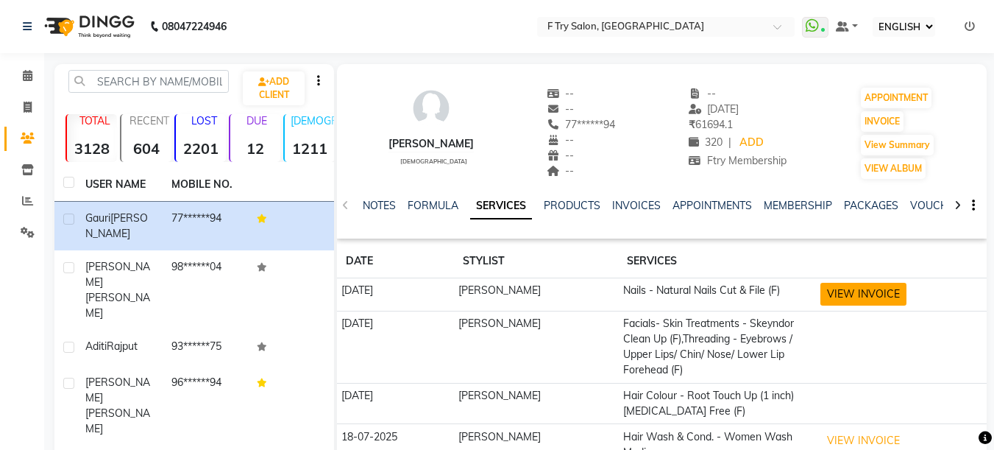
click at [896, 288] on button "VIEW INVOICE" at bounding box center [864, 294] width 86 height 23
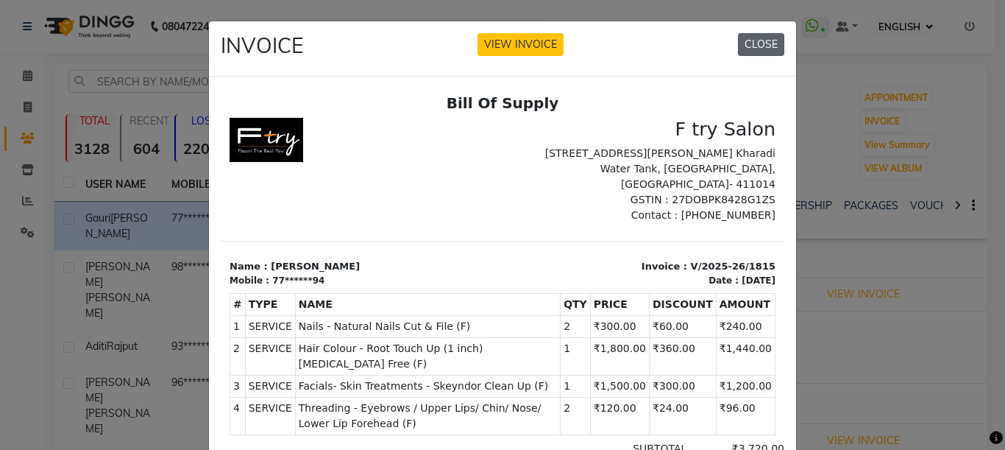
click at [758, 38] on button "CLOSE" at bounding box center [761, 44] width 46 height 23
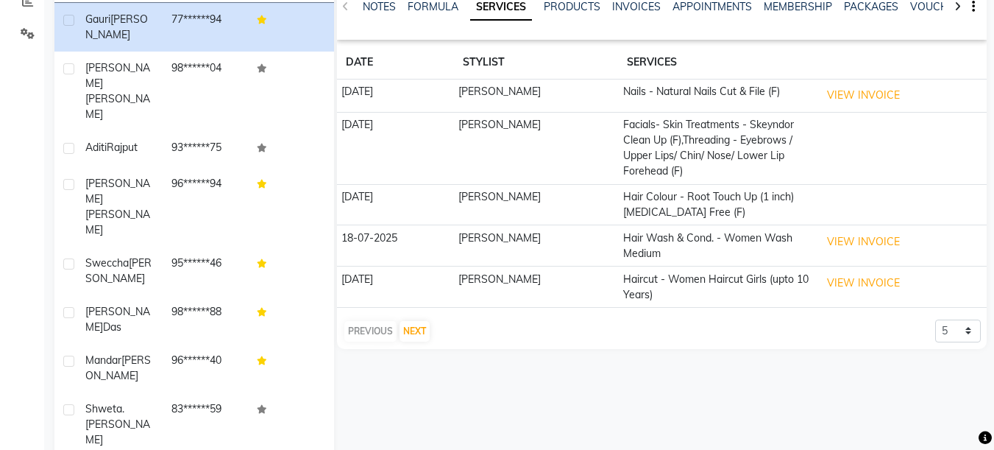
scroll to position [74, 0]
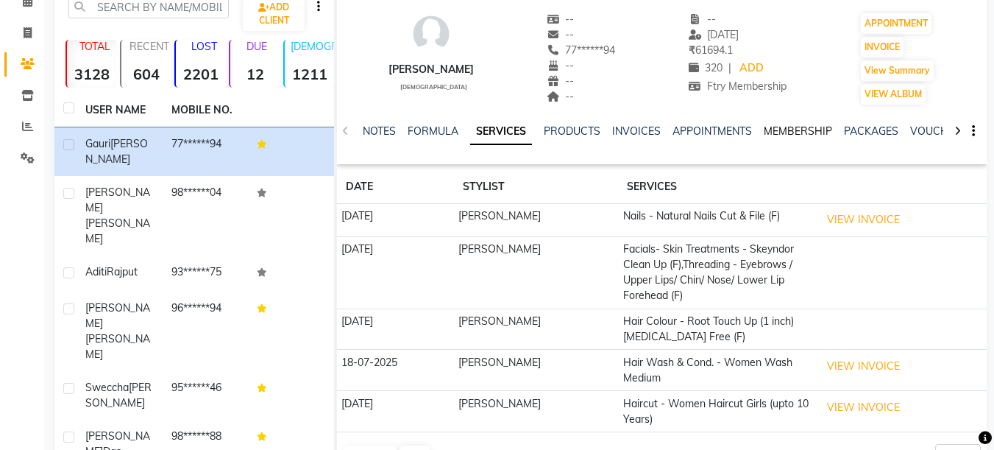
click at [796, 133] on link "MEMBERSHIP" at bounding box center [798, 130] width 68 height 13
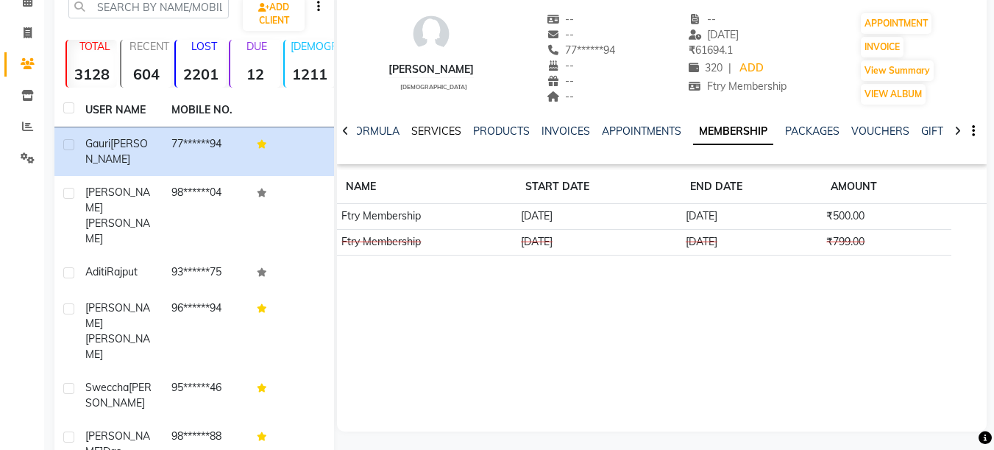
click at [445, 129] on link "SERVICES" at bounding box center [436, 130] width 50 height 13
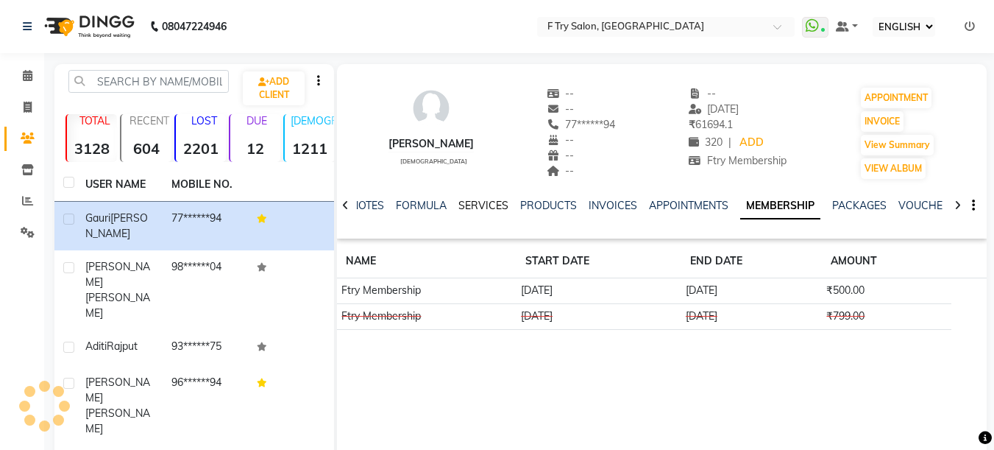
scroll to position [74, 0]
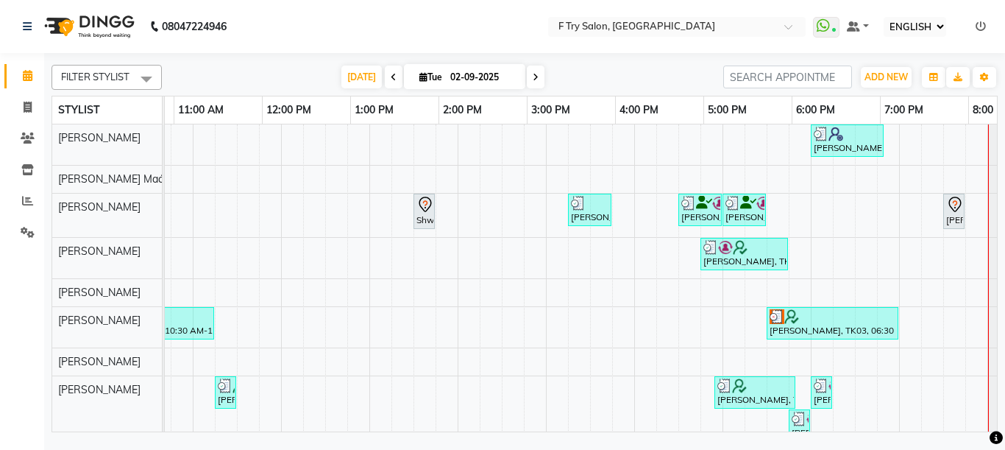
scroll to position [0, 237]
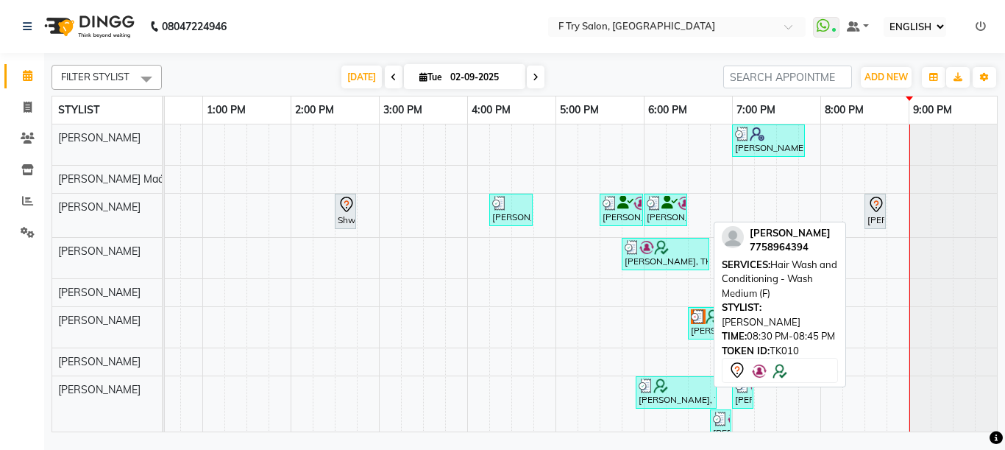
click at [870, 212] on icon at bounding box center [877, 205] width 18 height 18
select select "7"
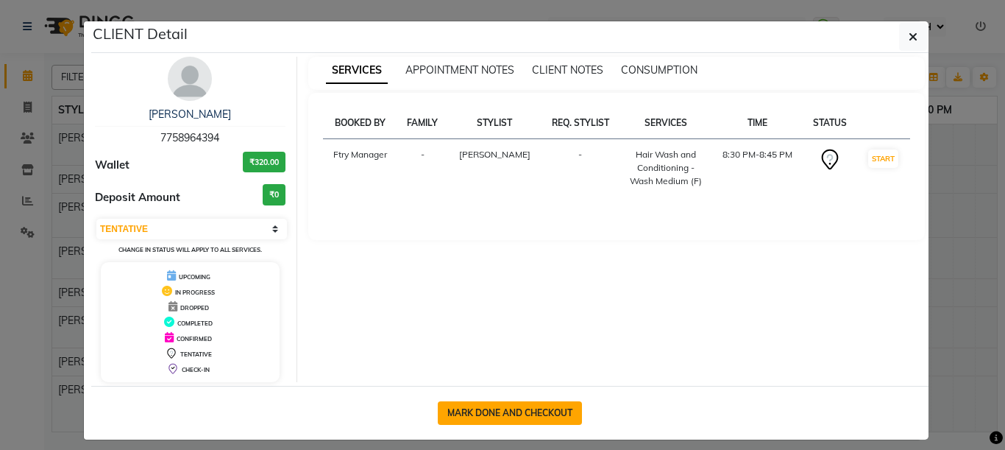
click at [502, 401] on button "MARK DONE AND CHECKOUT" at bounding box center [510, 413] width 144 height 24
select select "793"
select select "service"
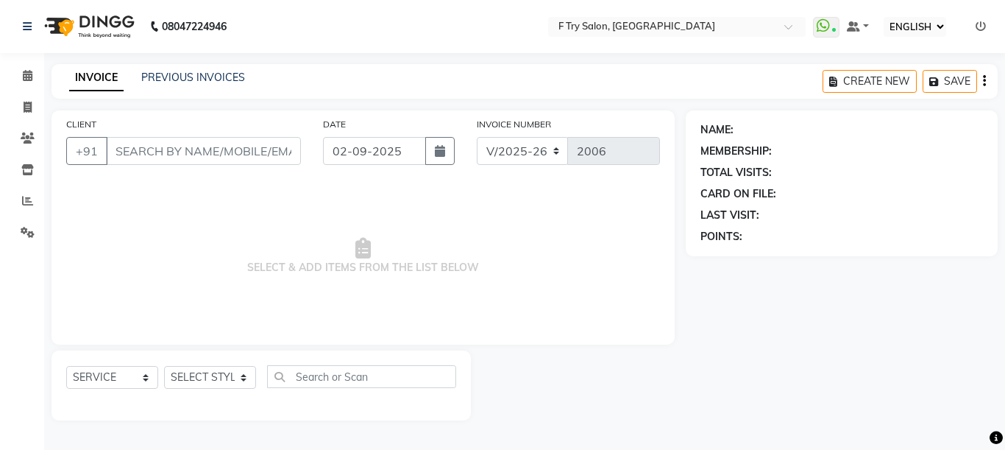
type input "77******94"
select select "54011"
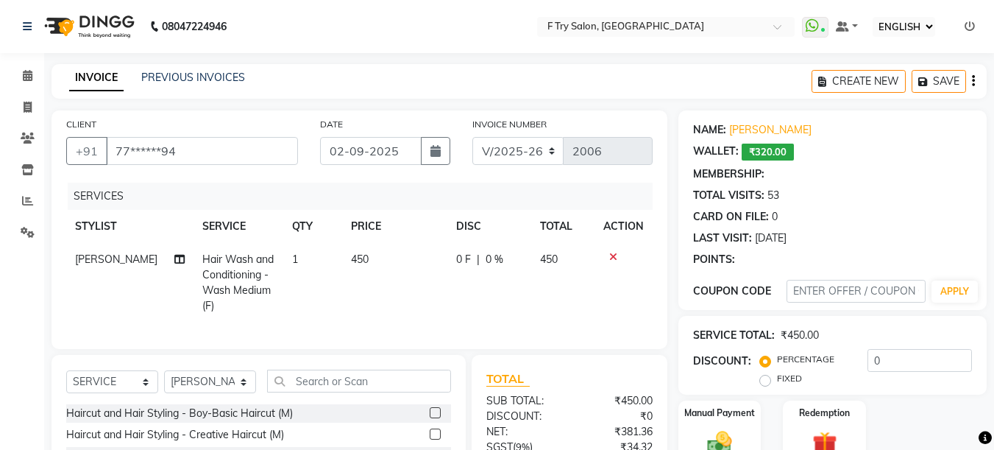
select select "1: Object"
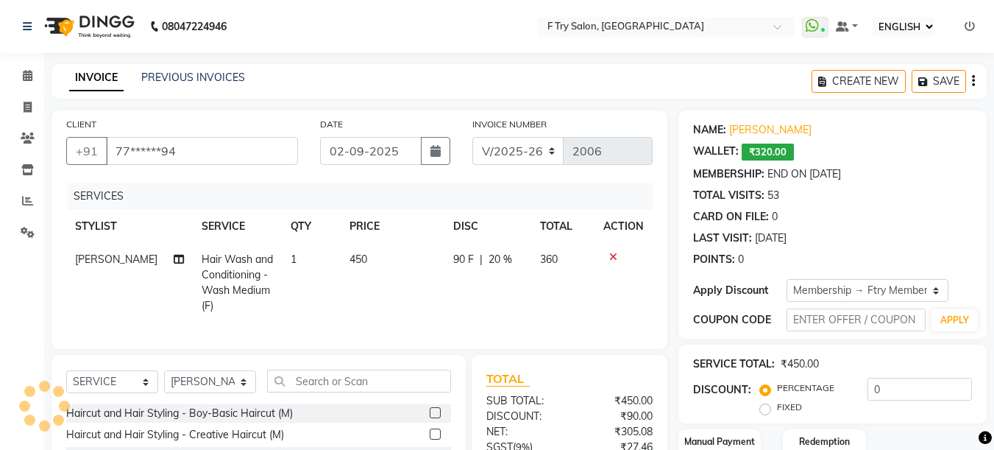
type input "20"
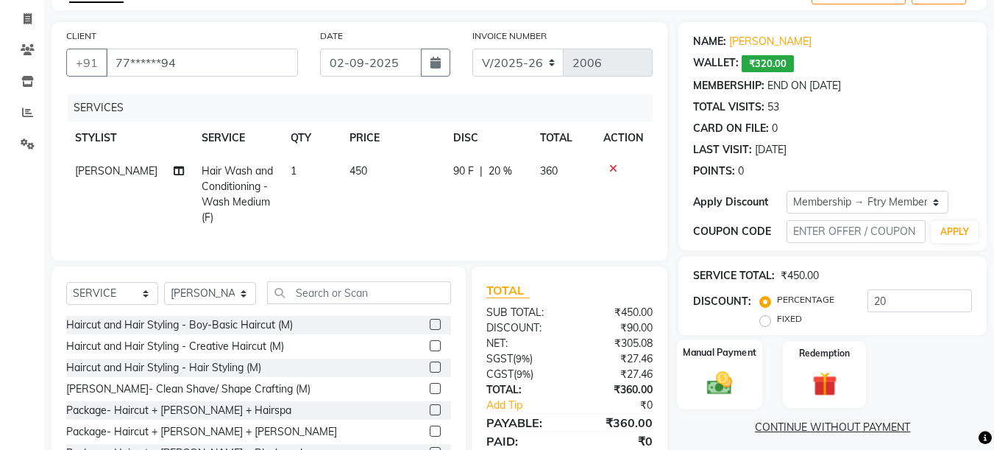
click at [737, 372] on img at bounding box center [719, 382] width 41 height 29
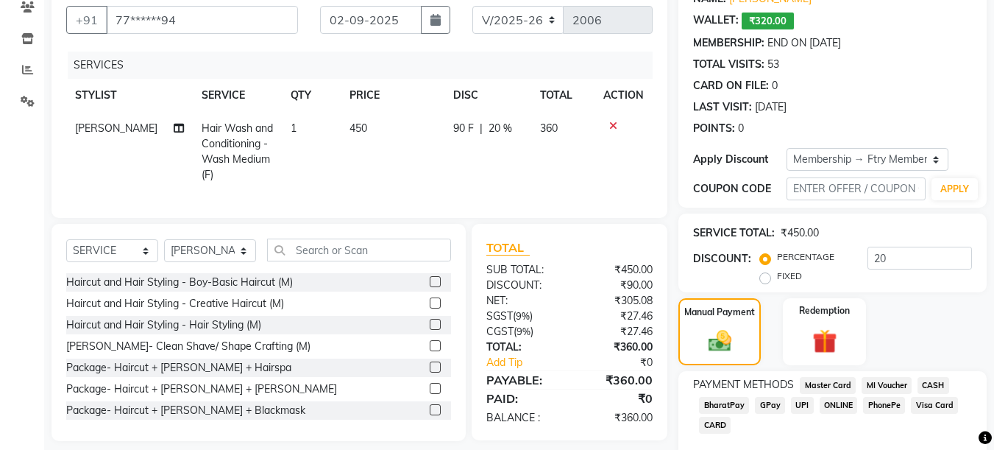
scroll to position [193, 0]
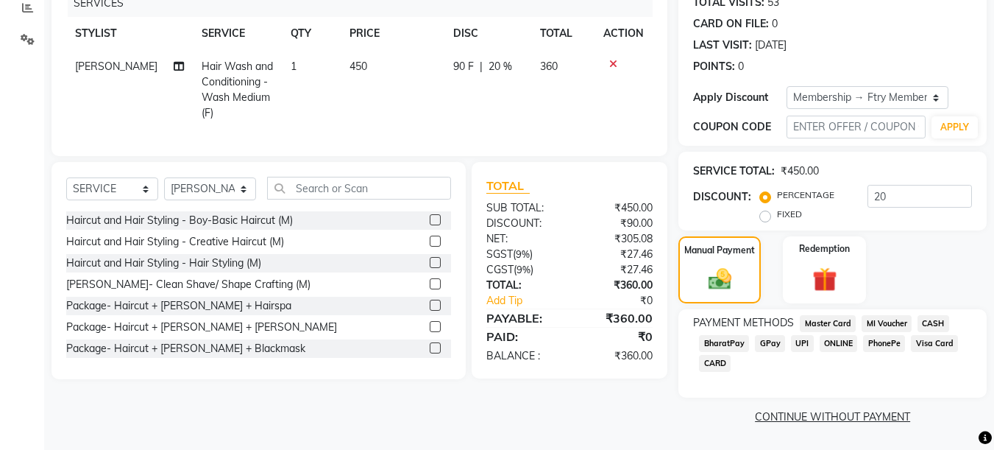
click at [799, 344] on span "UPI" at bounding box center [802, 343] width 23 height 17
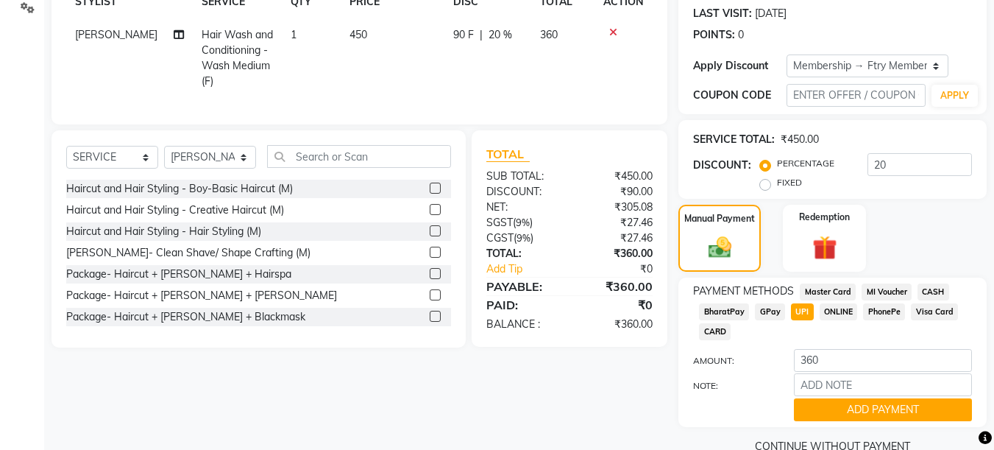
scroll to position [254, 0]
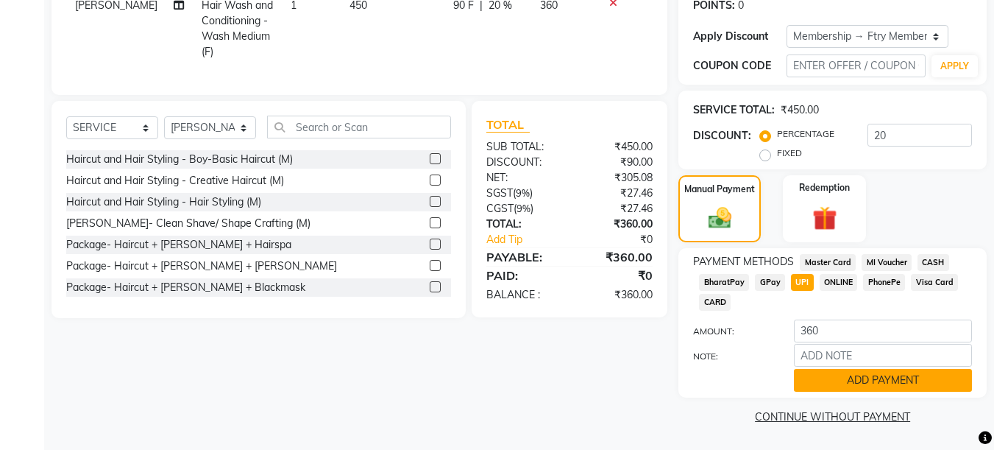
click at [867, 381] on button "ADD PAYMENT" at bounding box center [883, 380] width 178 height 23
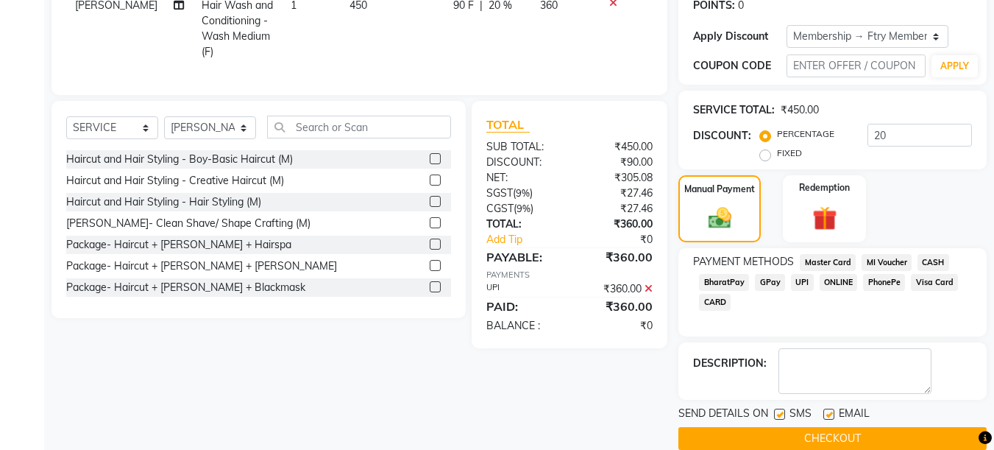
click at [835, 432] on button "CHECKOUT" at bounding box center [833, 438] width 308 height 23
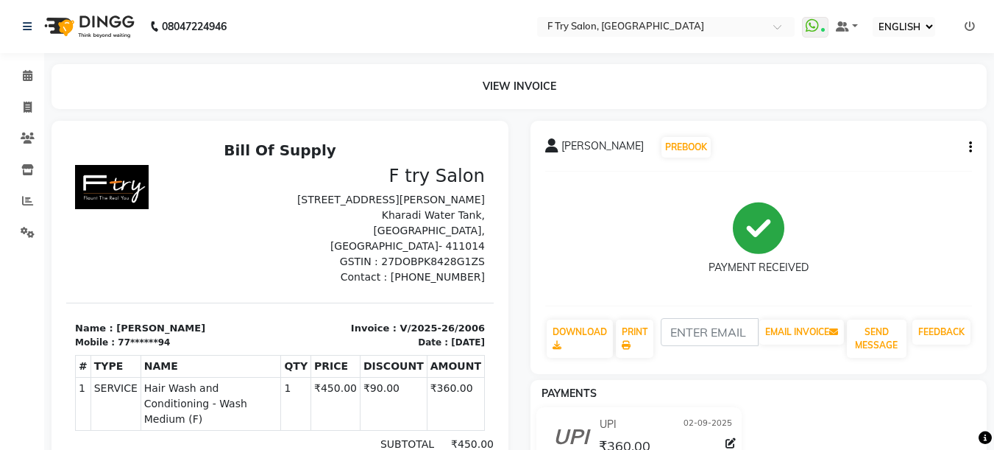
scroll to position [88, 0]
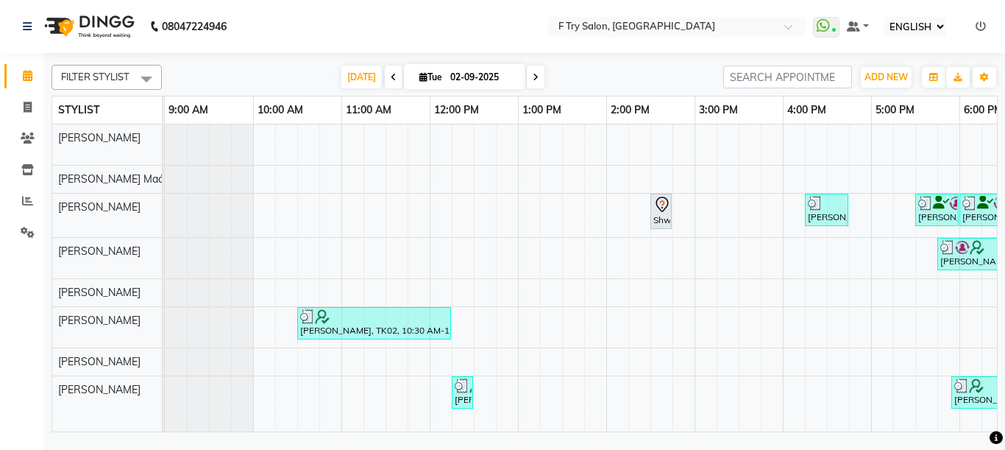
select select "ec"
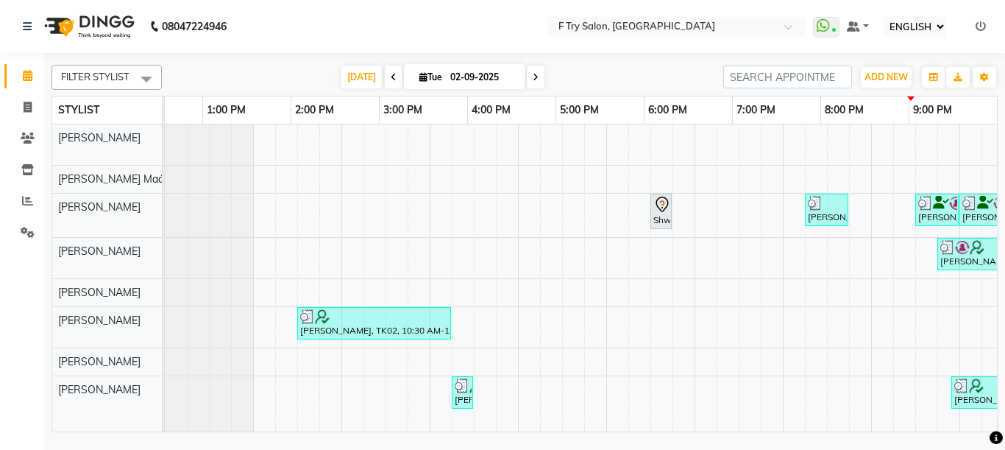
scroll to position [85, 327]
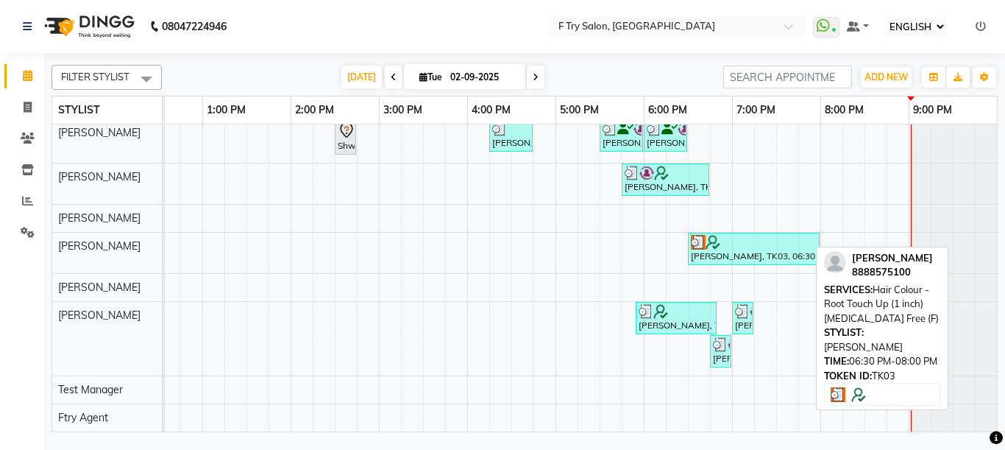
click at [712, 241] on div "[PERSON_NAME], TK03, 06:30 PM-08:00 PM, Hair Colour - Root Touch Up (1 inch) [M…" at bounding box center [754, 249] width 129 height 28
select select "3"
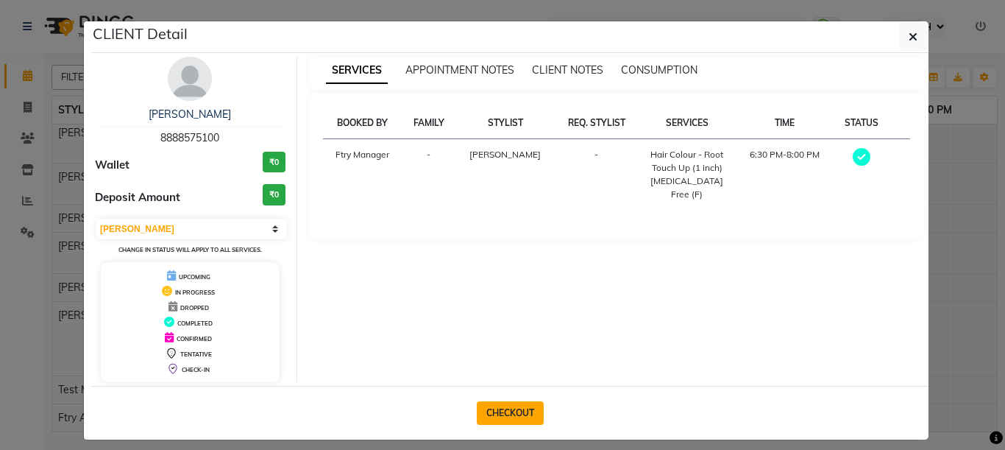
click at [509, 409] on button "CHECKOUT" at bounding box center [510, 413] width 67 height 24
select select "793"
select select "service"
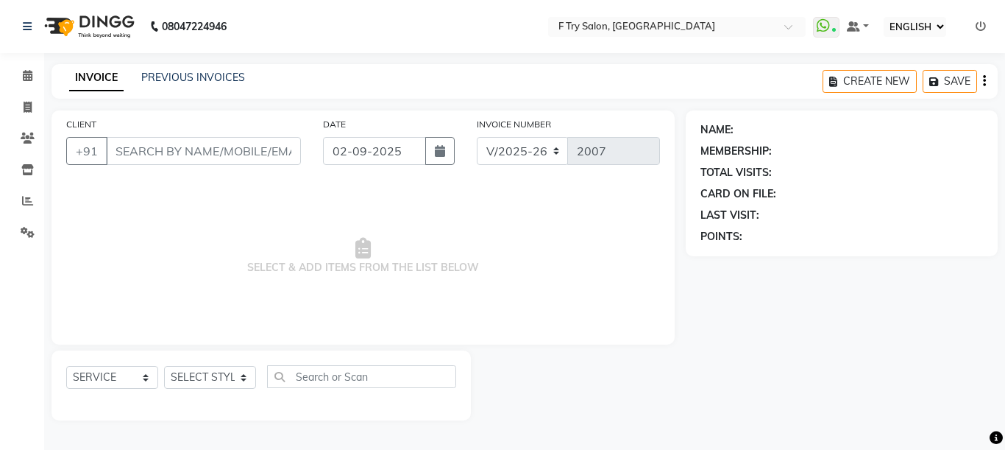
type input "88******00"
select select "81046"
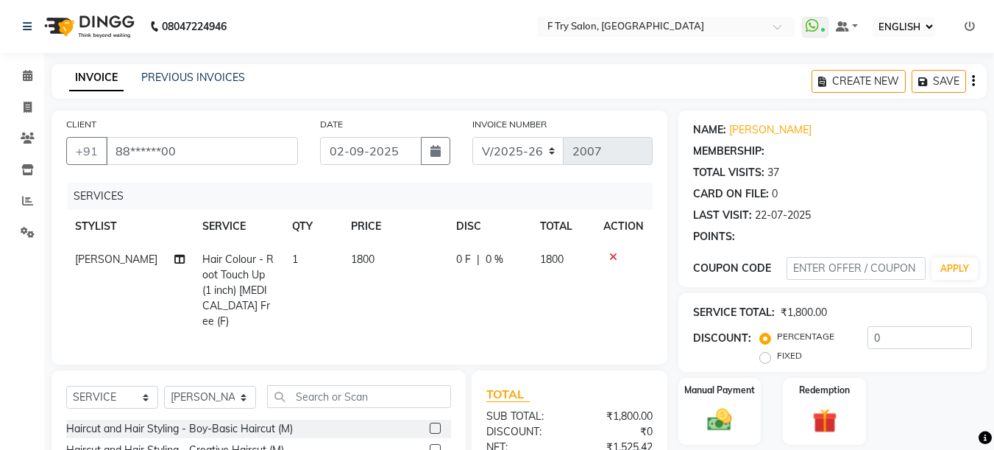
select select "1: Object"
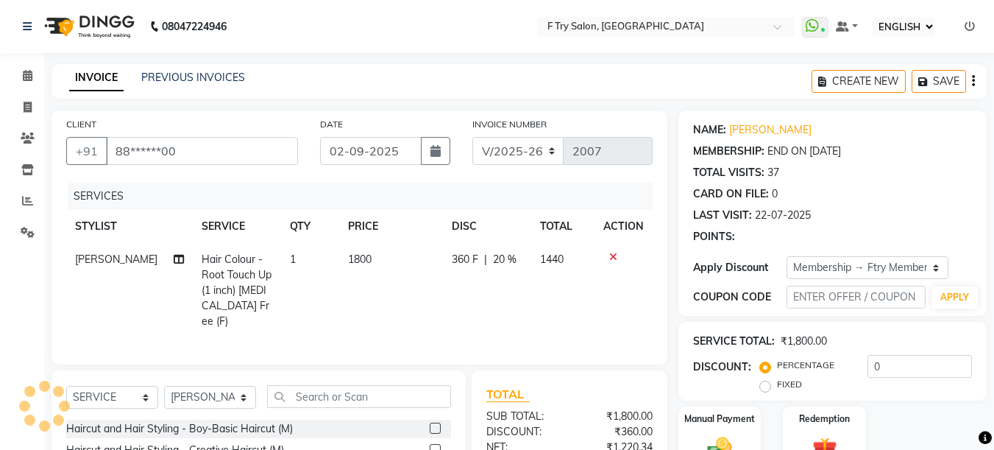
type input "20"
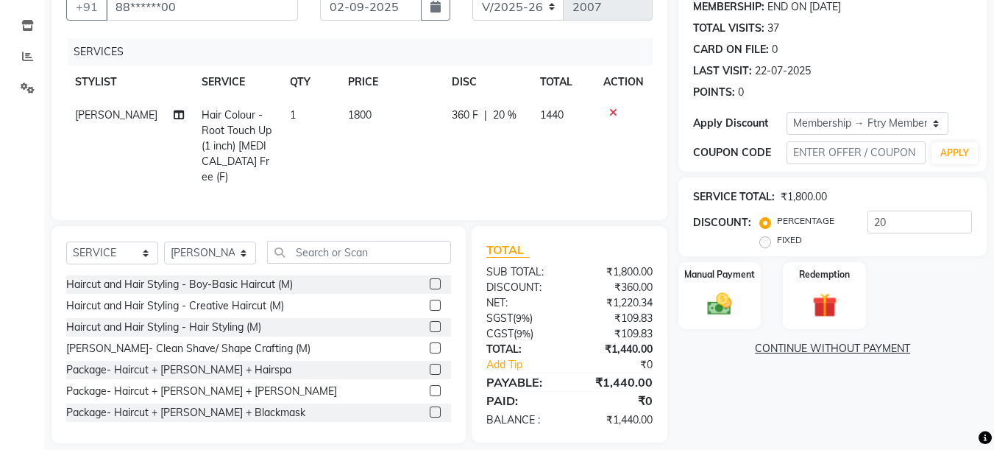
scroll to position [155, 0]
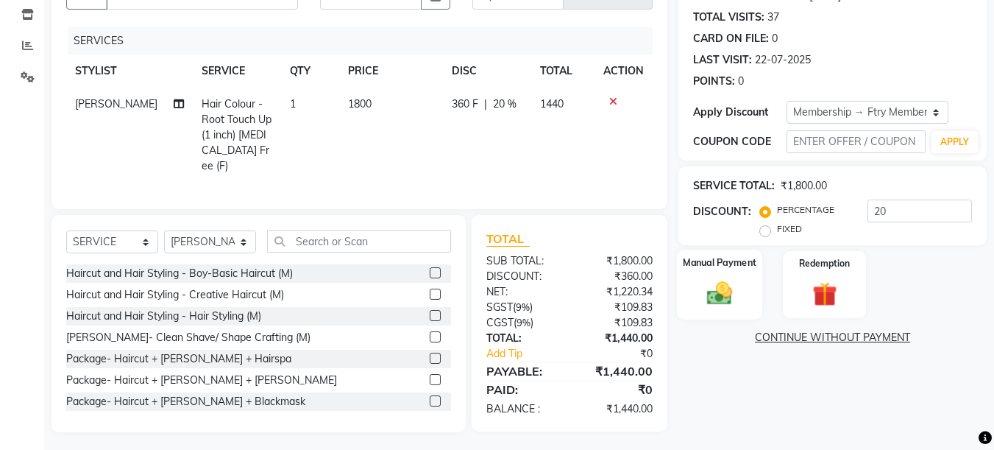
click at [735, 305] on img at bounding box center [719, 292] width 41 height 29
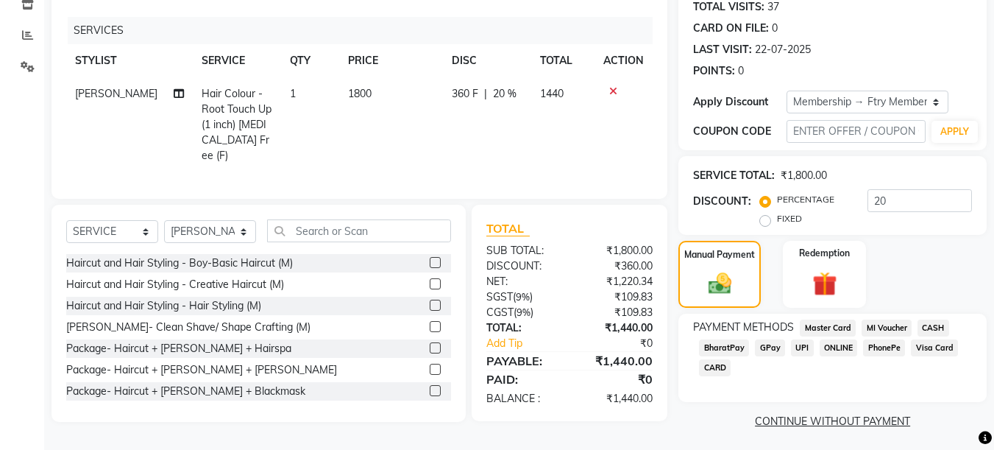
scroll to position [170, 0]
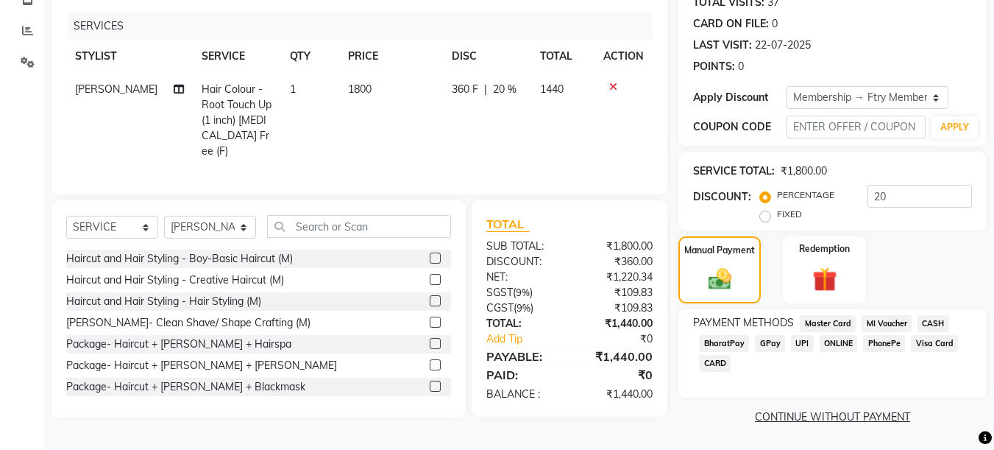
click at [802, 342] on span "UPI" at bounding box center [802, 343] width 23 height 17
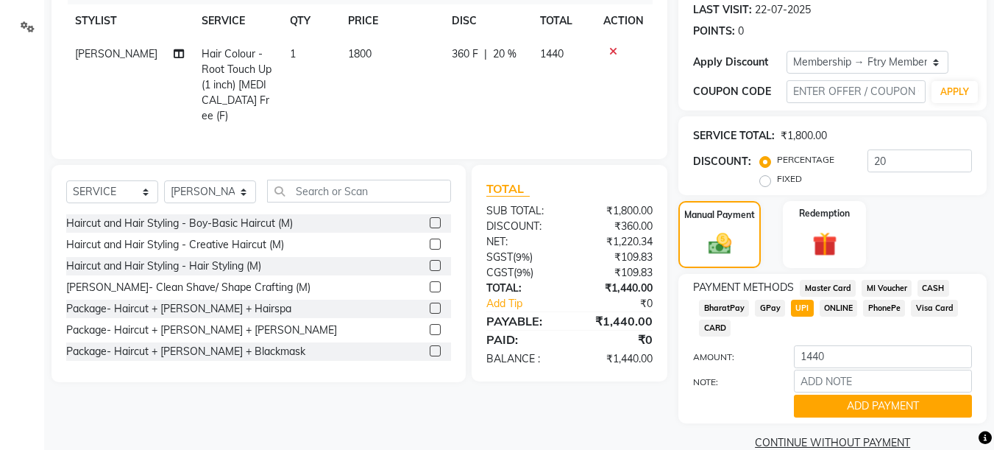
scroll to position [231, 0]
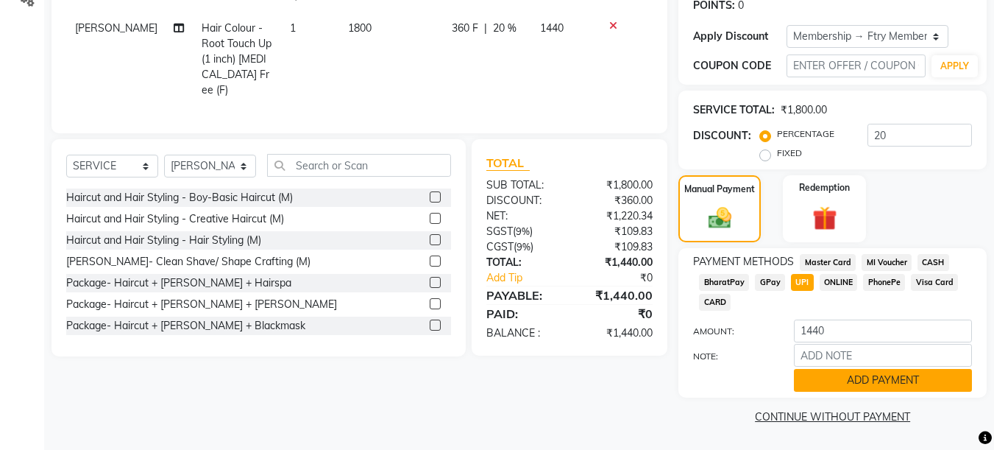
click at [867, 378] on button "ADD PAYMENT" at bounding box center [883, 380] width 178 height 23
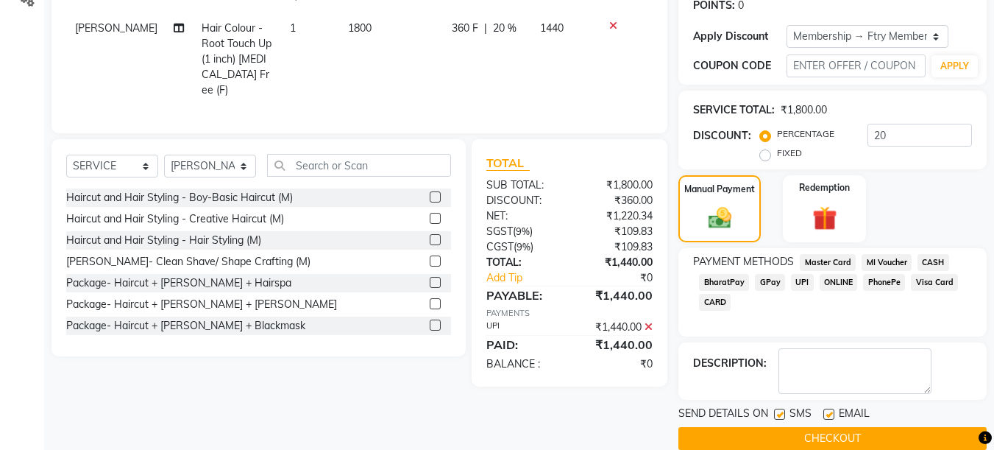
scroll to position [253, 0]
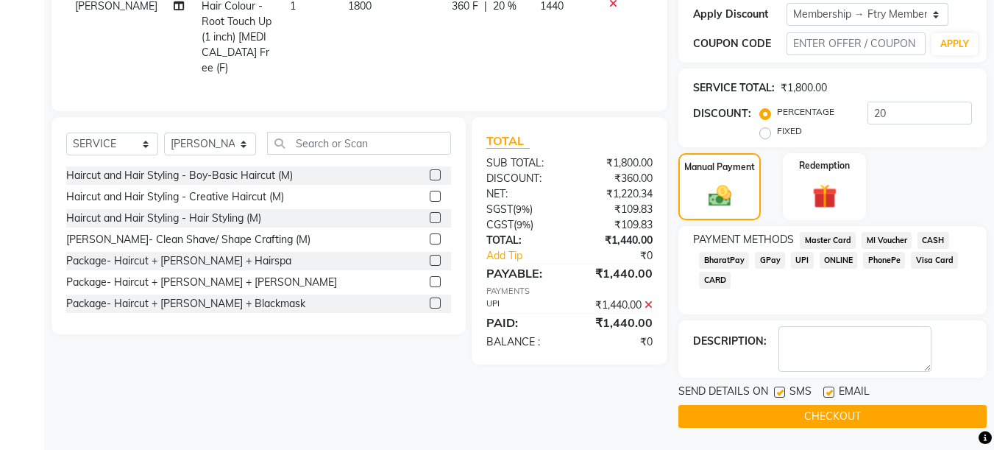
click at [864, 414] on button "CHECKOUT" at bounding box center [833, 416] width 308 height 23
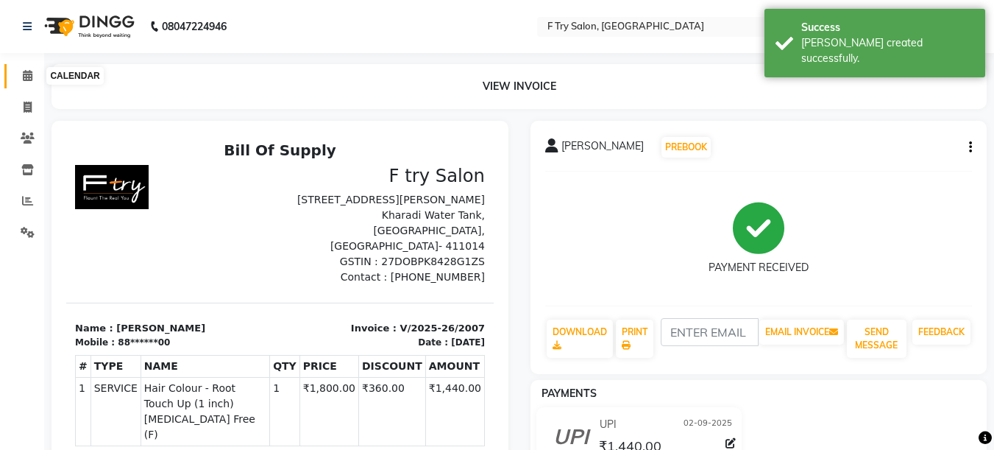
click at [29, 79] on icon at bounding box center [28, 75] width 10 height 11
